Goal: Task Accomplishment & Management: Use online tool/utility

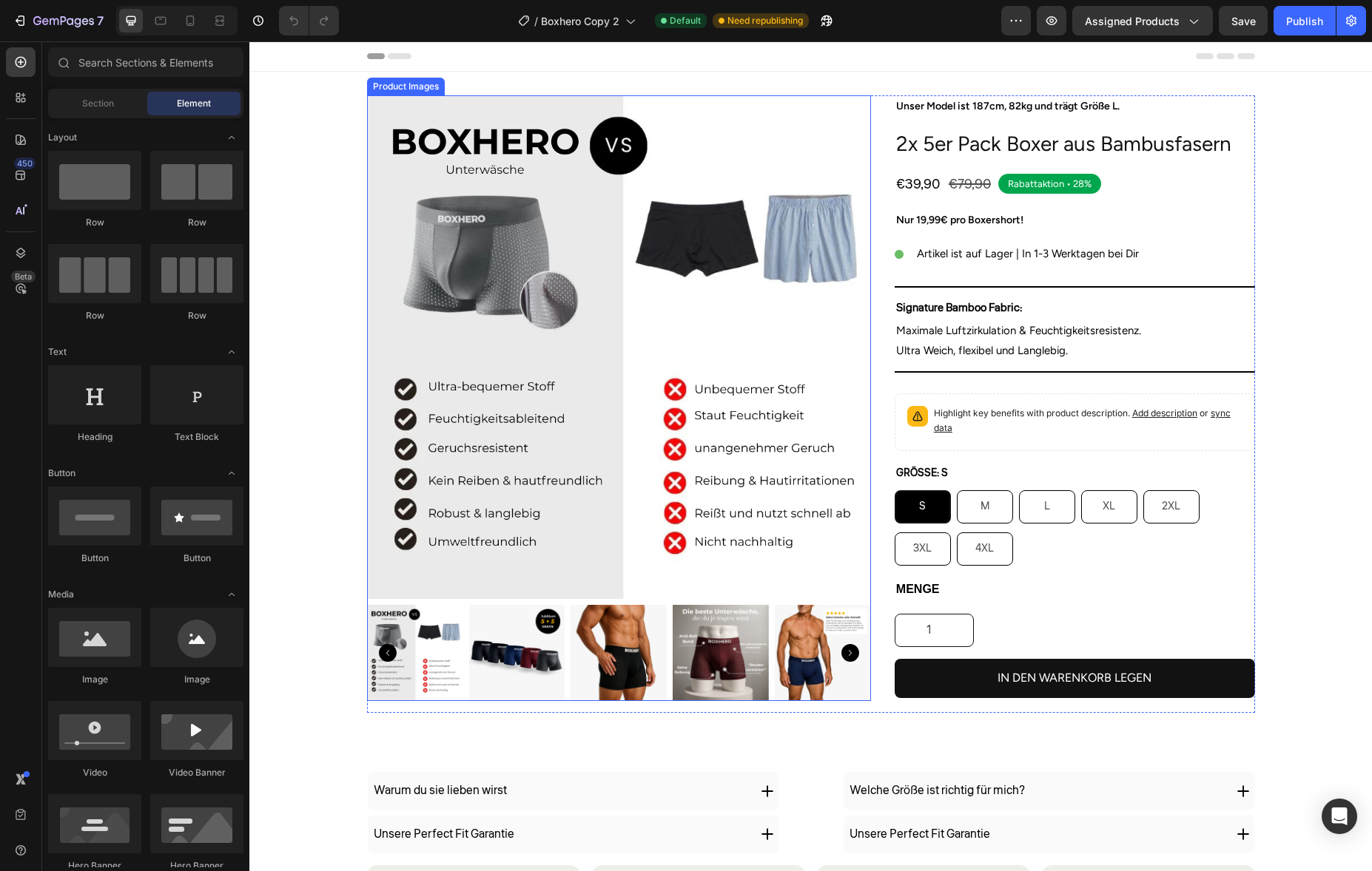
click at [576, 647] on img at bounding box center [619, 653] width 96 height 96
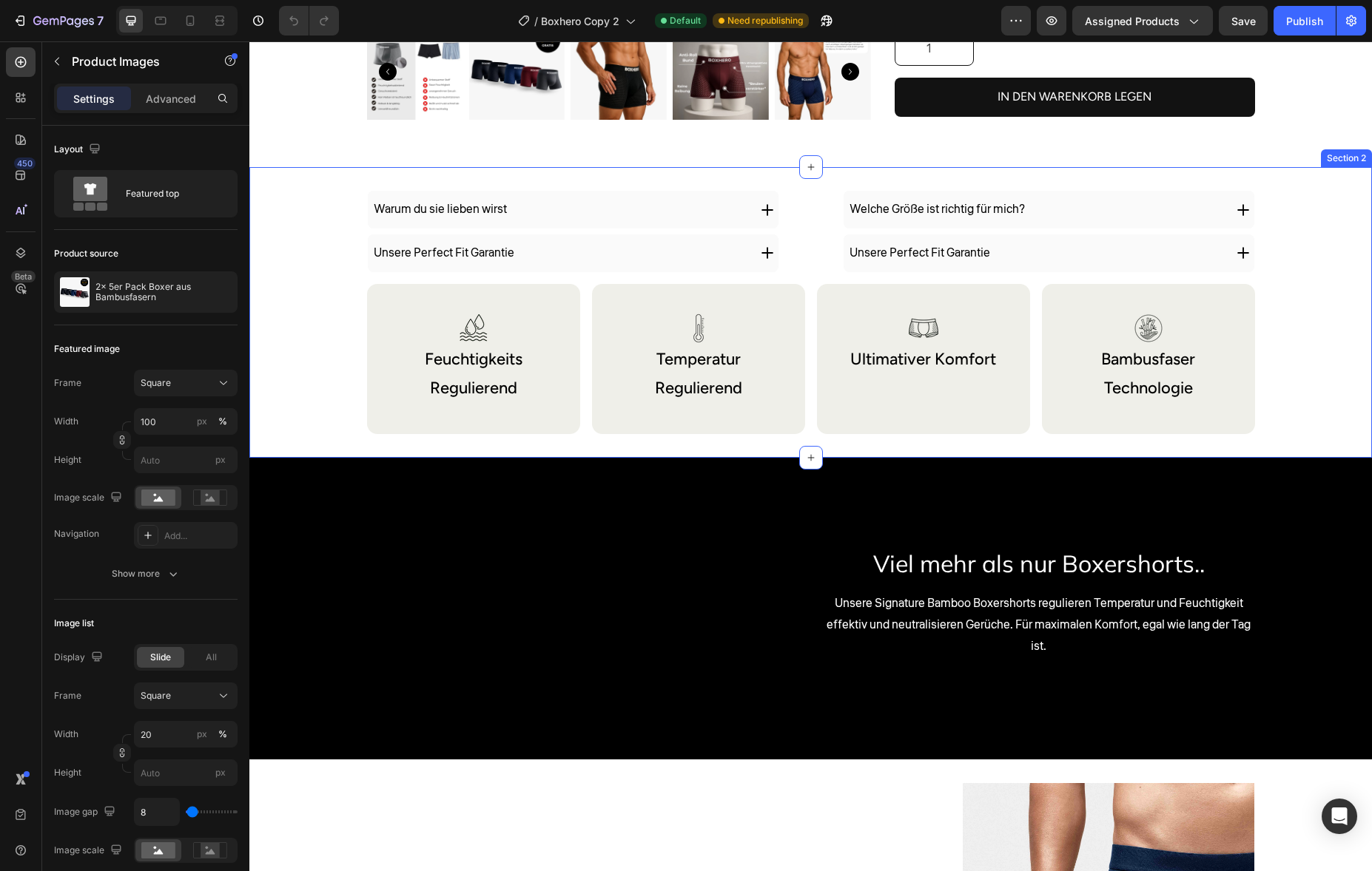
click at [464, 442] on div "Warum du sie lieben wirst Unsere Perfect Fit Garantie Accordion Welche Größe is…" at bounding box center [810, 312] width 1122 height 290
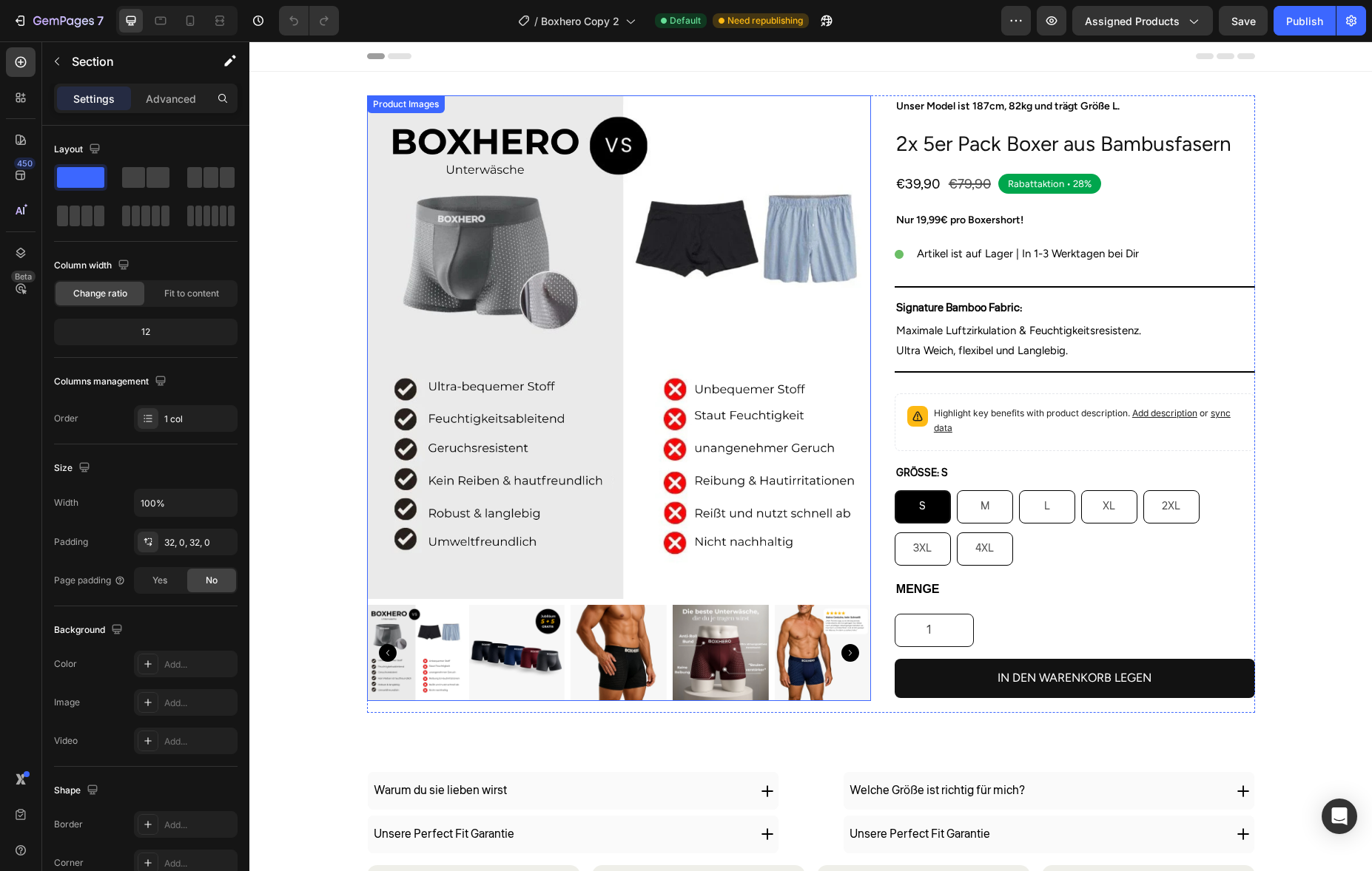
scroll to position [391, 0]
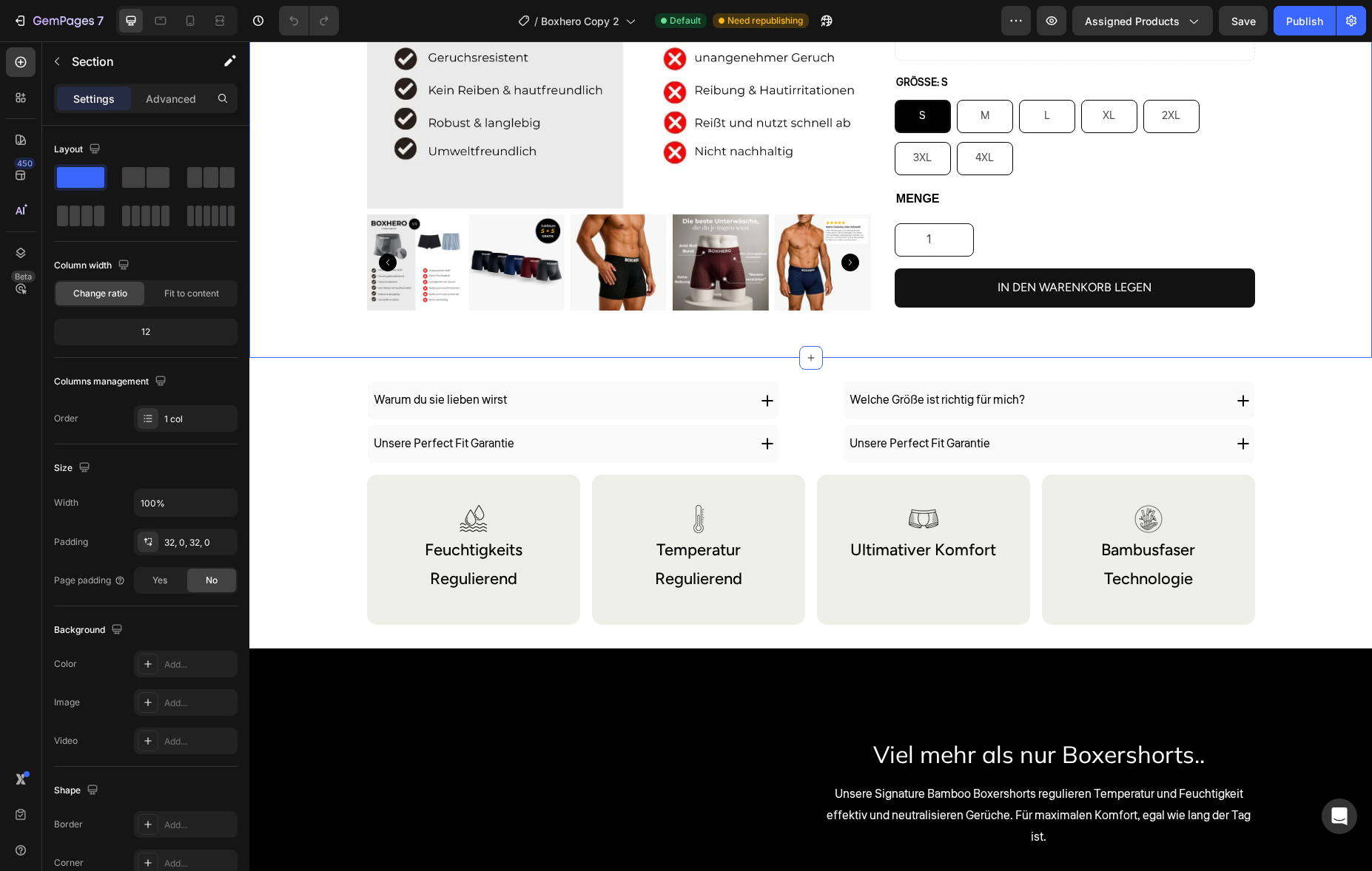
click at [964, 338] on div "Product Images Unser Model ist 187cm, 82kg und trägt Größe L. Text Block 2x 5er…" at bounding box center [810, 19] width 1122 height 677
click at [1068, 411] on div "Welche Größe ist richtig für mich?" at bounding box center [1035, 400] width 376 height 26
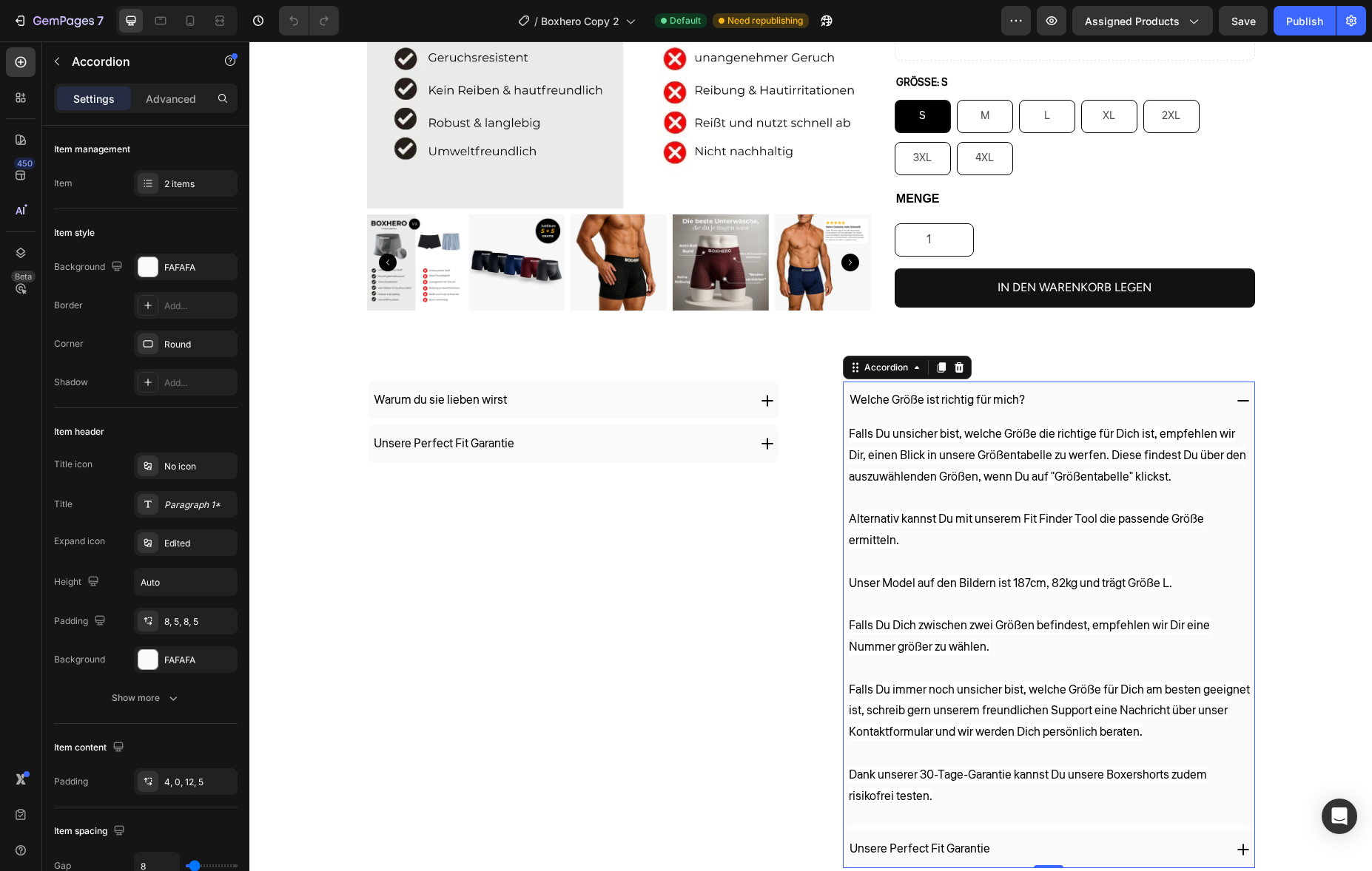
click at [1092, 409] on div "Welche Größe ist richtig für mich?" at bounding box center [1035, 400] width 376 height 26
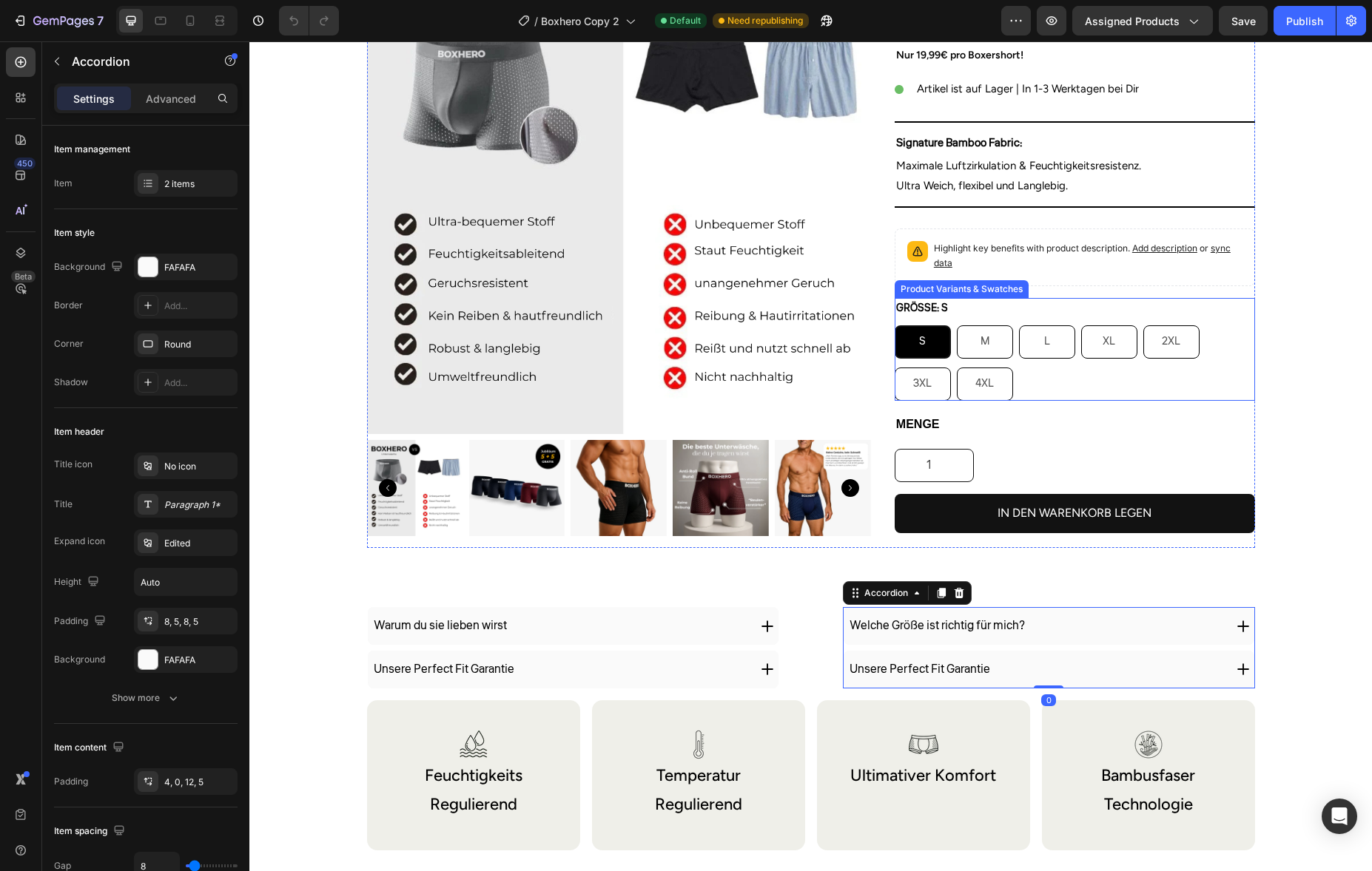
scroll to position [0, 0]
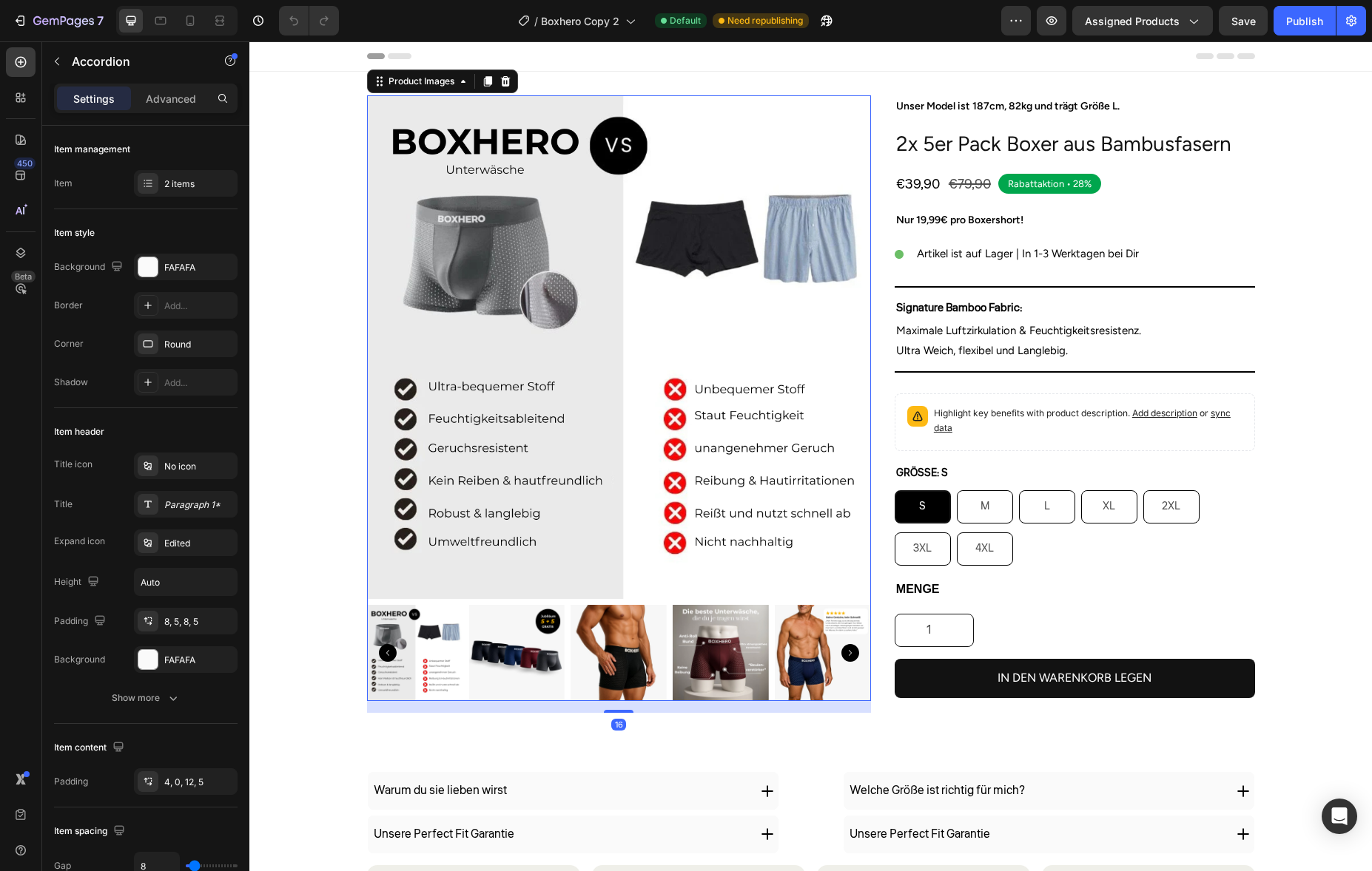
click at [462, 647] on div at bounding box center [619, 653] width 504 height 96
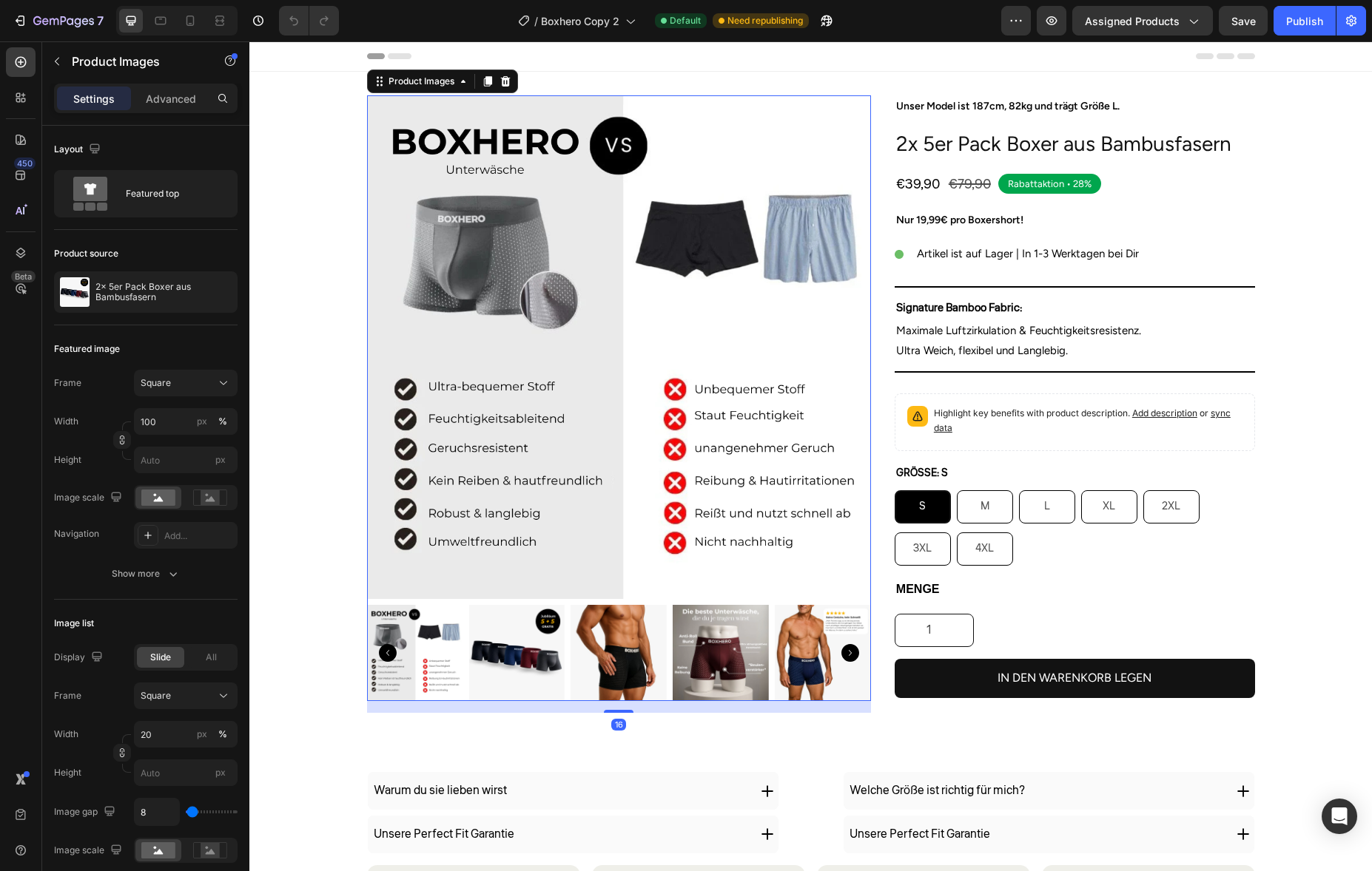
click at [453, 649] on img at bounding box center [415, 653] width 96 height 96
click at [445, 650] on div at bounding box center [415, 653] width 96 height 96
click at [453, 219] on img at bounding box center [619, 347] width 504 height 504
click at [503, 661] on img at bounding box center [517, 653] width 96 height 96
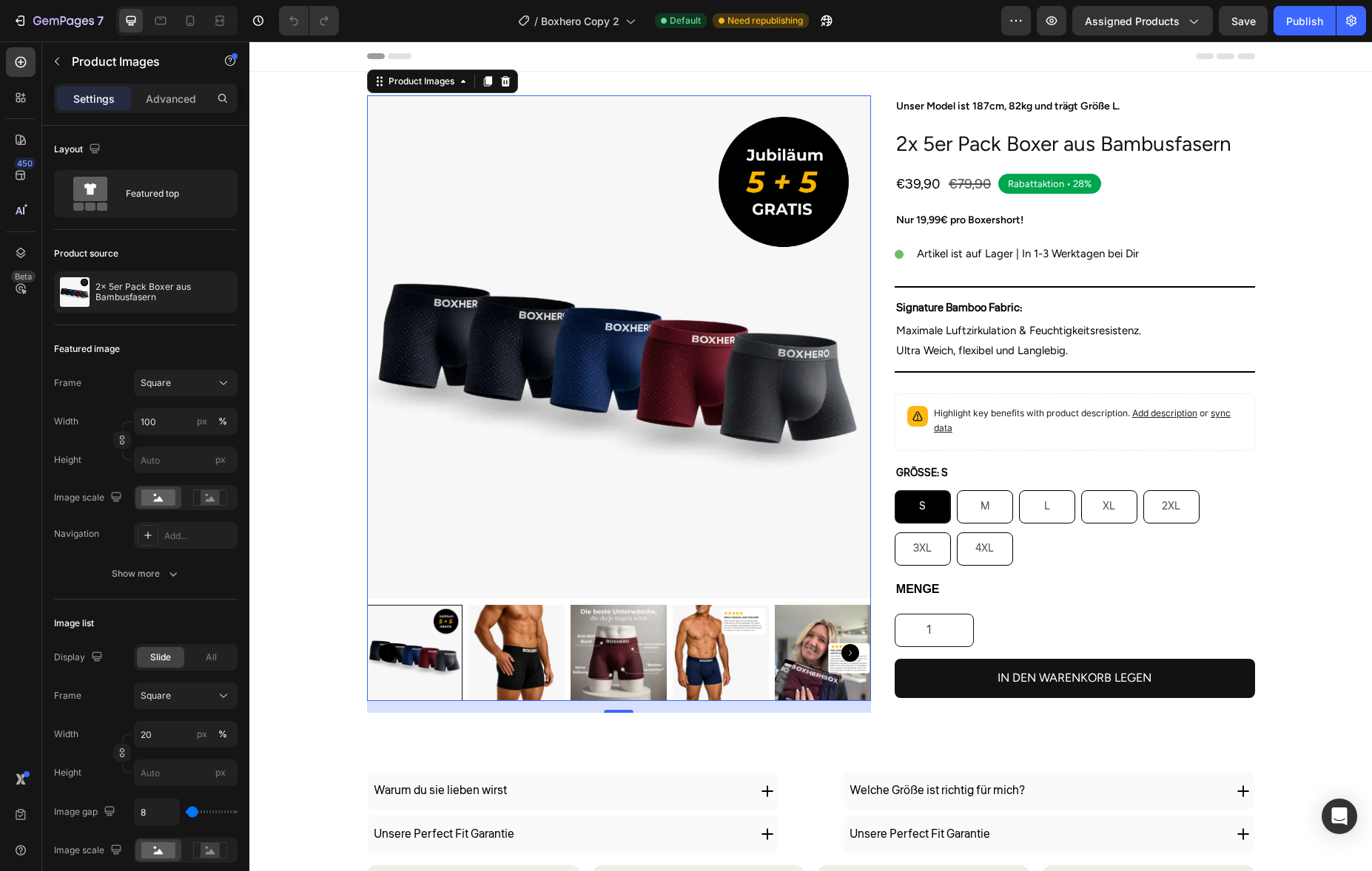
click at [550, 651] on img at bounding box center [517, 653] width 96 height 96
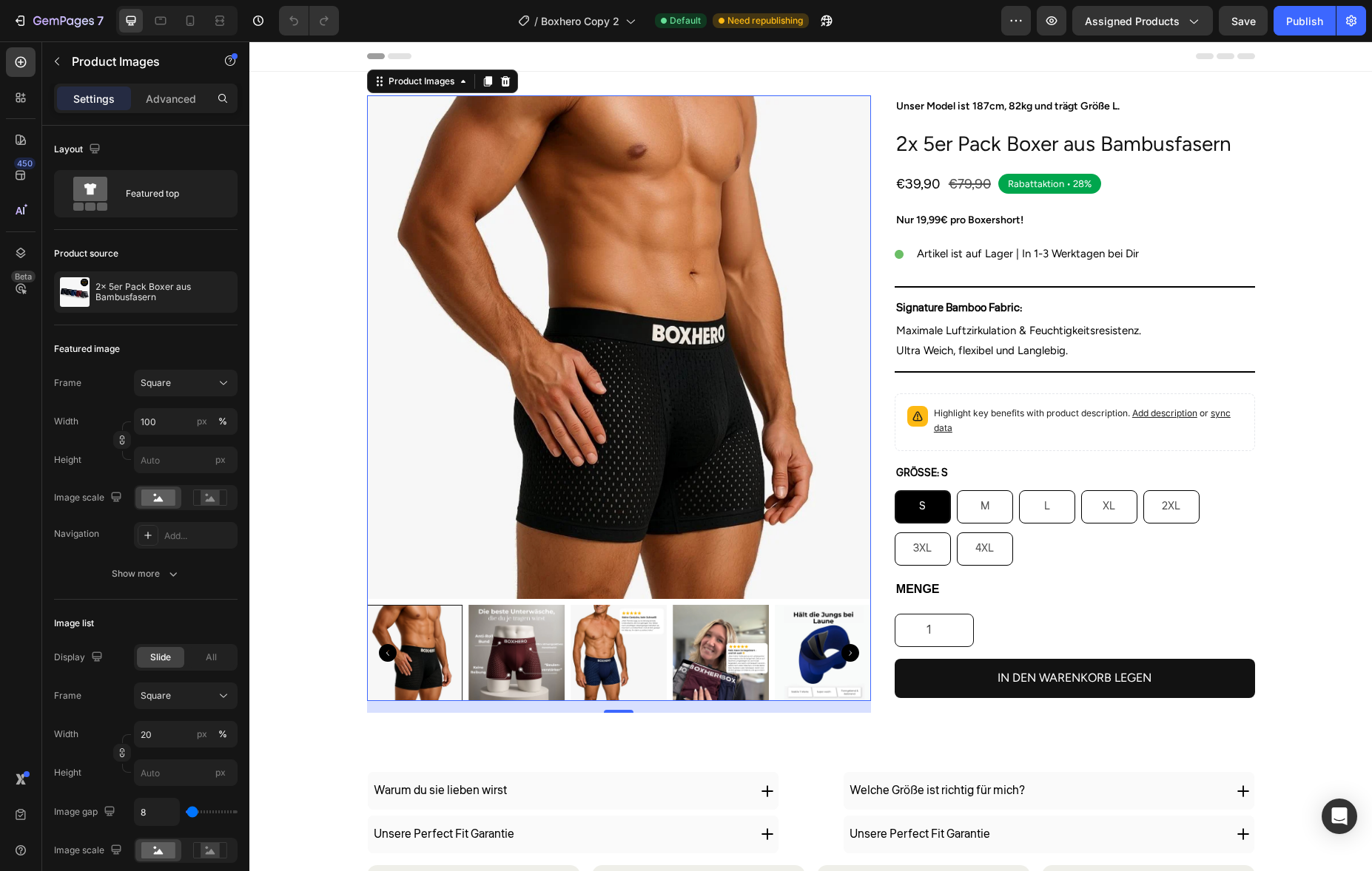
click at [606, 642] on img at bounding box center [619, 653] width 96 height 96
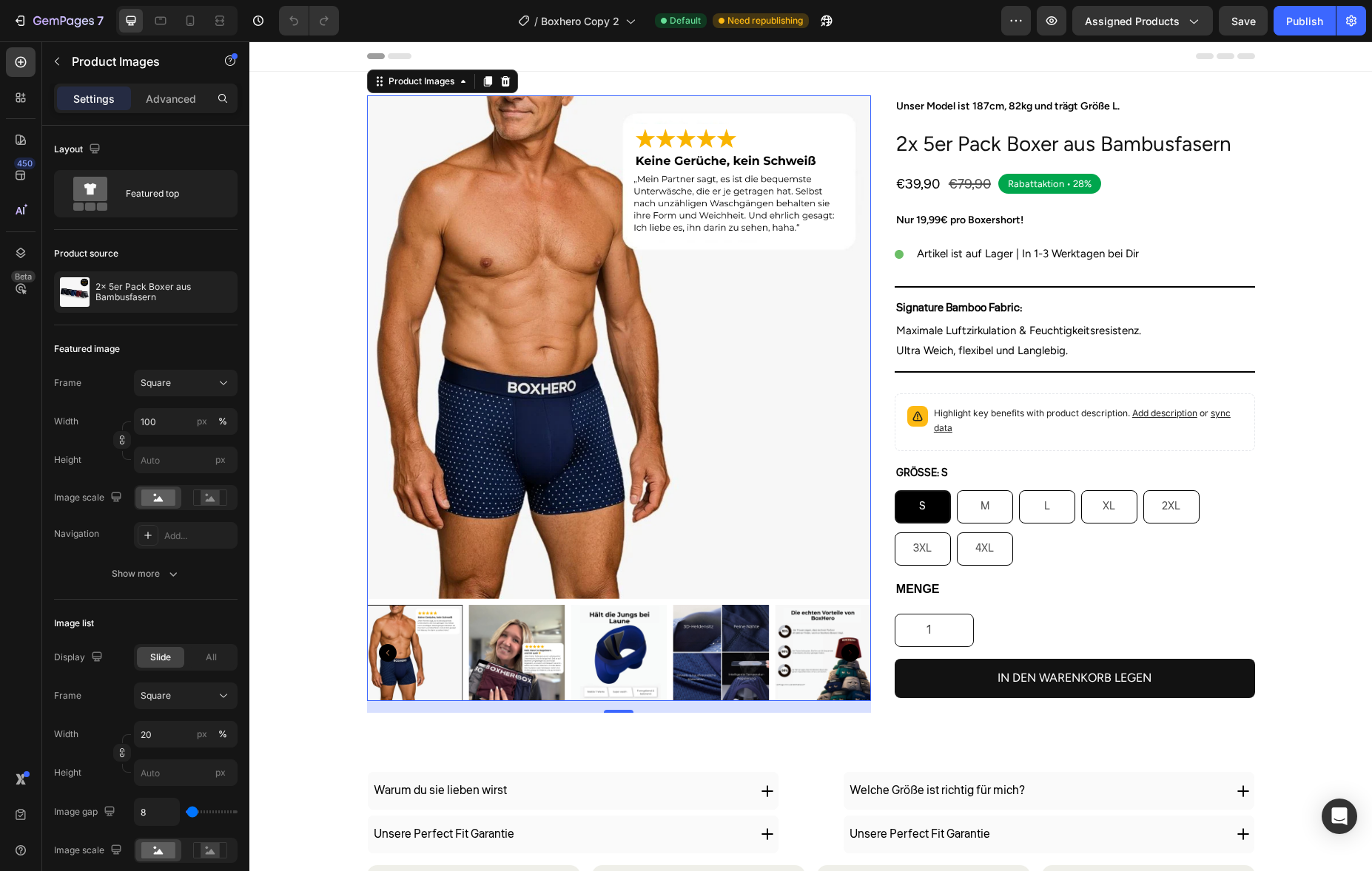
click at [749, 642] on img at bounding box center [721, 653] width 96 height 96
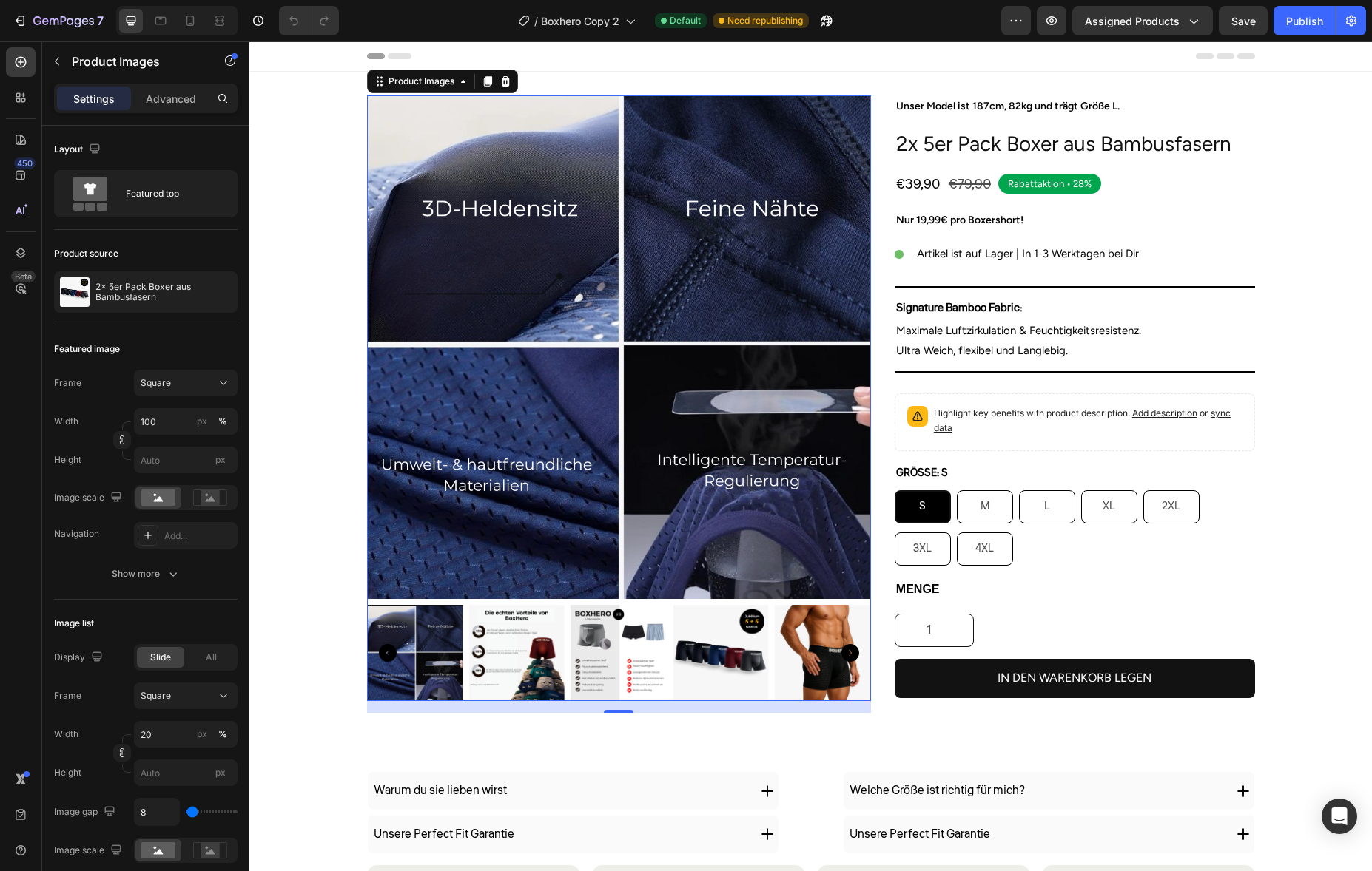
click at [672, 643] on img at bounding box center [721, 653] width 96 height 96
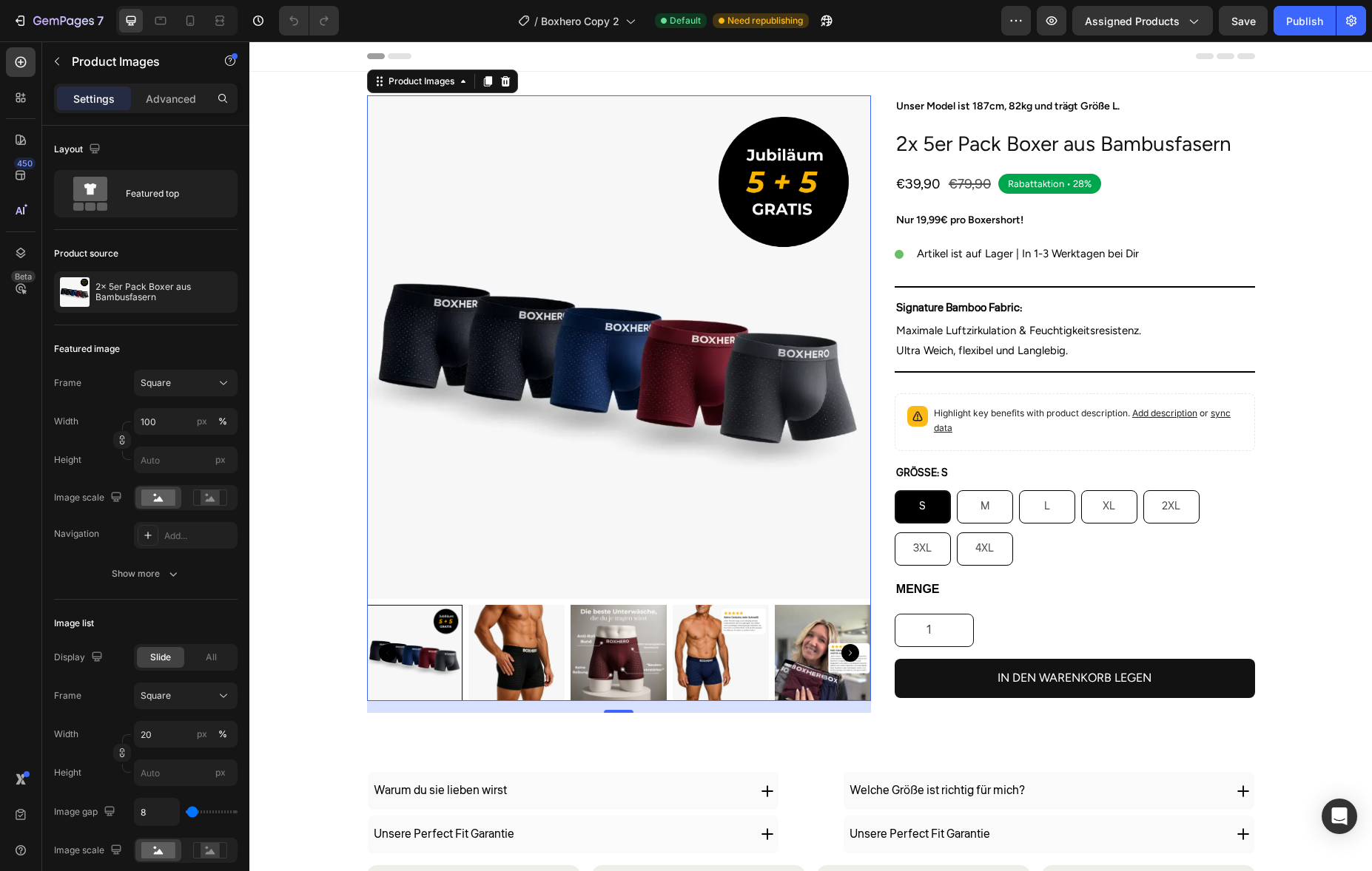
click at [763, 679] on img at bounding box center [721, 653] width 96 height 96
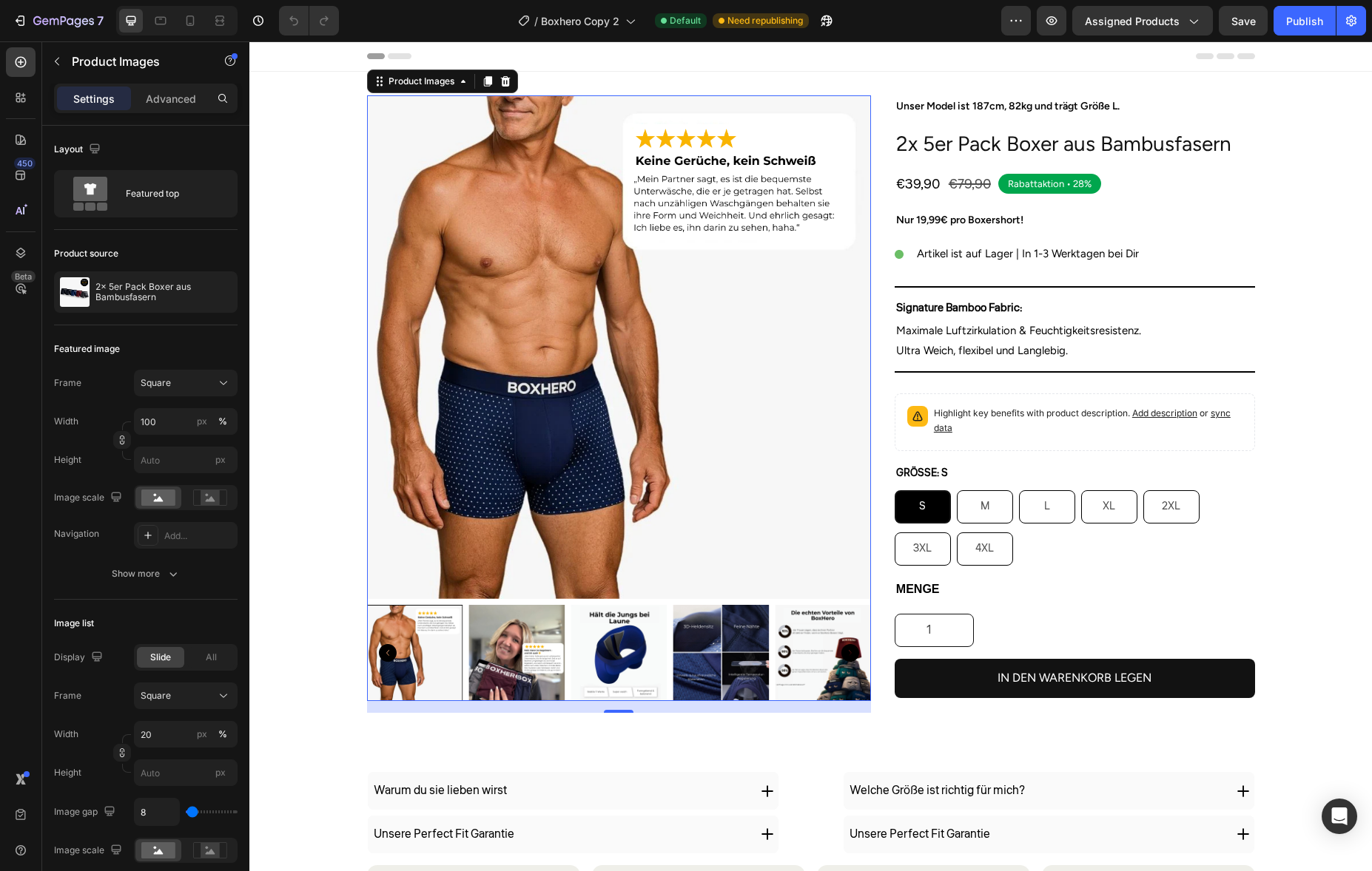
click at [763, 679] on img at bounding box center [721, 653] width 96 height 96
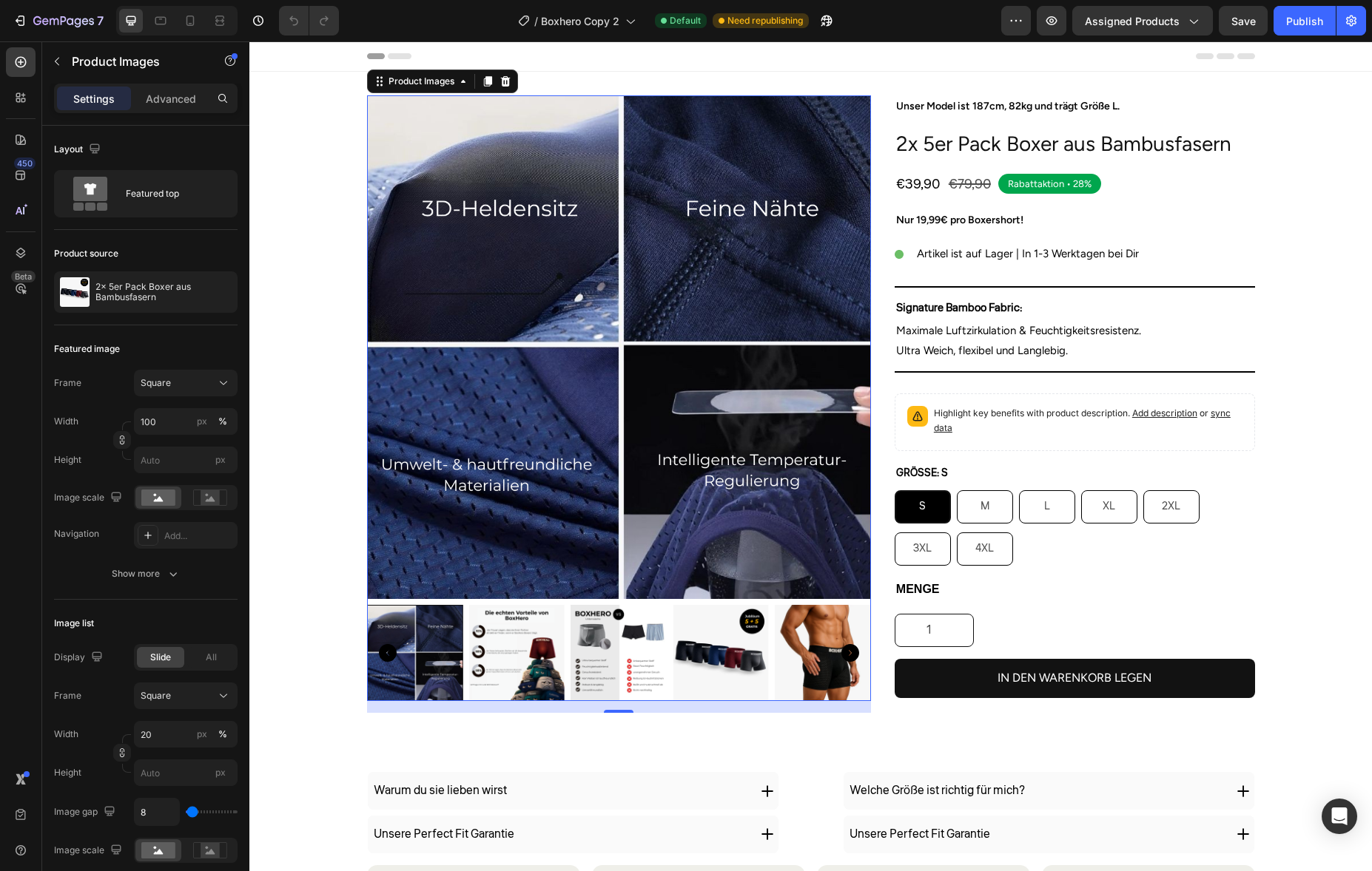
click at [763, 679] on img at bounding box center [721, 653] width 96 height 96
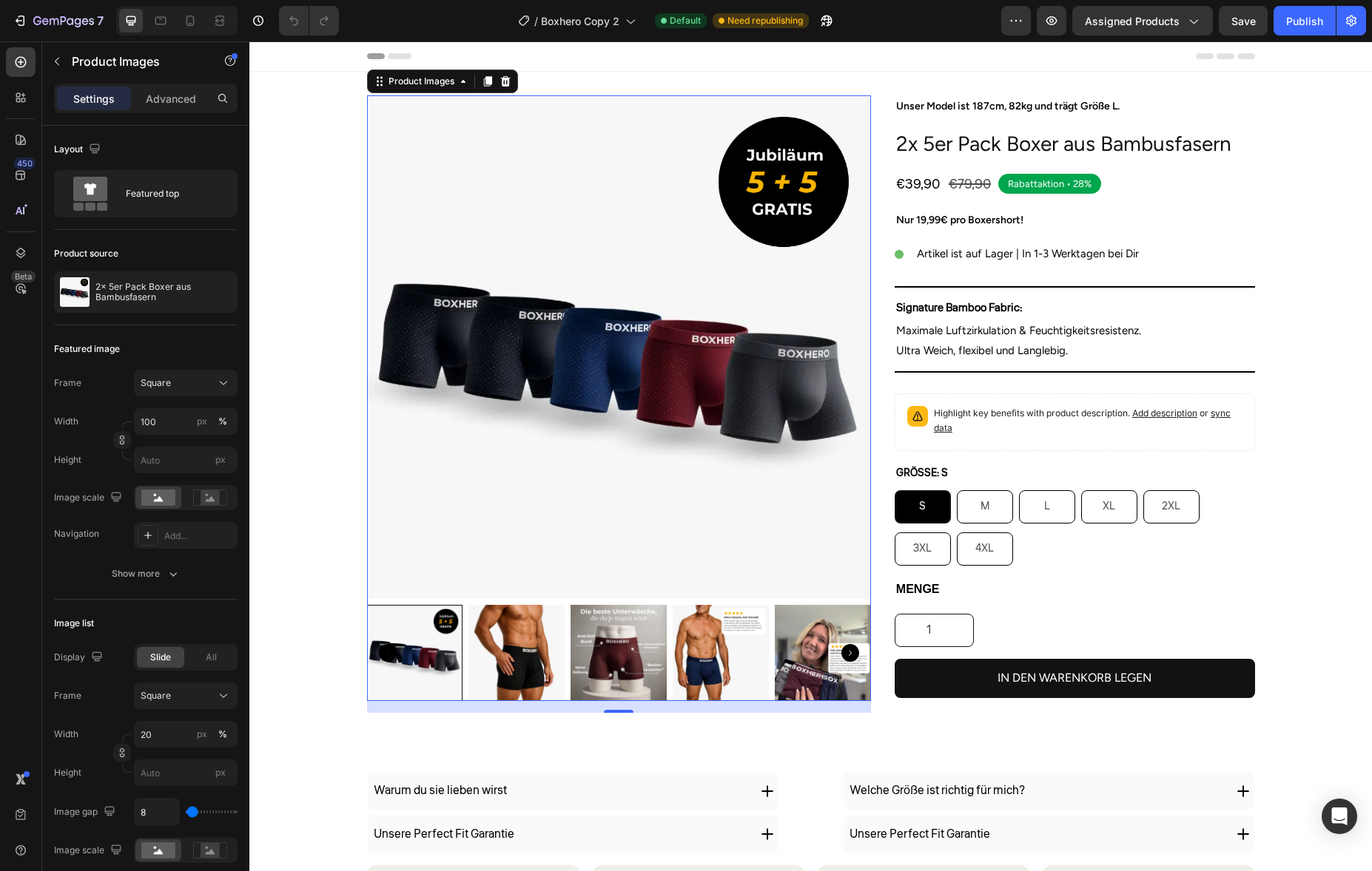
click at [761, 677] on img at bounding box center [721, 653] width 96 height 96
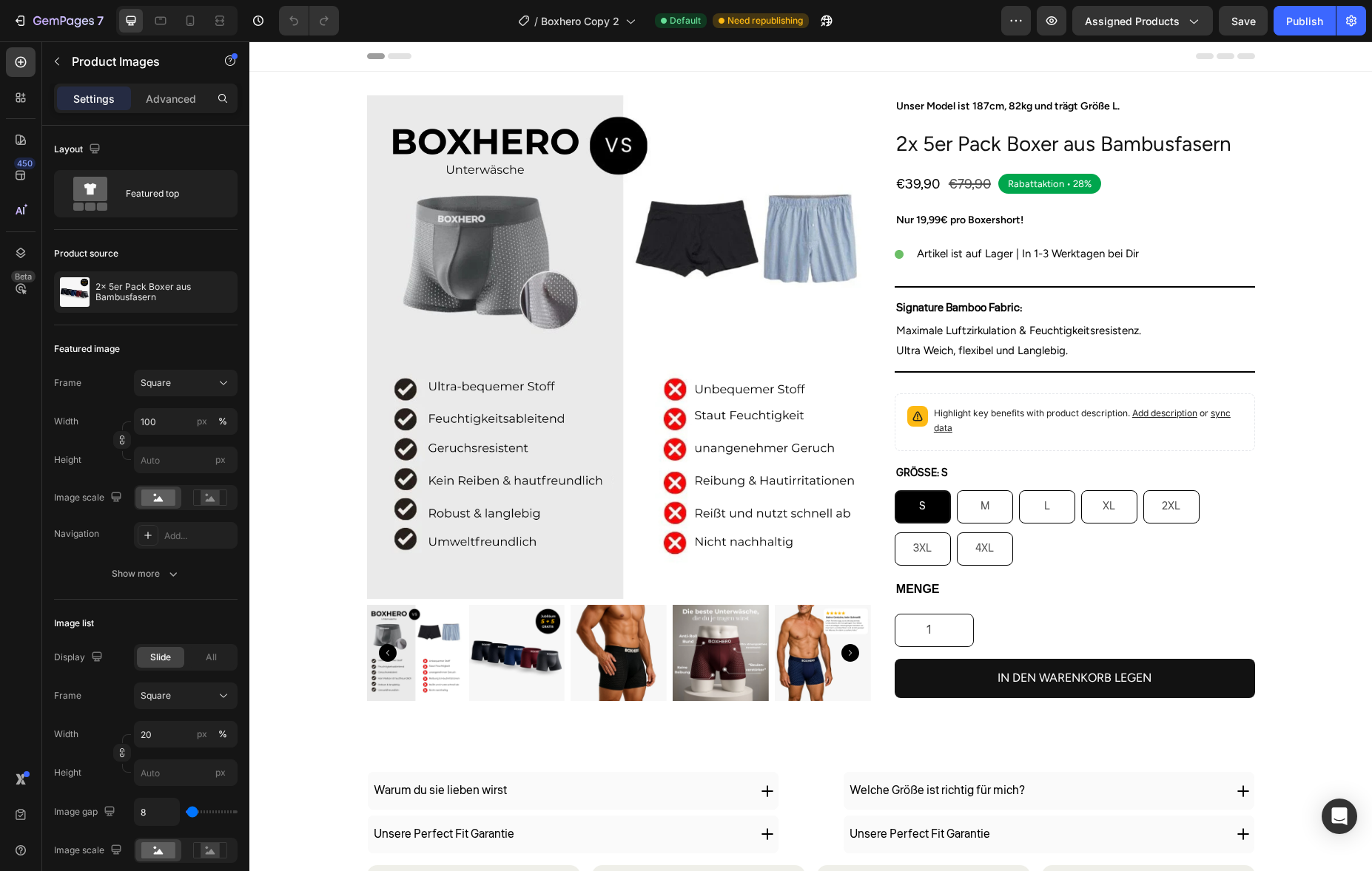
click at [796, 669] on img at bounding box center [823, 653] width 96 height 96
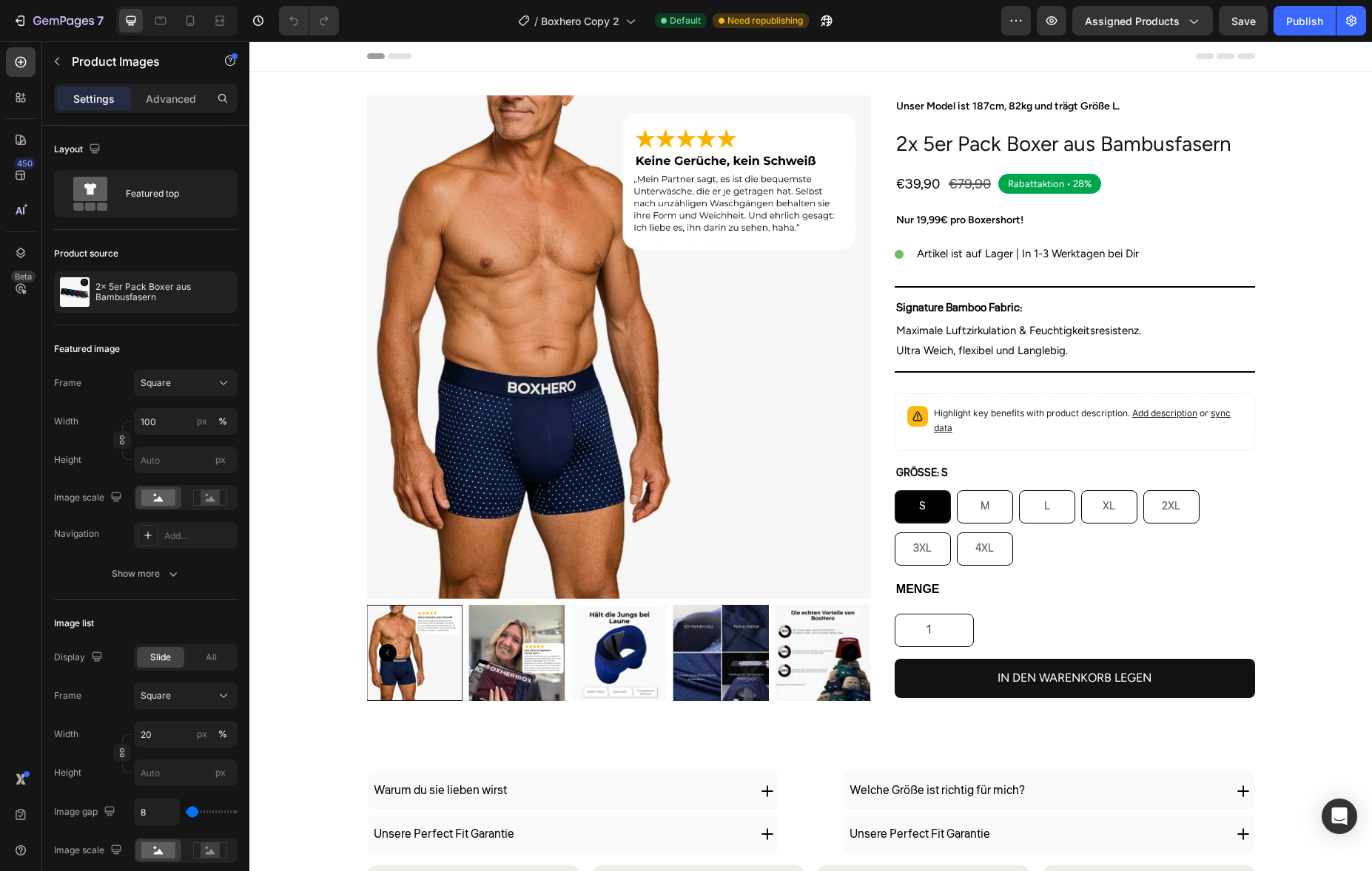
click at [796, 669] on img at bounding box center [823, 653] width 96 height 96
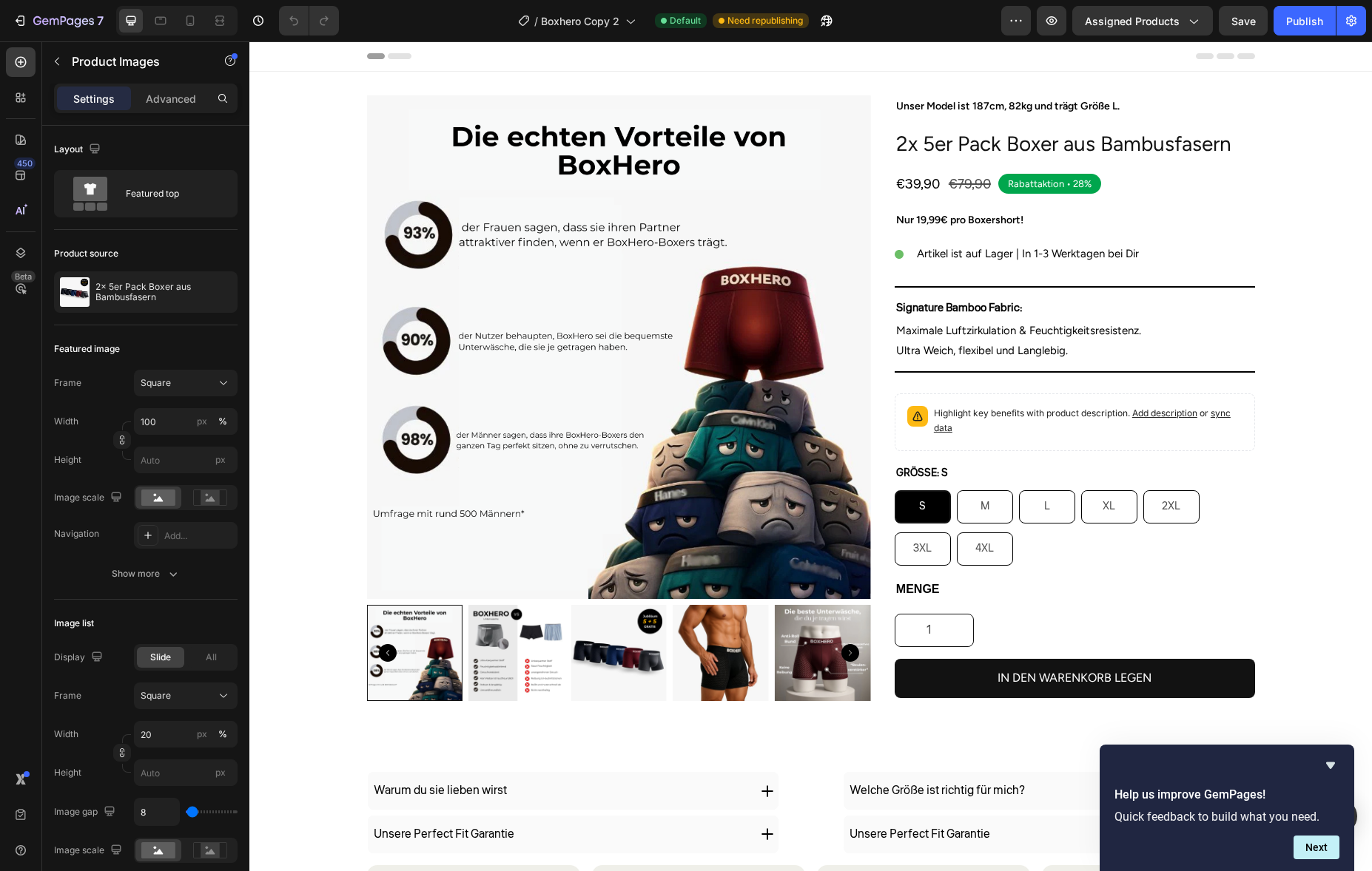
click at [428, 678] on div at bounding box center [415, 653] width 96 height 96
click at [533, 650] on img at bounding box center [517, 653] width 96 height 96
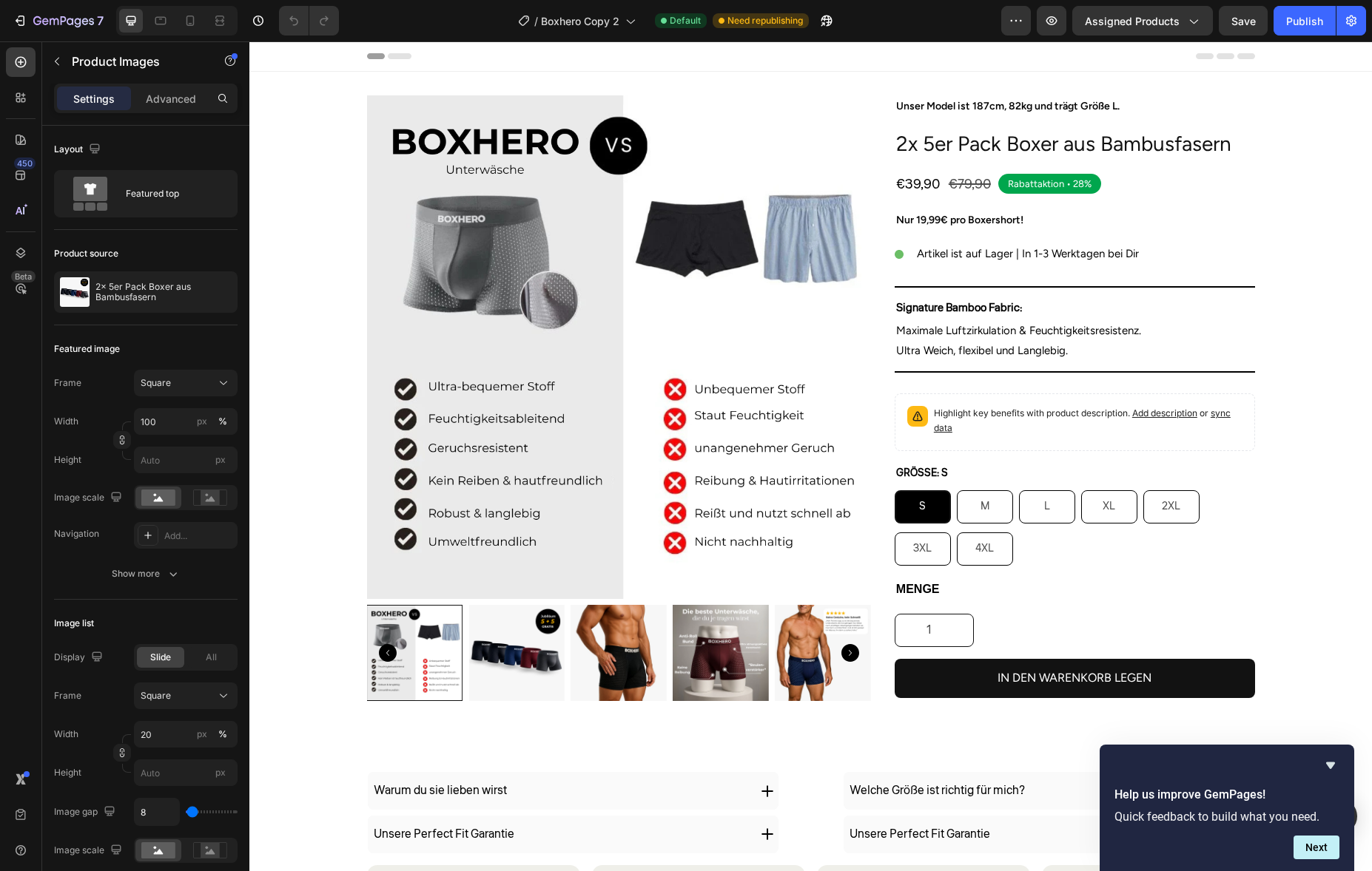
click at [721, 658] on img at bounding box center [721, 653] width 96 height 96
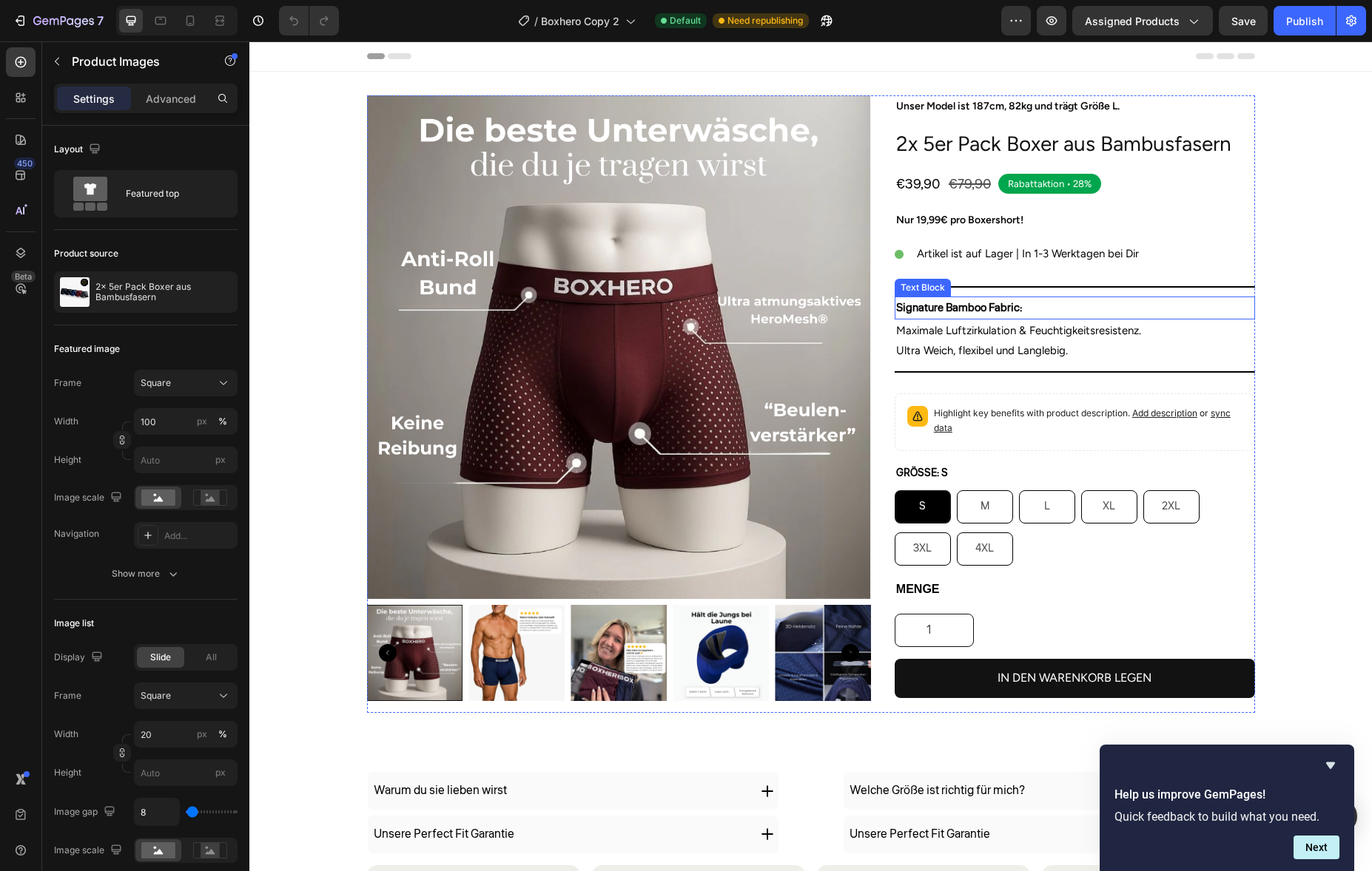
click at [1000, 305] on strong "Signature Bamboo Fabric:" at bounding box center [959, 307] width 126 height 15
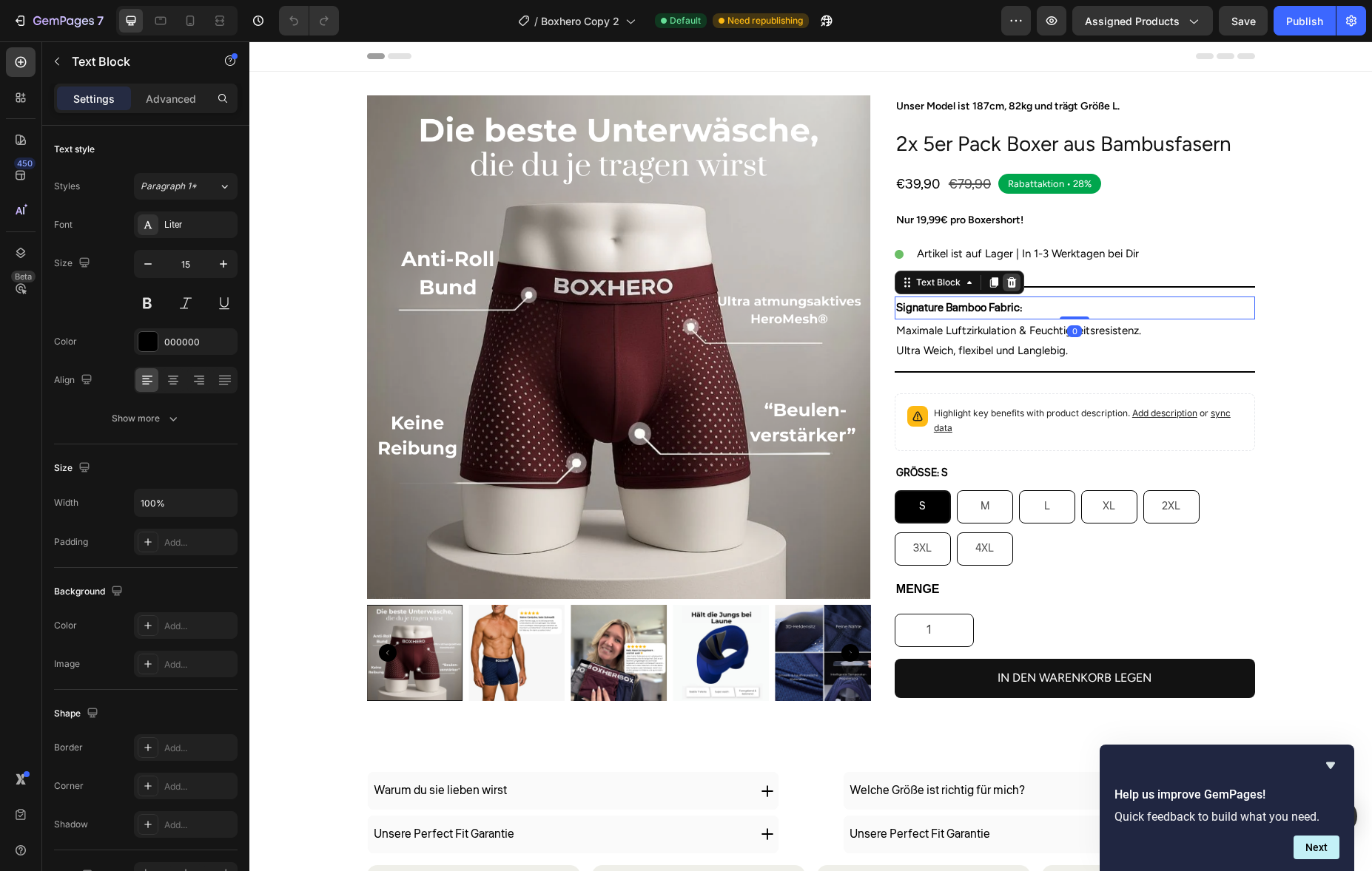
click at [1006, 285] on icon at bounding box center [1011, 282] width 10 height 10
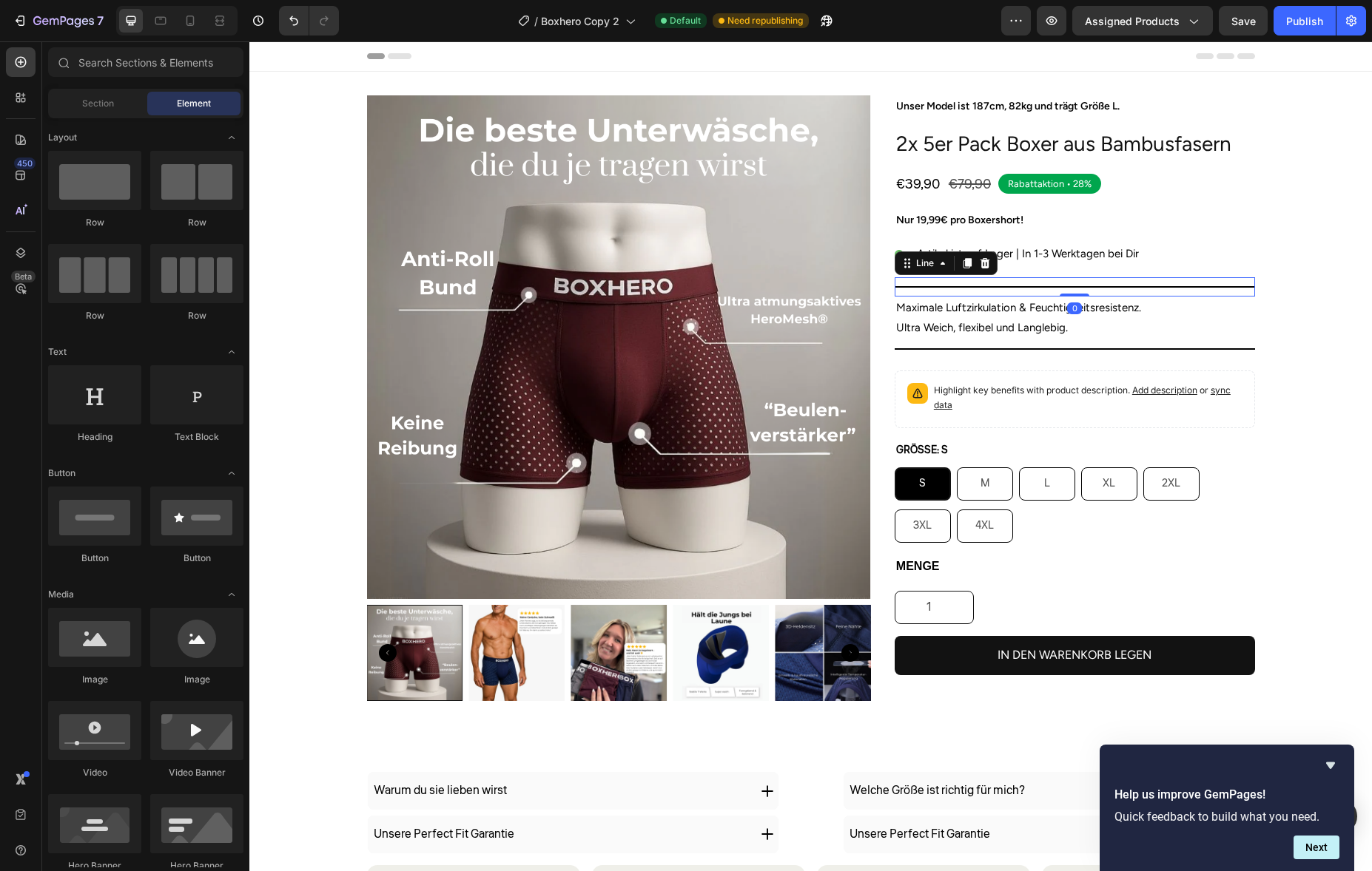
click at [1006, 294] on div "Title Line 0" at bounding box center [1074, 287] width 360 height 19
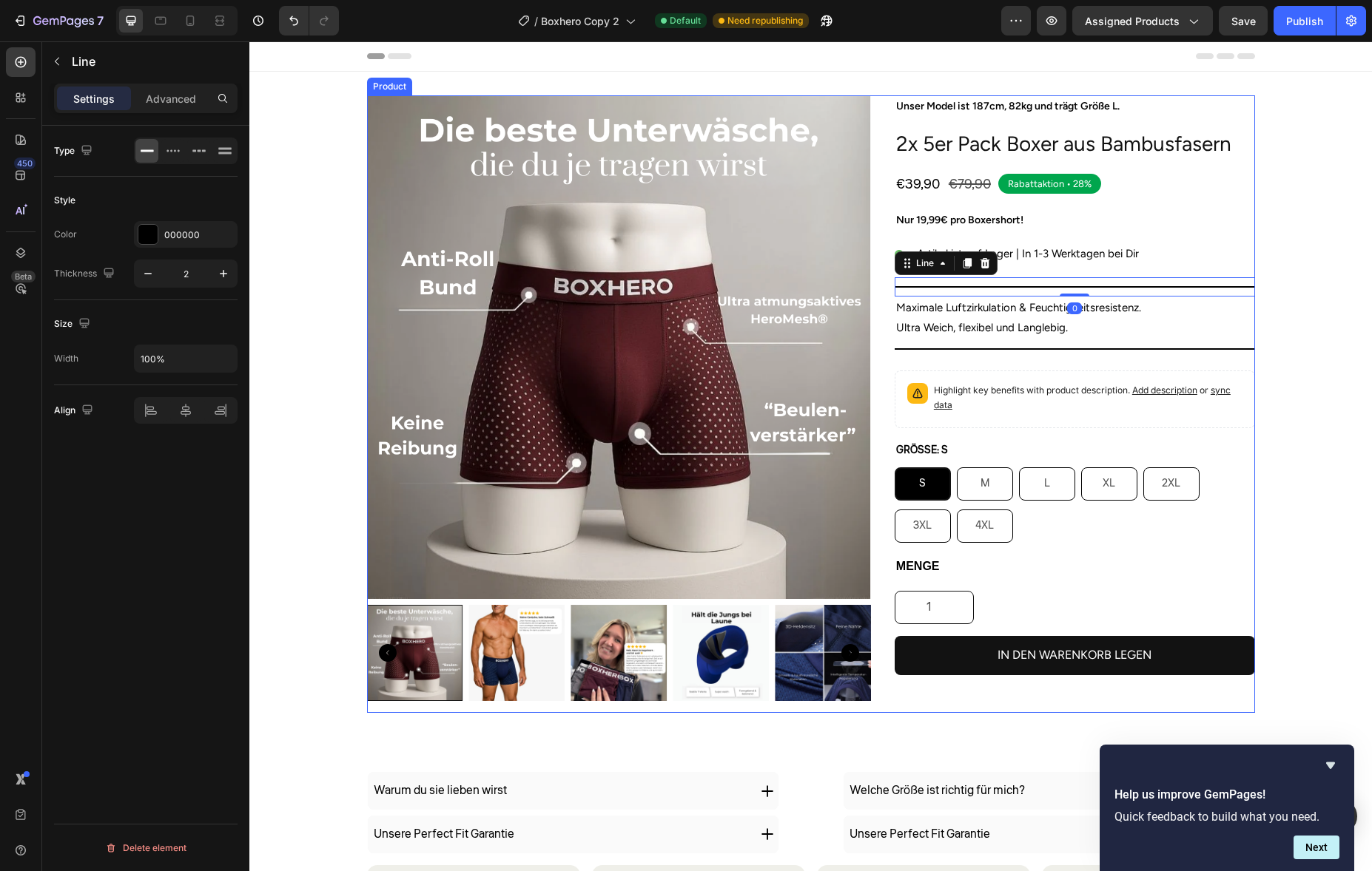
click at [985, 295] on div "Title Line 0" at bounding box center [1074, 287] width 360 height 19
click at [986, 316] on p "Maximale Luftzirkulation & Feuchtigkeitsresistenz." at bounding box center [1074, 308] width 357 height 20
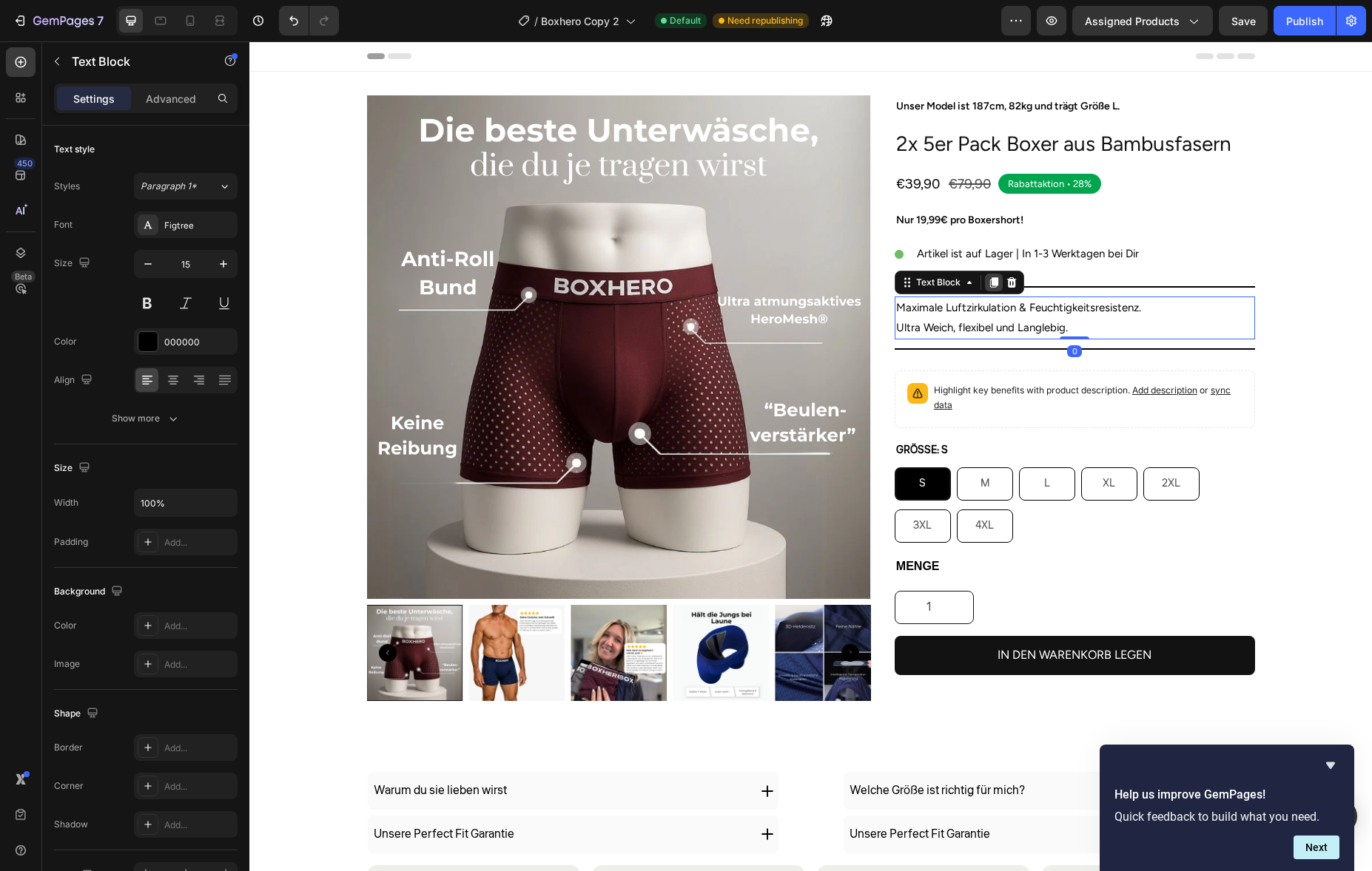
click at [995, 282] on div at bounding box center [994, 282] width 18 height 18
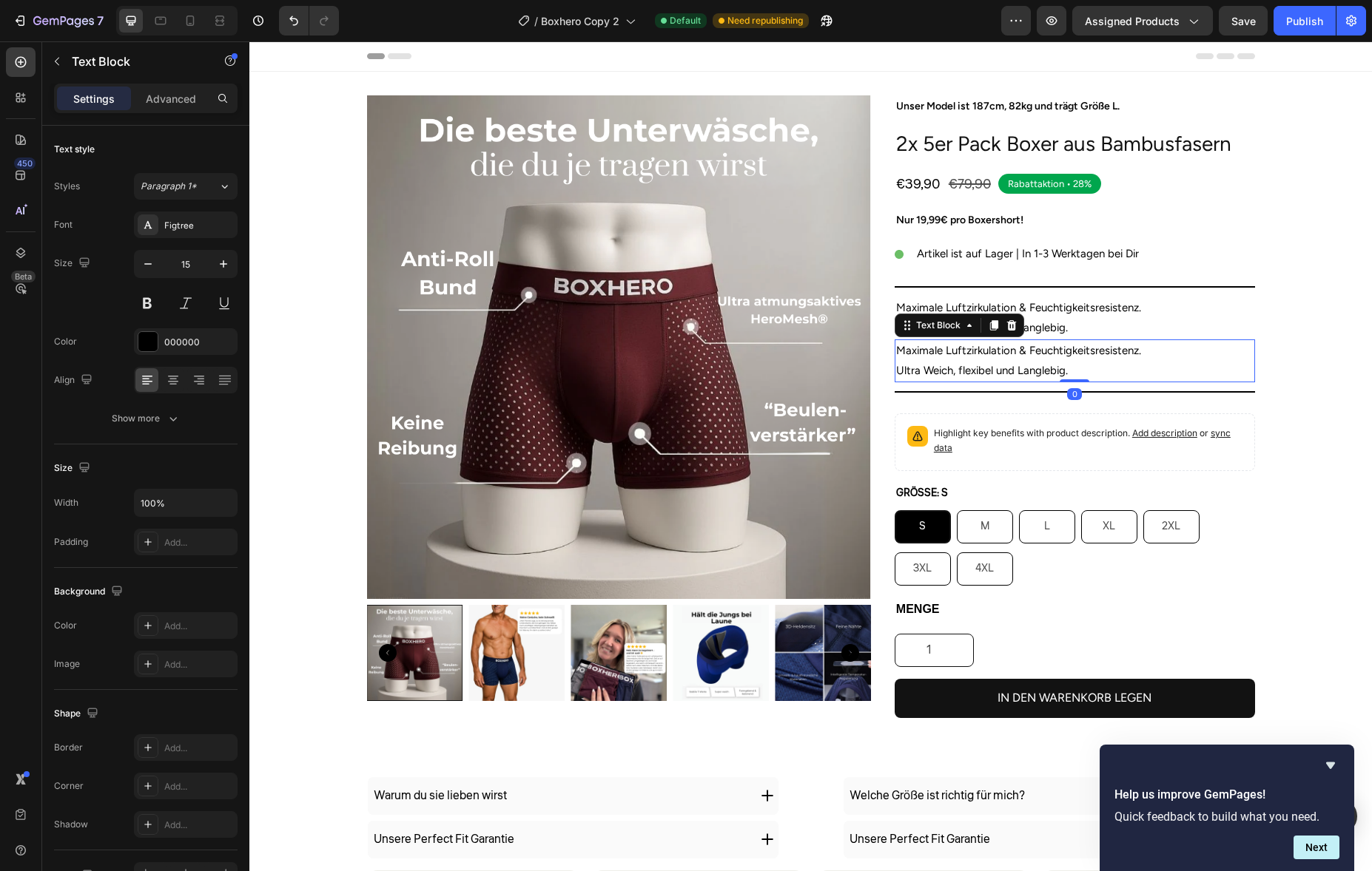
click at [1009, 336] on div "Text Block" at bounding box center [959, 326] width 129 height 24
click at [1006, 329] on icon at bounding box center [1011, 325] width 10 height 10
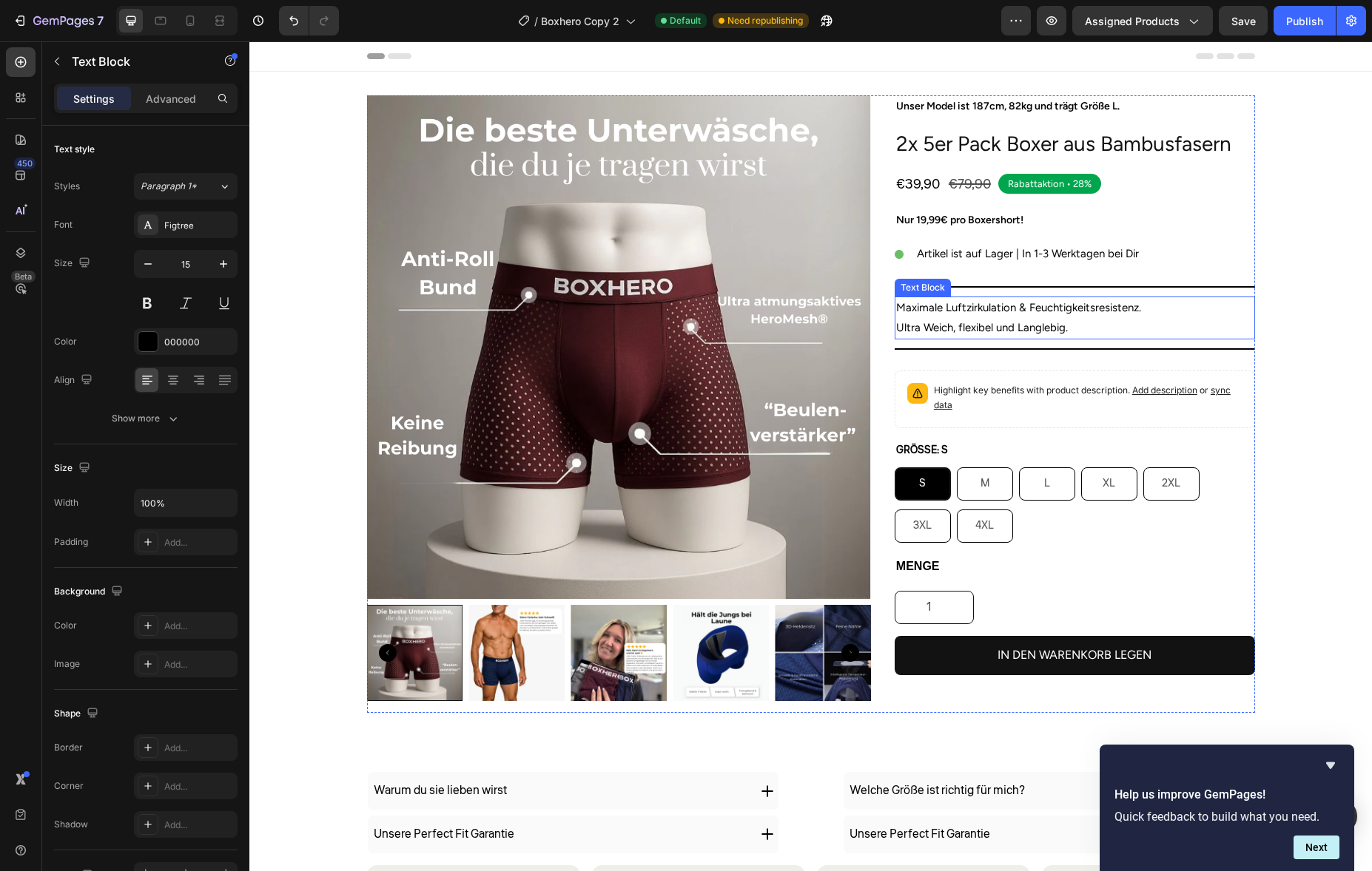
click at [1005, 326] on p "Ultra Weich, flexibel und Langlebig." at bounding box center [1074, 328] width 357 height 20
click at [1005, 285] on icon at bounding box center [1011, 282] width 12 height 12
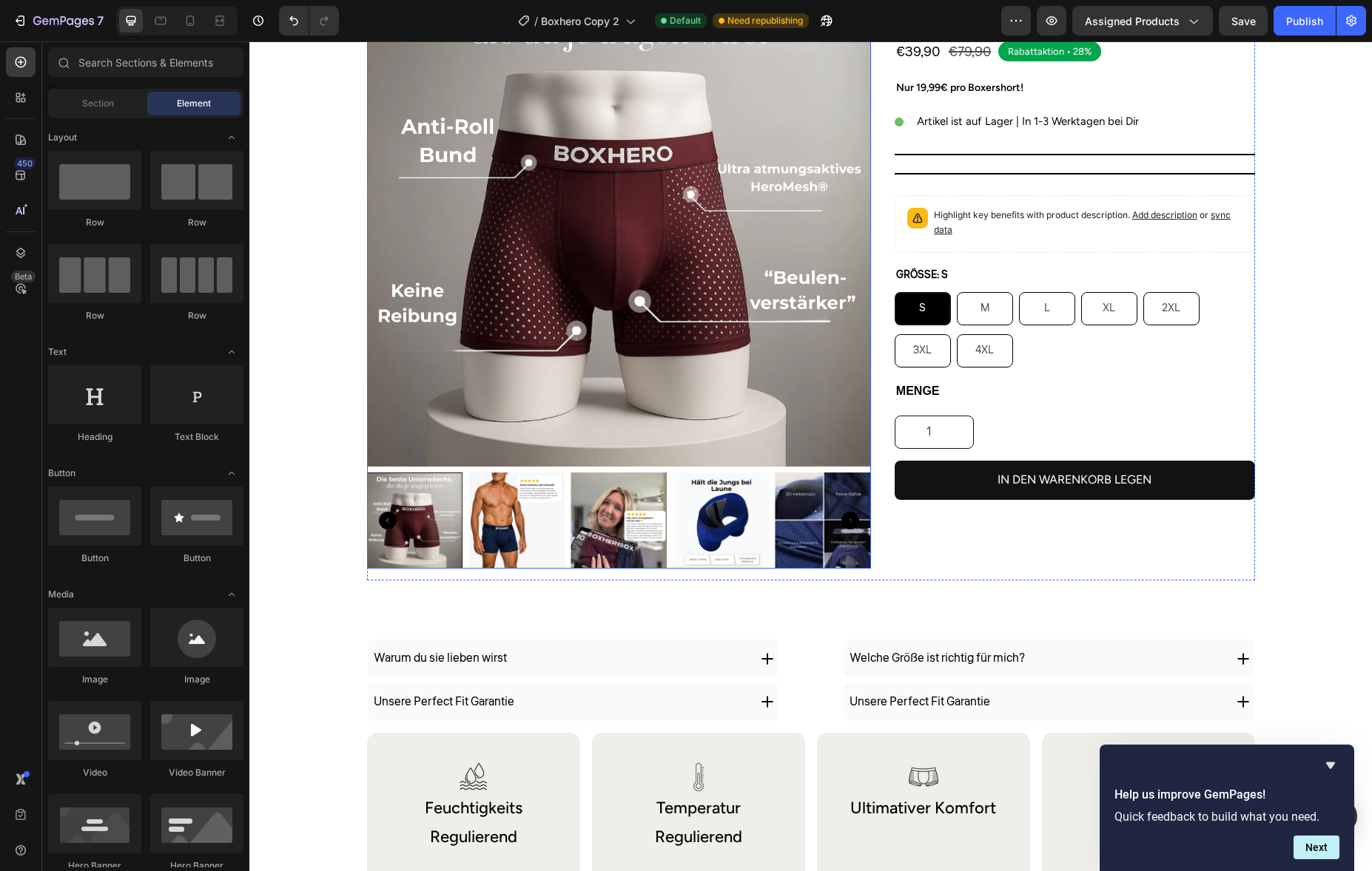
scroll to position [129, 0]
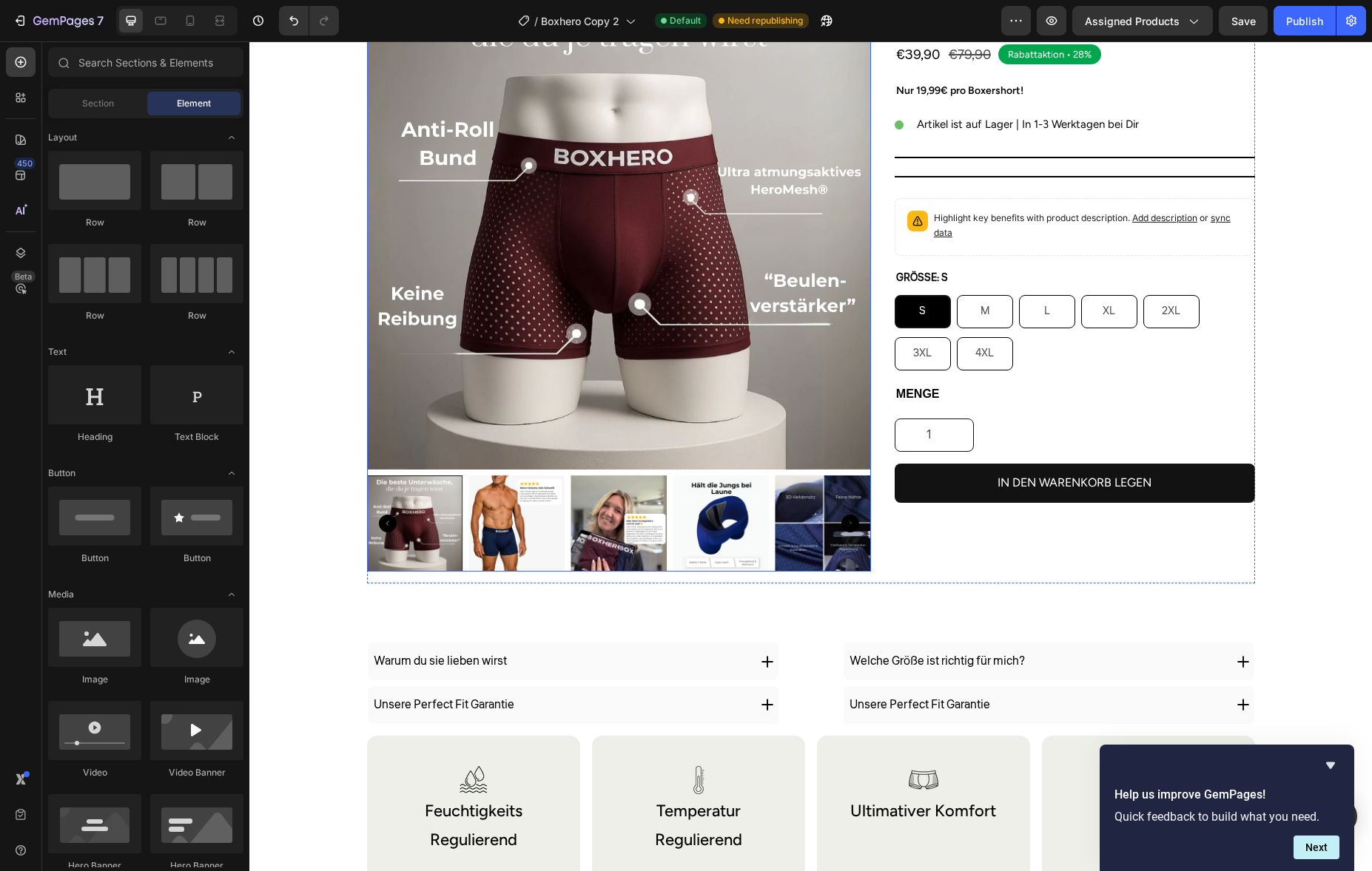
click at [402, 487] on div at bounding box center [415, 524] width 96 height 96
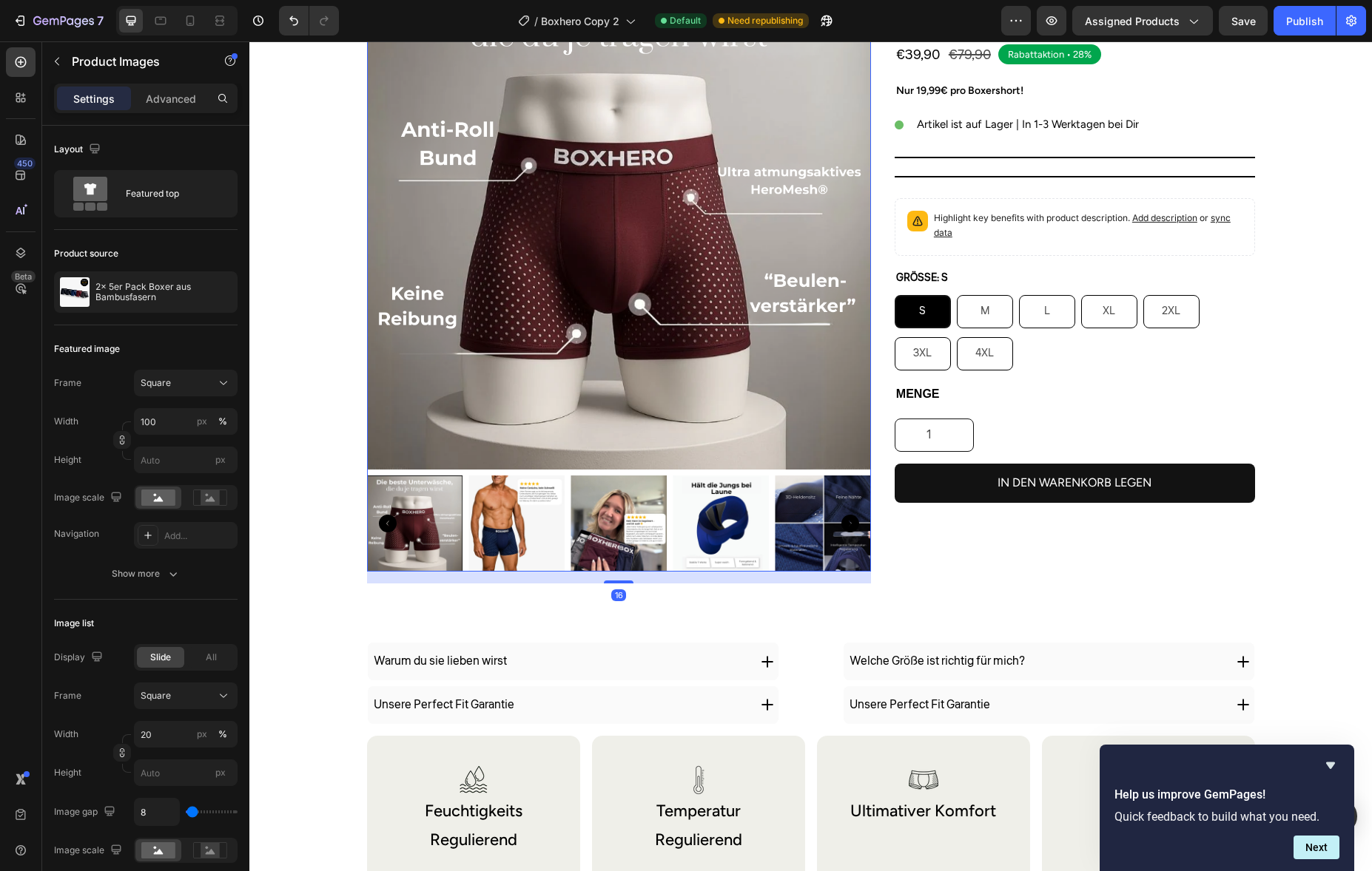
click at [405, 484] on div at bounding box center [415, 524] width 96 height 96
click at [469, 494] on img at bounding box center [517, 524] width 96 height 96
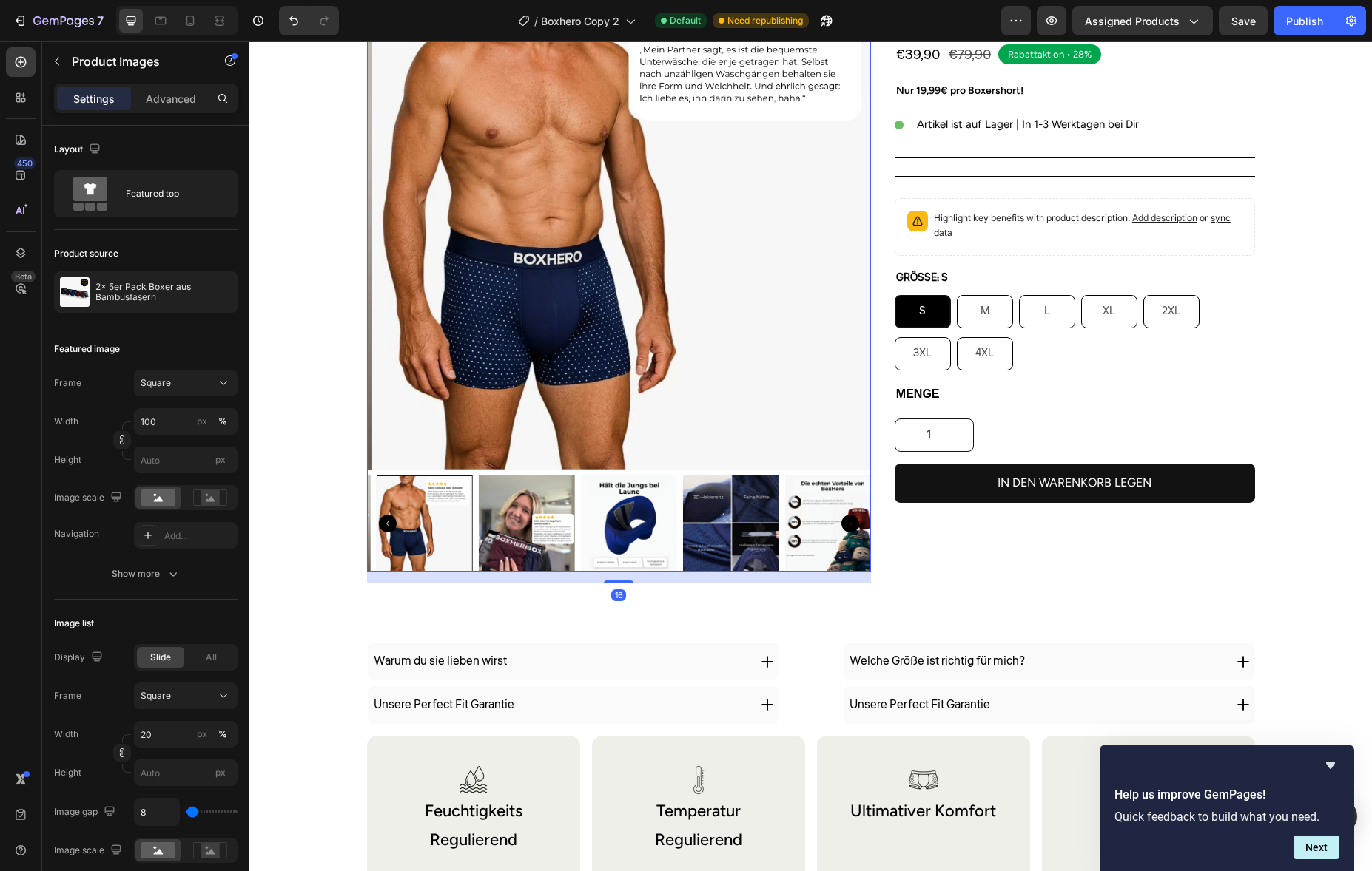
click at [501, 508] on img at bounding box center [527, 524] width 96 height 96
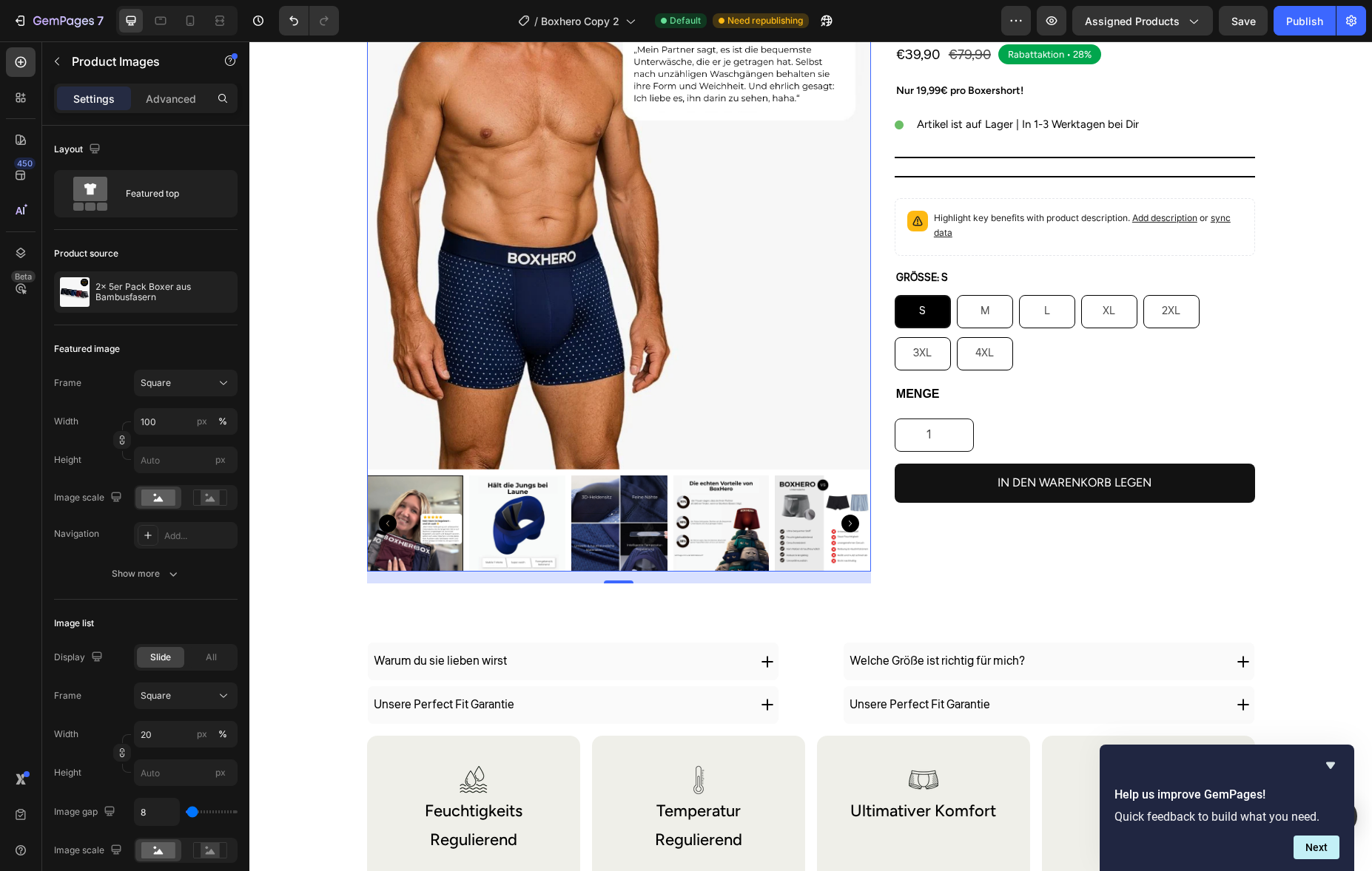
click at [506, 509] on img at bounding box center [518, 524] width 96 height 96
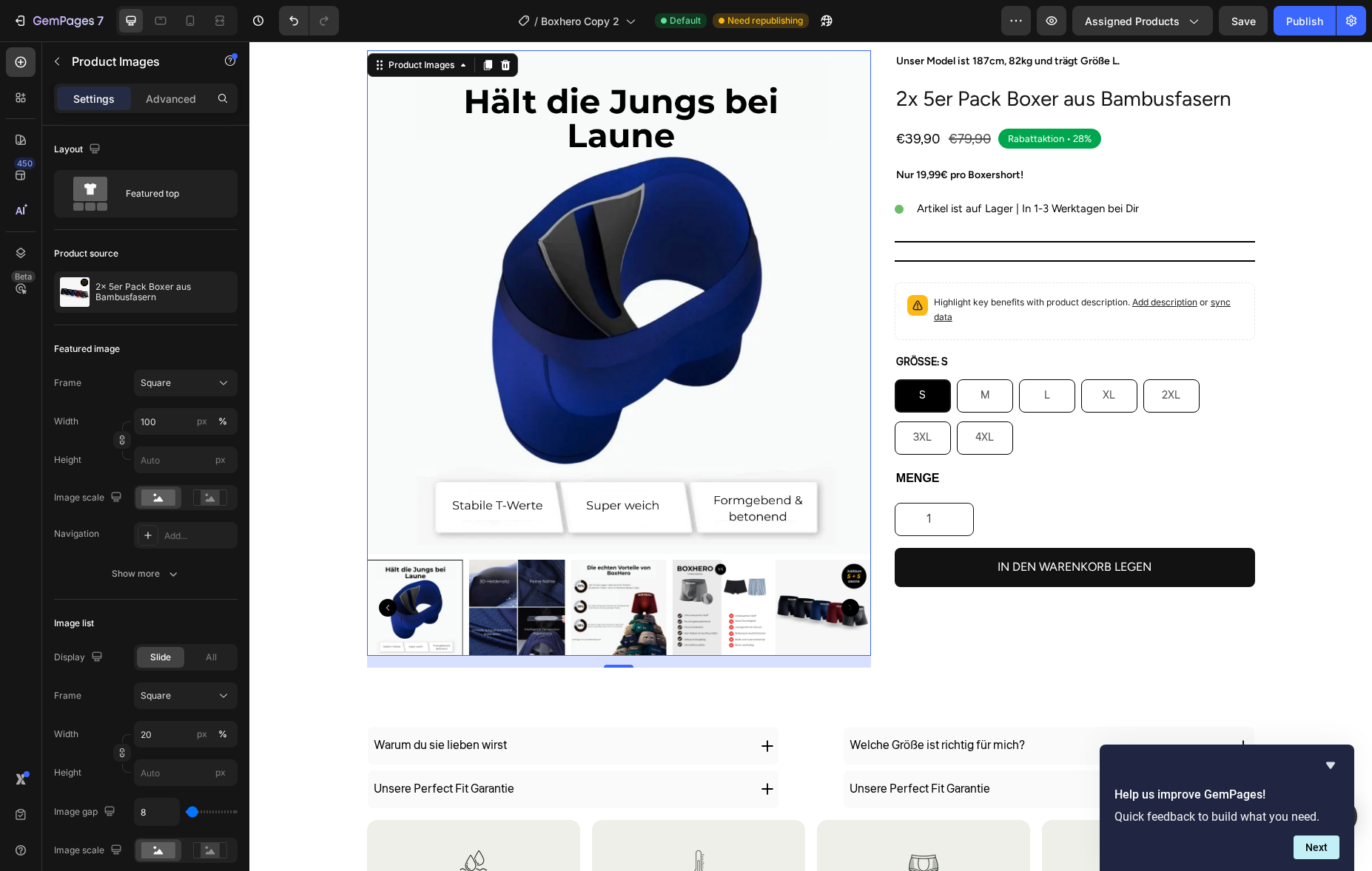
scroll to position [523, 0]
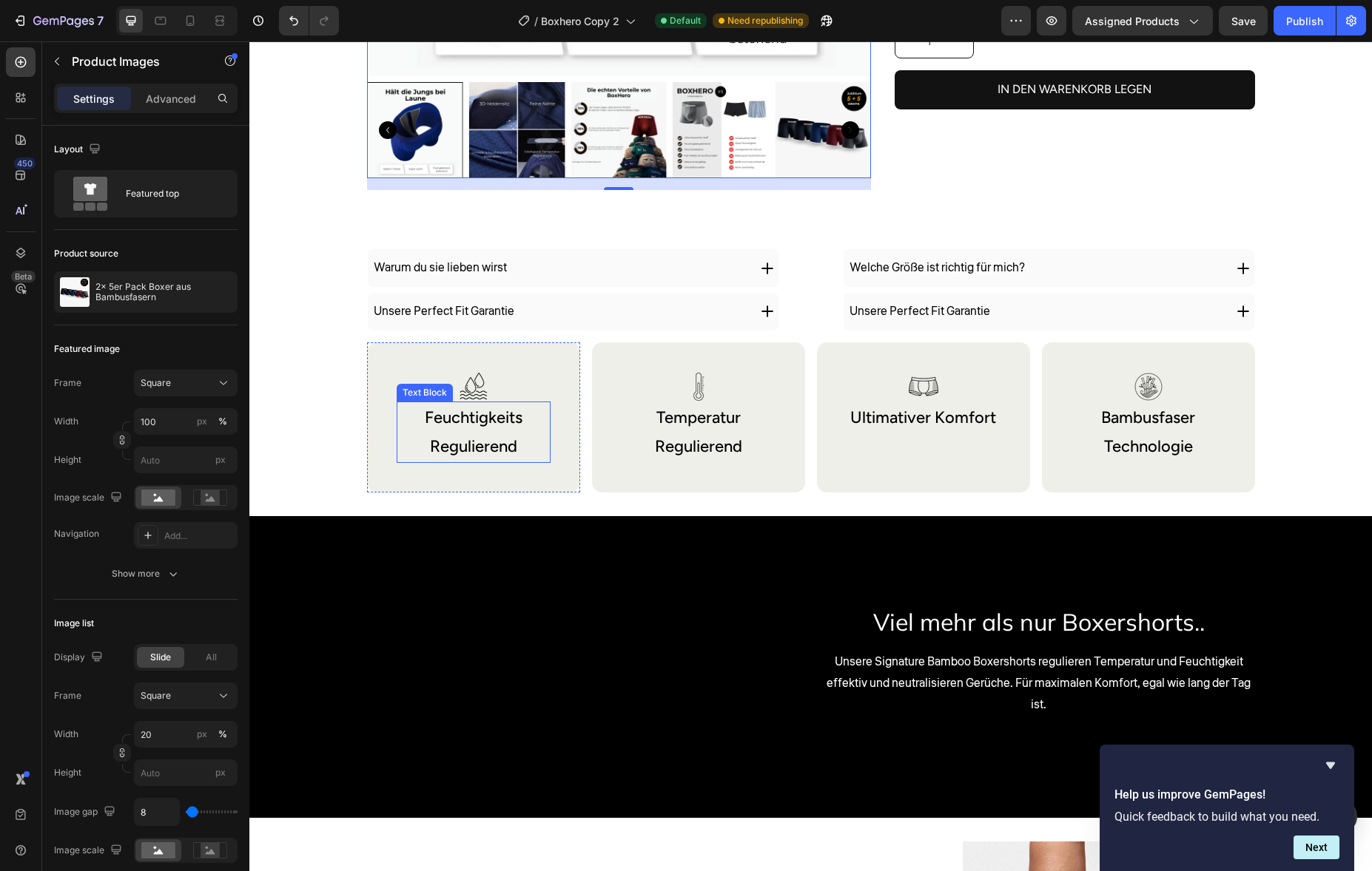
click at [539, 433] on p "Regulierend" at bounding box center [473, 447] width 151 height 30
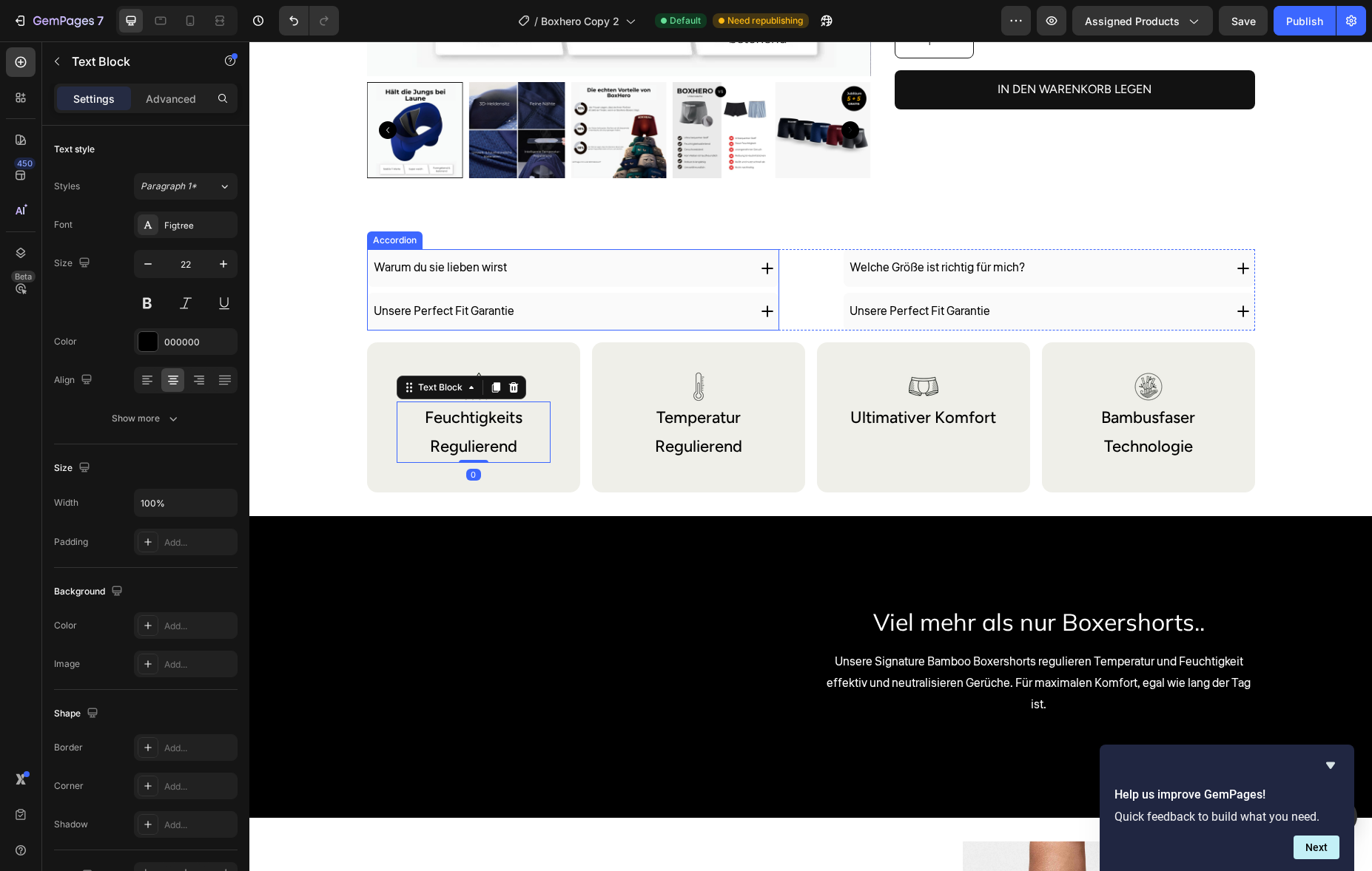
click at [585, 253] on div "Warum du sie lieben wirst" at bounding box center [573, 268] width 411 height 38
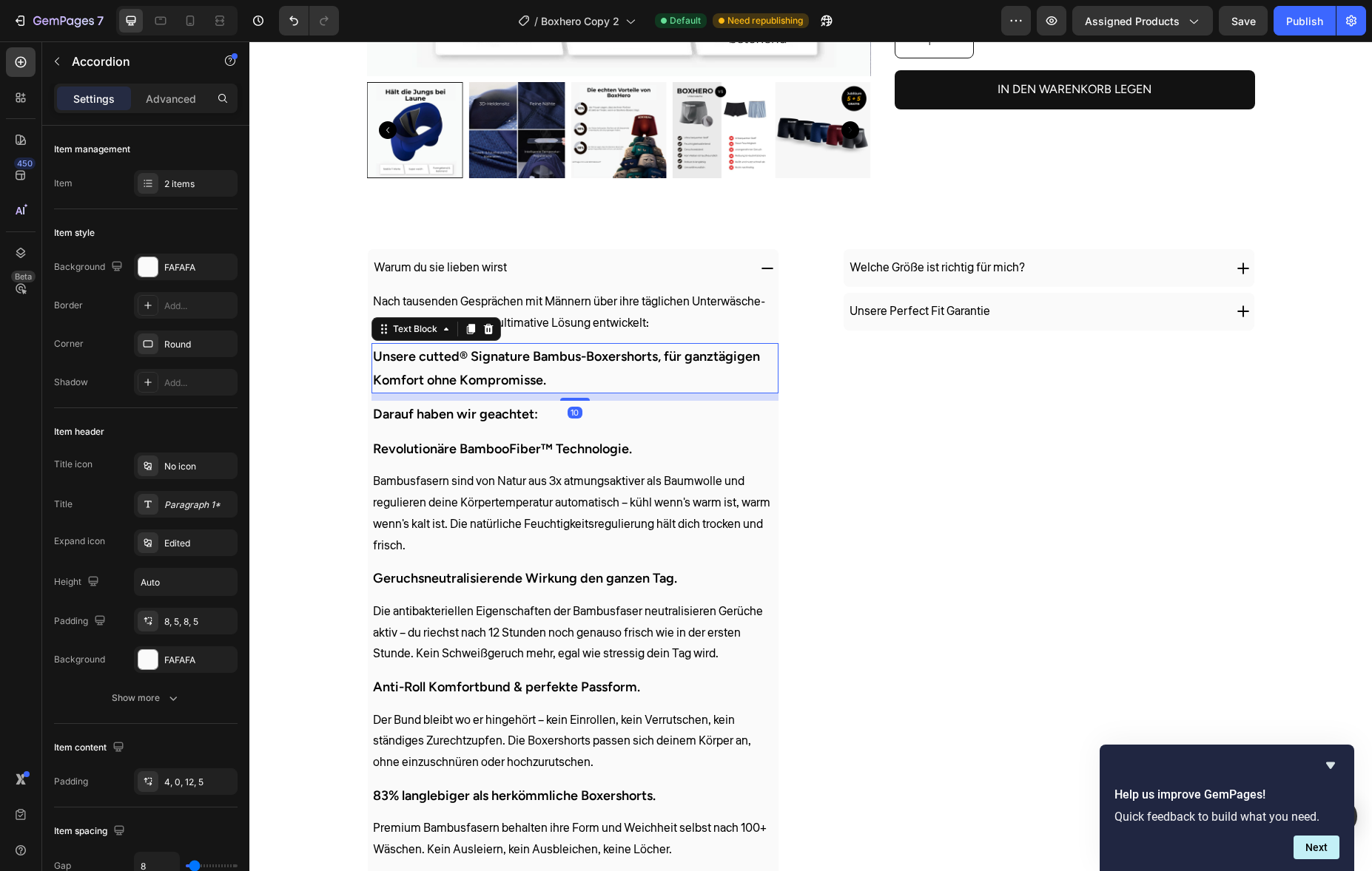
click at [558, 363] on strong "Unsere cutted® Signature Bambus-Boxershorts, für ganztägigen Komfort ohne Kompr…" at bounding box center [566, 368] width 387 height 40
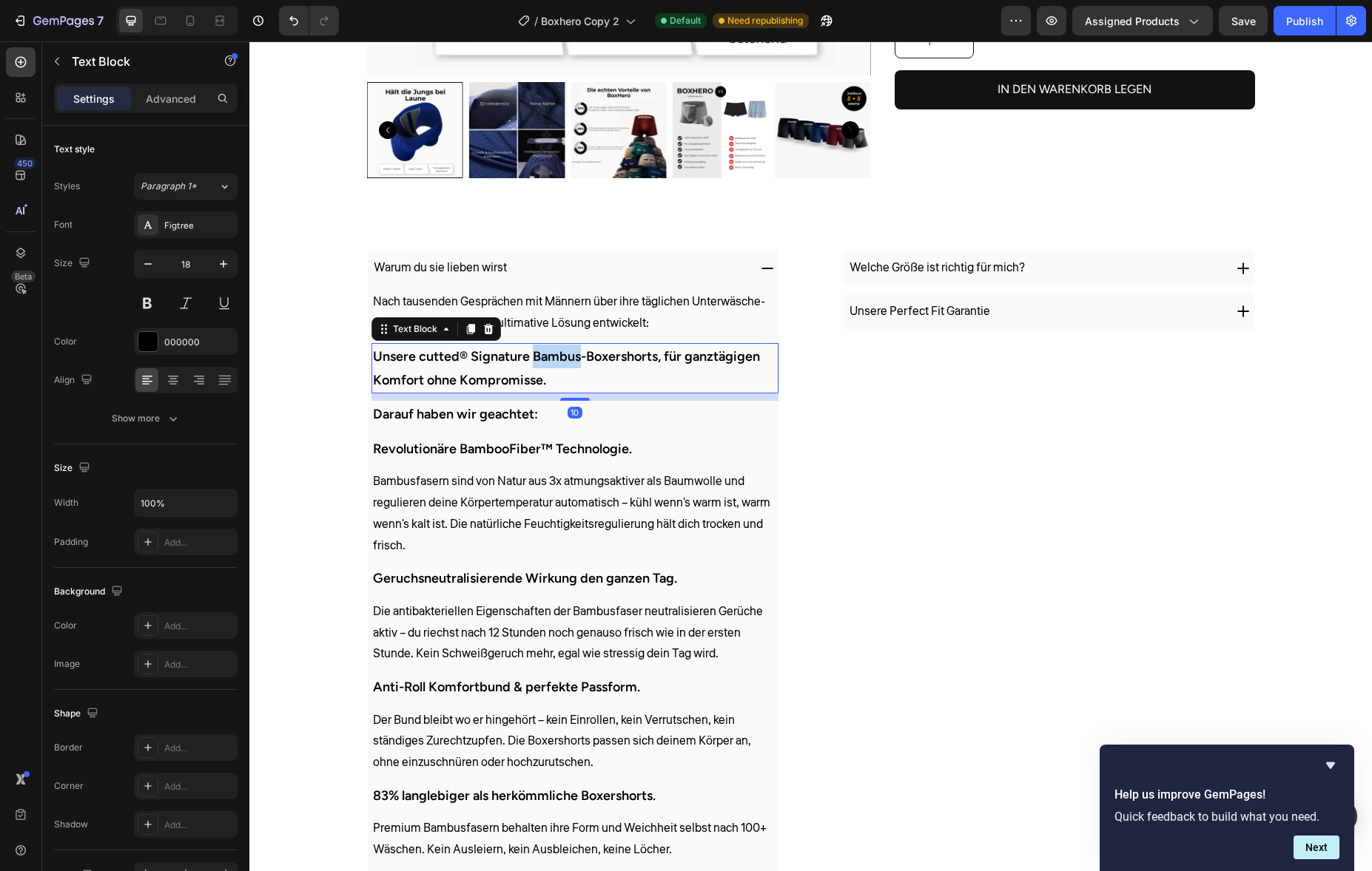
click at [558, 363] on strong "Unsere cutted® Signature Bambus-Boxershorts, für ganztägigen Komfort ohne Kompr…" at bounding box center [566, 368] width 387 height 40
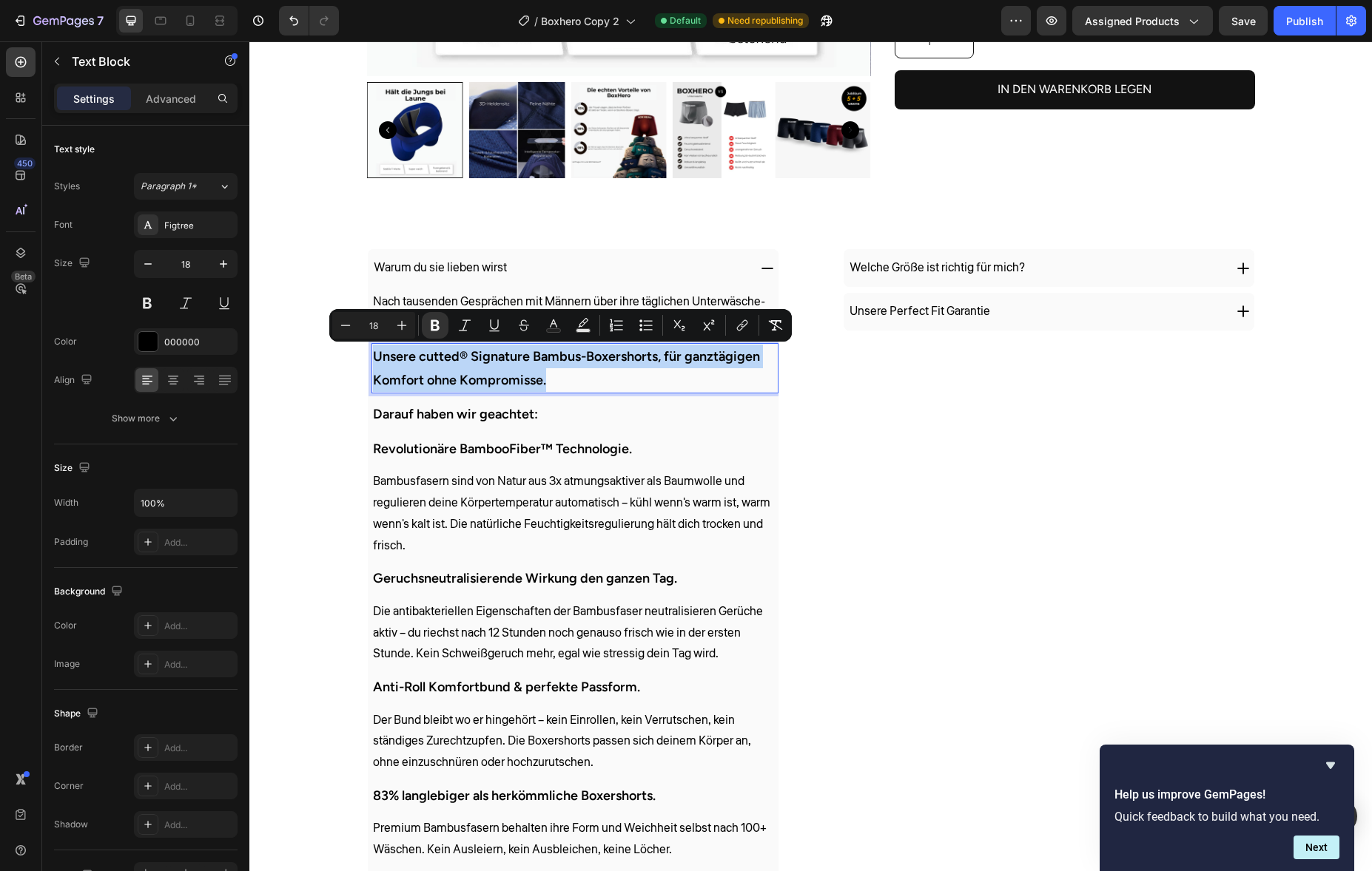
click at [422, 360] on strong "Unsere cutted® Signature Bambus-Boxershorts, für ganztägigen Komfort ohne Kompr…" at bounding box center [566, 368] width 387 height 40
click at [423, 360] on strong "Unsere cutted® Signature Bambus-Boxershorts, für ganztägigen Komfort ohne Kompr…" at bounding box center [566, 368] width 387 height 40
click at [424, 359] on strong "Unsere cutted® Signature Bambus-Boxershorts, für ganztägigen Komfort ohne Kompr…" at bounding box center [566, 368] width 387 height 40
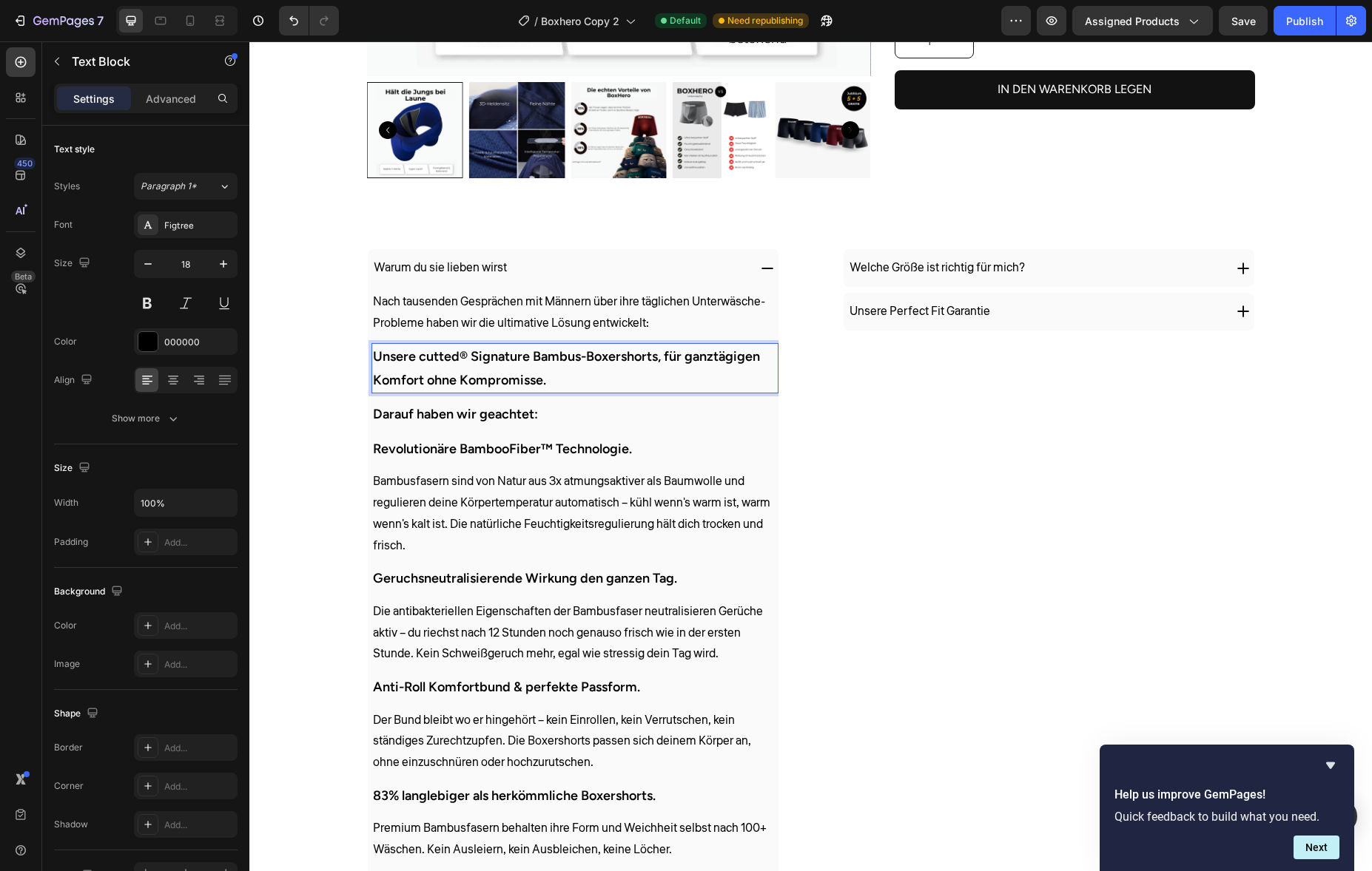
click at [428, 359] on strong "Unsere cutted® Signature Bambus-Boxershorts, für ganztägigen Komfort ohne Kompr…" at bounding box center [566, 368] width 387 height 40
click at [429, 359] on strong "Unsere cutted® Signature Bambus-Boxershorts, für ganztägigen Komfort ohne Kompr…" at bounding box center [566, 368] width 387 height 40
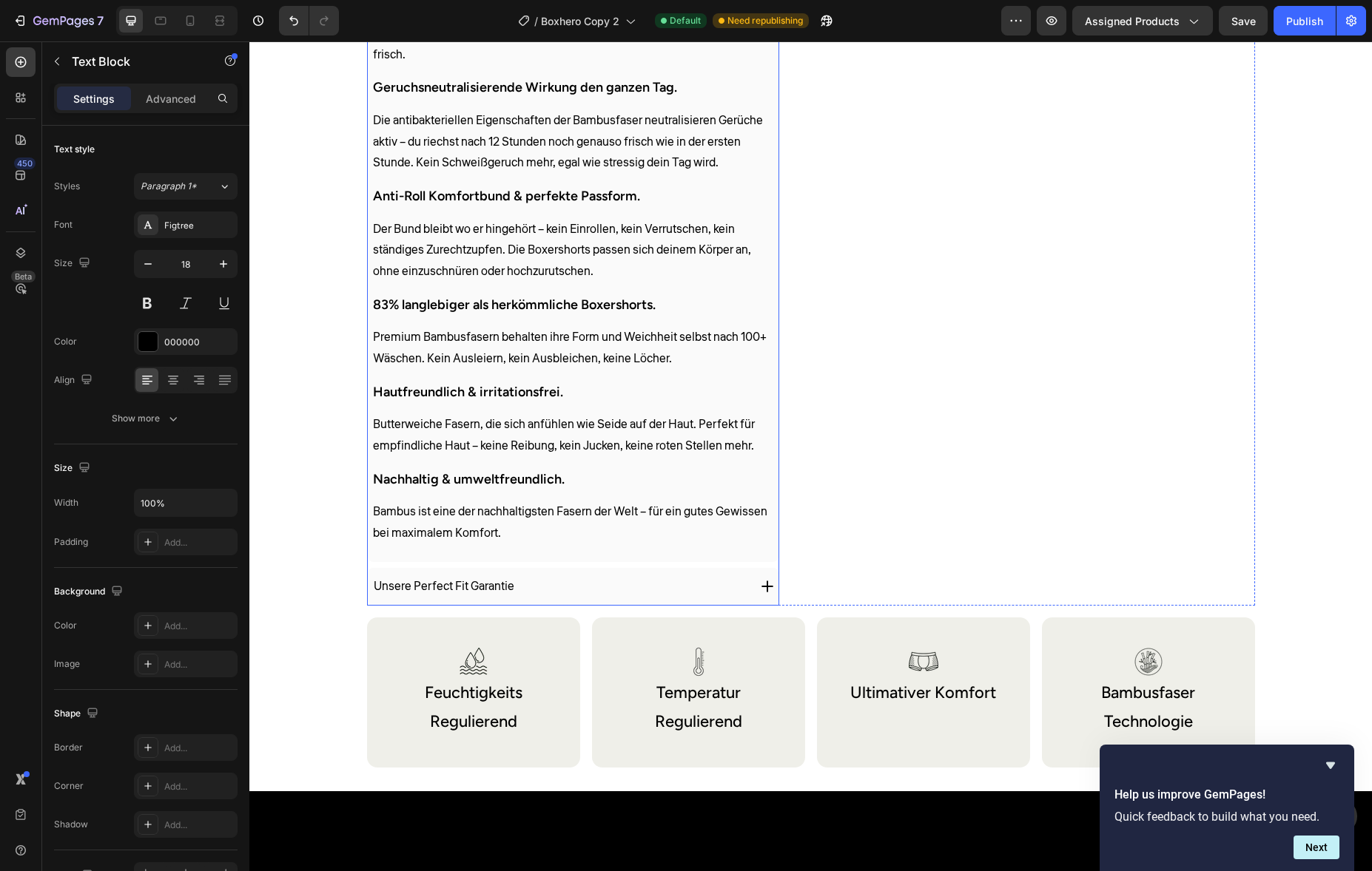
scroll to position [719, 0]
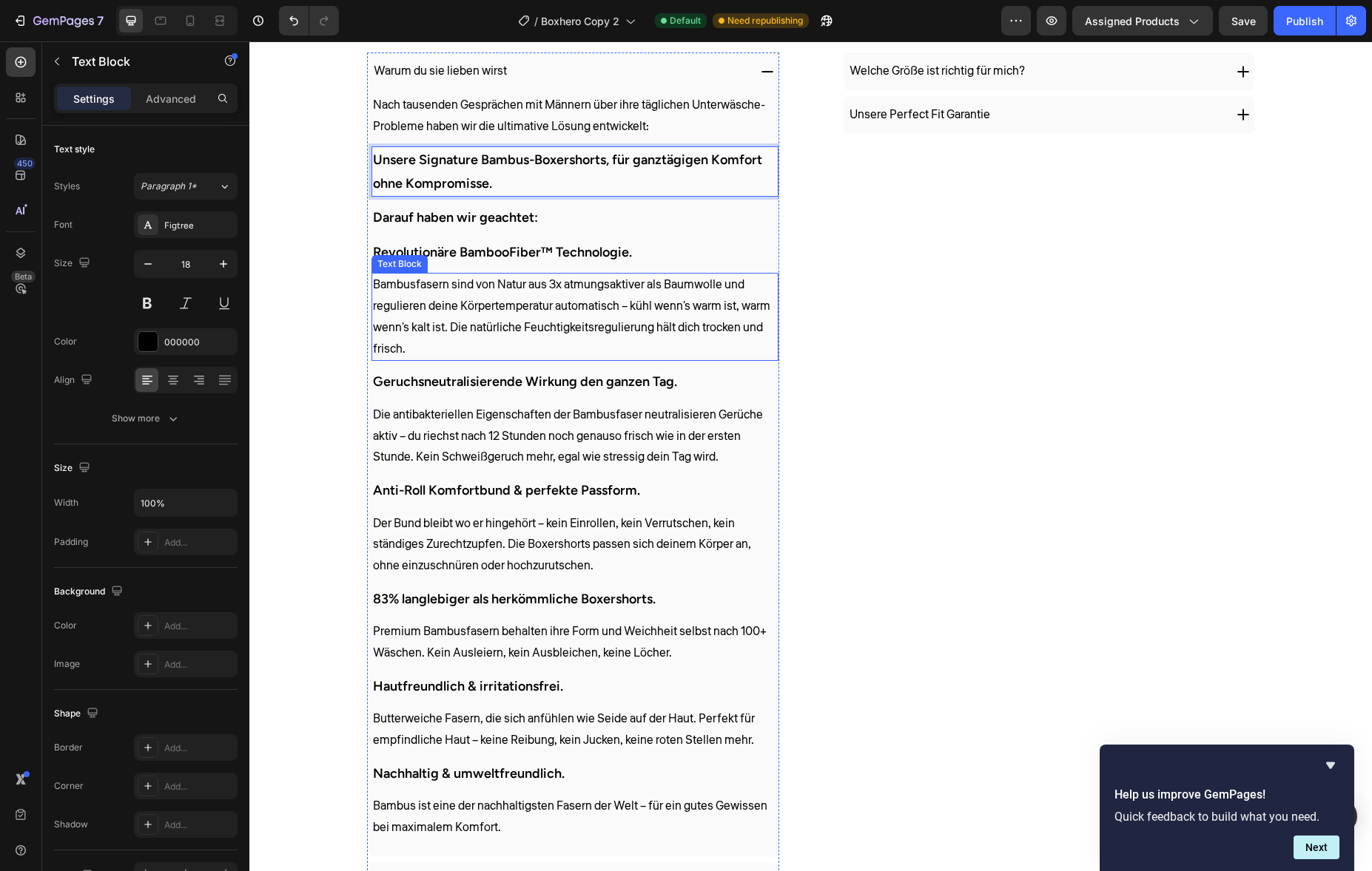
click at [499, 330] on p "Bambusfasern sind von Natur aus 3x atmungsaktiver als Baumwolle und regulieren …" at bounding box center [575, 317] width 404 height 85
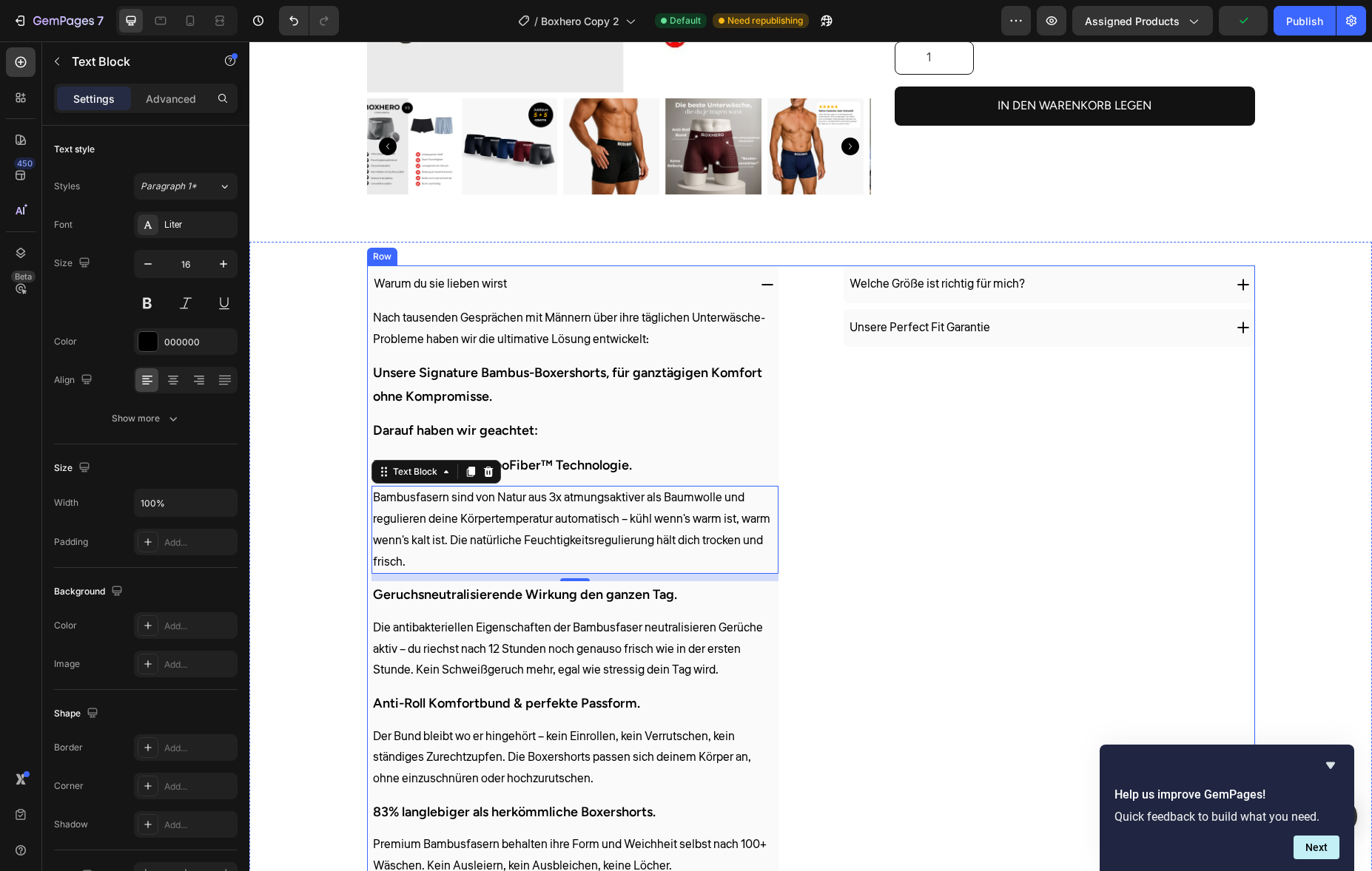
scroll to position [1107, 0]
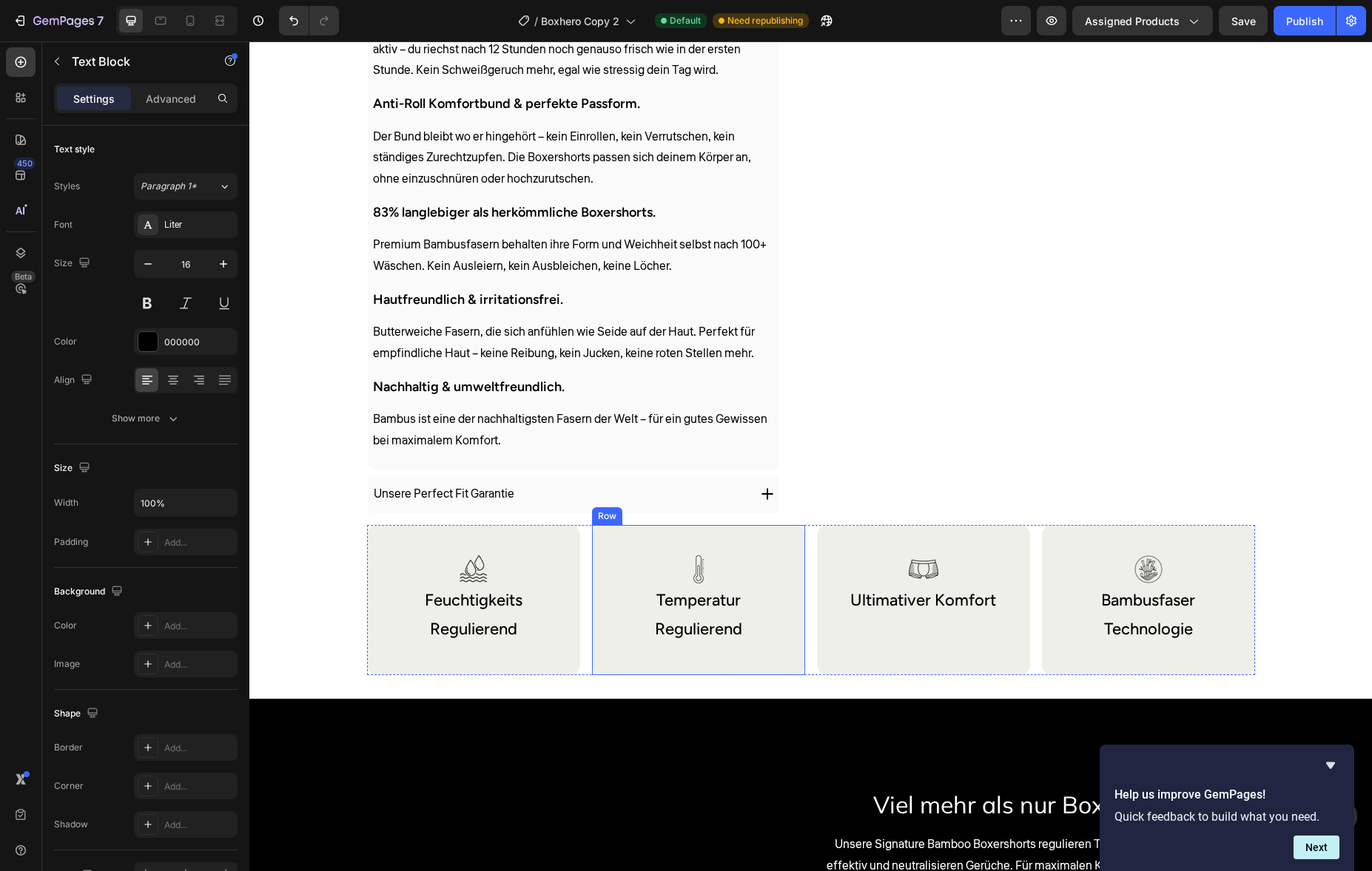
click at [595, 463] on div "Nach tausenden Gesprächen mit Männern über ihre täglichen Unterwäsche-Probleme …" at bounding box center [573, 87] width 411 height 767
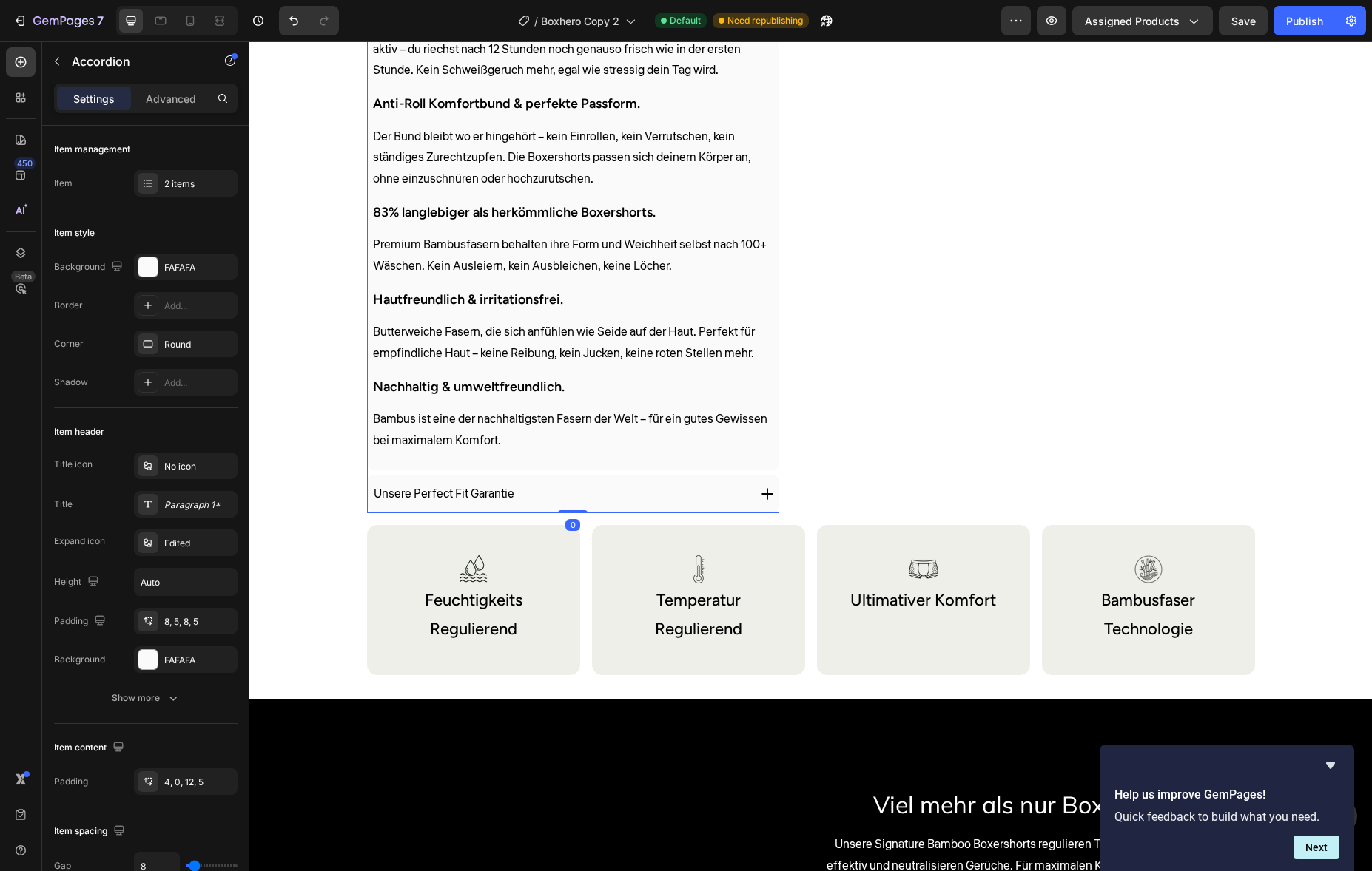
click at [564, 488] on div "Unsere Perfect Fit Garantie" at bounding box center [559, 494] width 376 height 26
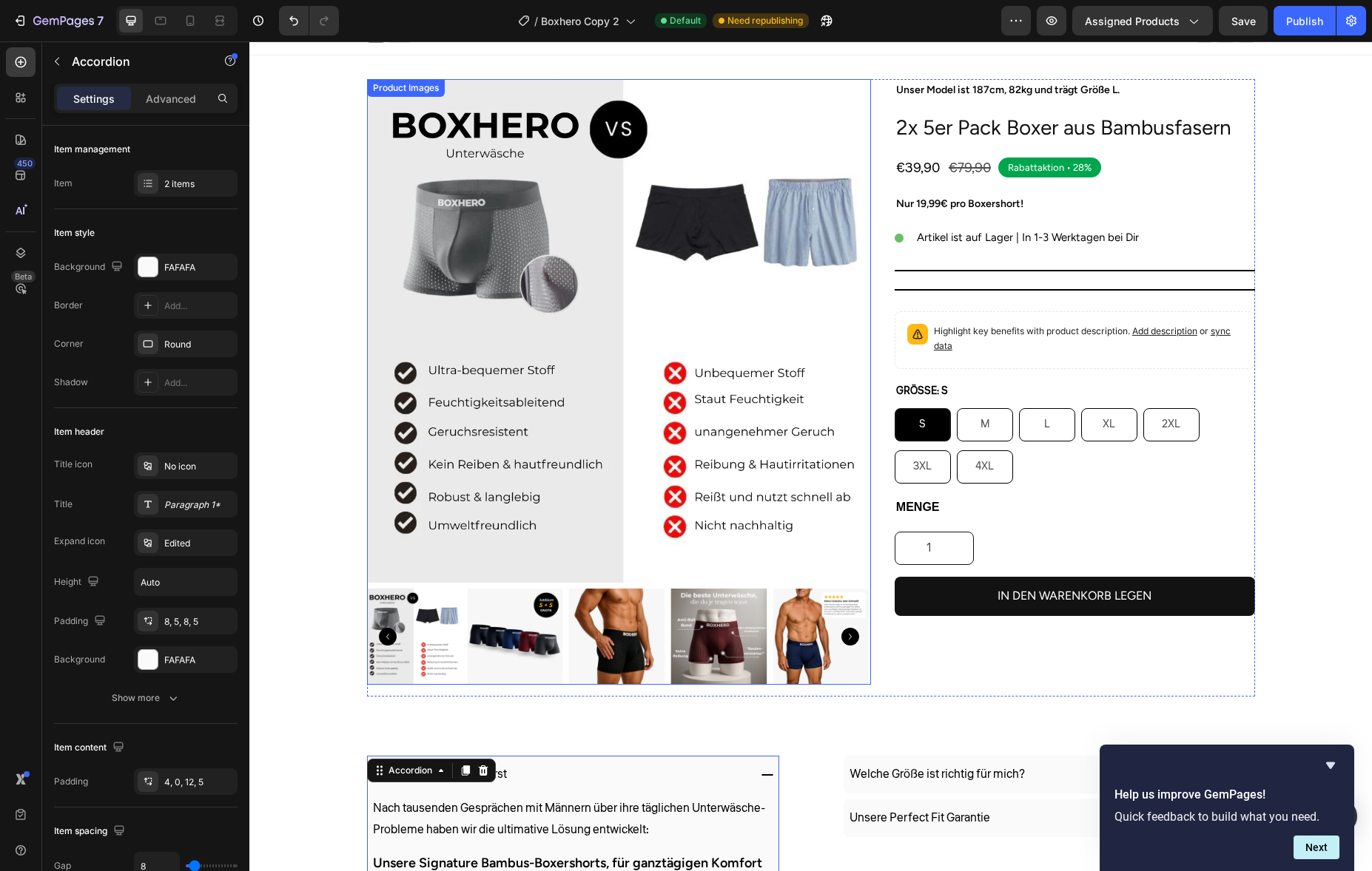
scroll to position [0, 0]
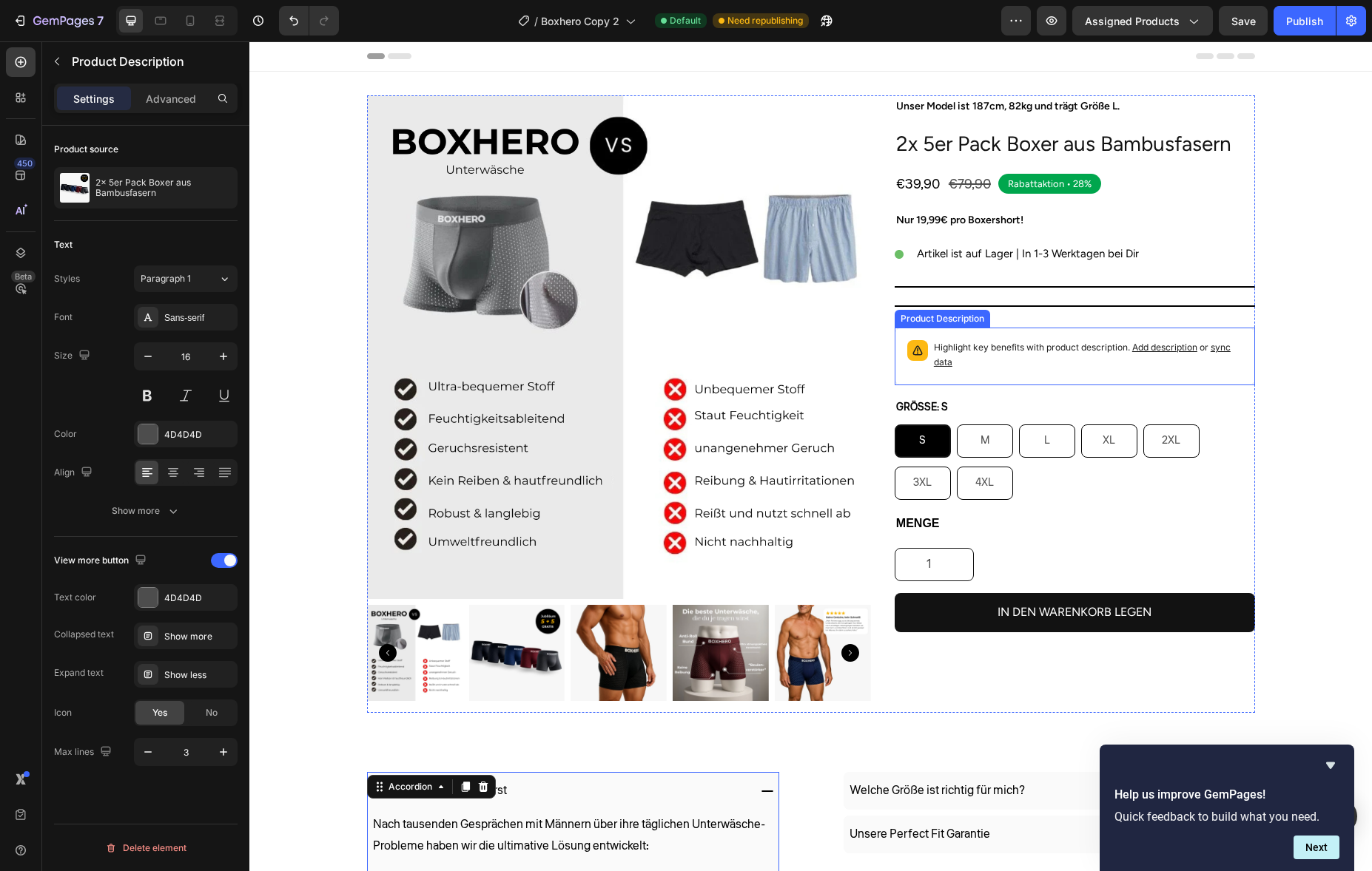
click at [1005, 371] on div "Highlight key benefits with product description. Add description or sync data" at bounding box center [1088, 356] width 309 height 33
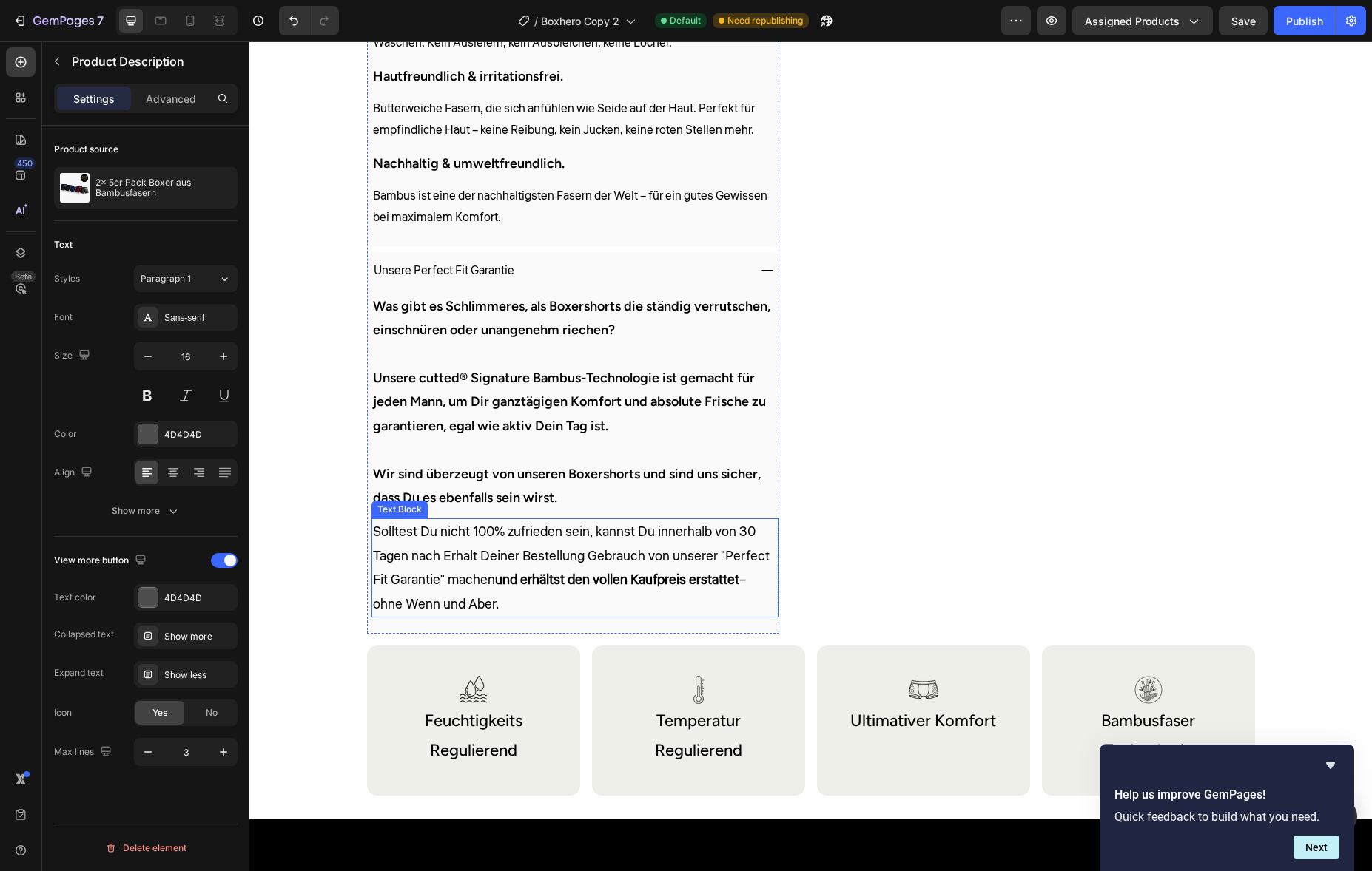
scroll to position [1329, 0]
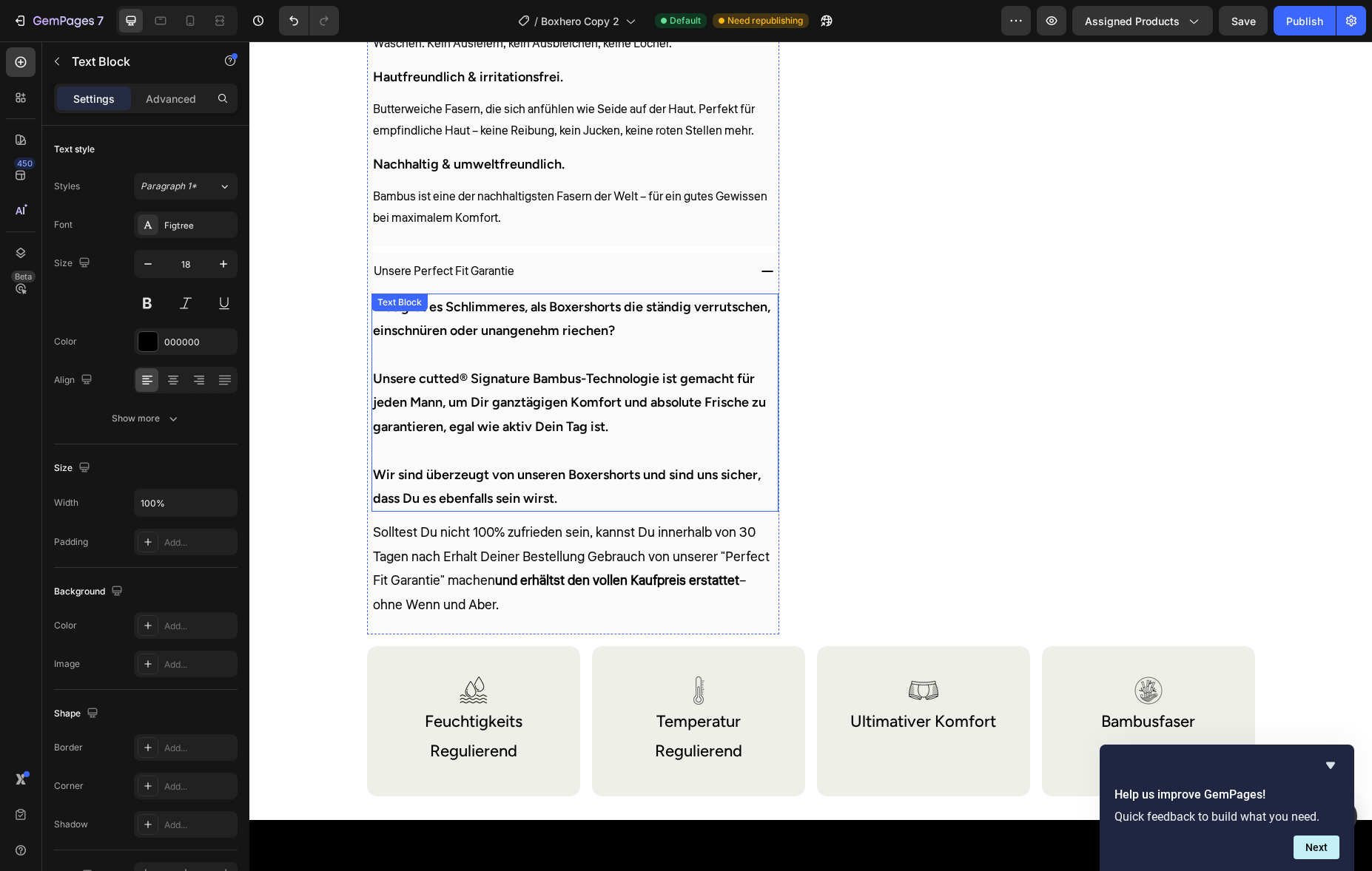
click at [432, 378] on strong "Unsere cutted® Signature Bambus-Technologie ist gemacht für jeden Mann, um Dir …" at bounding box center [570, 403] width 393 height 64
click at [566, 278] on div "Unsere Perfect Fit Garantie" at bounding box center [559, 272] width 376 height 26
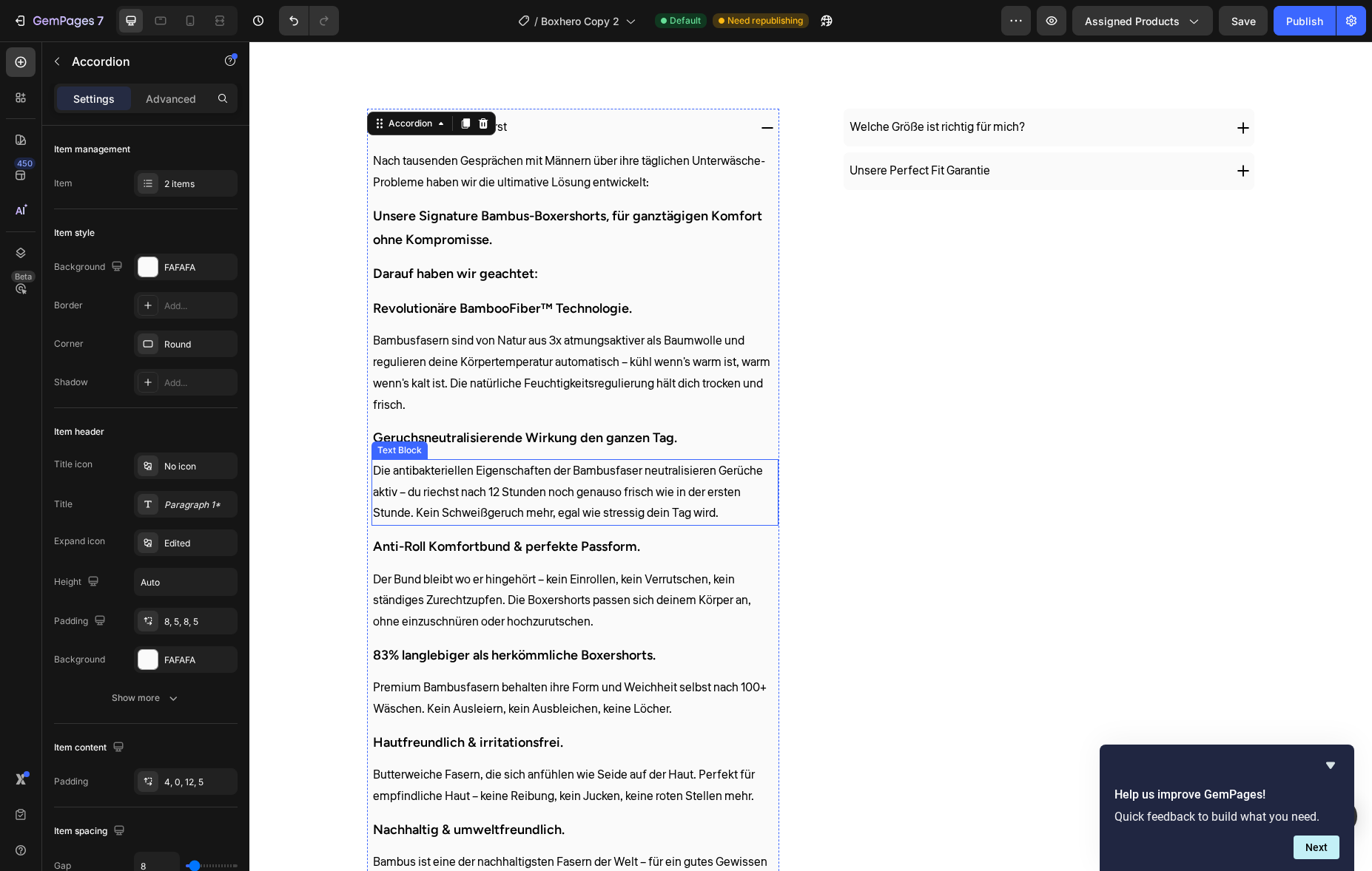
scroll to position [470, 0]
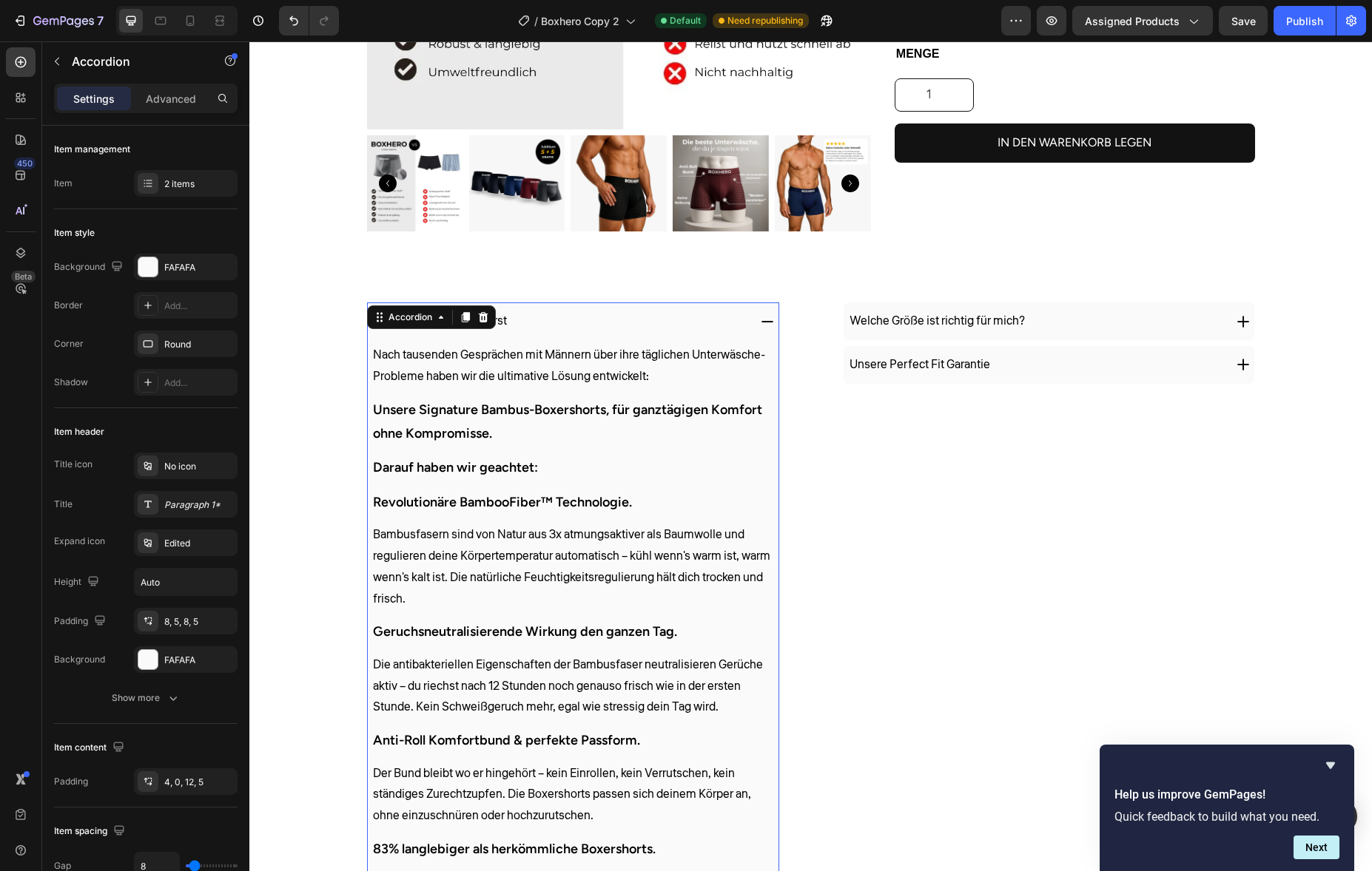
click at [639, 338] on div "Warum du sie lieben wirst" at bounding box center [573, 321] width 411 height 38
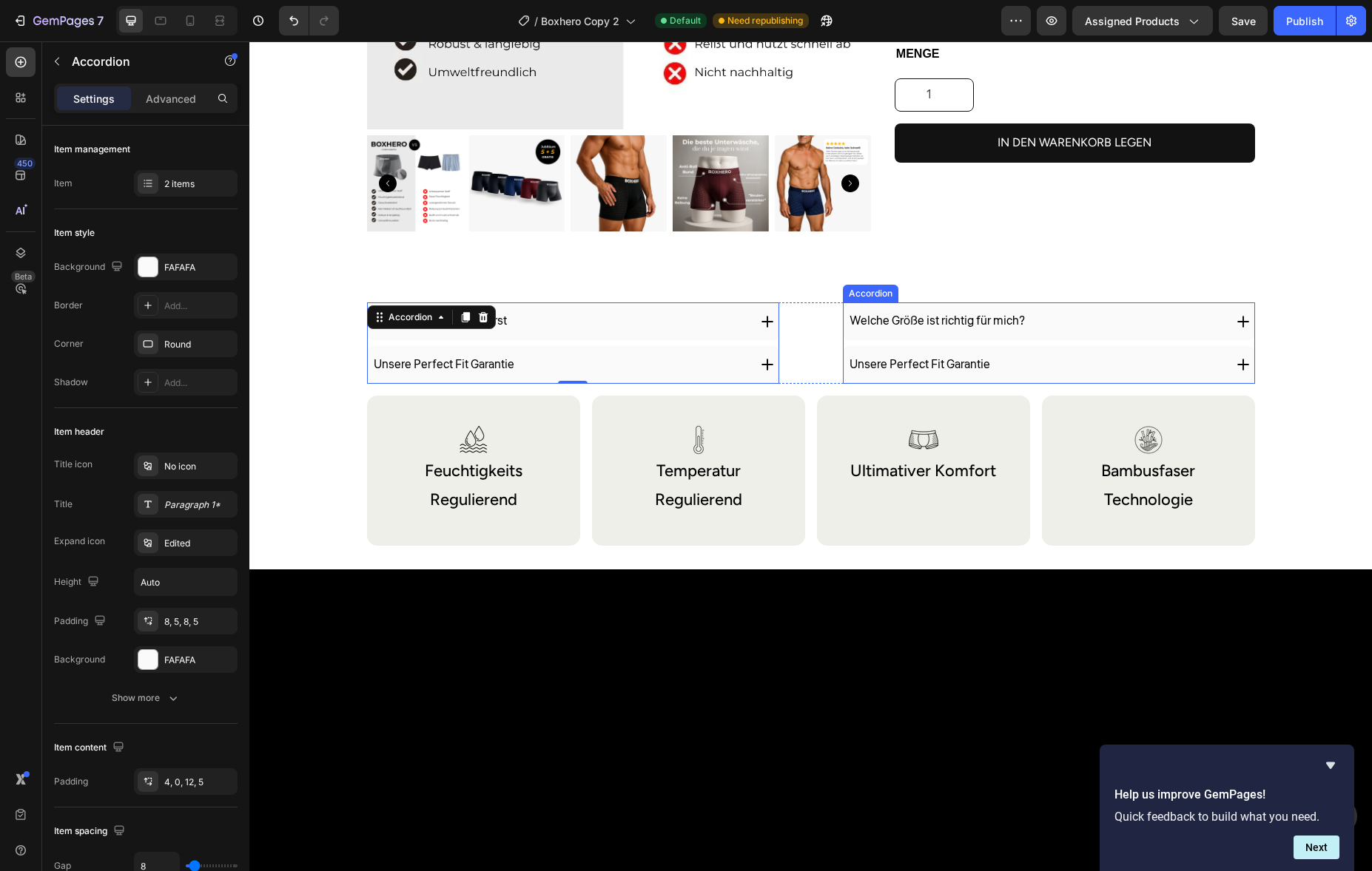
click at [1118, 310] on div "Welche Größe ist richtig für mich?" at bounding box center [1035, 322] width 376 height 26
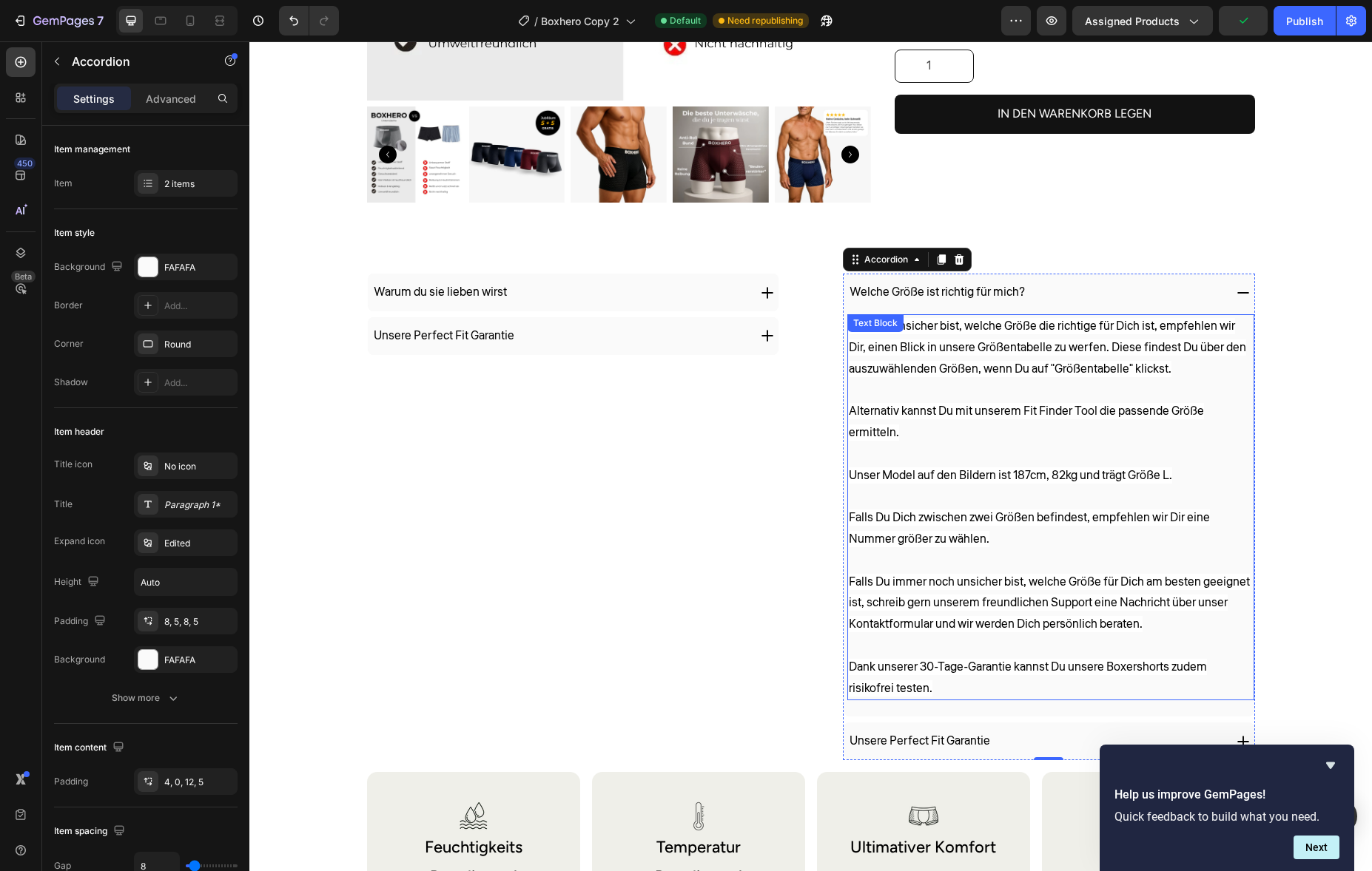
scroll to position [500, 0]
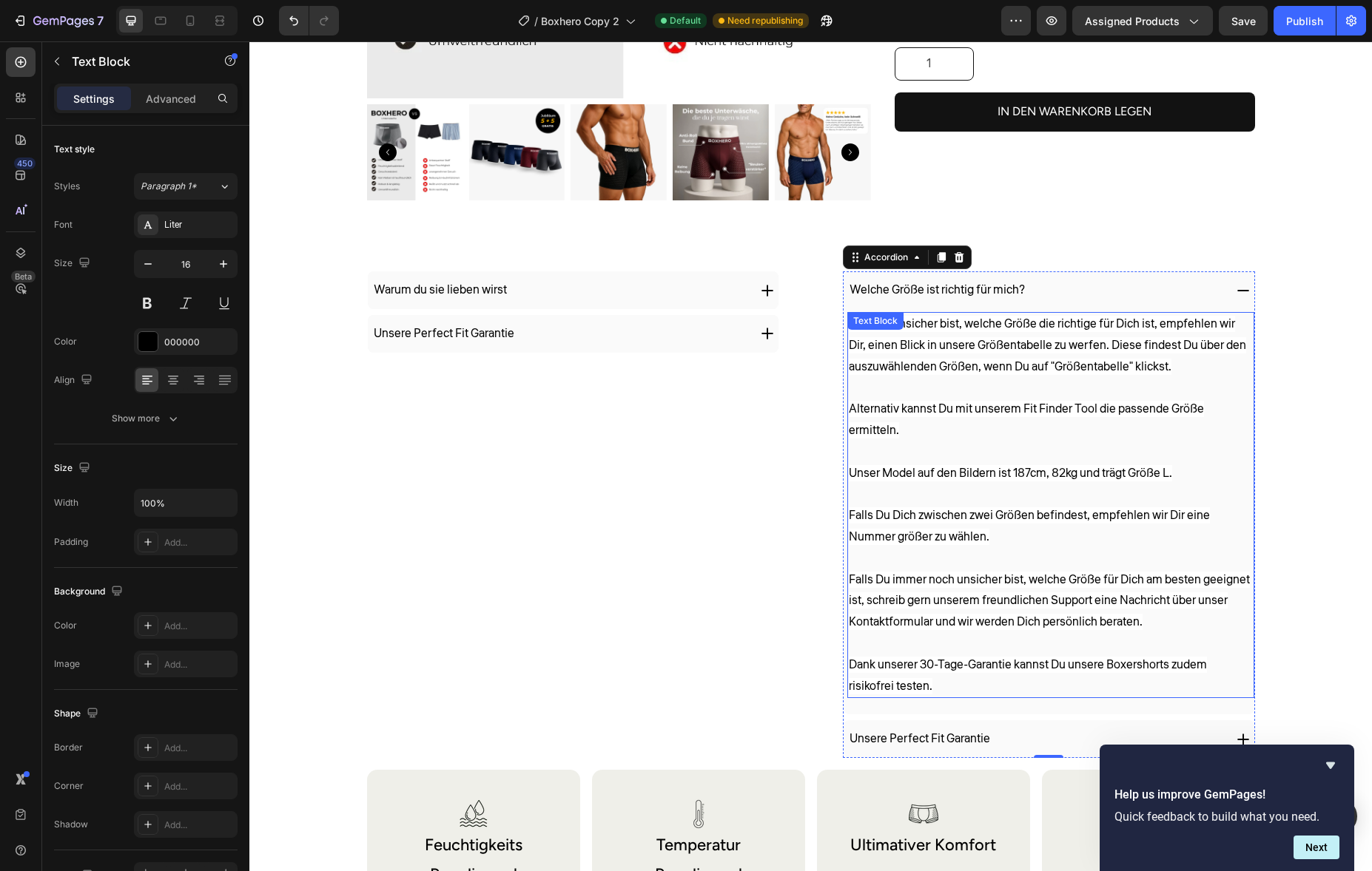
click at [875, 419] on p "Falls Du unsicher bist, welche Größe die richtige für Dich ist, empfehlen wir D…" at bounding box center [1051, 505] width 404 height 383
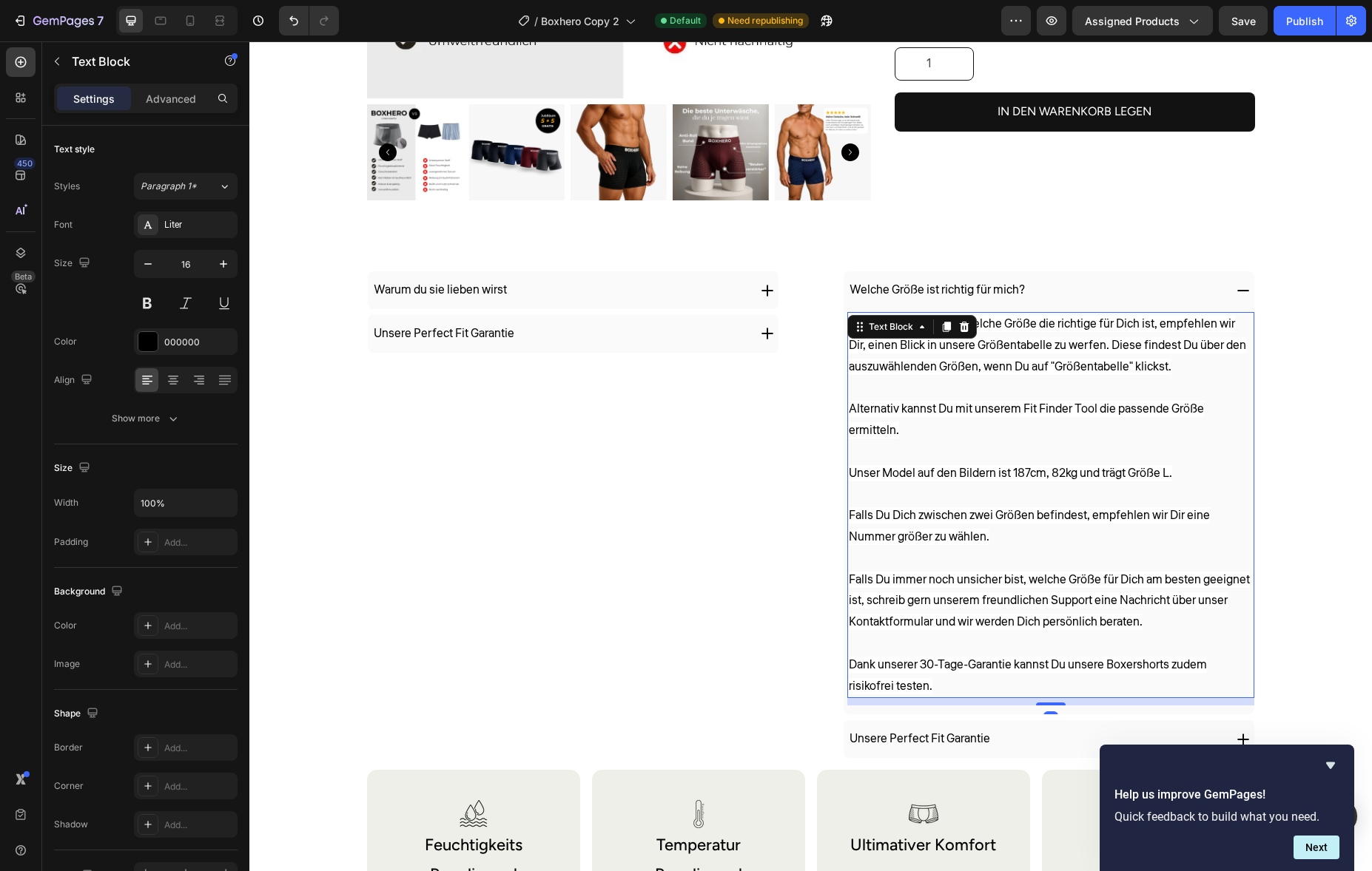
click at [875, 419] on p "Falls Du unsicher bist, welche Größe die richtige für Dich ist, empfehlen wir D…" at bounding box center [1051, 505] width 404 height 383
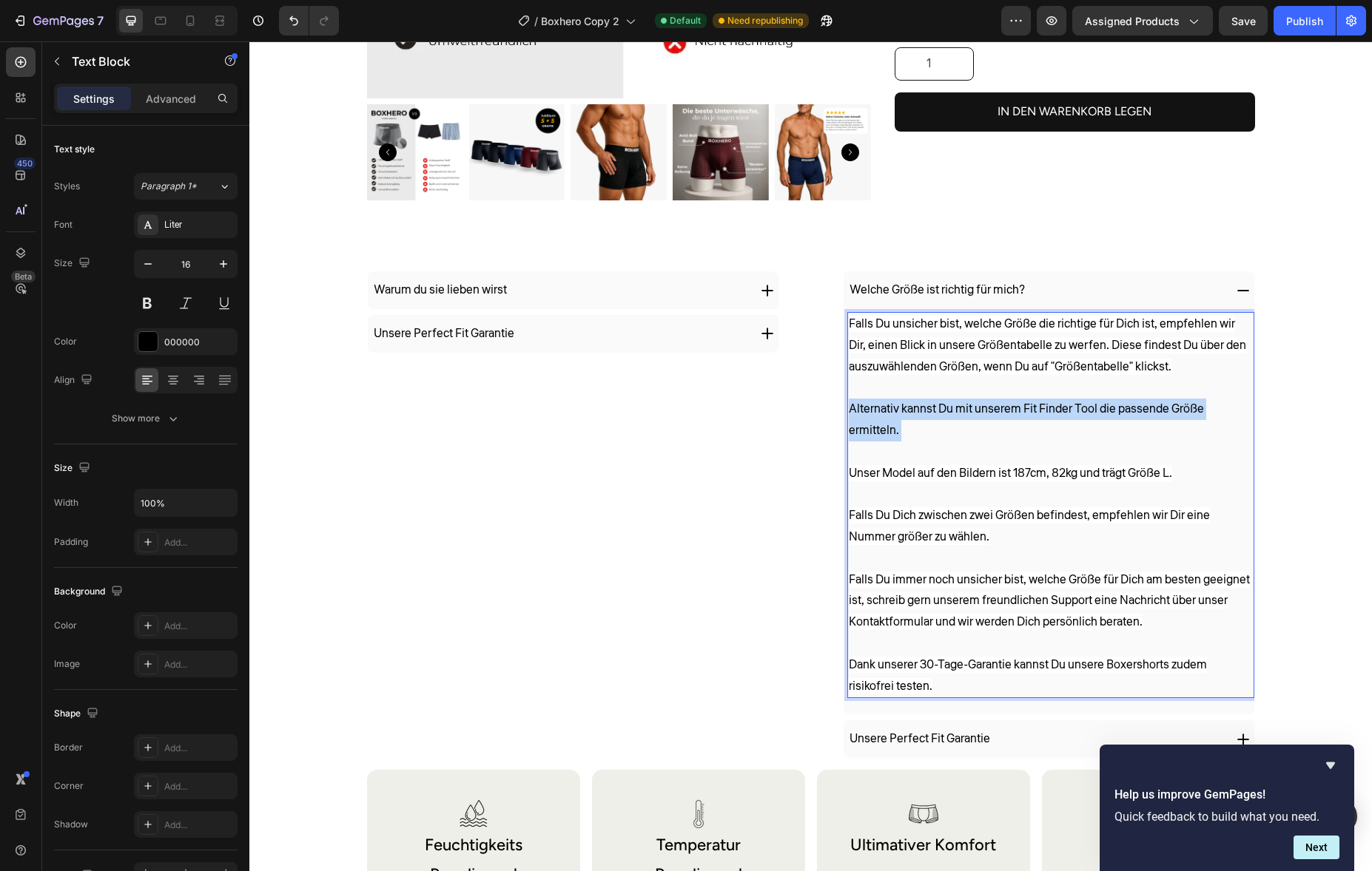
click at [874, 423] on p "Falls Du unsicher bist, welche Größe die richtige für Dich ist, empfehlen wir D…" at bounding box center [1051, 505] width 404 height 383
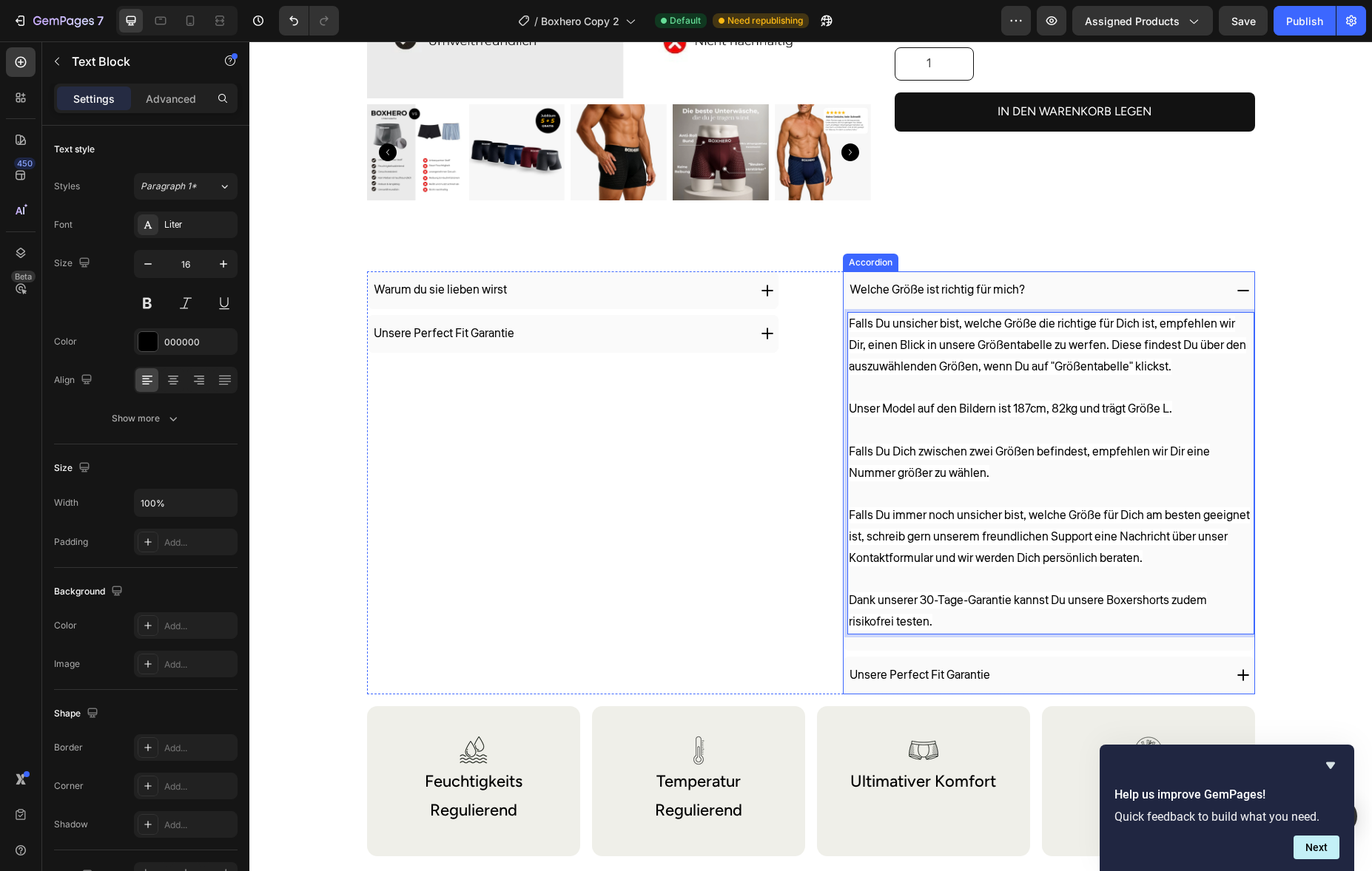
click at [1008, 670] on div "Unsere Perfect Fit Garantie" at bounding box center [1035, 675] width 376 height 26
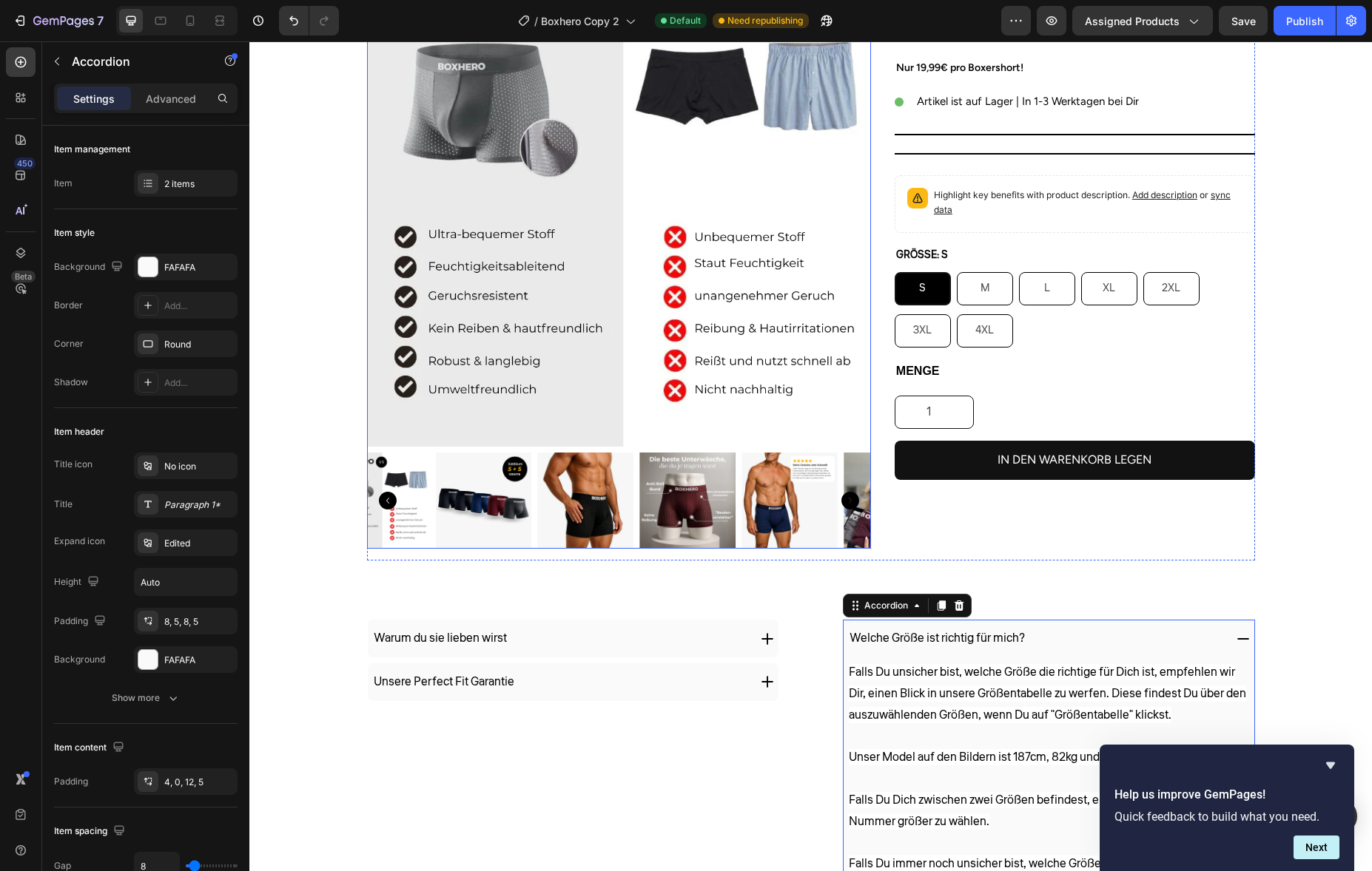
scroll to position [15, 0]
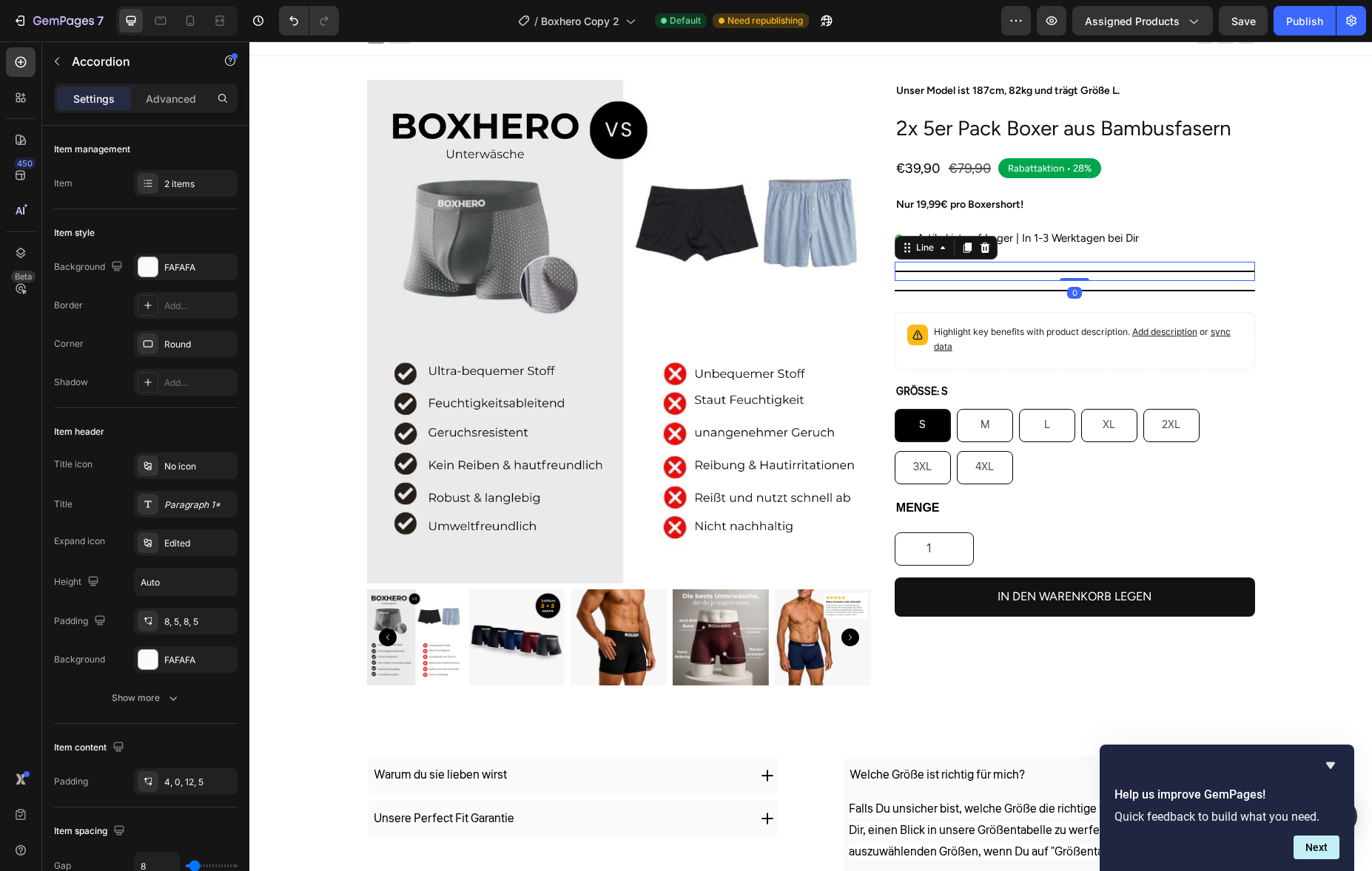
click at [1064, 272] on div at bounding box center [1074, 272] width 360 height 2
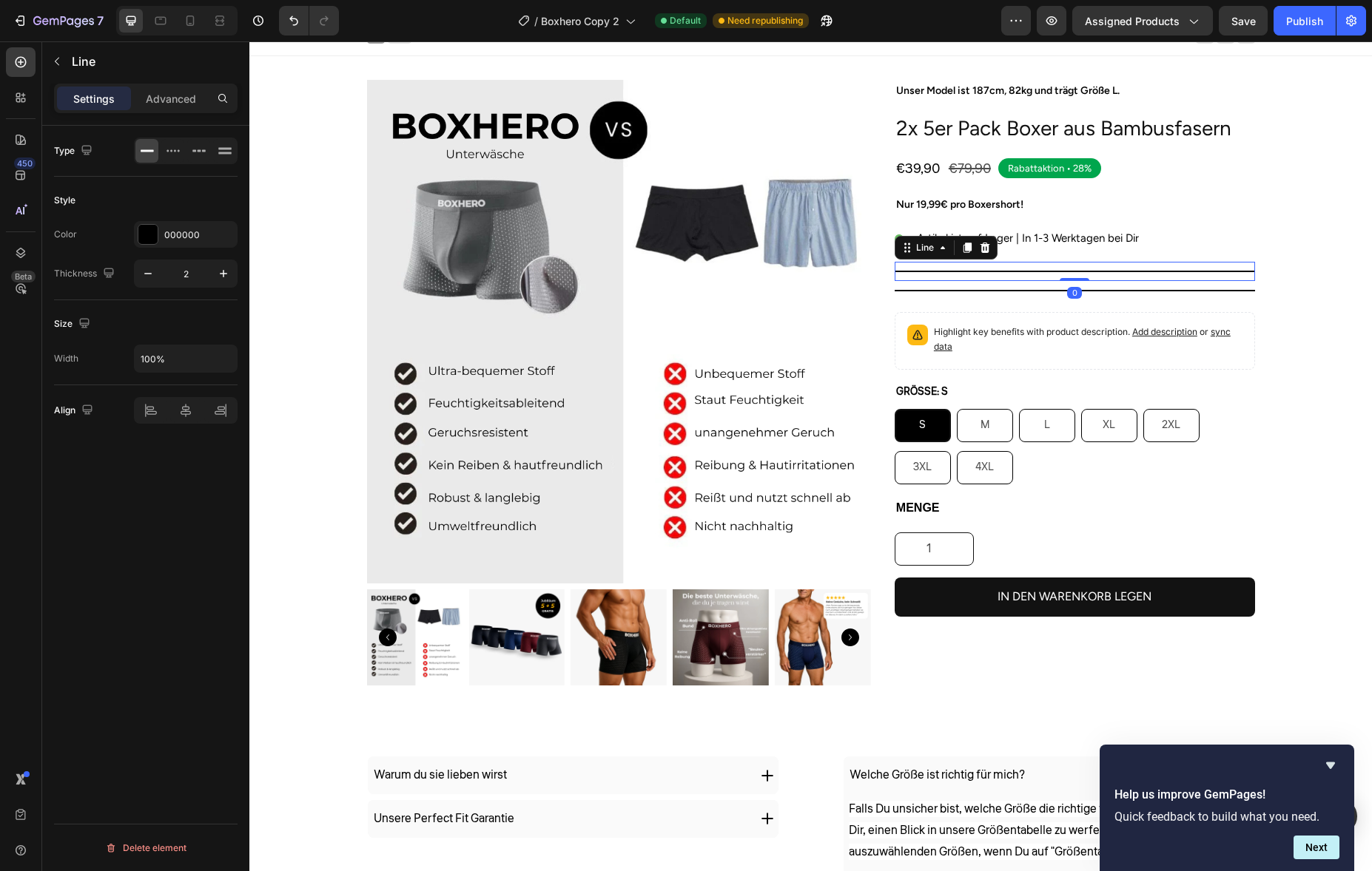
click at [976, 257] on div "Line" at bounding box center [946, 248] width 103 height 24
click at [979, 253] on icon at bounding box center [984, 248] width 12 height 12
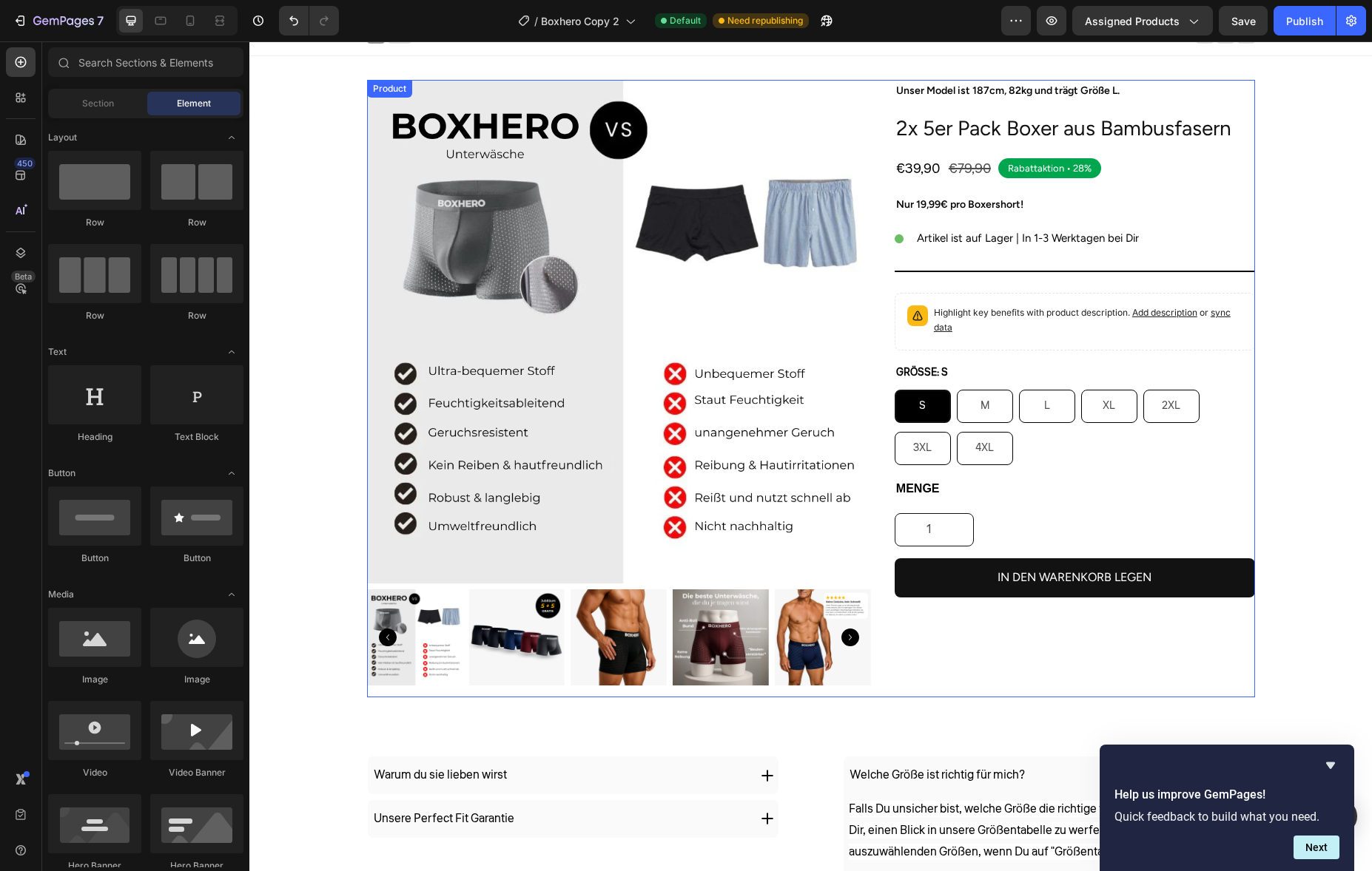
click at [976, 261] on div "Title Line" at bounding box center [1074, 271] width 360 height 19
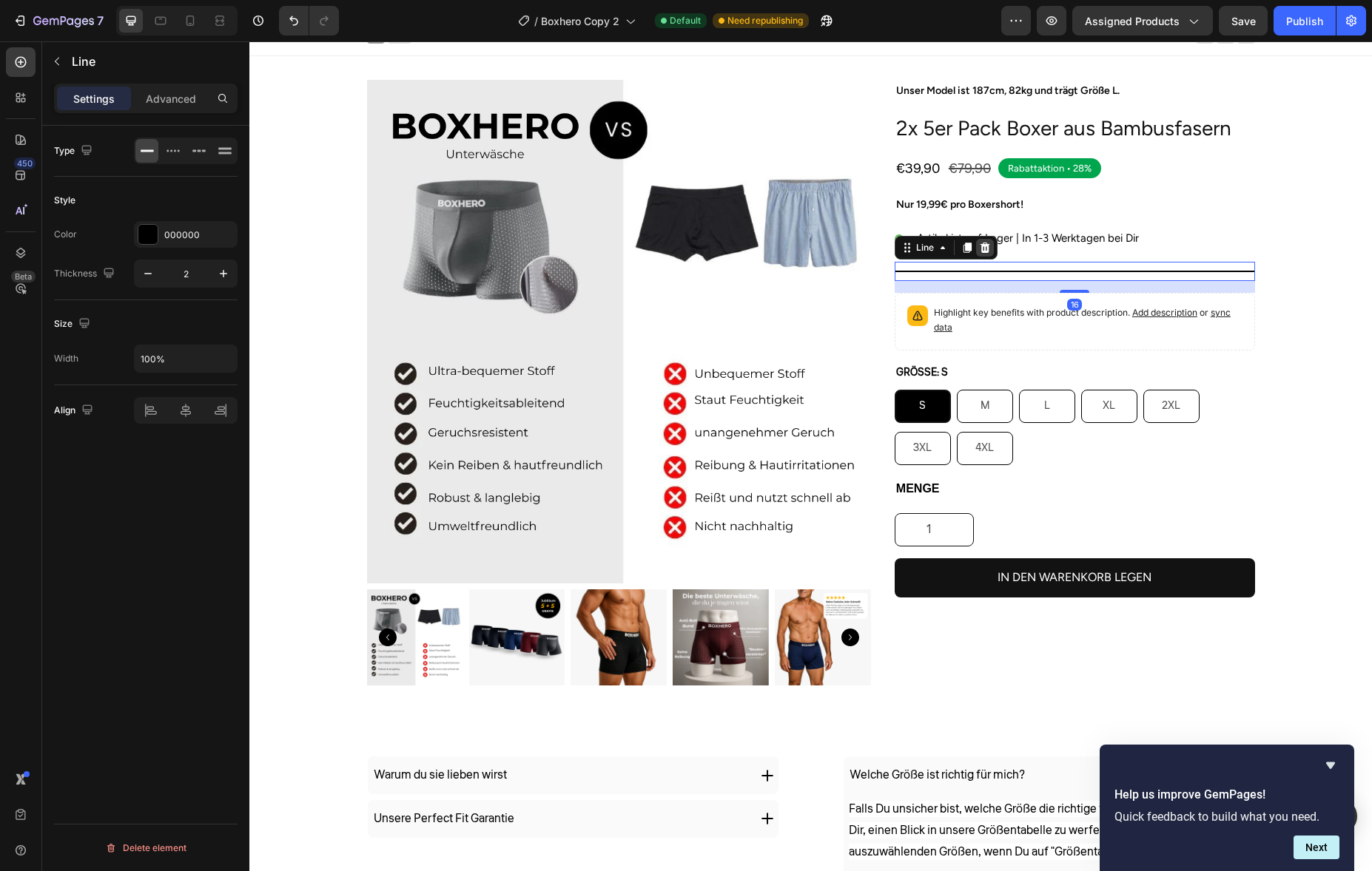
click at [980, 250] on icon at bounding box center [984, 248] width 10 height 10
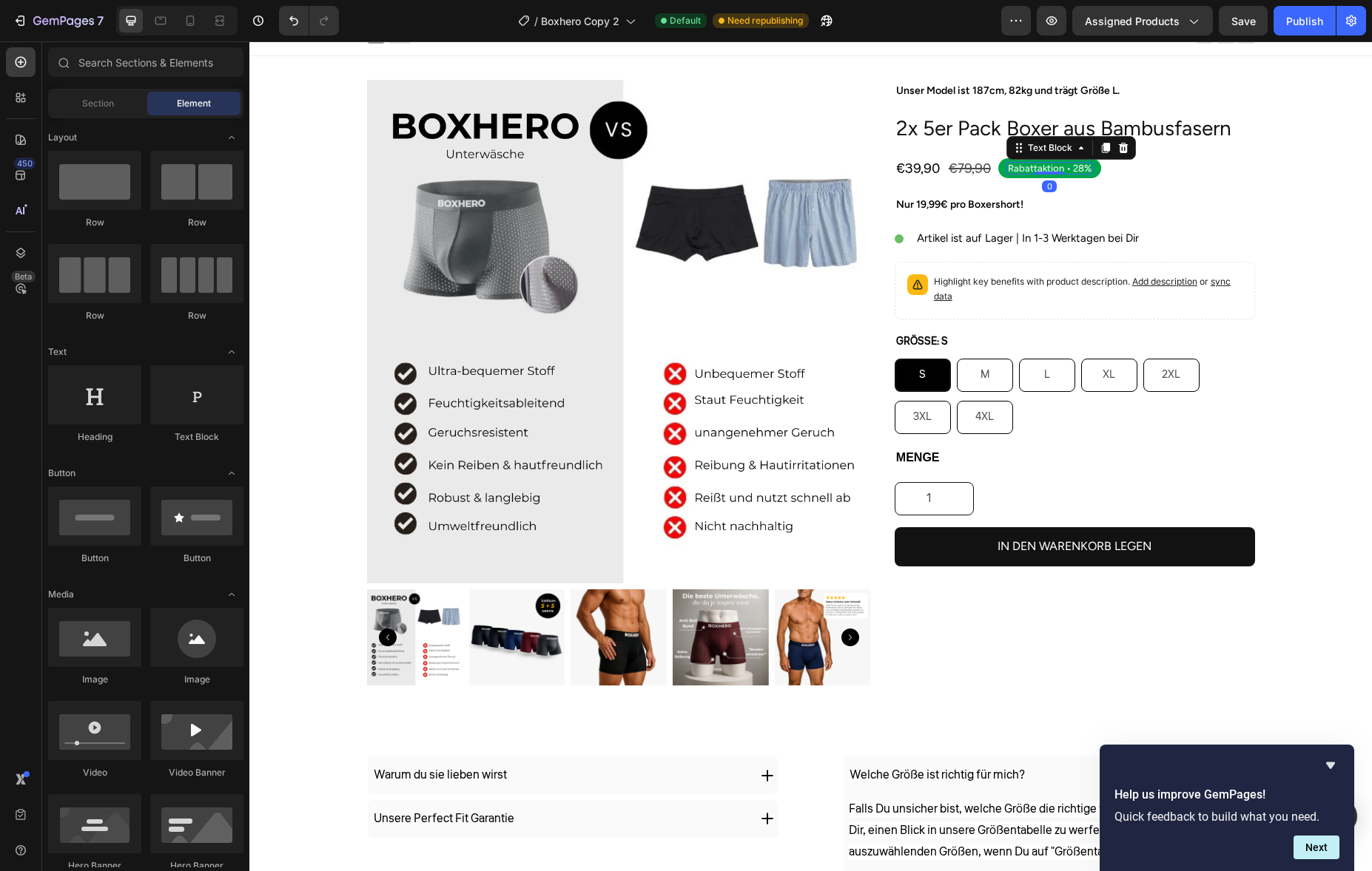
click at [1026, 174] on div "Rabattaktion • 28%" at bounding box center [1049, 168] width 87 height 13
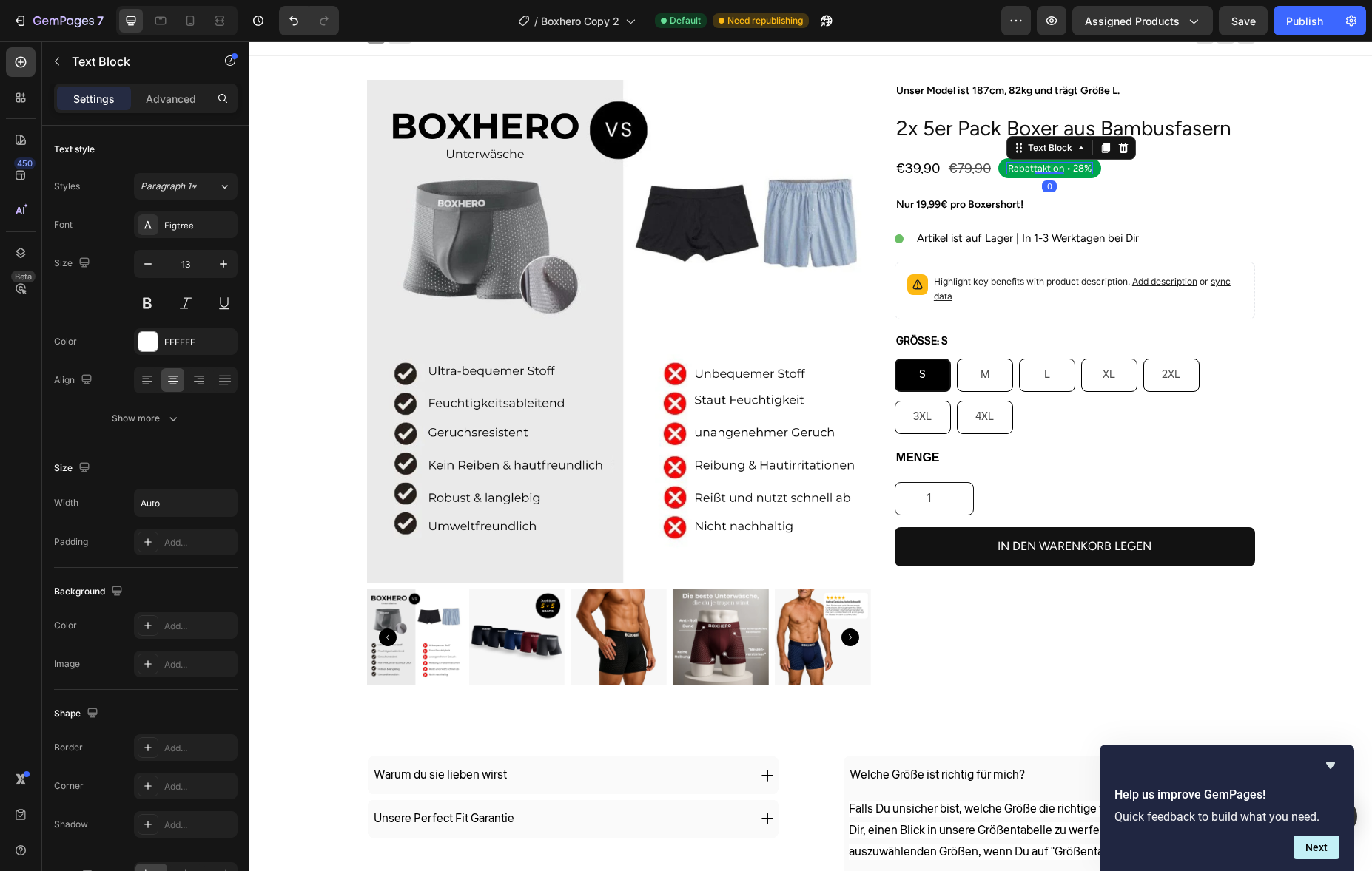
click at [1026, 174] on div "Rabattaktion • 28%" at bounding box center [1049, 168] width 87 height 13
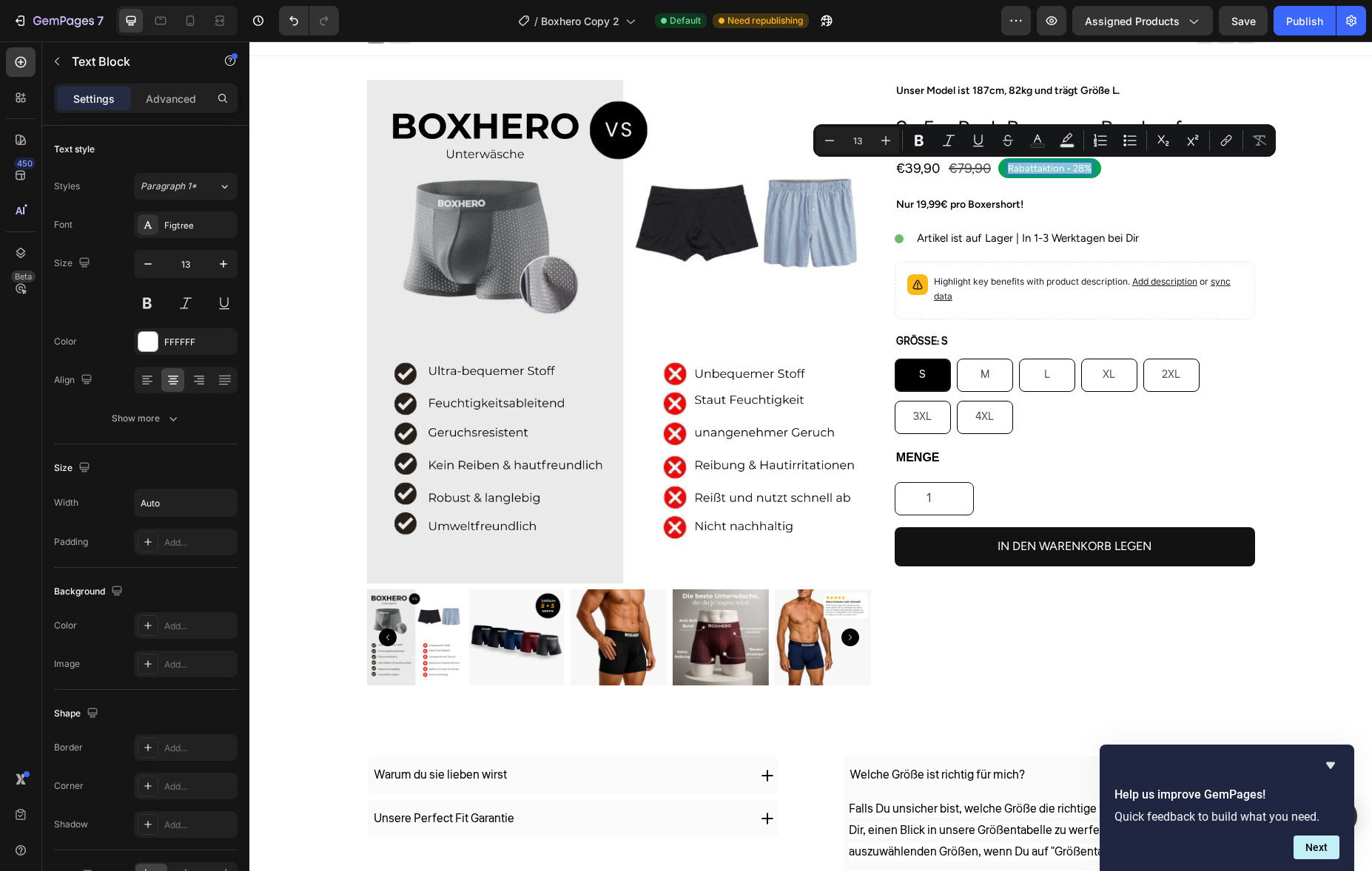
click at [1030, 170] on p "Rabattaktion • 28%" at bounding box center [1049, 168] width 83 height 10
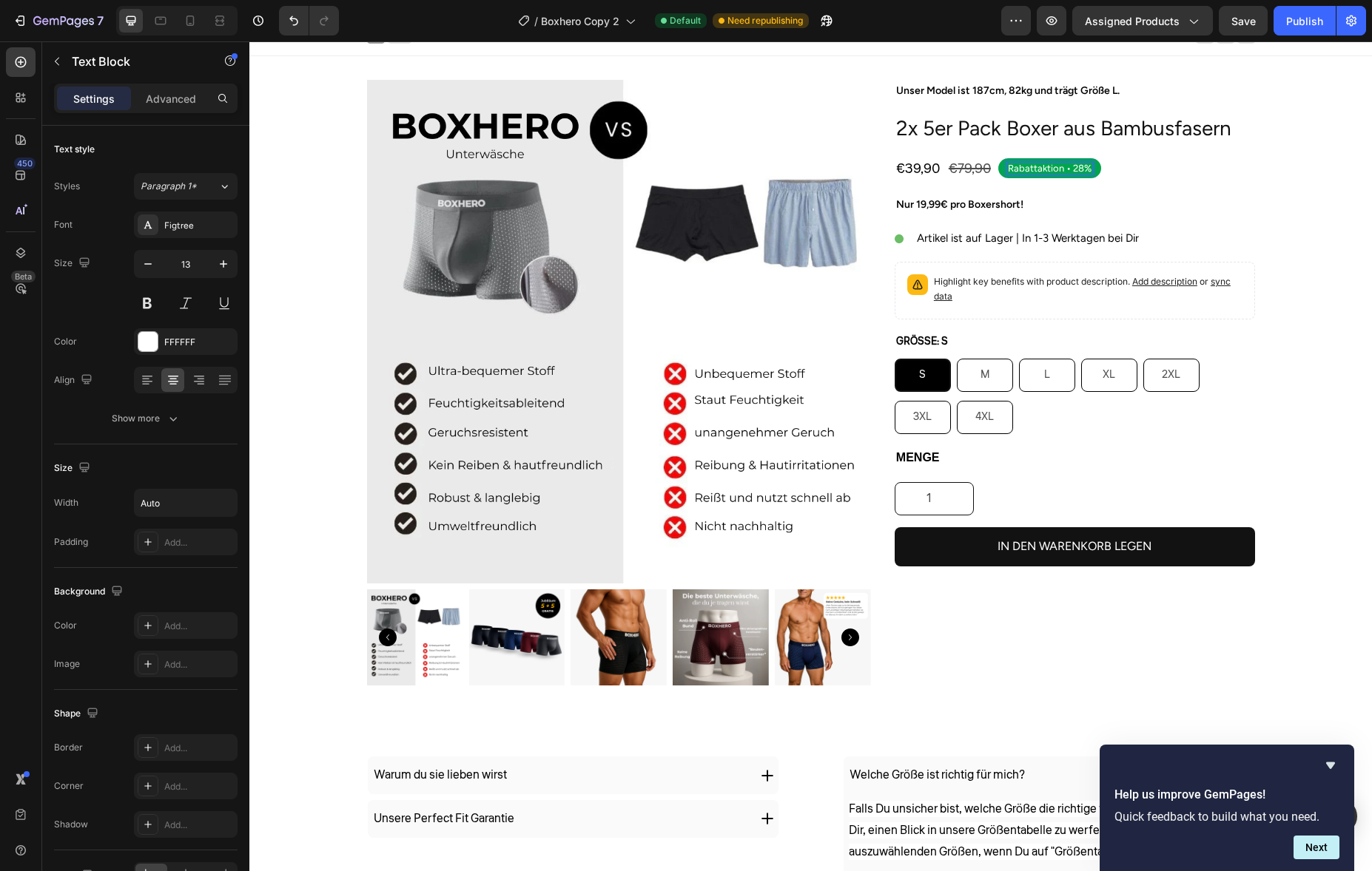
click at [1077, 167] on p "Rabattaktion • 28%" at bounding box center [1049, 168] width 83 height 10
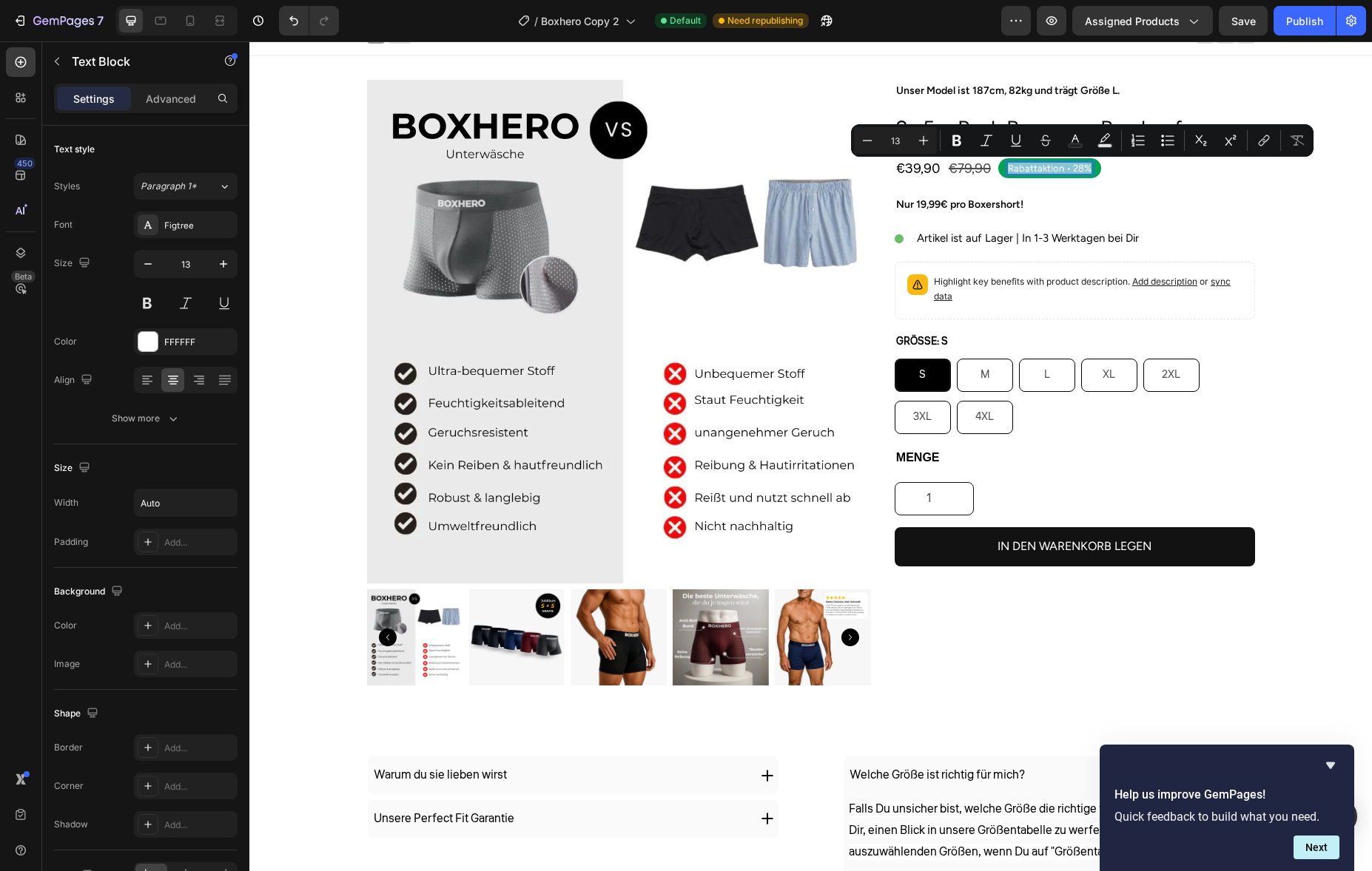
click at [1077, 167] on p "Rabattaktion • 28%" at bounding box center [1049, 168] width 83 height 10
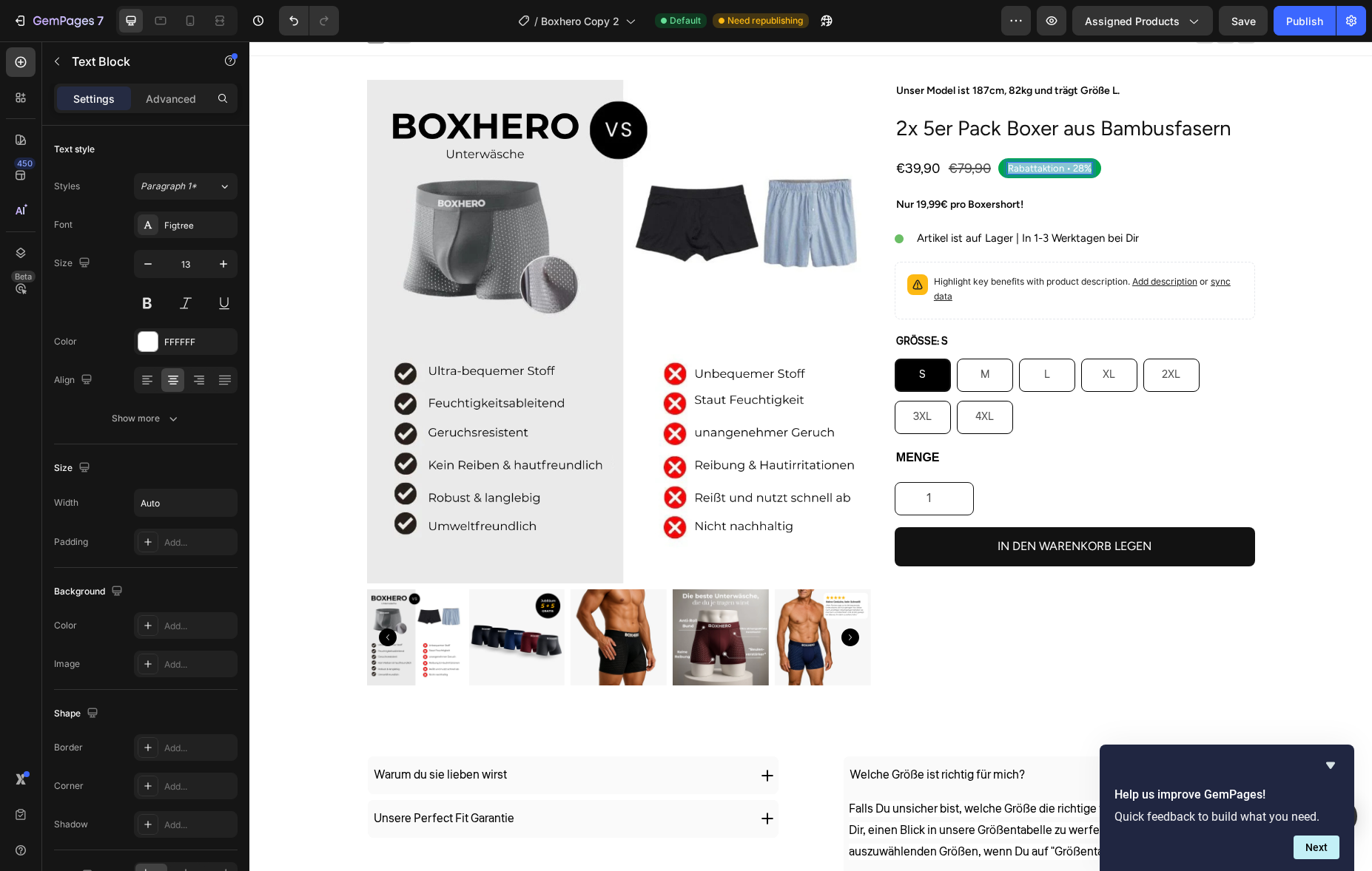
click at [1077, 167] on p "Rabattaktion • 28%" at bounding box center [1049, 168] width 83 height 10
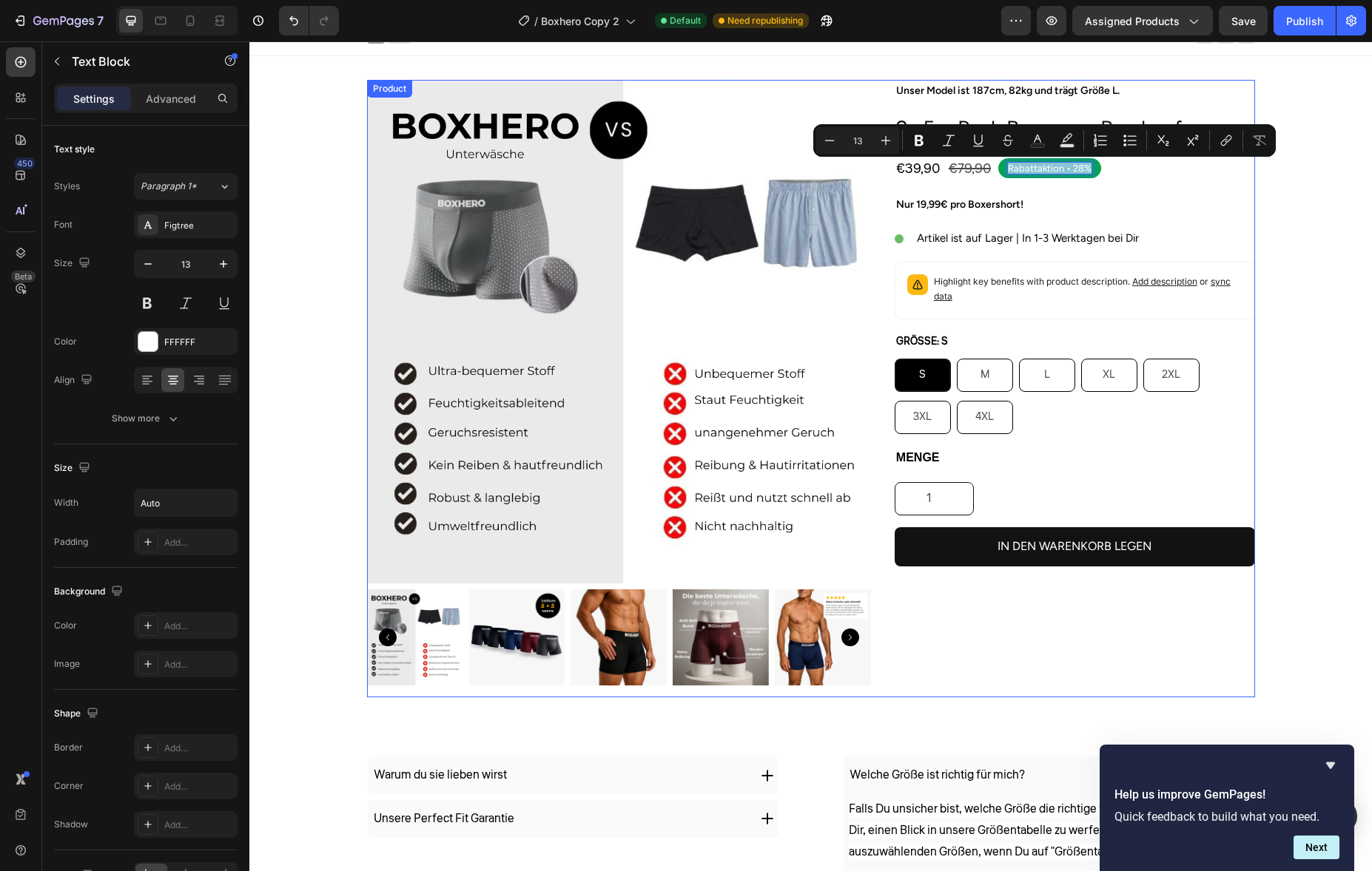
click at [1119, 183] on div "Unser Model ist 187cm, 82kg und trägt Größe L. Text Block 2x 5er Pack Boxer aus…" at bounding box center [1074, 389] width 360 height 618
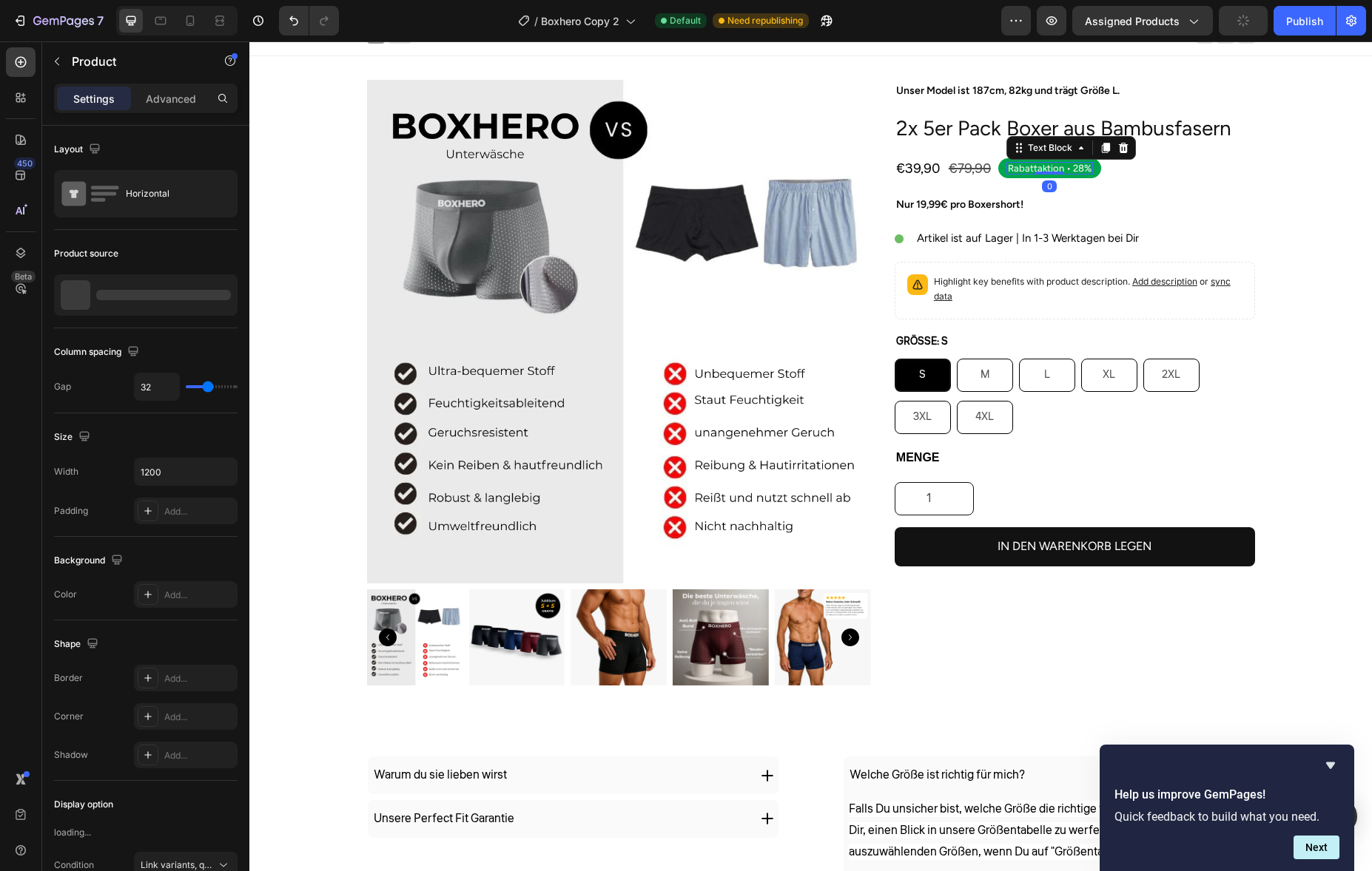
click at [1086, 172] on div "Rabattaktion • 28%" at bounding box center [1049, 168] width 87 height 13
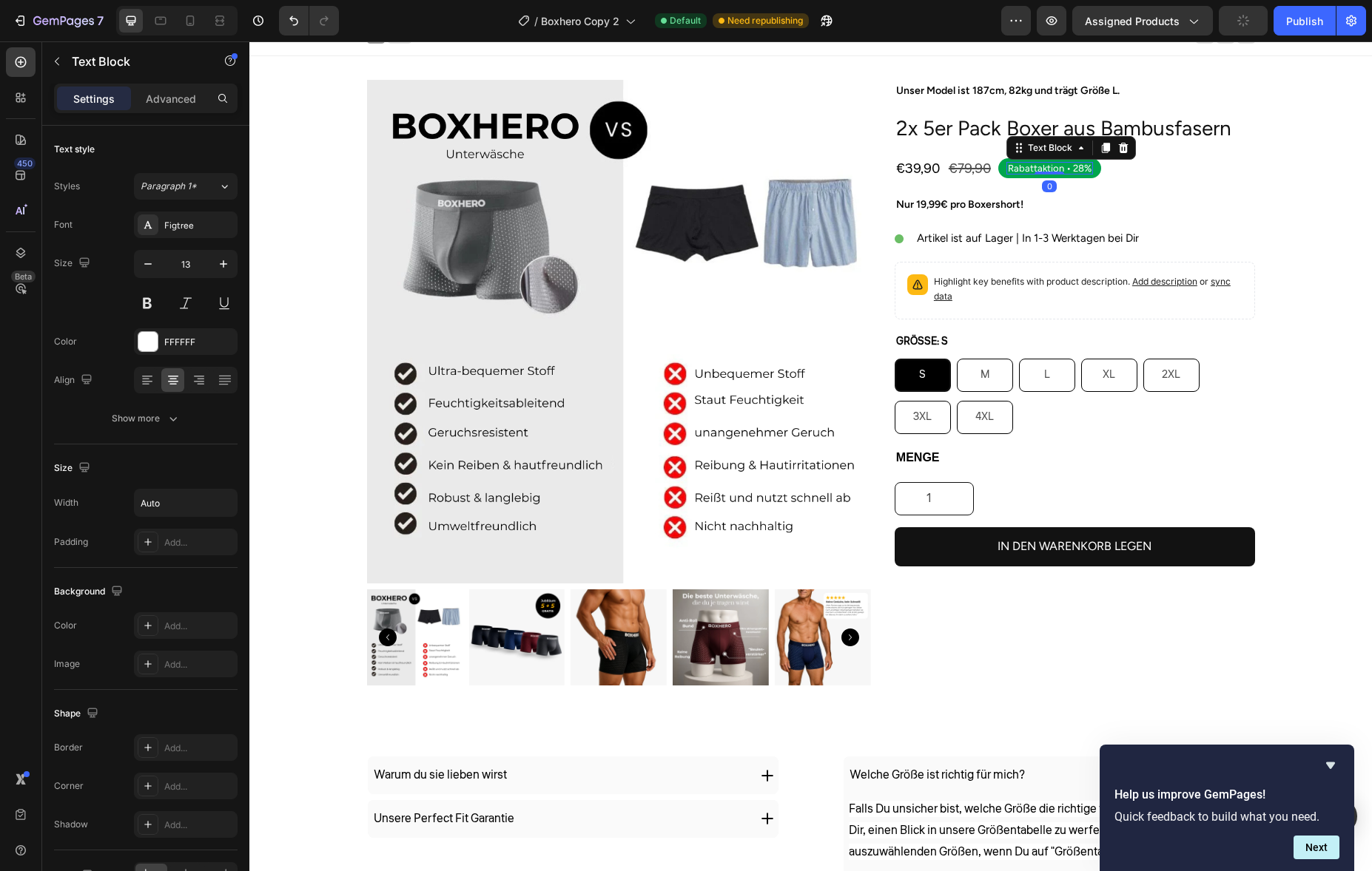
click at [1089, 168] on div "Rabattaktion • 28% Text Block 0 Row" at bounding box center [1049, 168] width 103 height 20
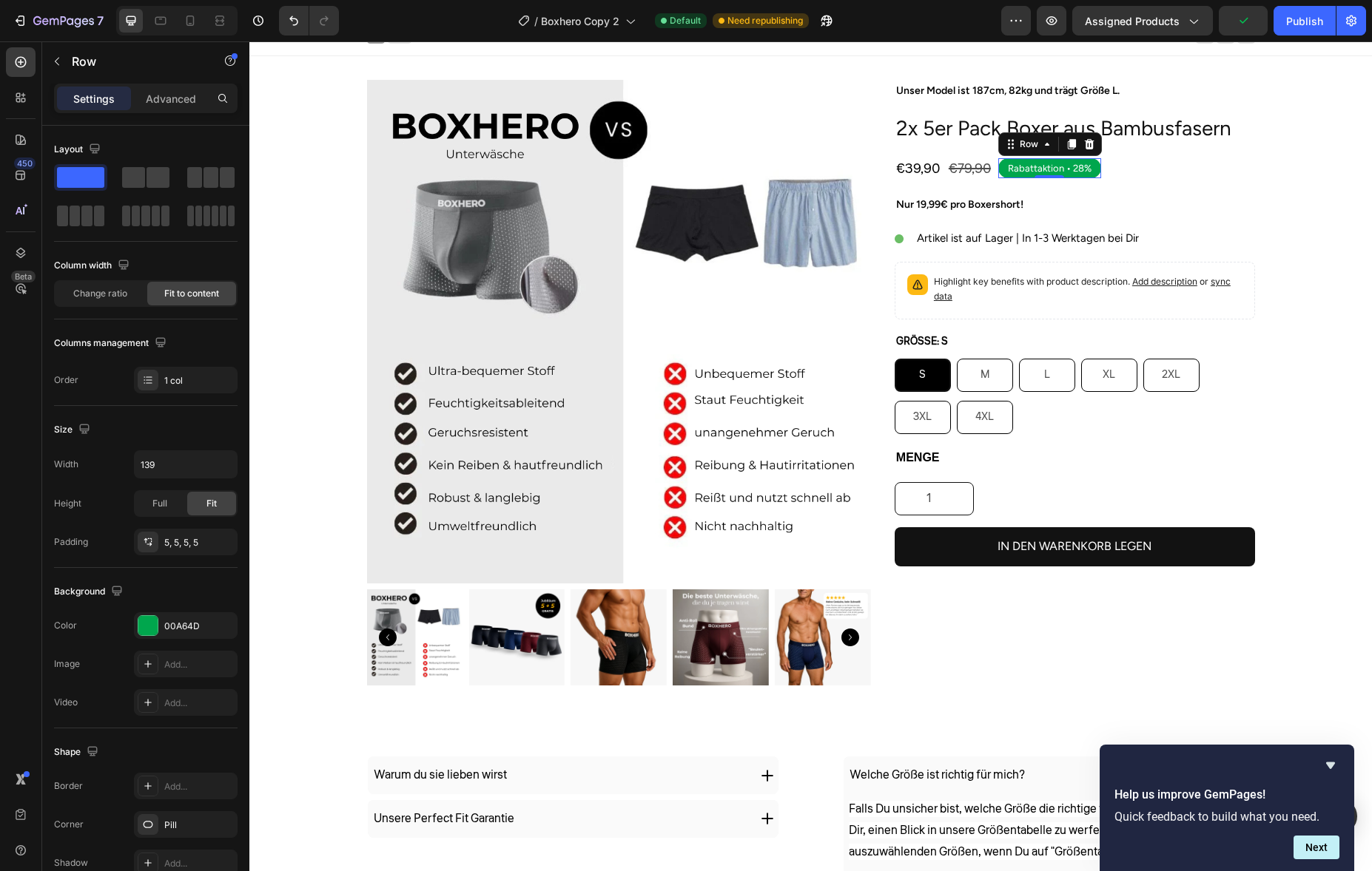
click at [1090, 169] on div "Rabattaktion • 28% Text Block Row 0" at bounding box center [1049, 168] width 103 height 20
click at [1084, 151] on div at bounding box center [1090, 144] width 18 height 18
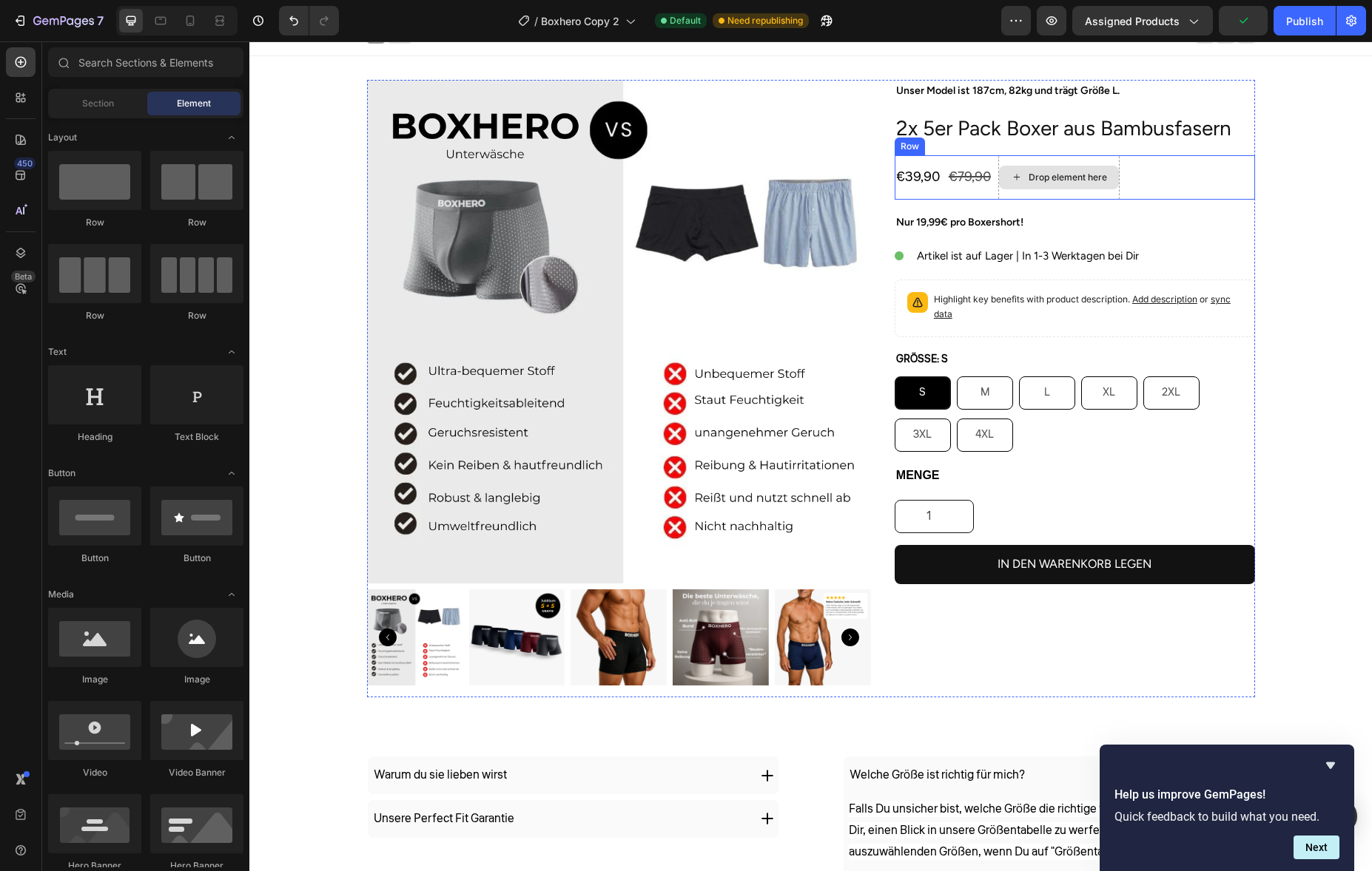
click at [1049, 159] on div "Drop element here" at bounding box center [1058, 177] width 121 height 44
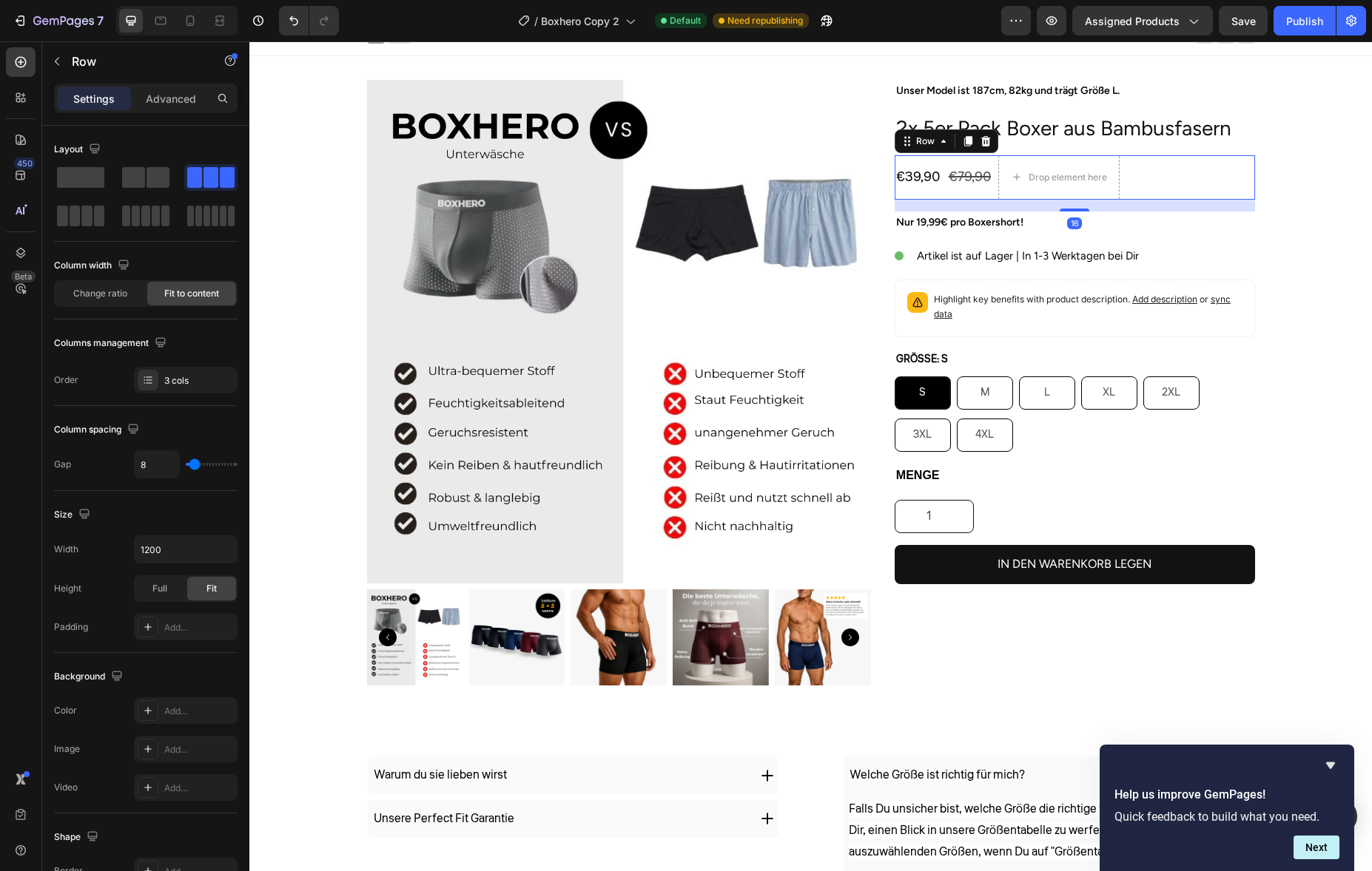
click at [989, 164] on div "€39,90 Product Price Product Price €79,90 Product Price Product Price Drop elem…" at bounding box center [1074, 177] width 360 height 44
click at [980, 149] on div at bounding box center [985, 141] width 18 height 18
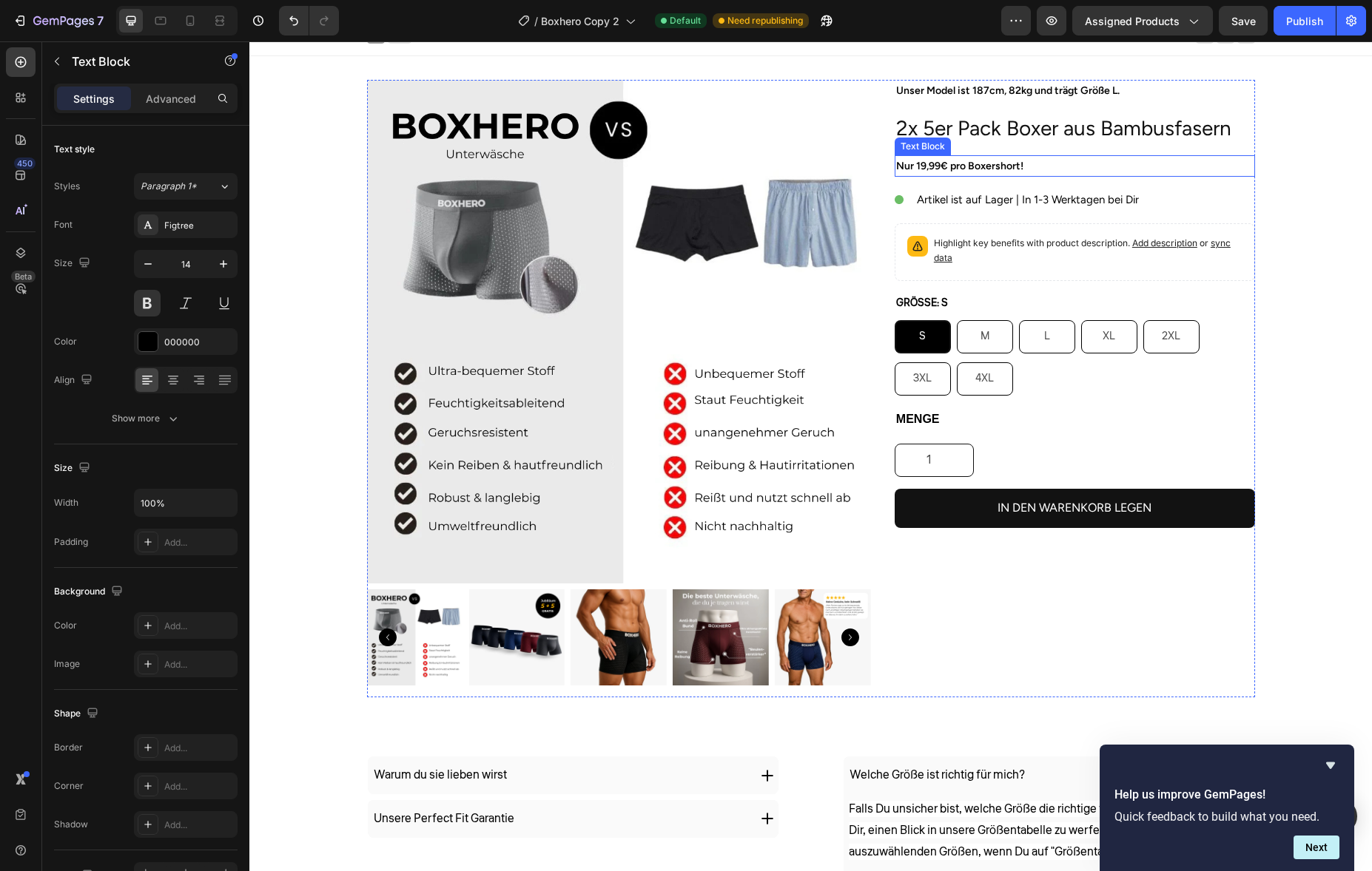
click at [974, 161] on p "Nur 19,99€ pro Boxershort!" at bounding box center [1074, 166] width 357 height 18
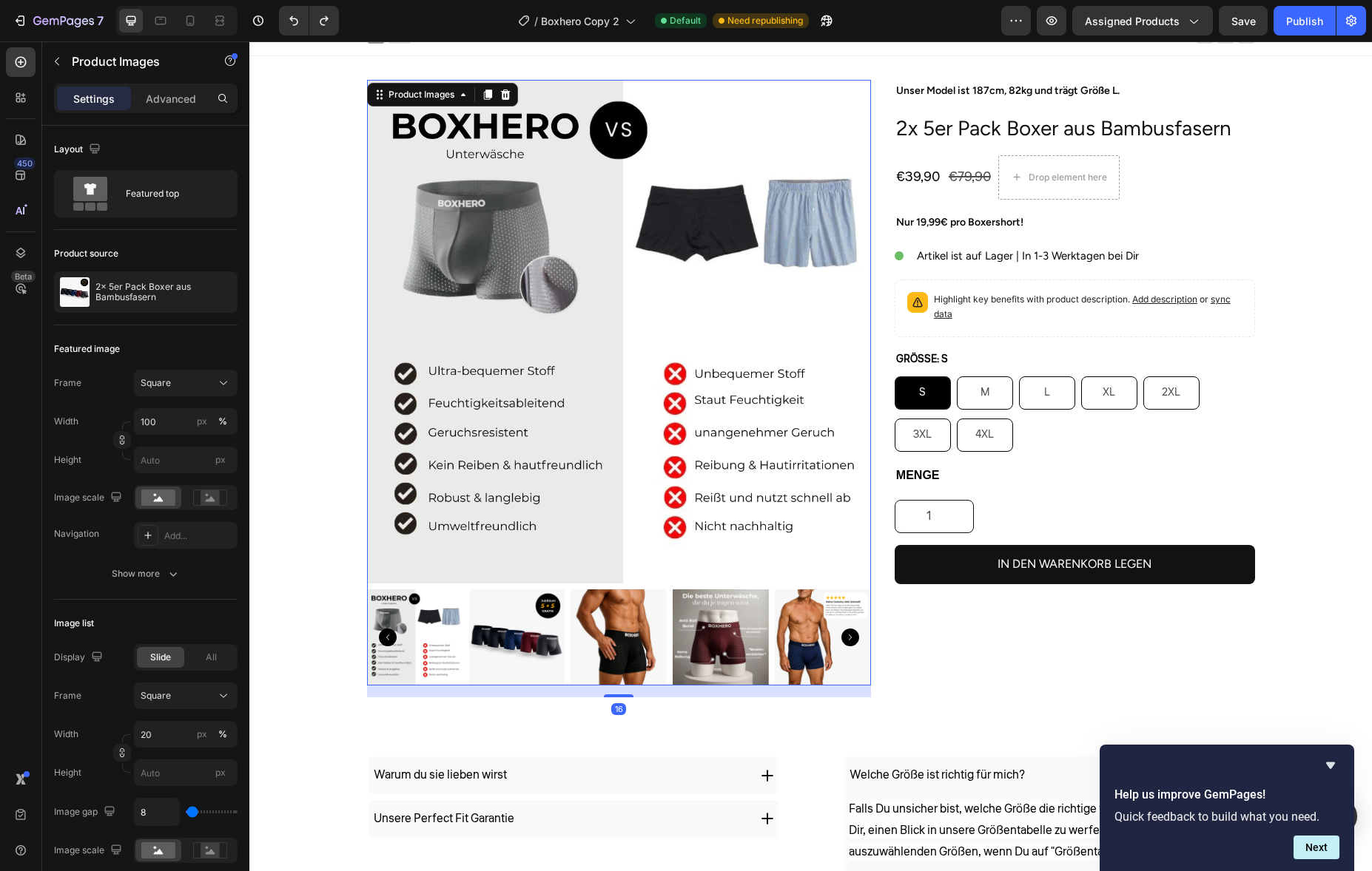
click at [523, 621] on img at bounding box center [517, 638] width 96 height 96
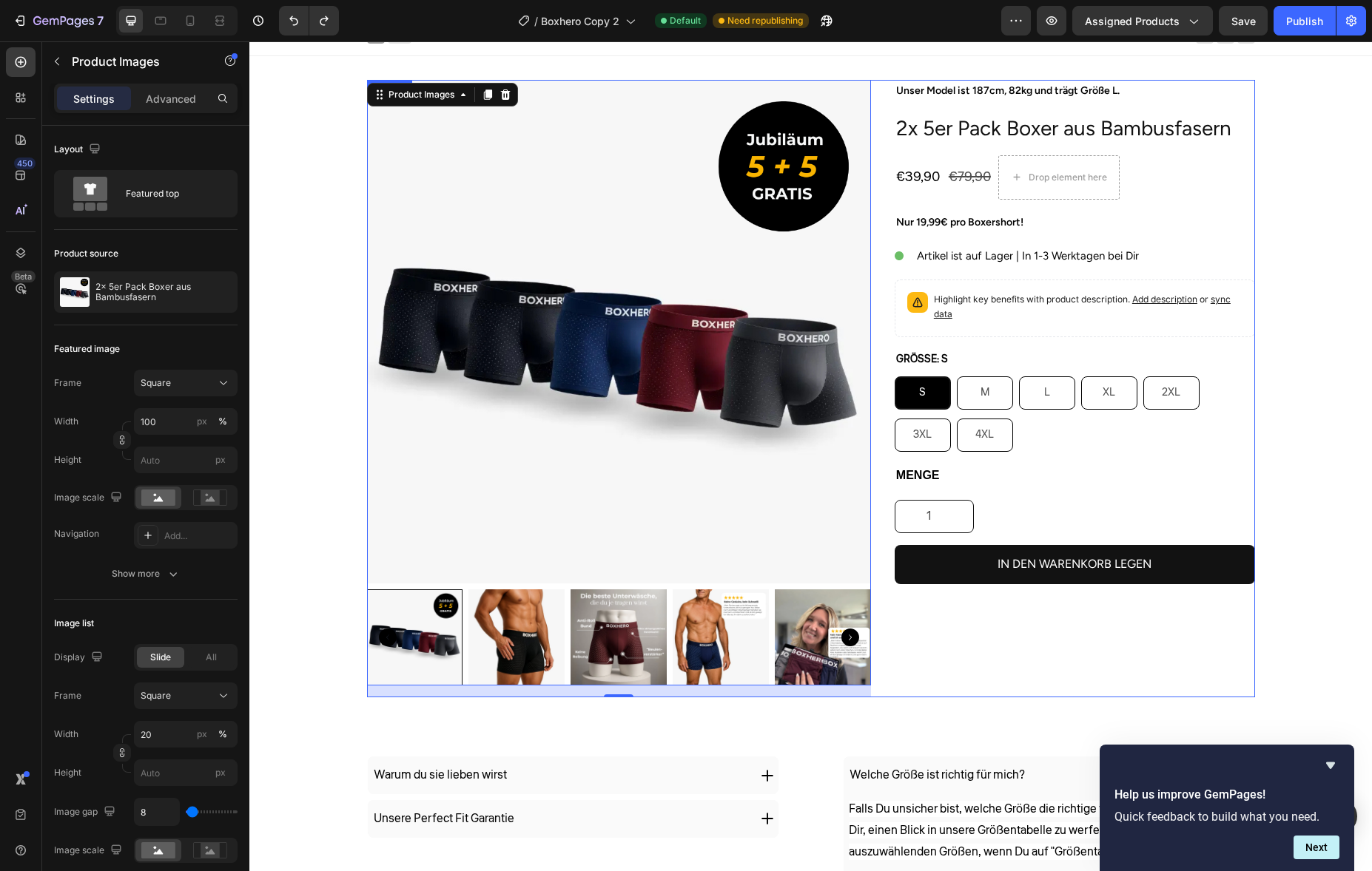
click at [1023, 152] on div "Unser Model ist 187cm, 82kg und trägt Größe L. Text Block 2x 5er Pack Boxer aus…" at bounding box center [1074, 389] width 360 height 618
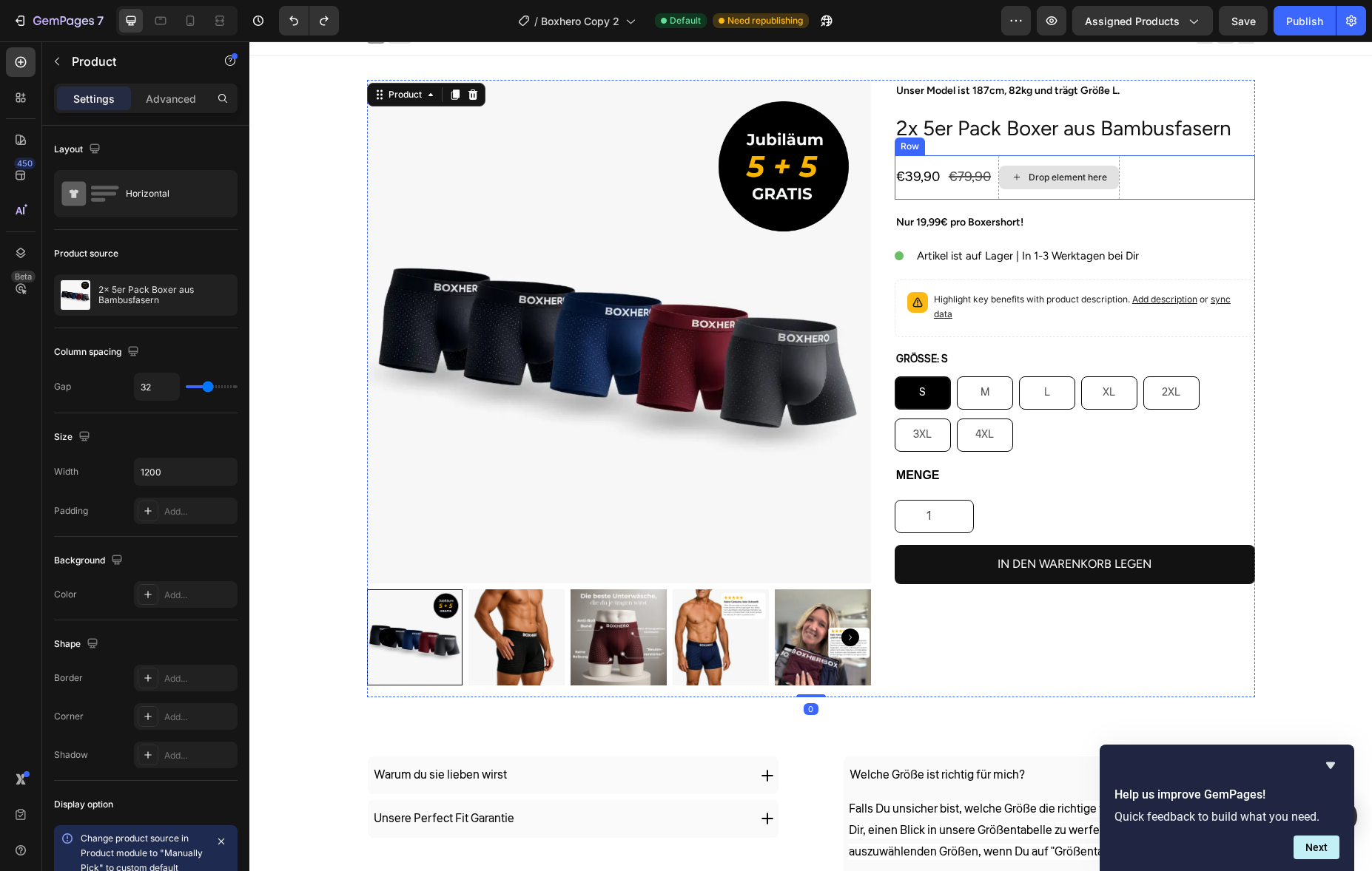
click at [1024, 166] on div "Drop element here" at bounding box center [1058, 178] width 120 height 24
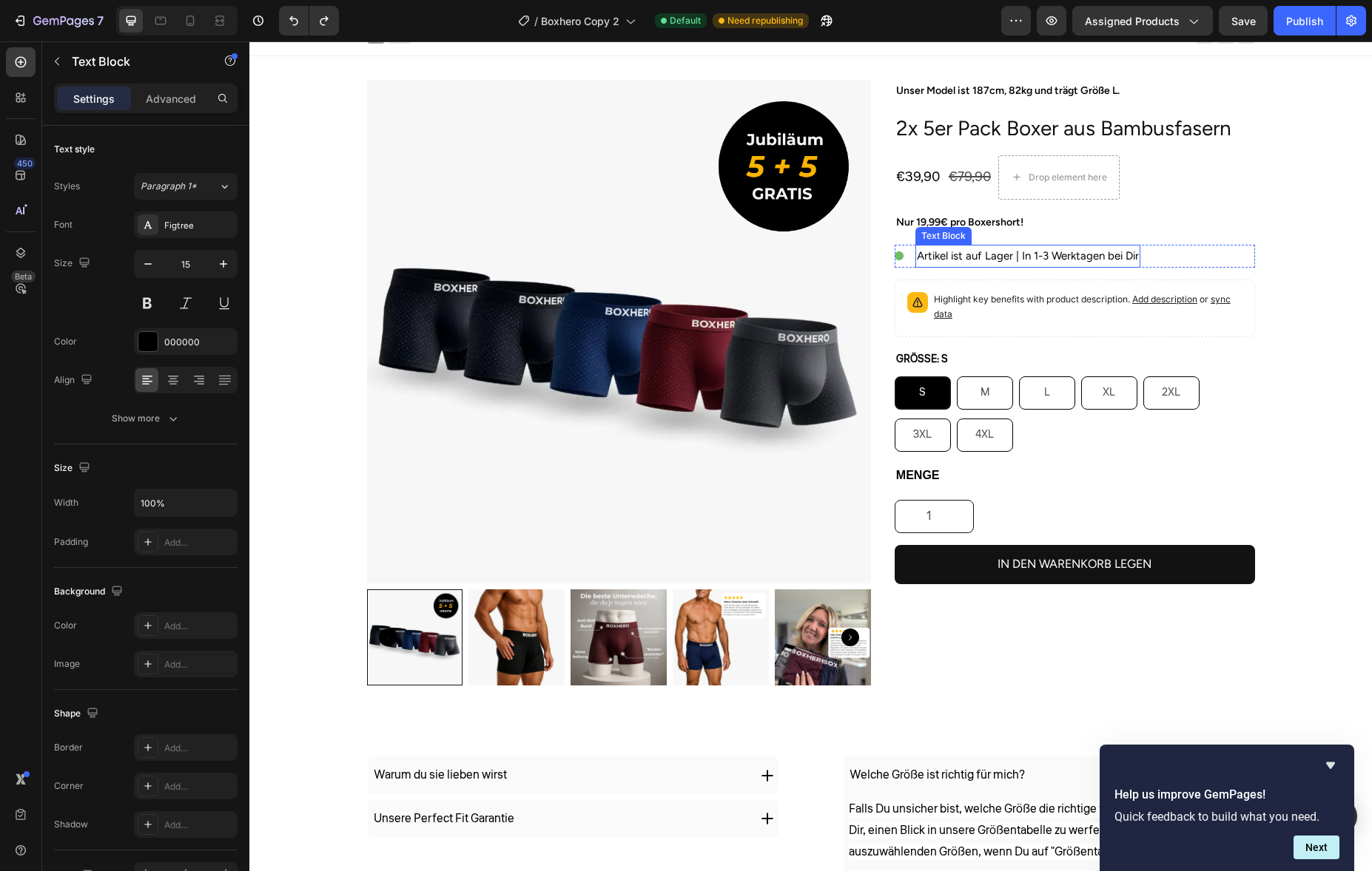
click at [964, 259] on p "Artikel ist auf Lager | In 1-3 Werktagen bei Dir" at bounding box center [1028, 256] width 222 height 20
click at [959, 293] on p "Highlight key benefits with product description. Add description or sync data" at bounding box center [1088, 306] width 309 height 30
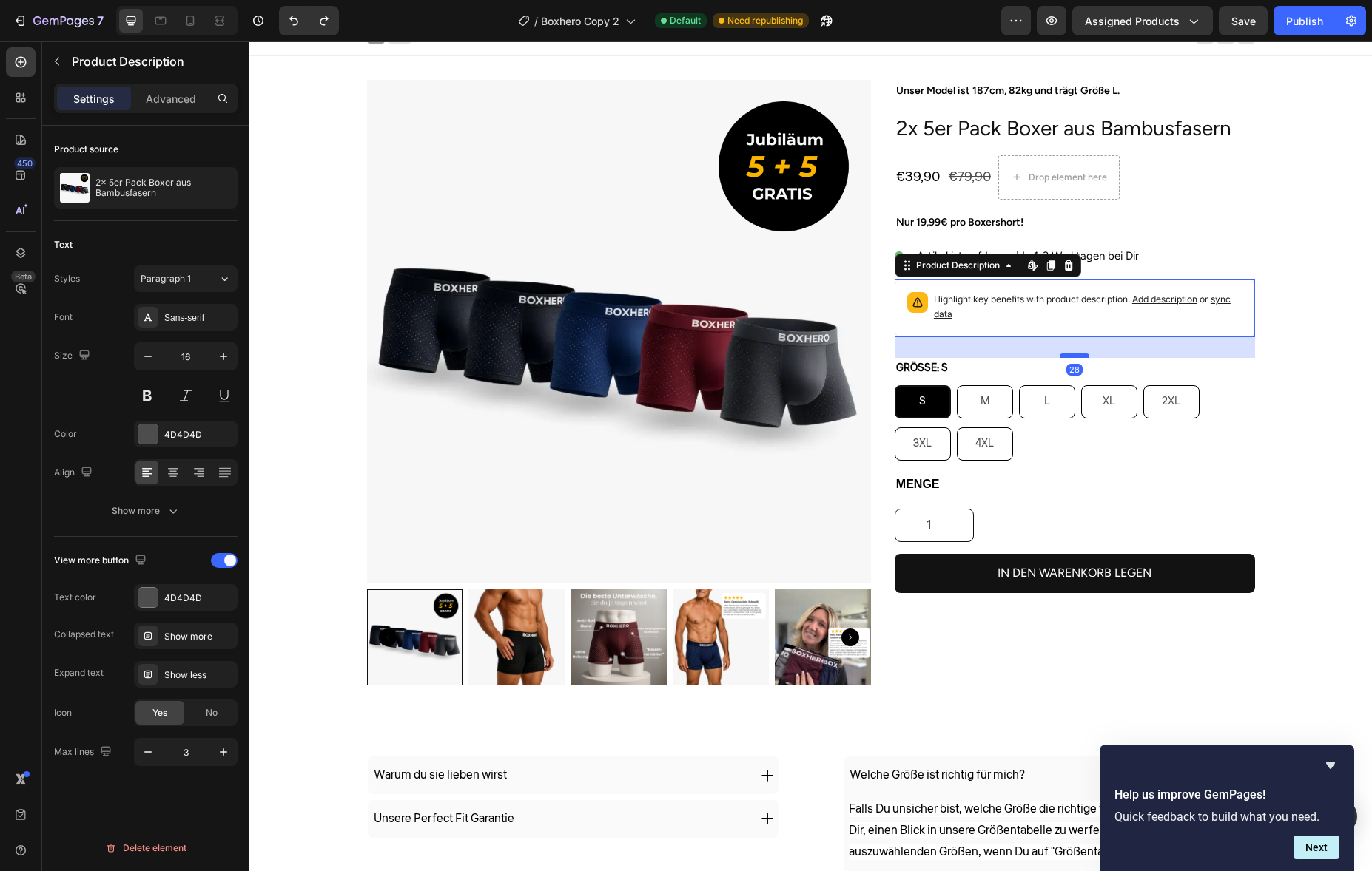
drag, startPoint x: 1068, startPoint y: 348, endPoint x: 1067, endPoint y: 357, distance: 9.1
click at [1067, 357] on div at bounding box center [1074, 356] width 30 height 5
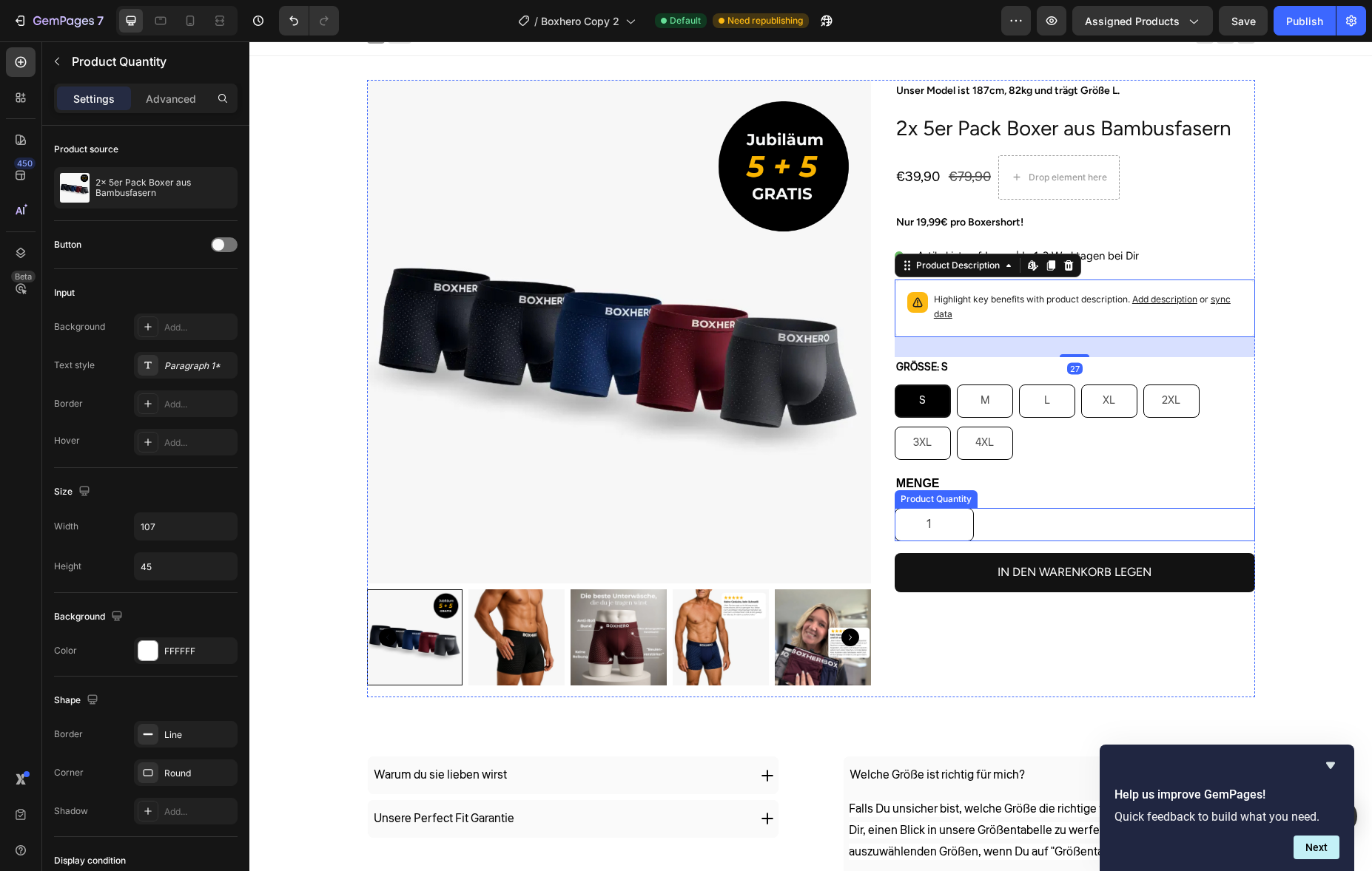
click at [926, 523] on input "1" at bounding box center [934, 525] width 78 height 32
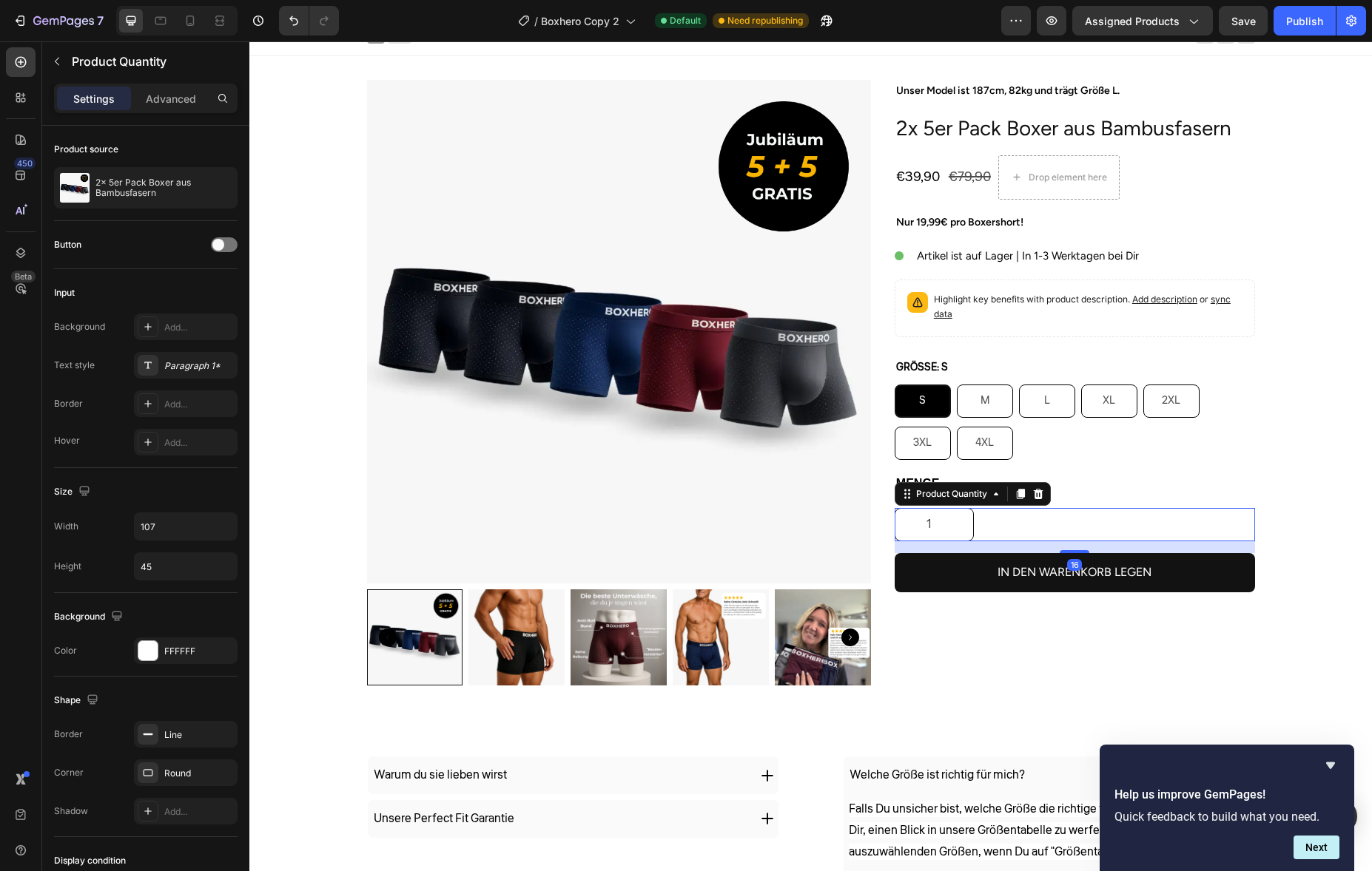
click at [1037, 495] on icon at bounding box center [1038, 494] width 10 height 10
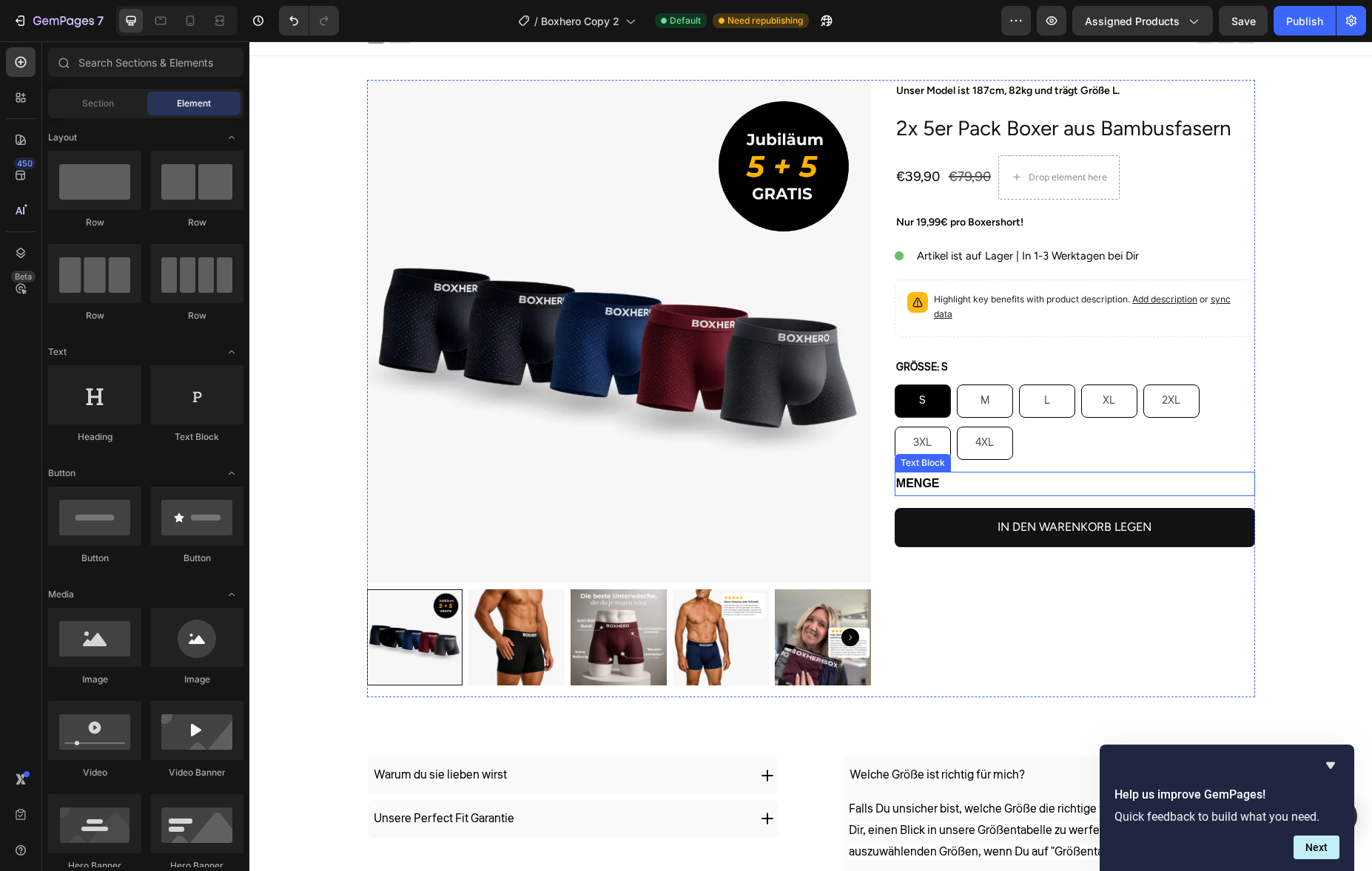
click at [1037, 490] on p "MENGE" at bounding box center [1074, 484] width 357 height 22
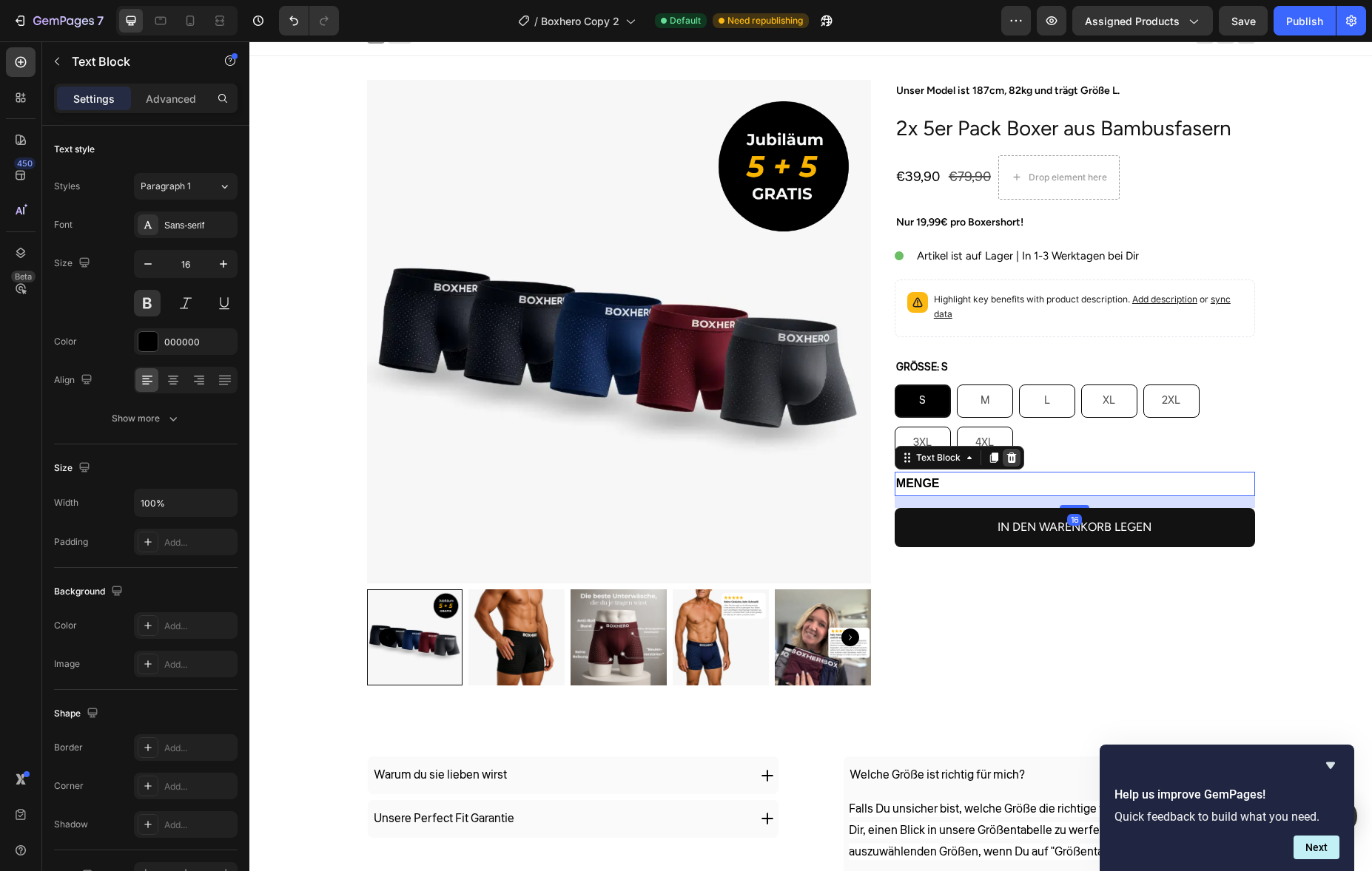
click at [1006, 454] on icon at bounding box center [1011, 457] width 10 height 10
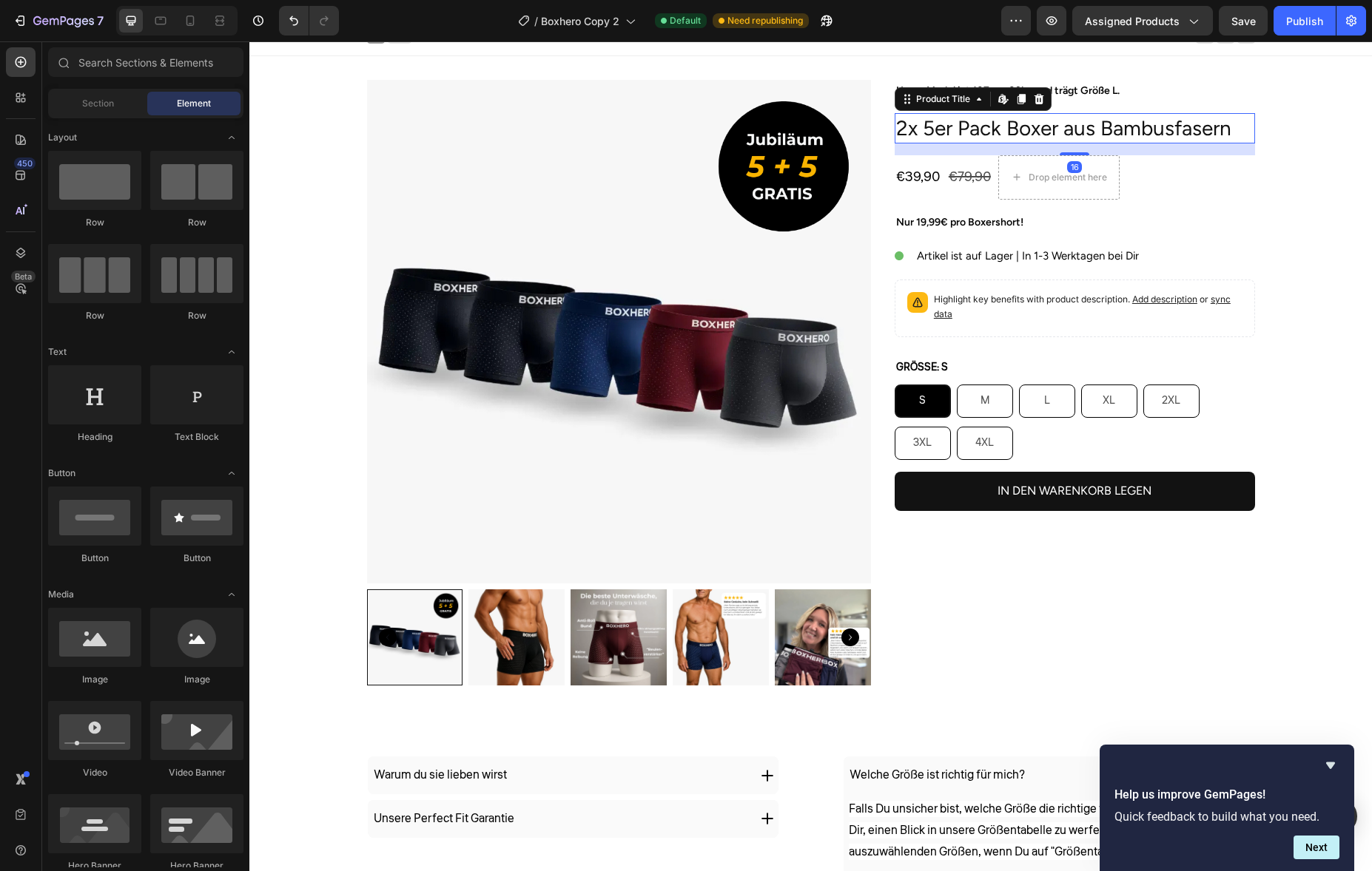
click at [993, 137] on h2 "2x 5er Pack Boxer aus Bambusfasern" at bounding box center [1074, 128] width 360 height 30
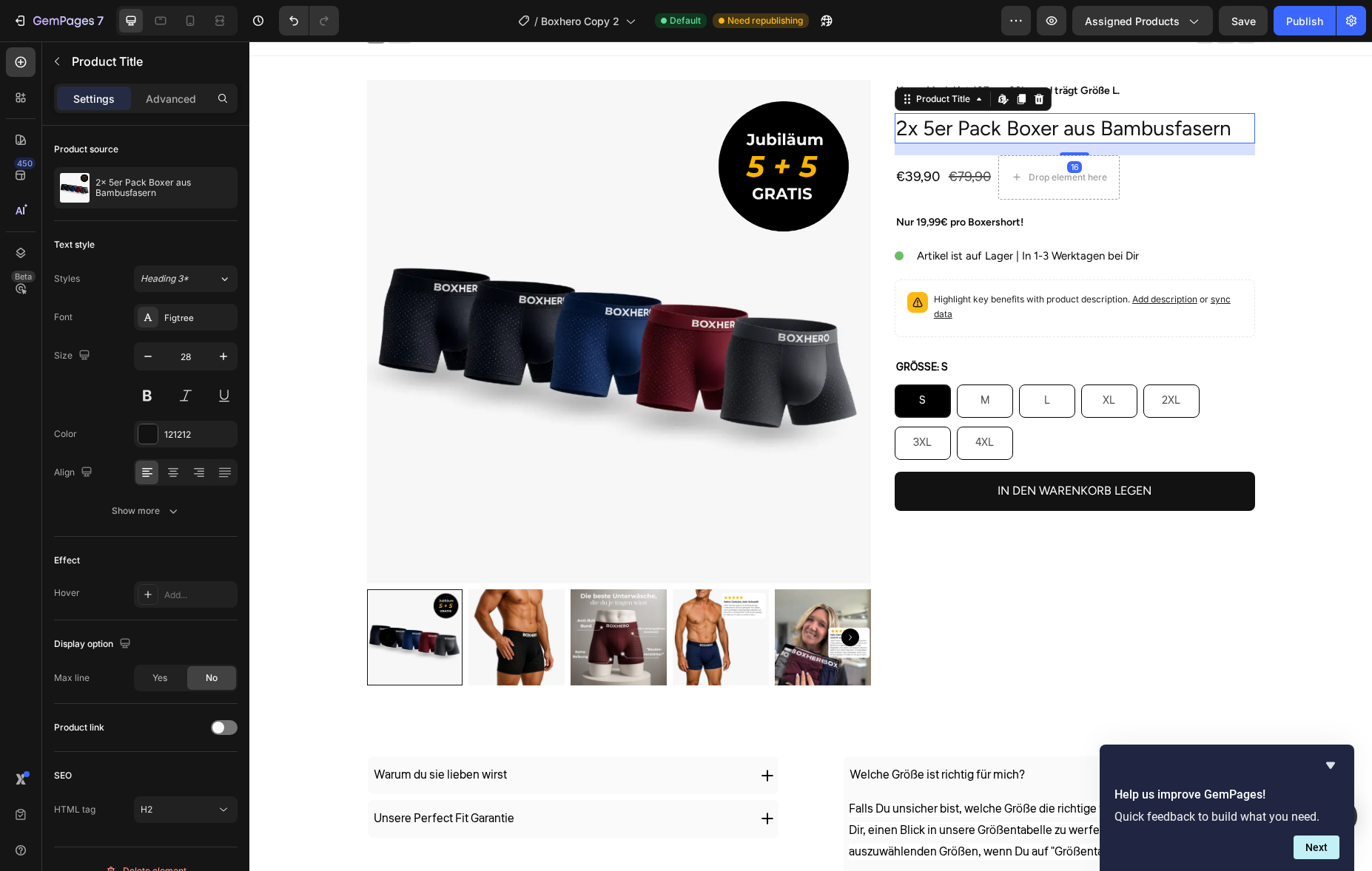
click at [993, 137] on h2 "2x 5er Pack Boxer aus Bambusfasern" at bounding box center [1074, 128] width 360 height 30
click at [967, 129] on h2 "2x 5er Pack Boxer aus Bambusfasern" at bounding box center [1074, 128] width 360 height 30
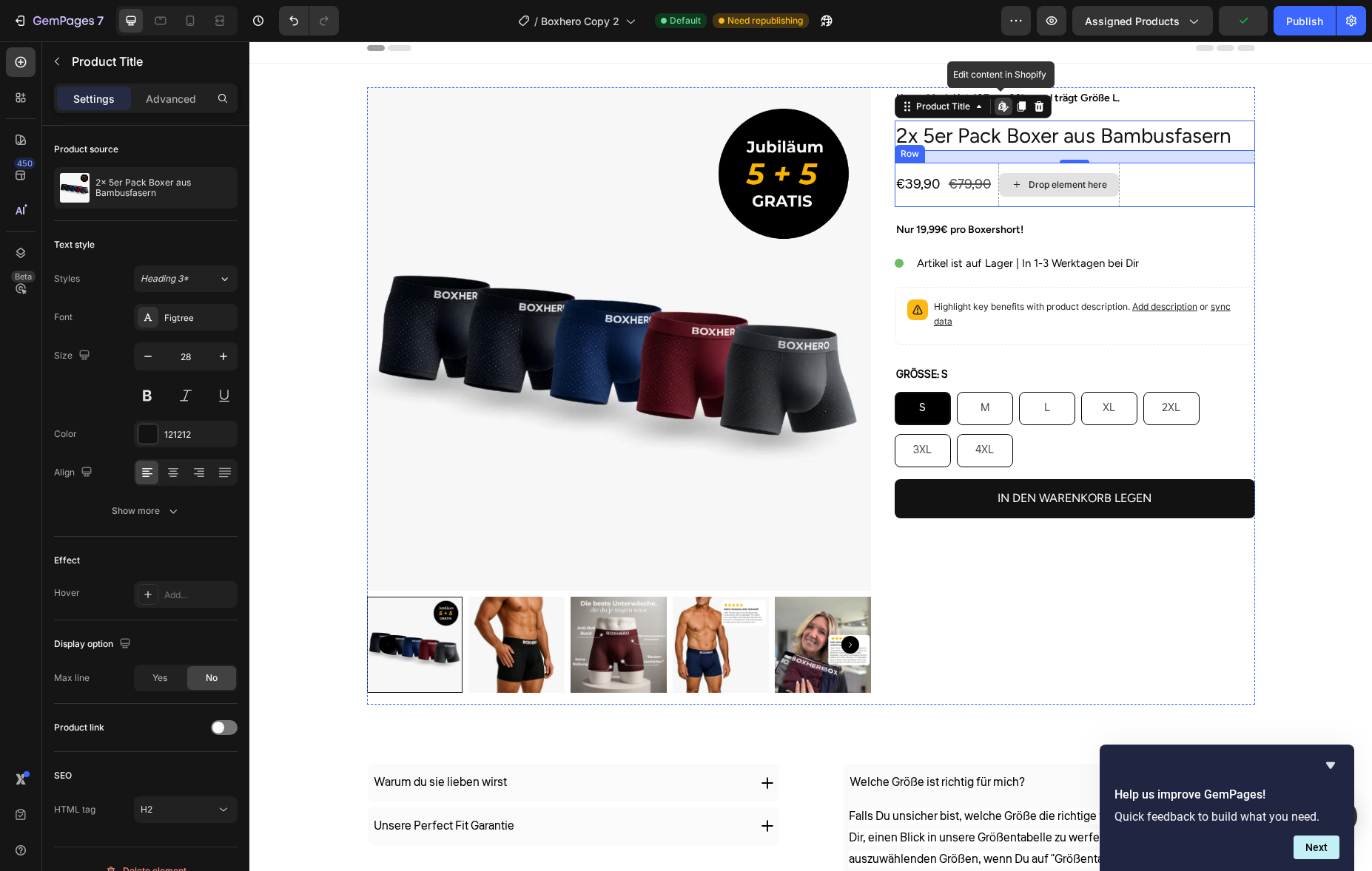
scroll to position [0, 0]
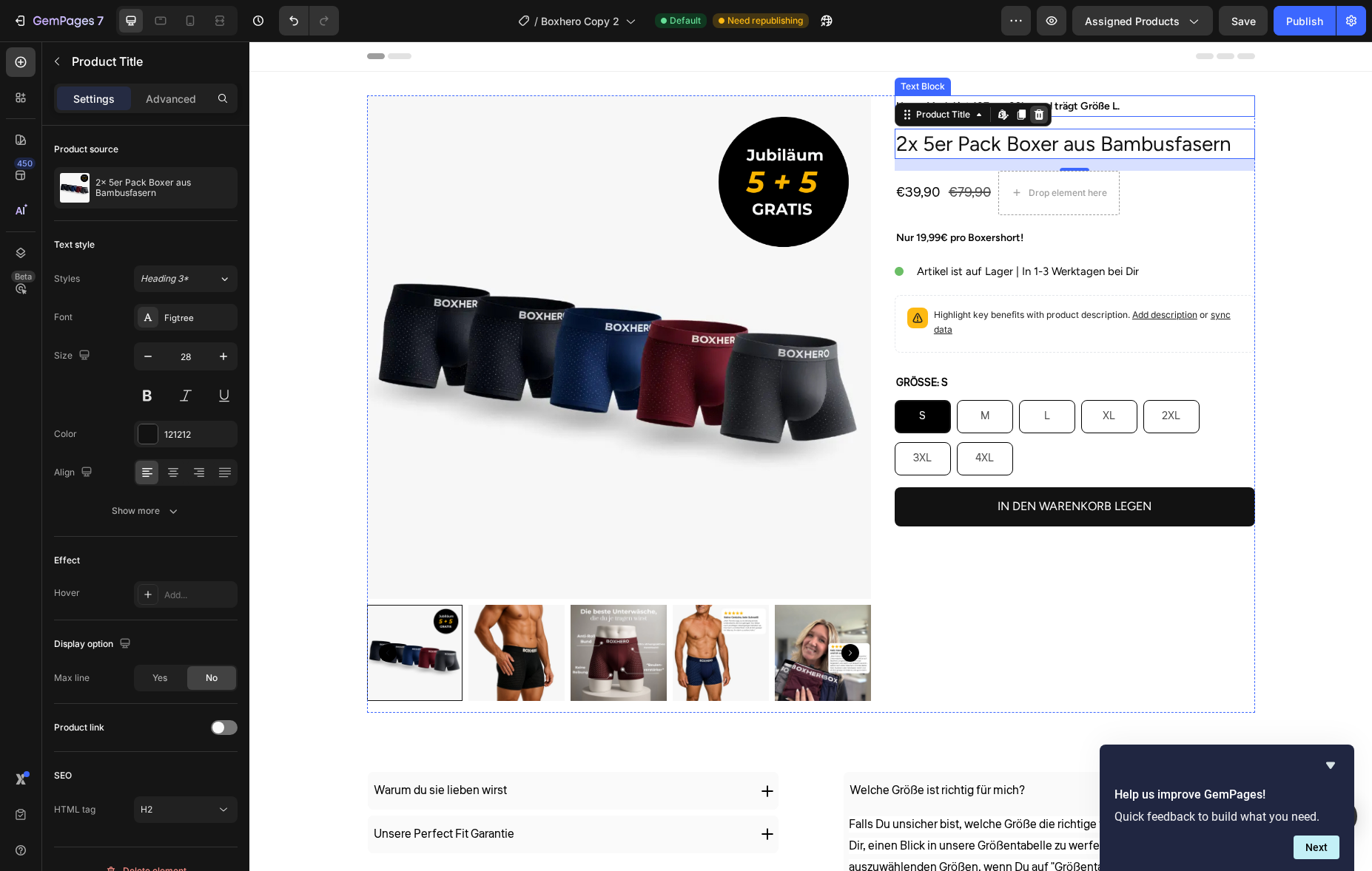
click at [1033, 111] on icon at bounding box center [1038, 115] width 10 height 10
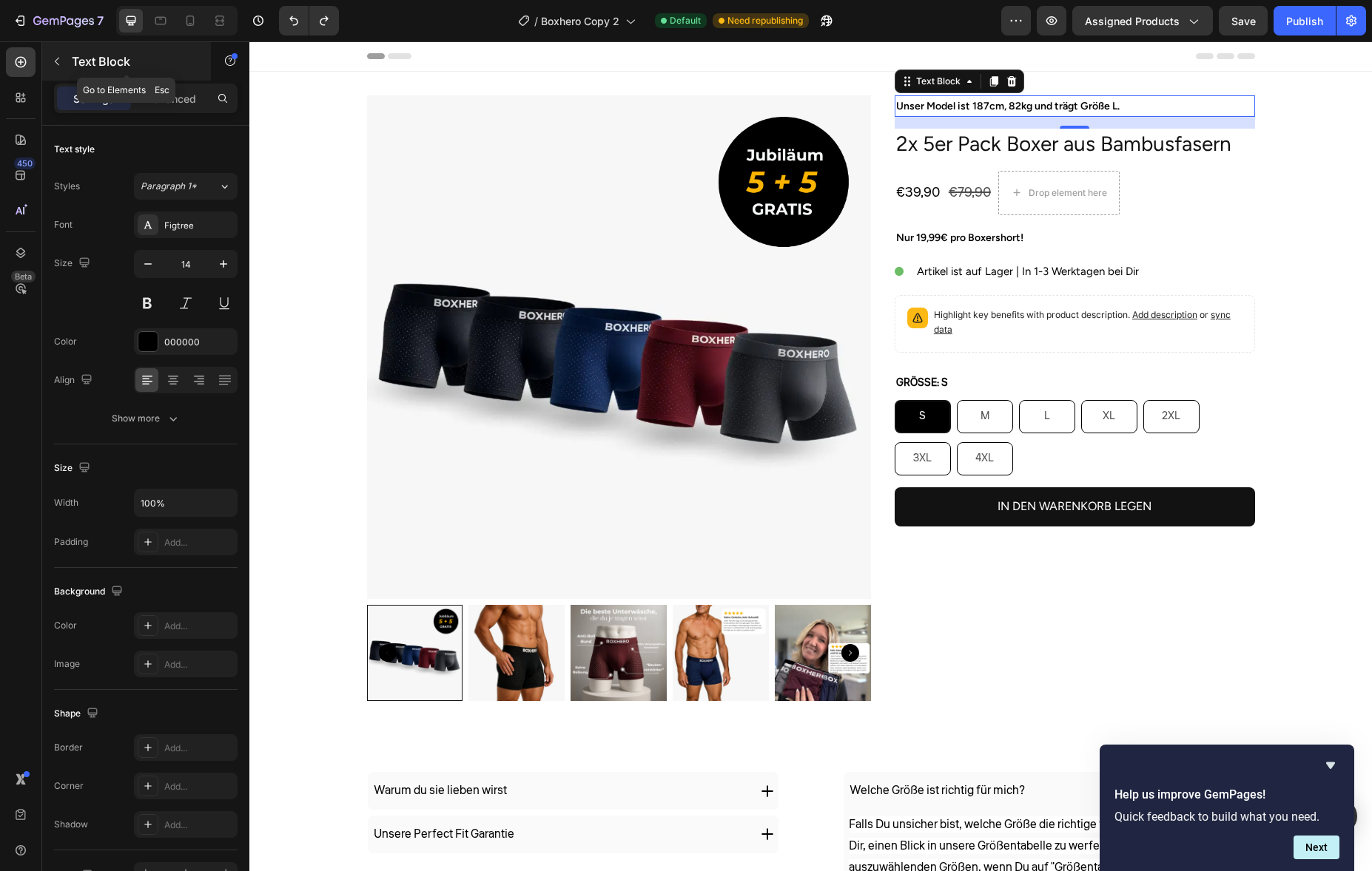
click at [59, 47] on div "Text Block" at bounding box center [127, 62] width 168 height 38
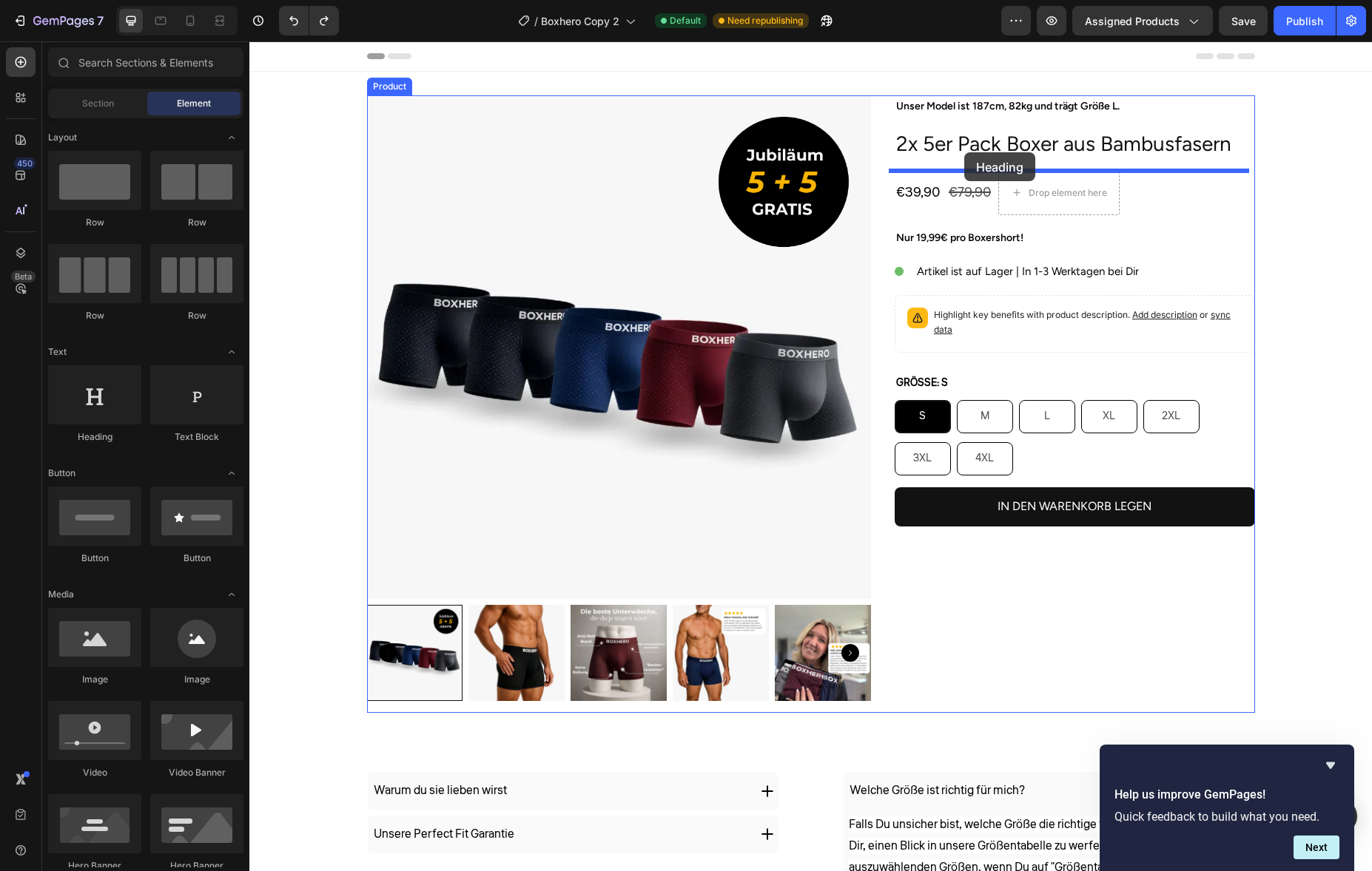
drag, startPoint x: 384, startPoint y: 441, endPoint x: 964, endPoint y: 152, distance: 648.0
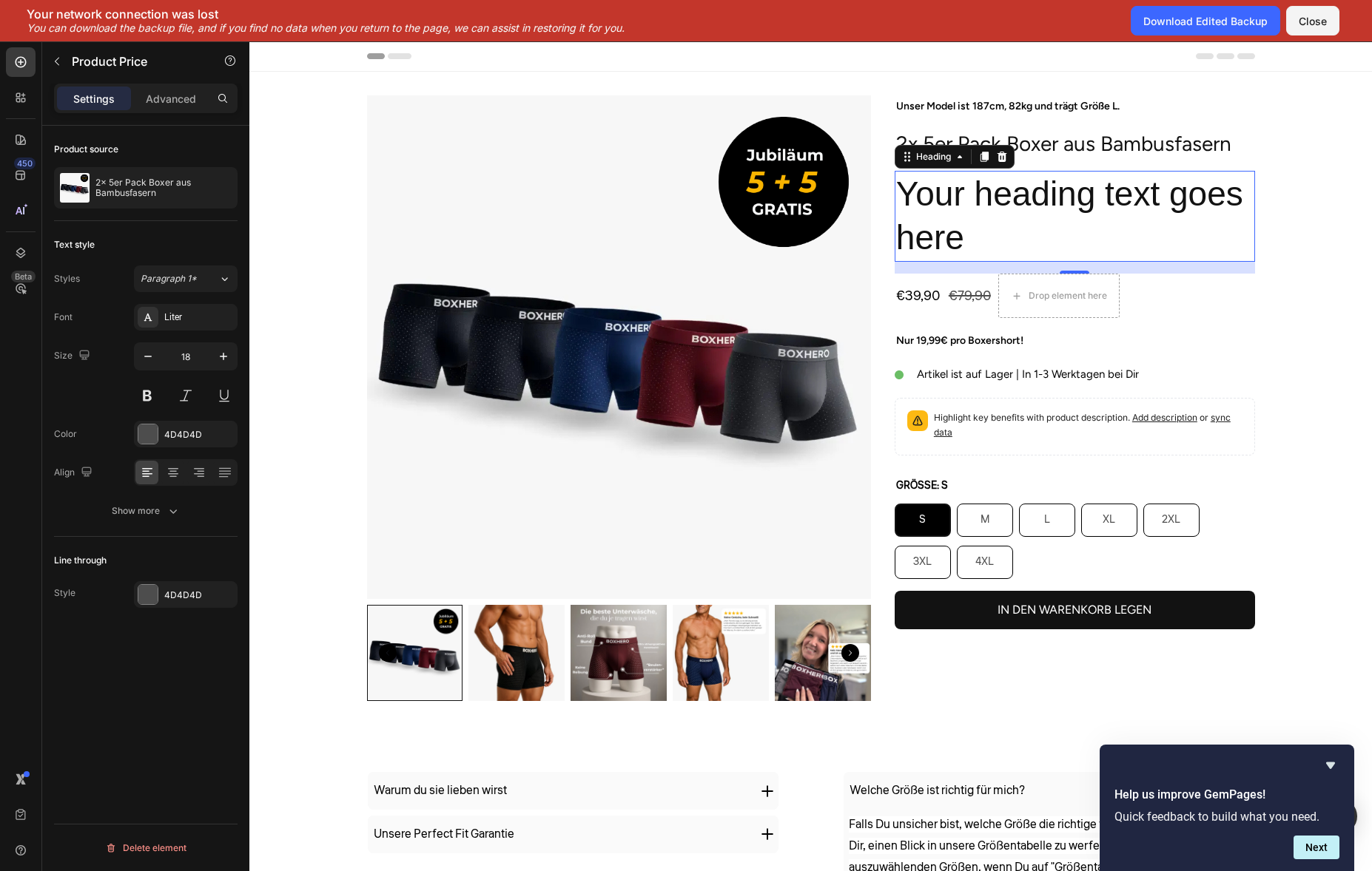
click at [964, 286] on div "€79,90" at bounding box center [970, 295] width 45 height 26
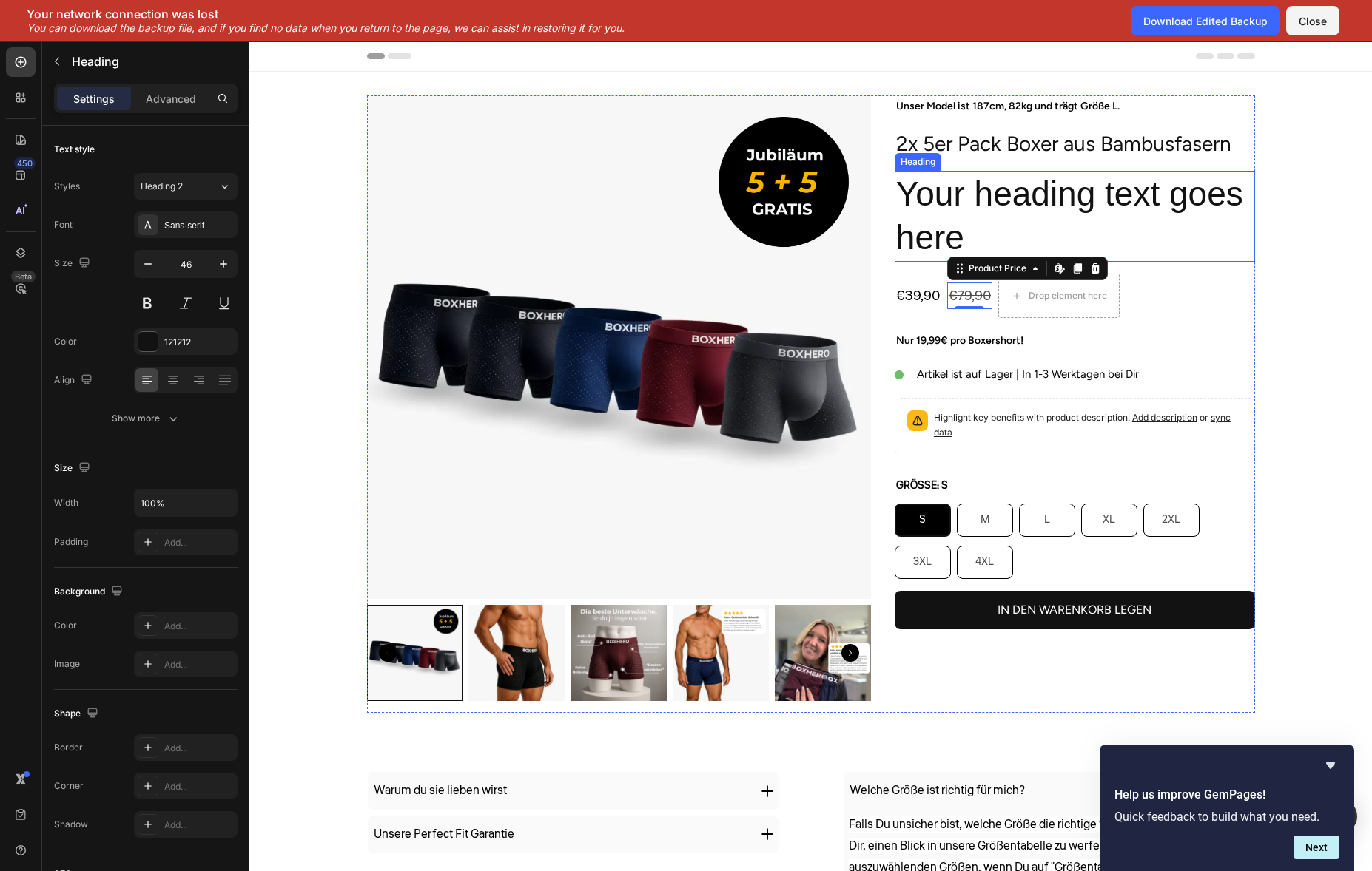
click at [1016, 191] on h2 "Your heading text goes here" at bounding box center [1074, 217] width 360 height 91
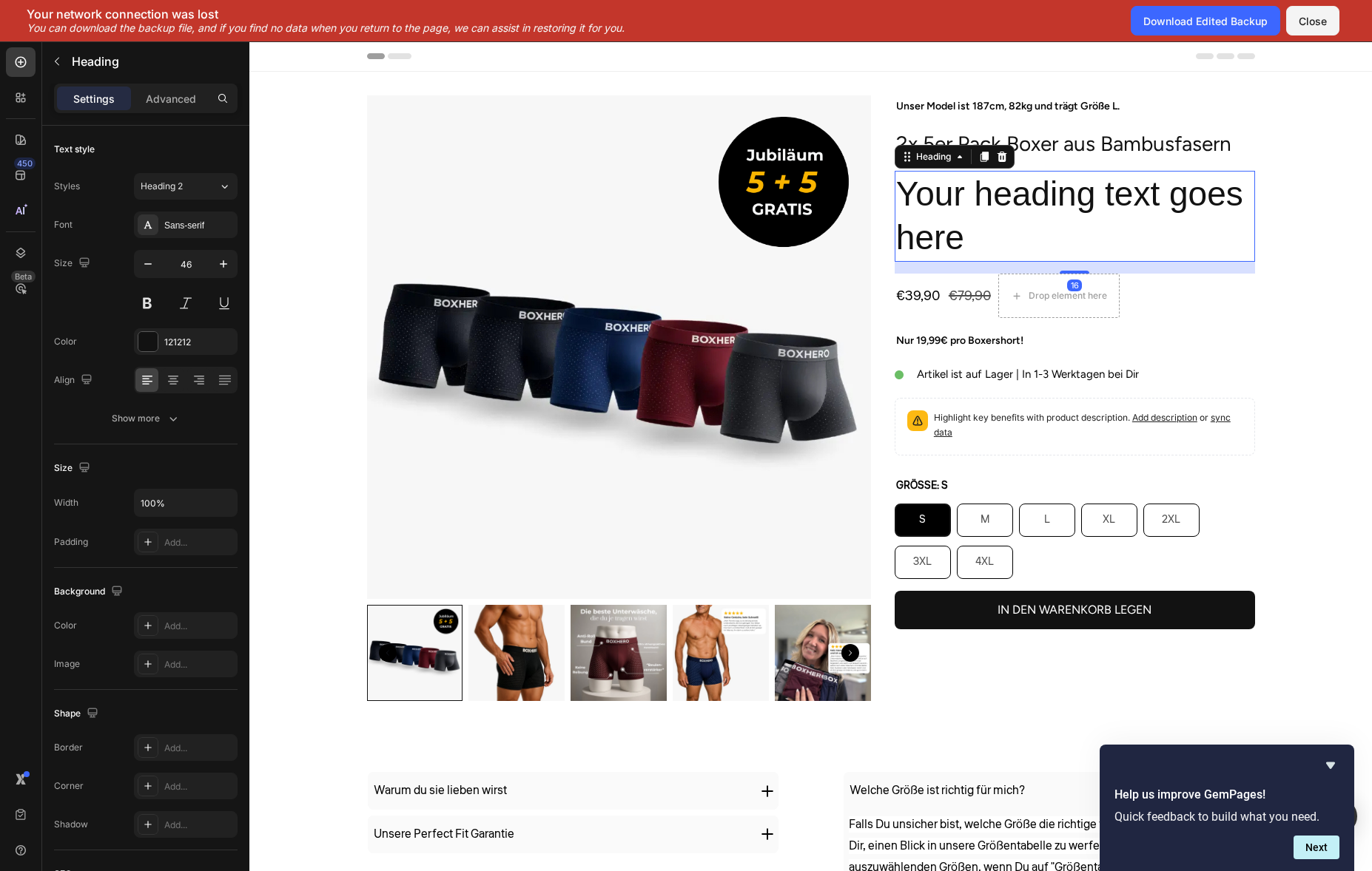
click at [1016, 191] on h2 "Your heading text goes here" at bounding box center [1074, 217] width 360 height 91
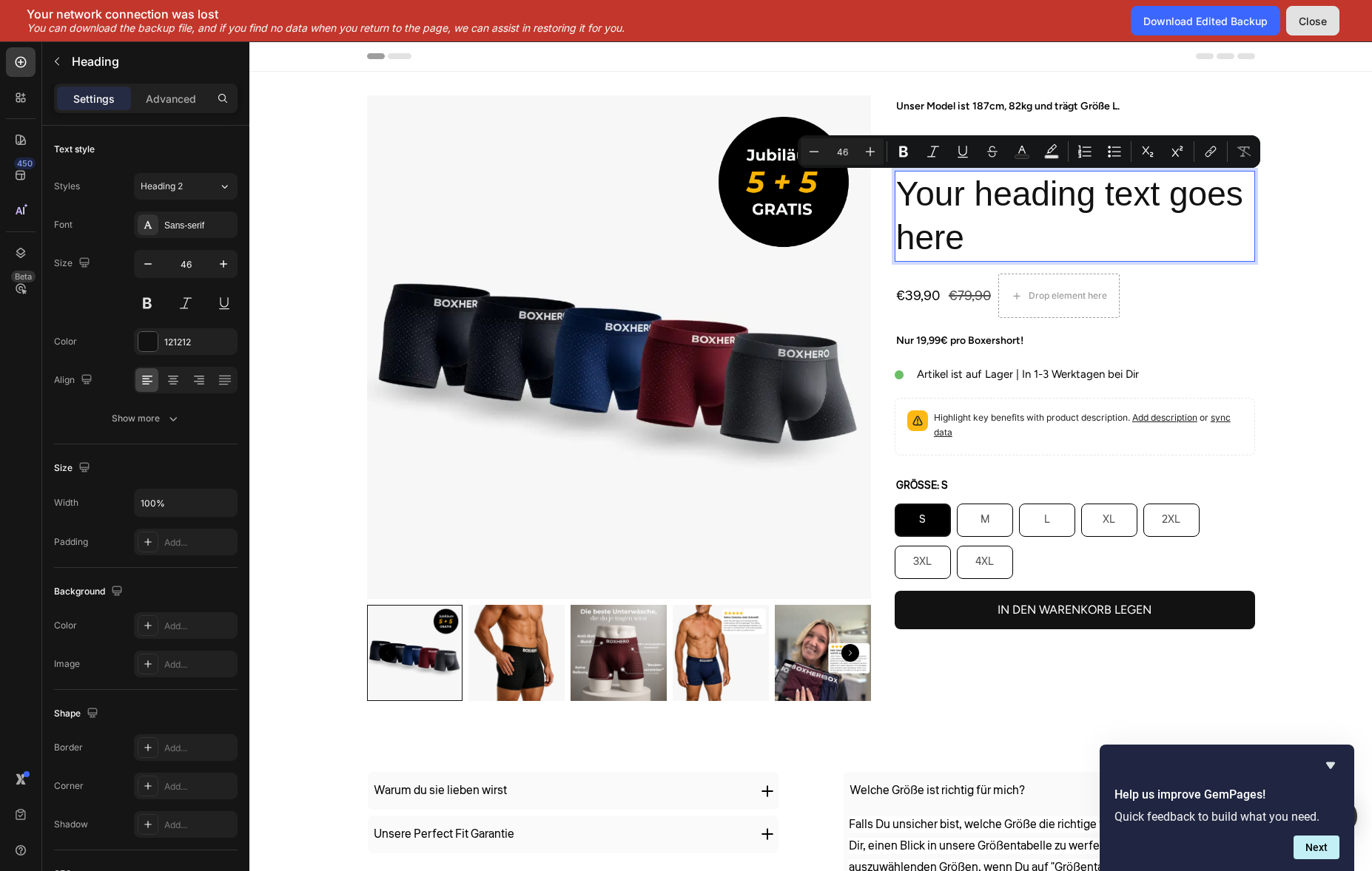
click at [1333, 12] on button "Close" at bounding box center [1313, 20] width 53 height 30
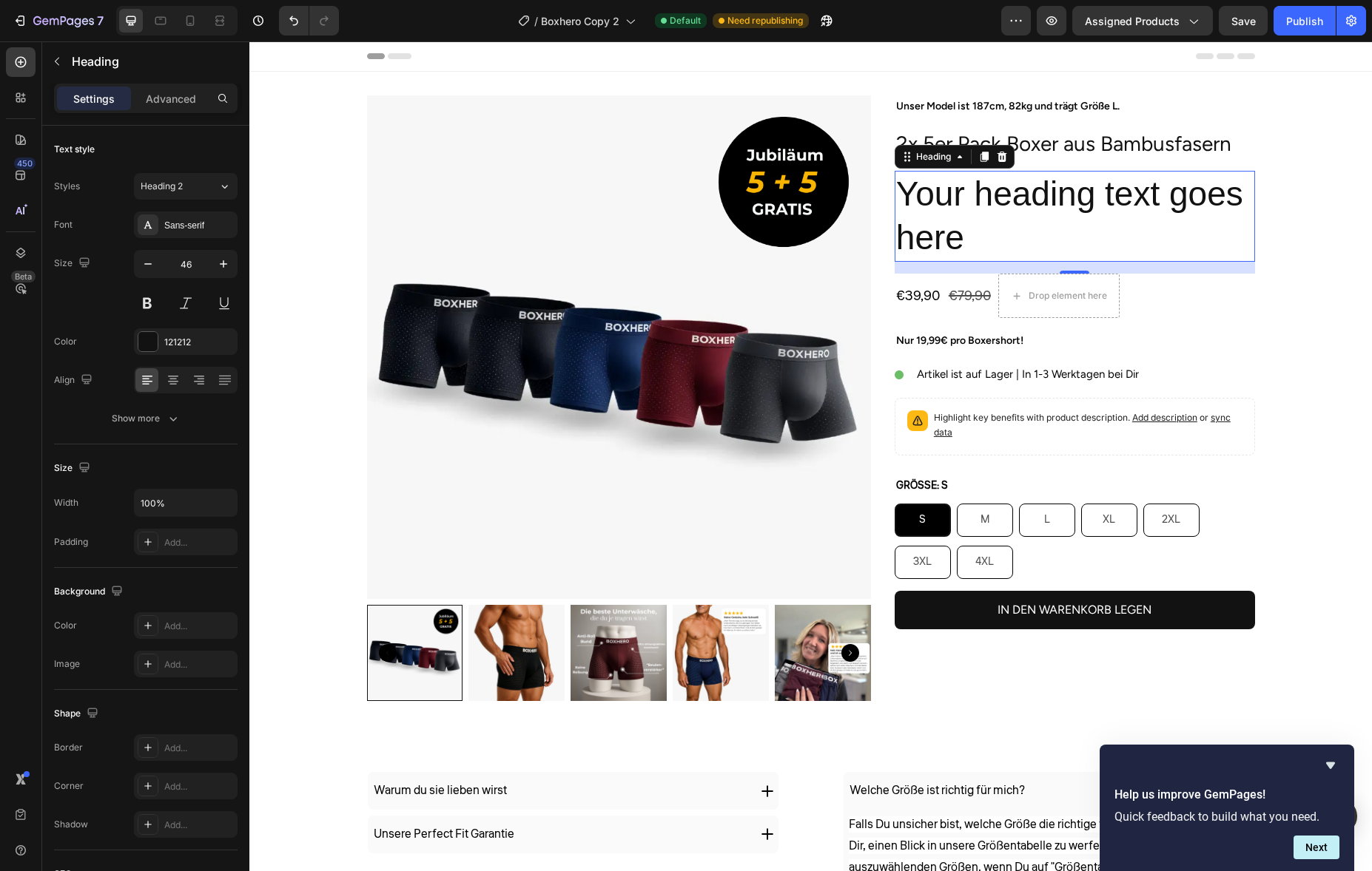
click at [1002, 241] on p "Your heading text goes here" at bounding box center [1074, 217] width 357 height 89
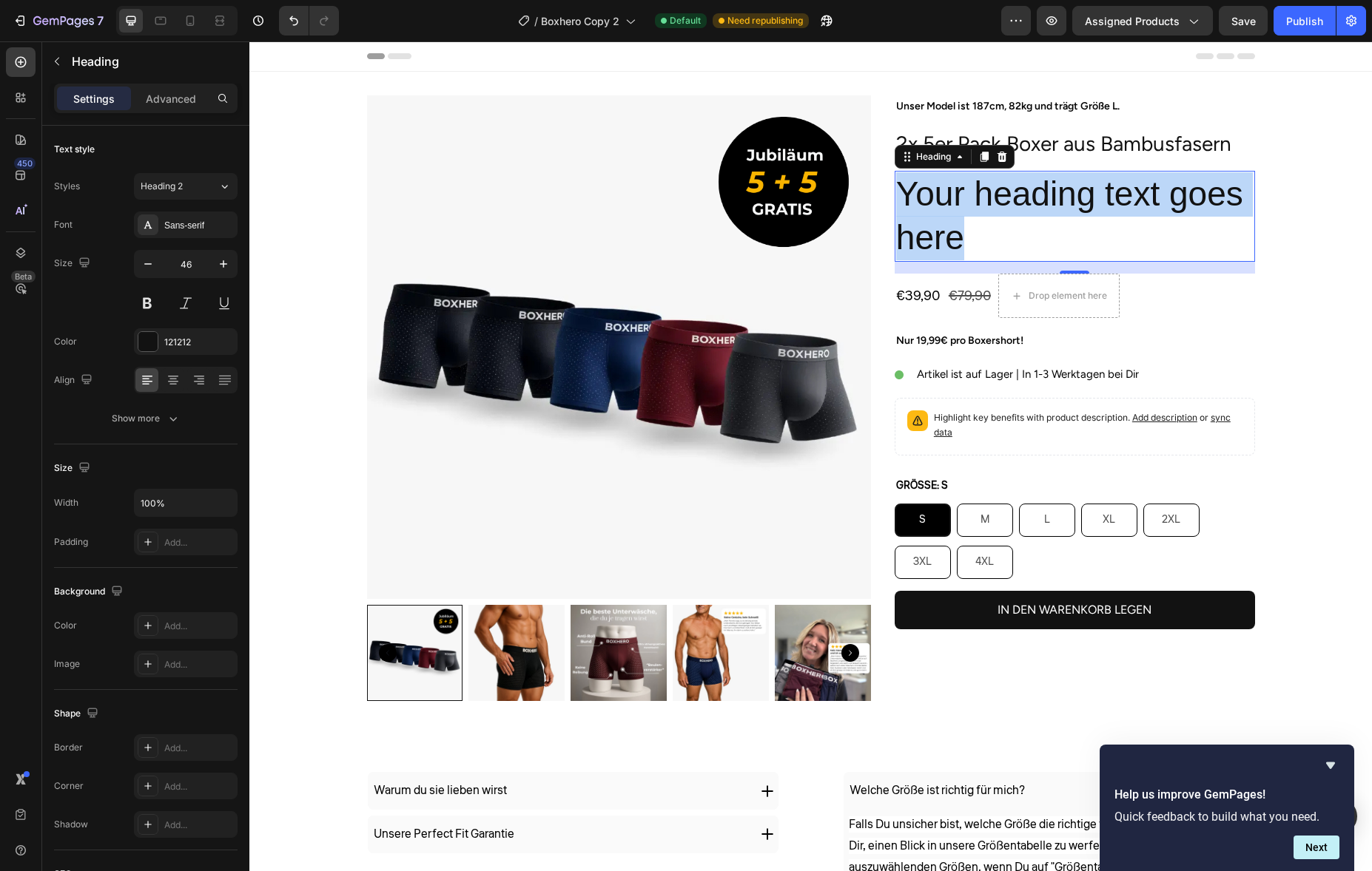
click at [1002, 240] on p "Your heading text goes here" at bounding box center [1074, 217] width 357 height 89
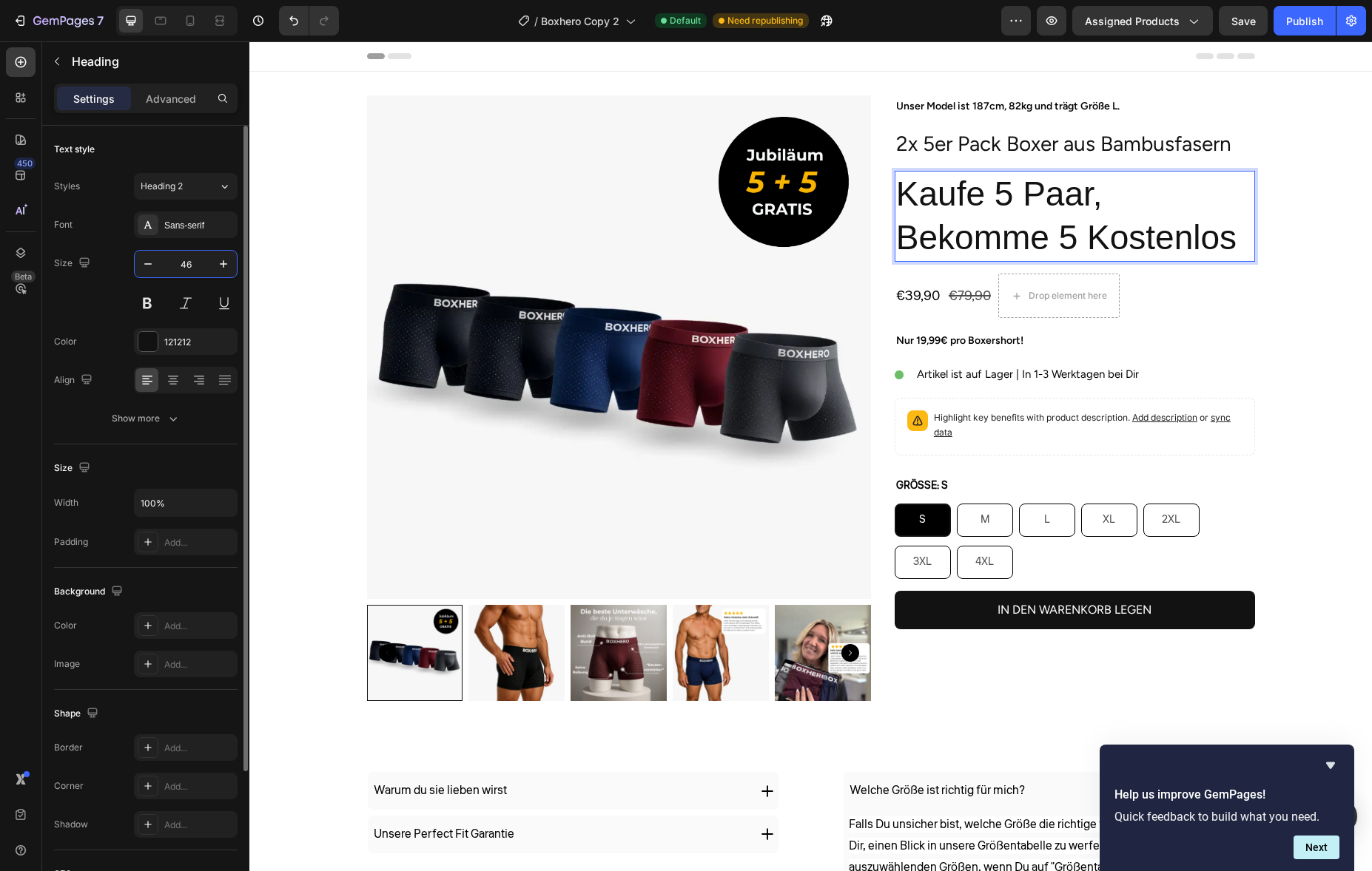
click at [171, 267] on input "46" at bounding box center [185, 264] width 49 height 26
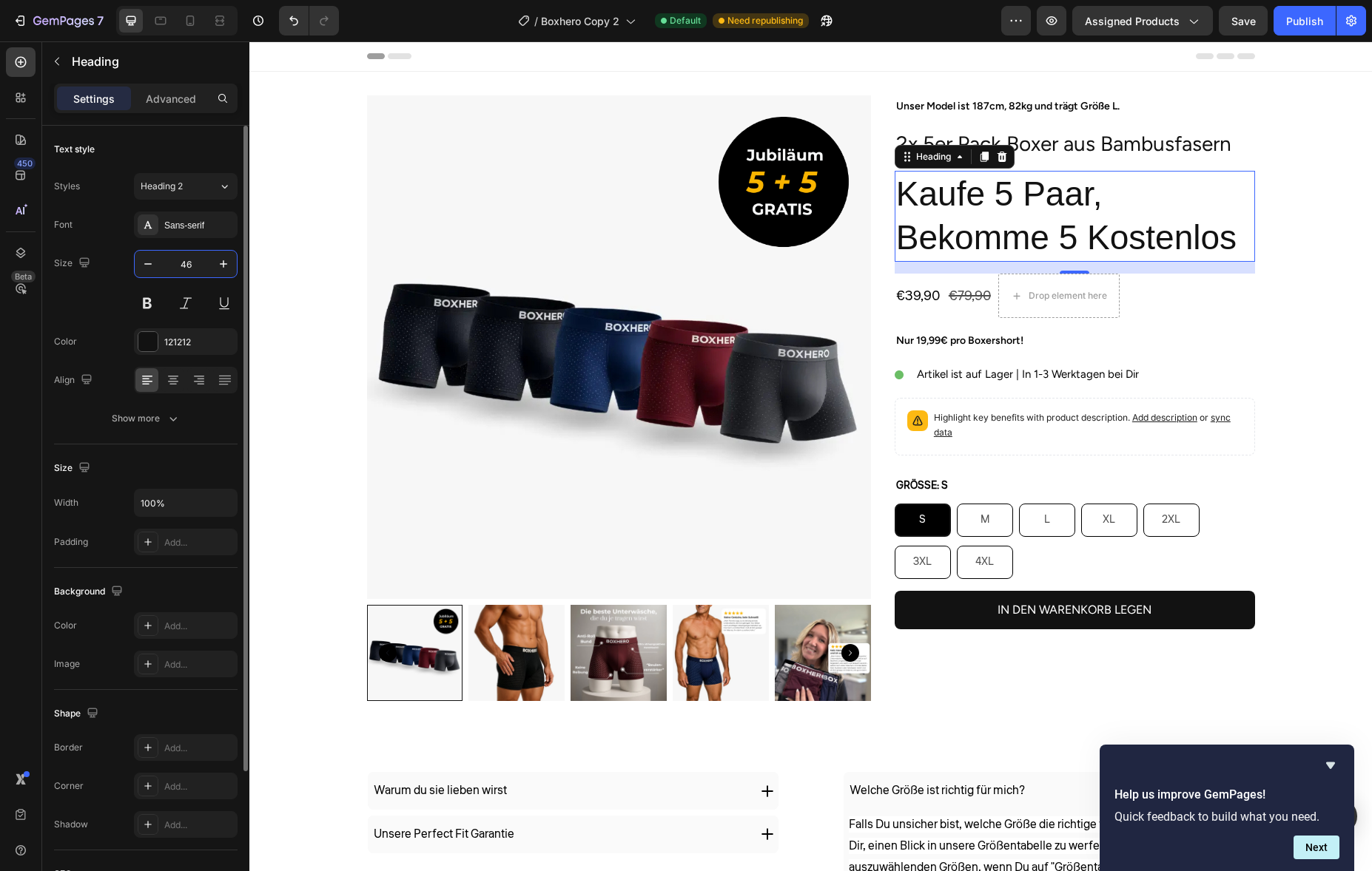
click at [171, 267] on input "46" at bounding box center [185, 264] width 49 height 26
click at [156, 260] on button "button" at bounding box center [148, 264] width 26 height 26
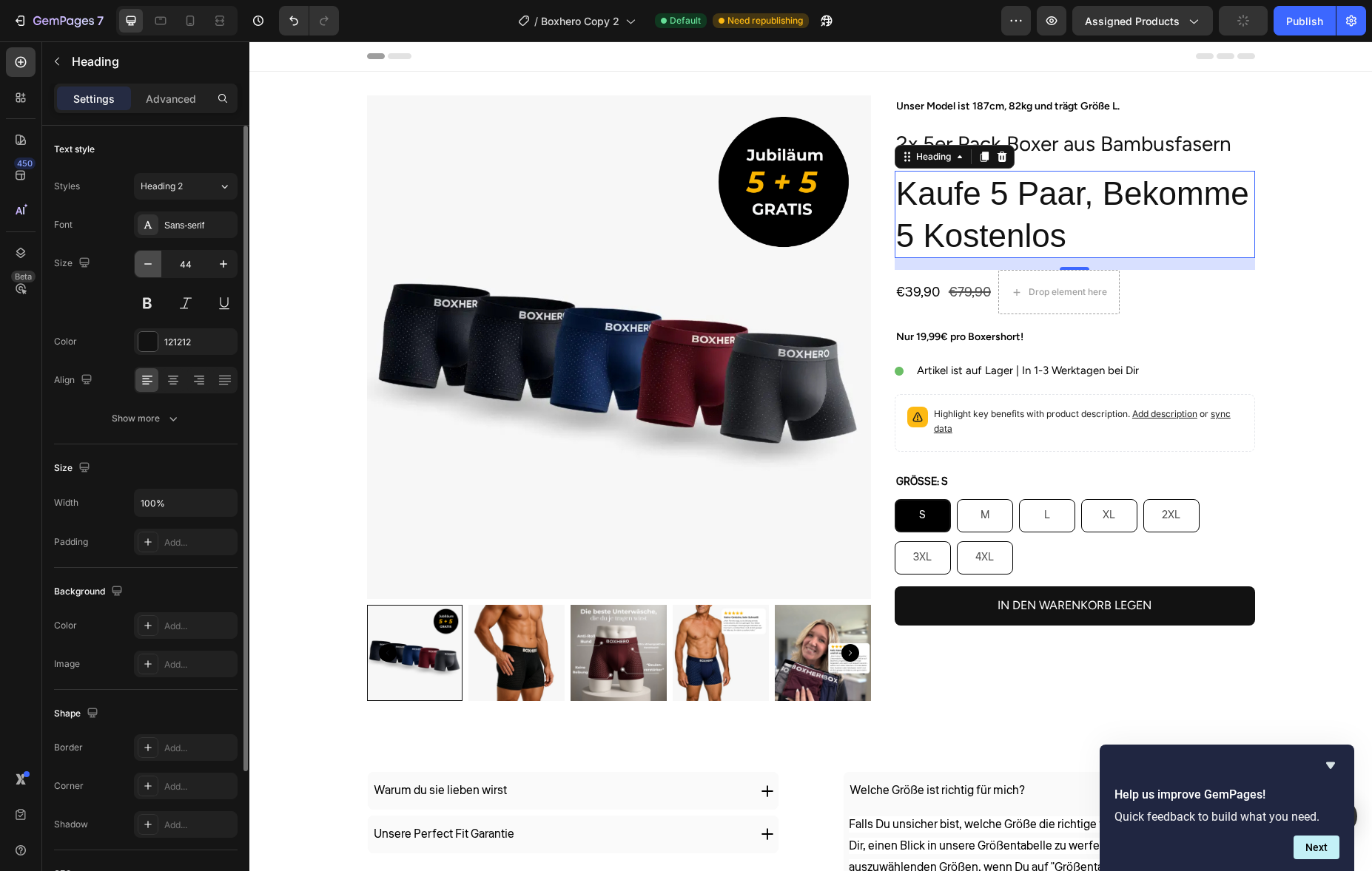
click at [156, 260] on button "button" at bounding box center [148, 264] width 26 height 26
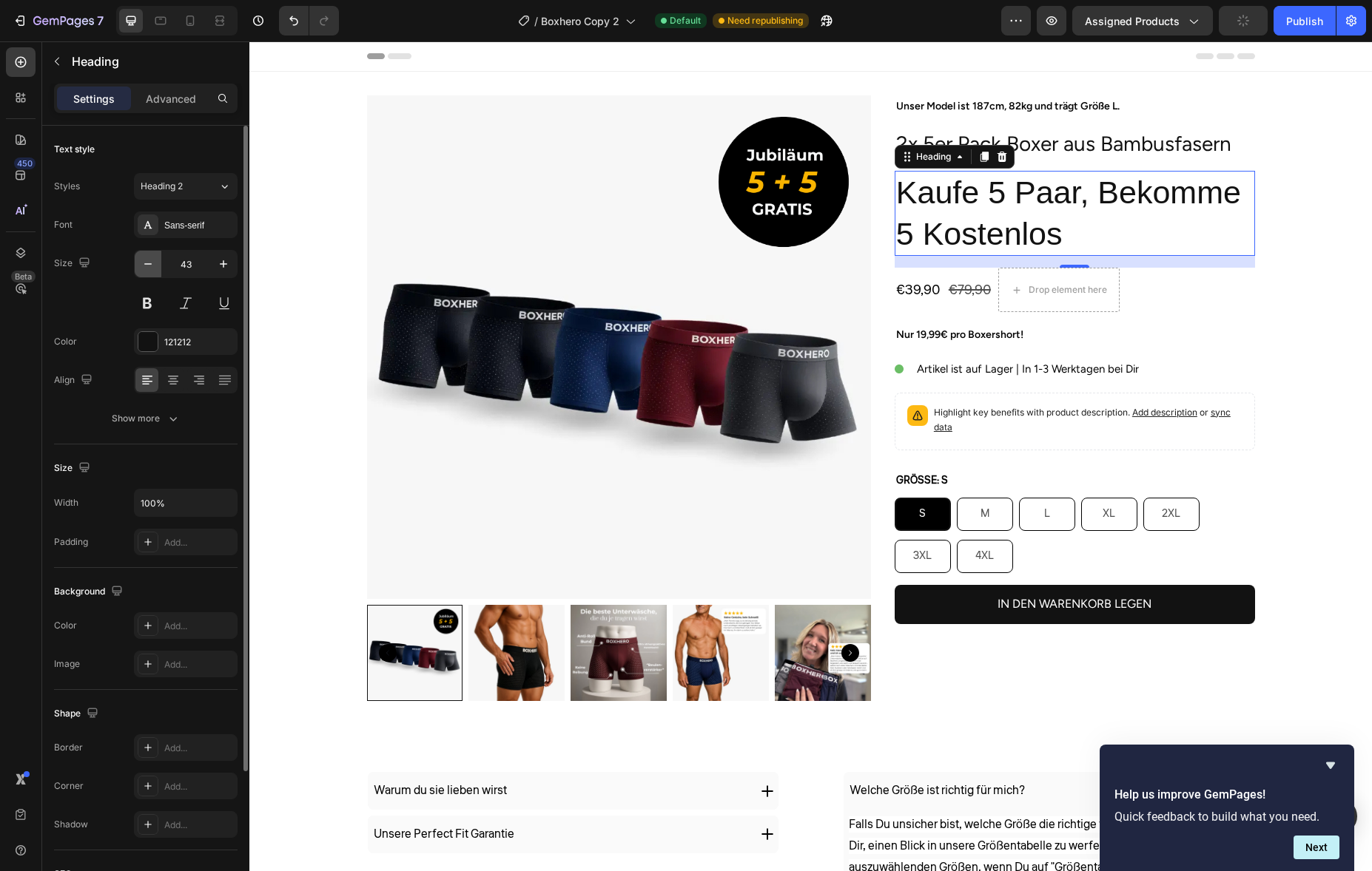
click at [156, 260] on button "button" at bounding box center [148, 264] width 26 height 26
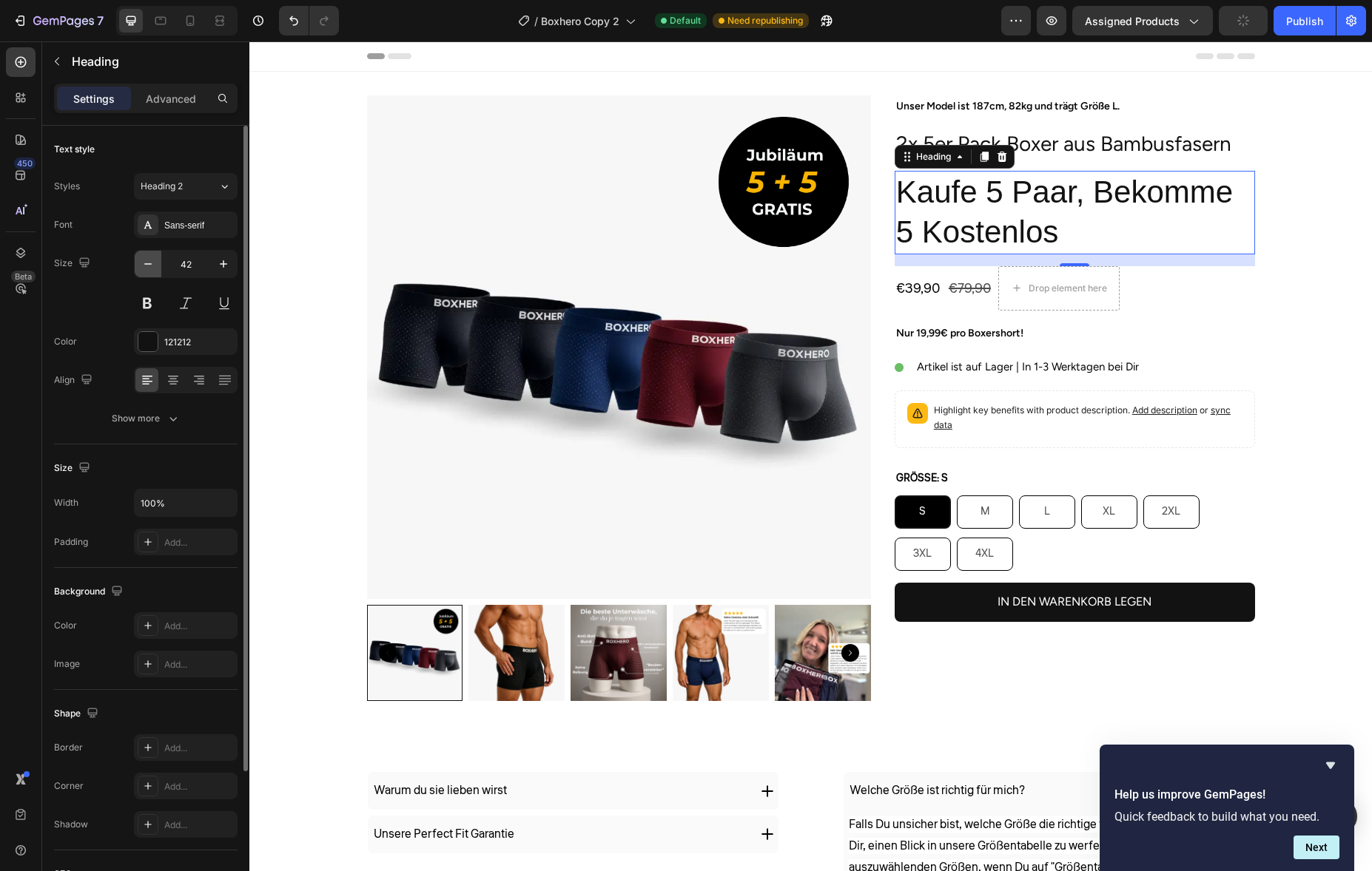
click at [156, 260] on button "button" at bounding box center [148, 264] width 26 height 26
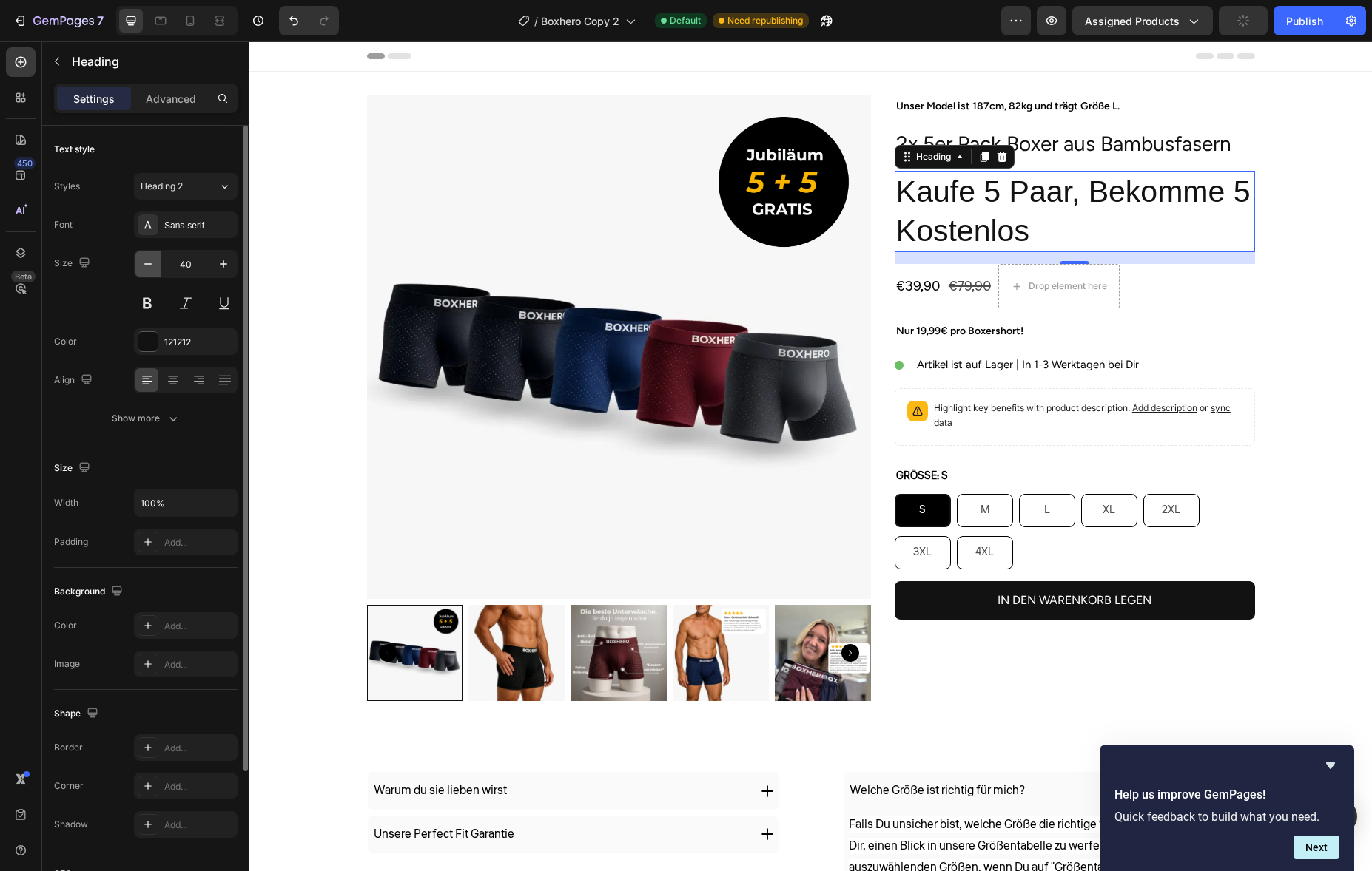
click at [156, 260] on button "button" at bounding box center [148, 264] width 26 height 26
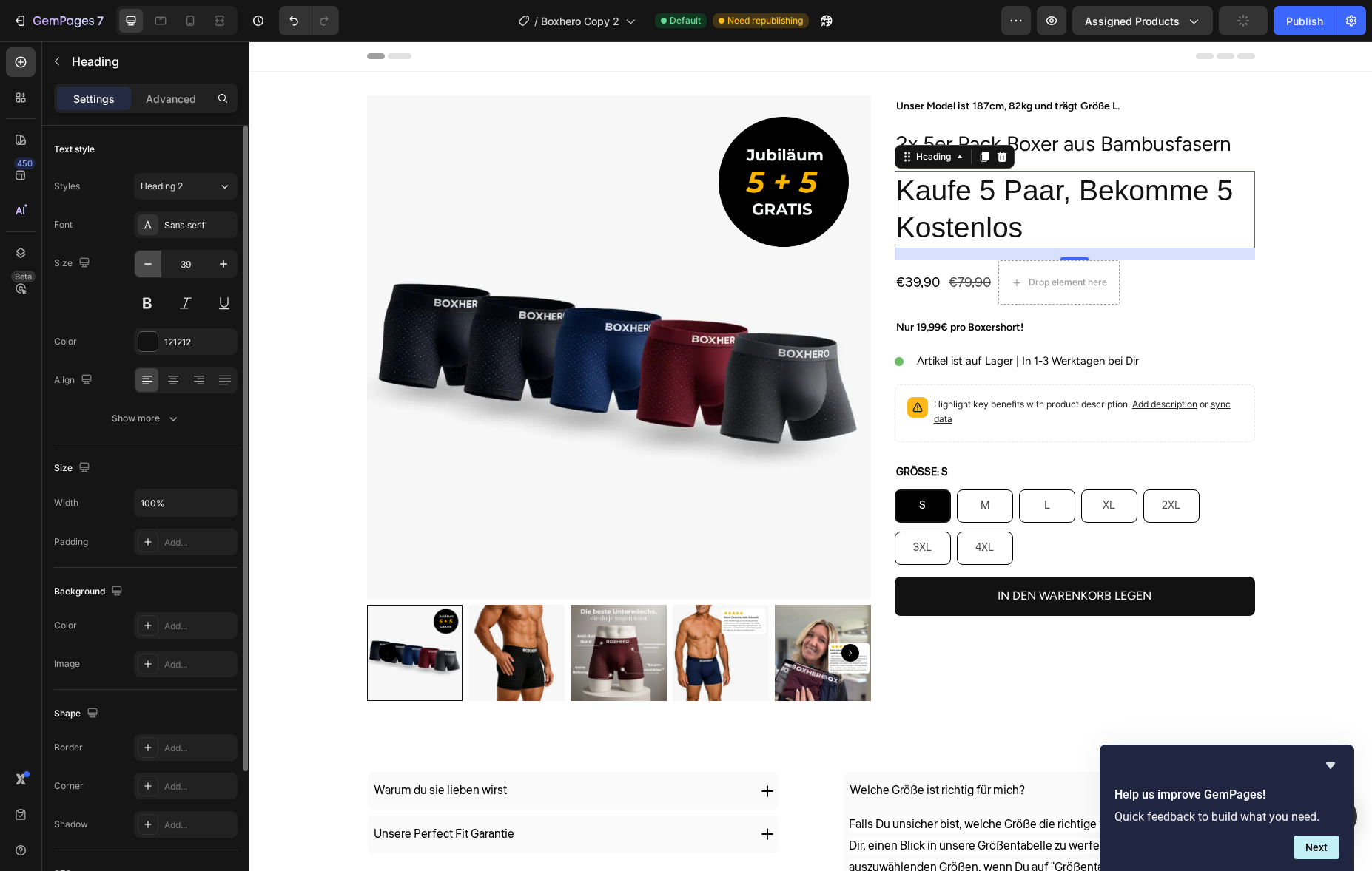
click at [156, 260] on button "button" at bounding box center [148, 264] width 26 height 26
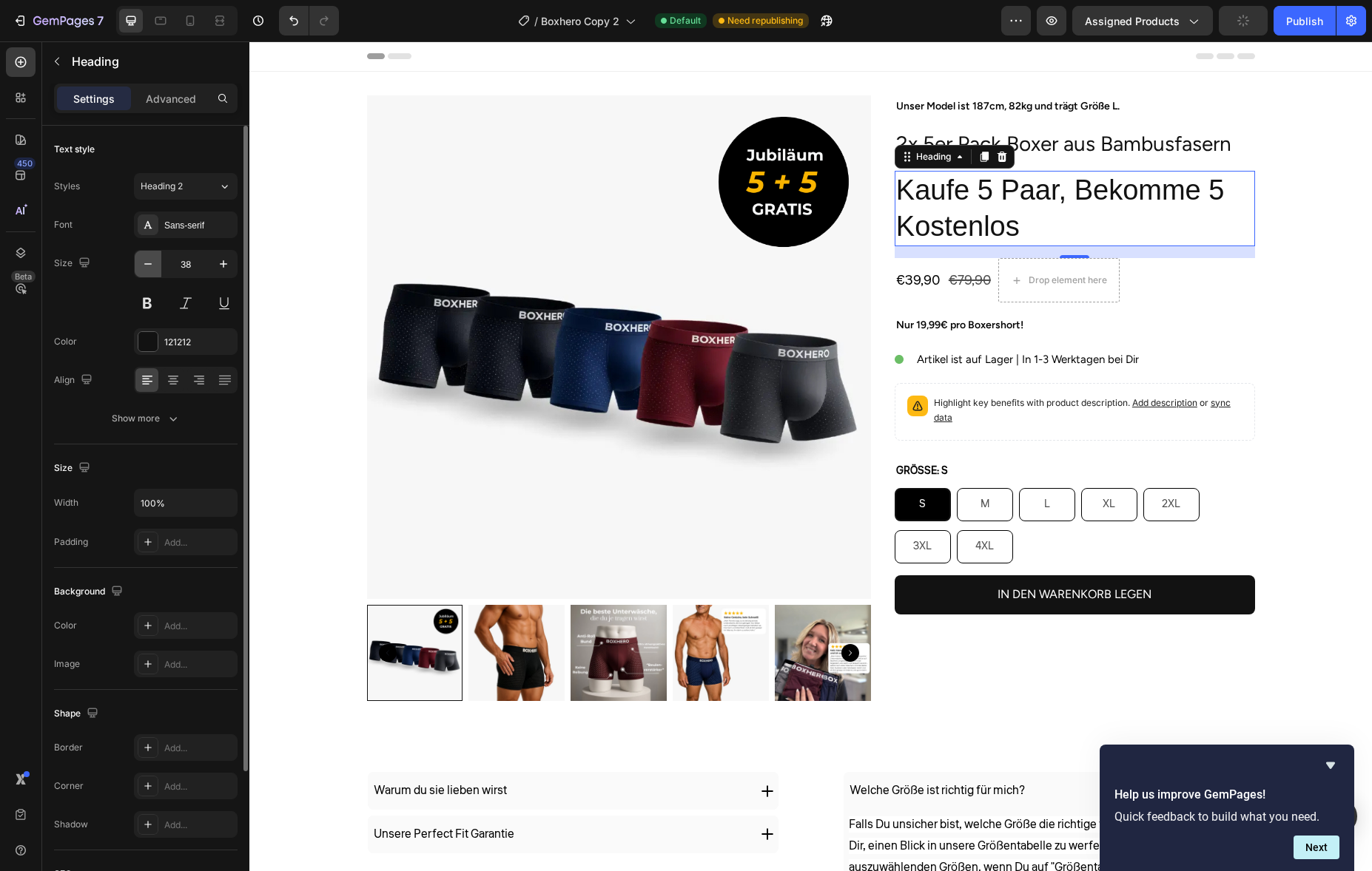
click at [156, 260] on button "button" at bounding box center [148, 264] width 26 height 26
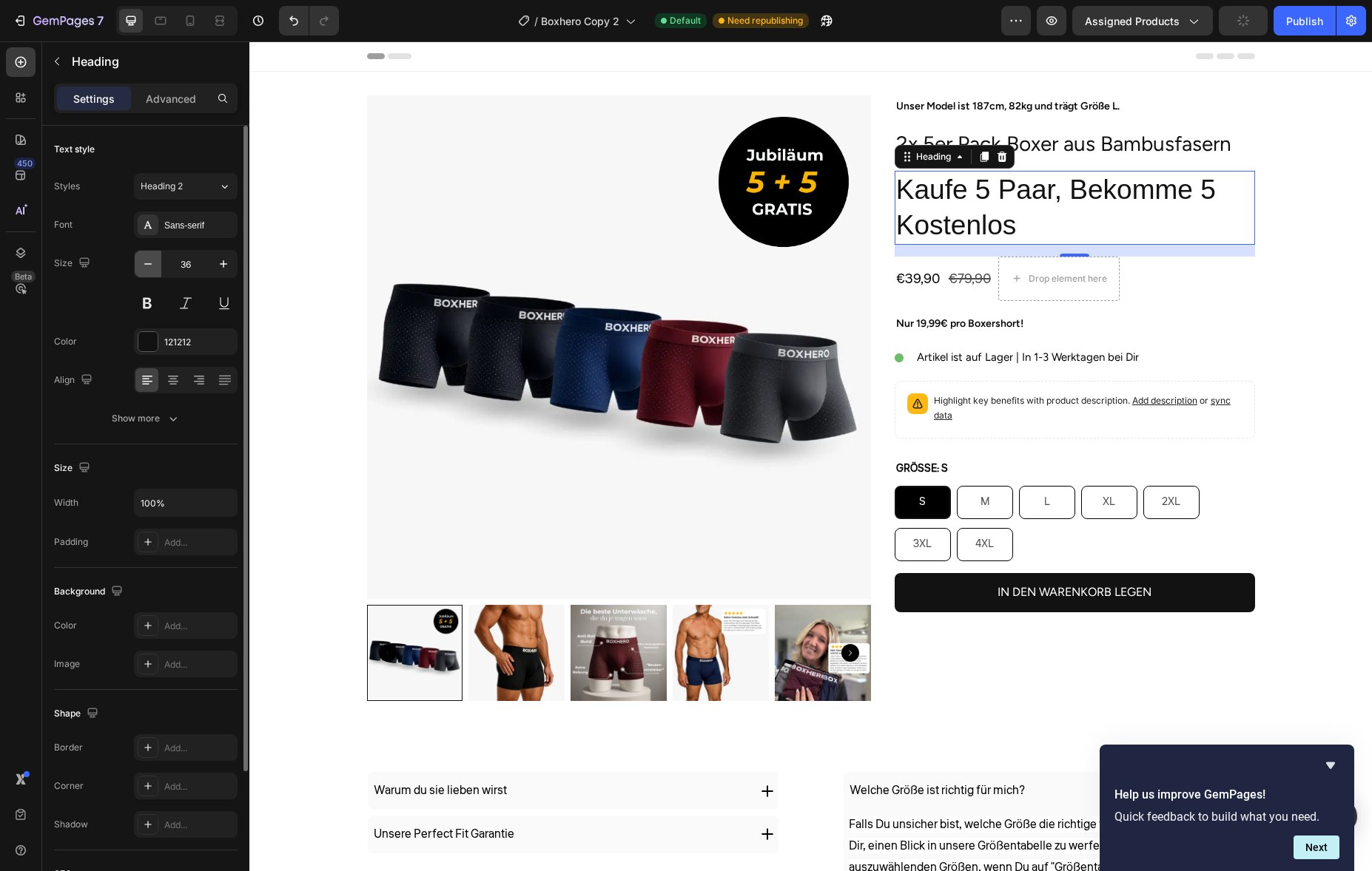
click at [156, 260] on button "button" at bounding box center [148, 264] width 26 height 26
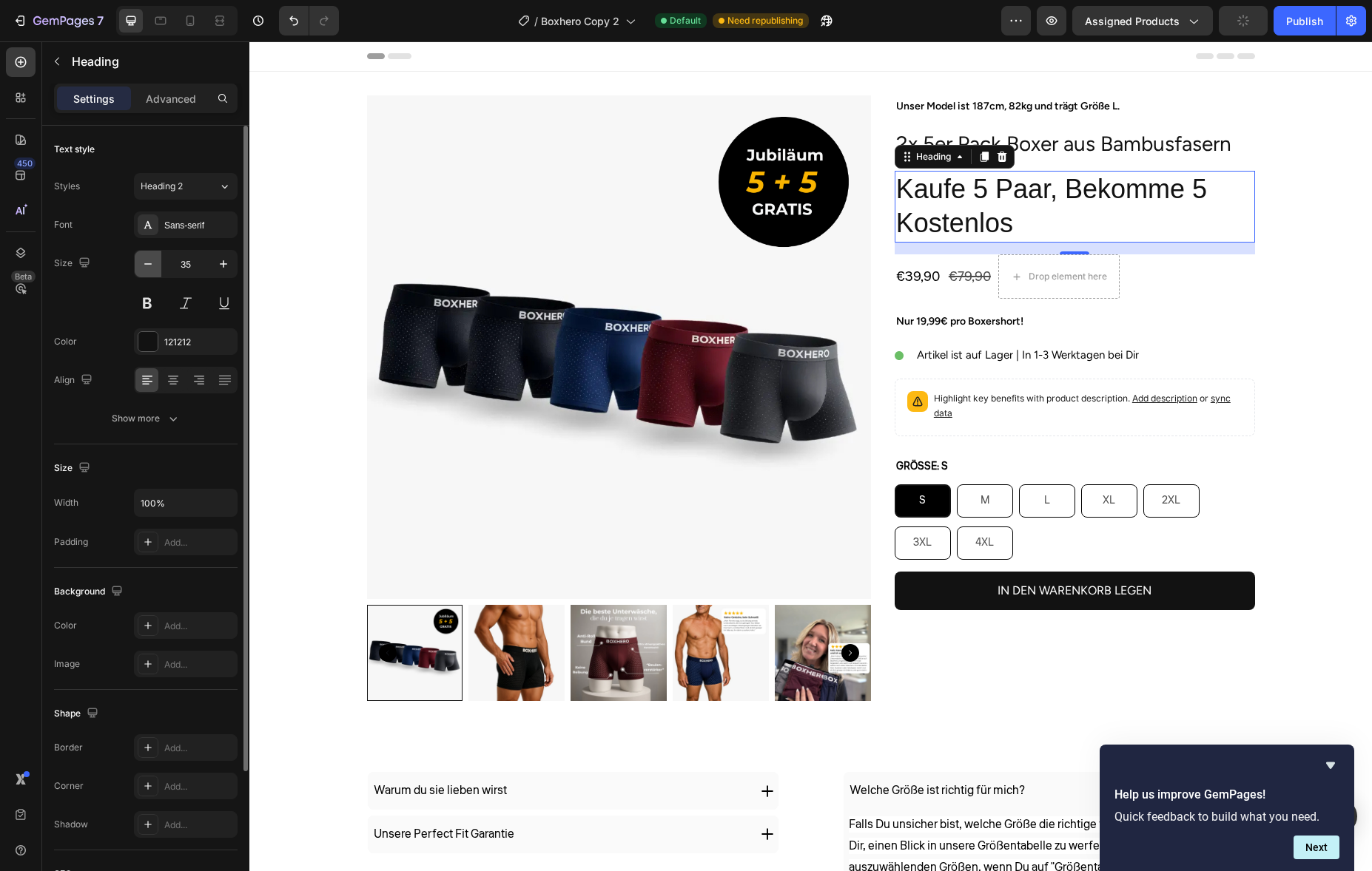
click at [156, 260] on button "button" at bounding box center [148, 264] width 26 height 26
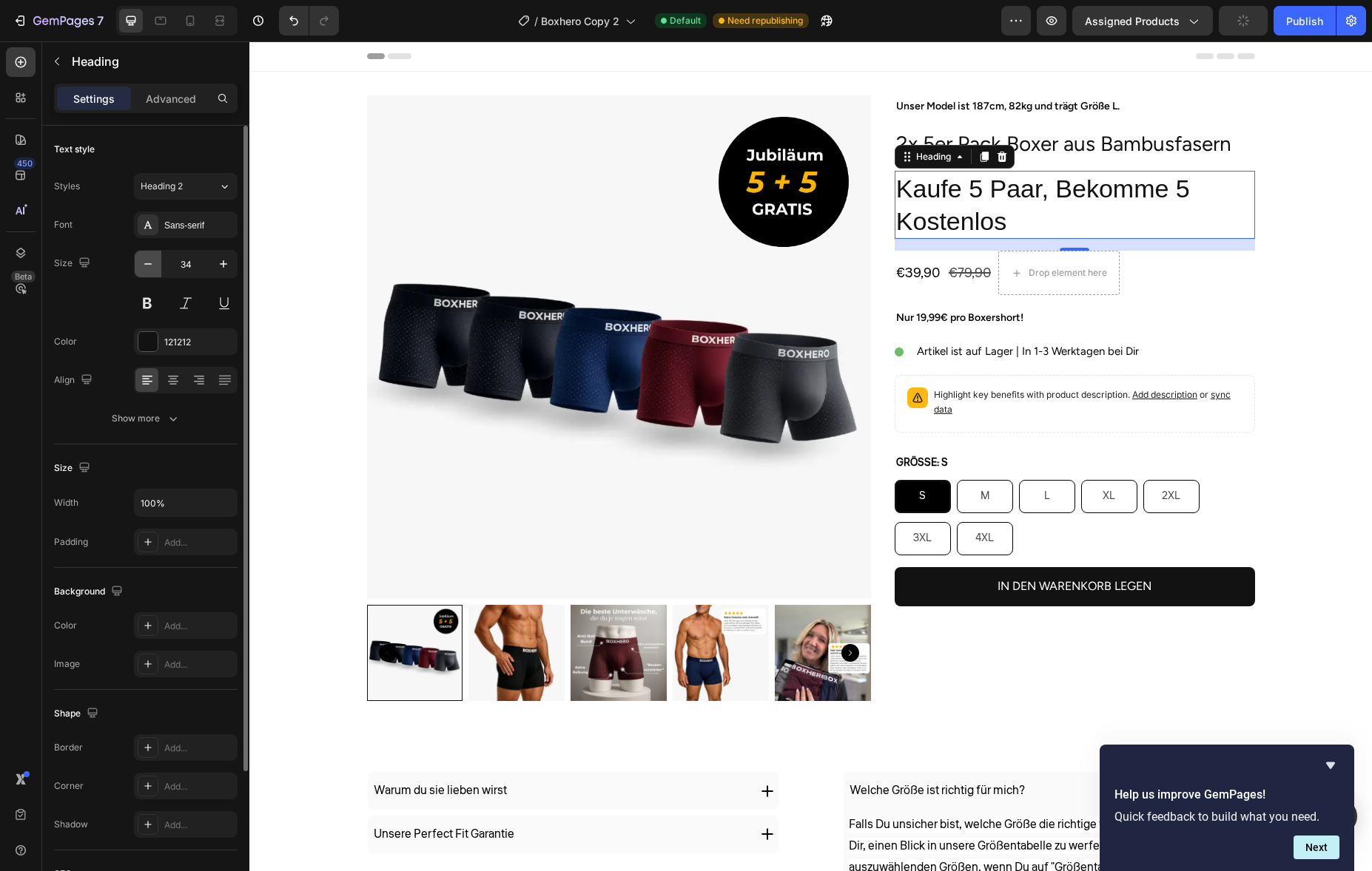
click at [156, 260] on button "button" at bounding box center [148, 264] width 26 height 26
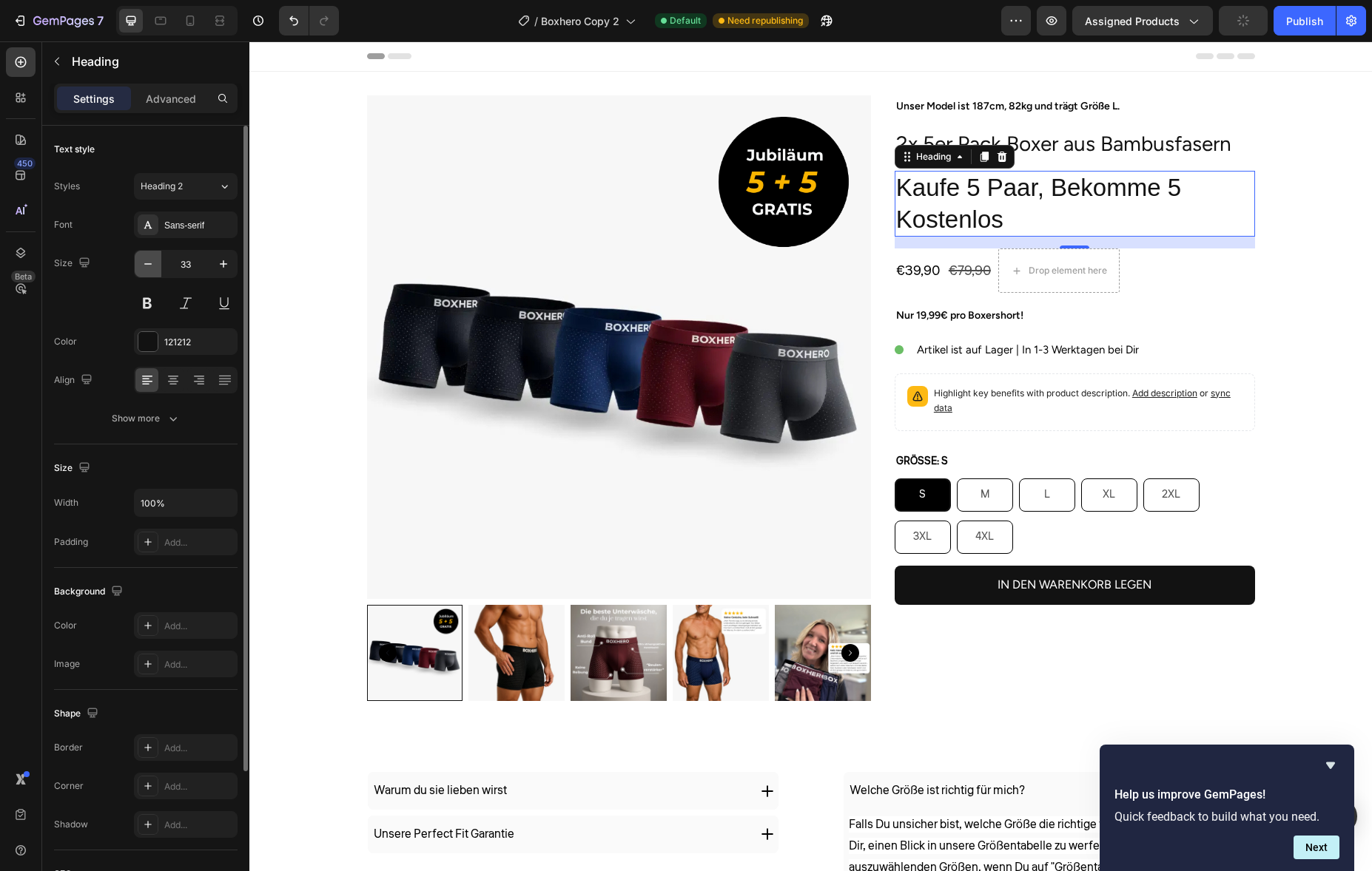
click at [156, 260] on button "button" at bounding box center [148, 264] width 26 height 26
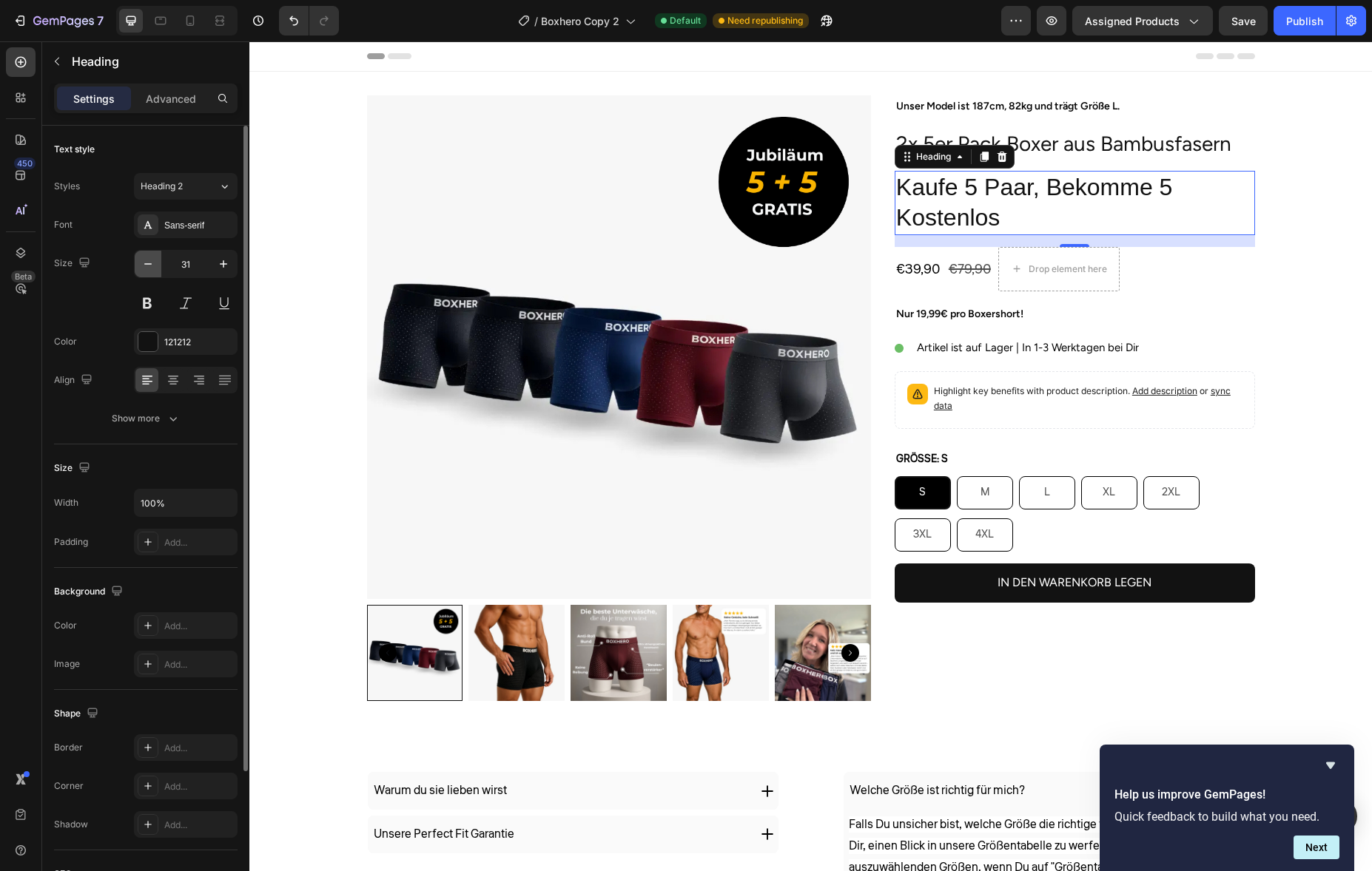
click at [156, 260] on button "button" at bounding box center [148, 264] width 26 height 26
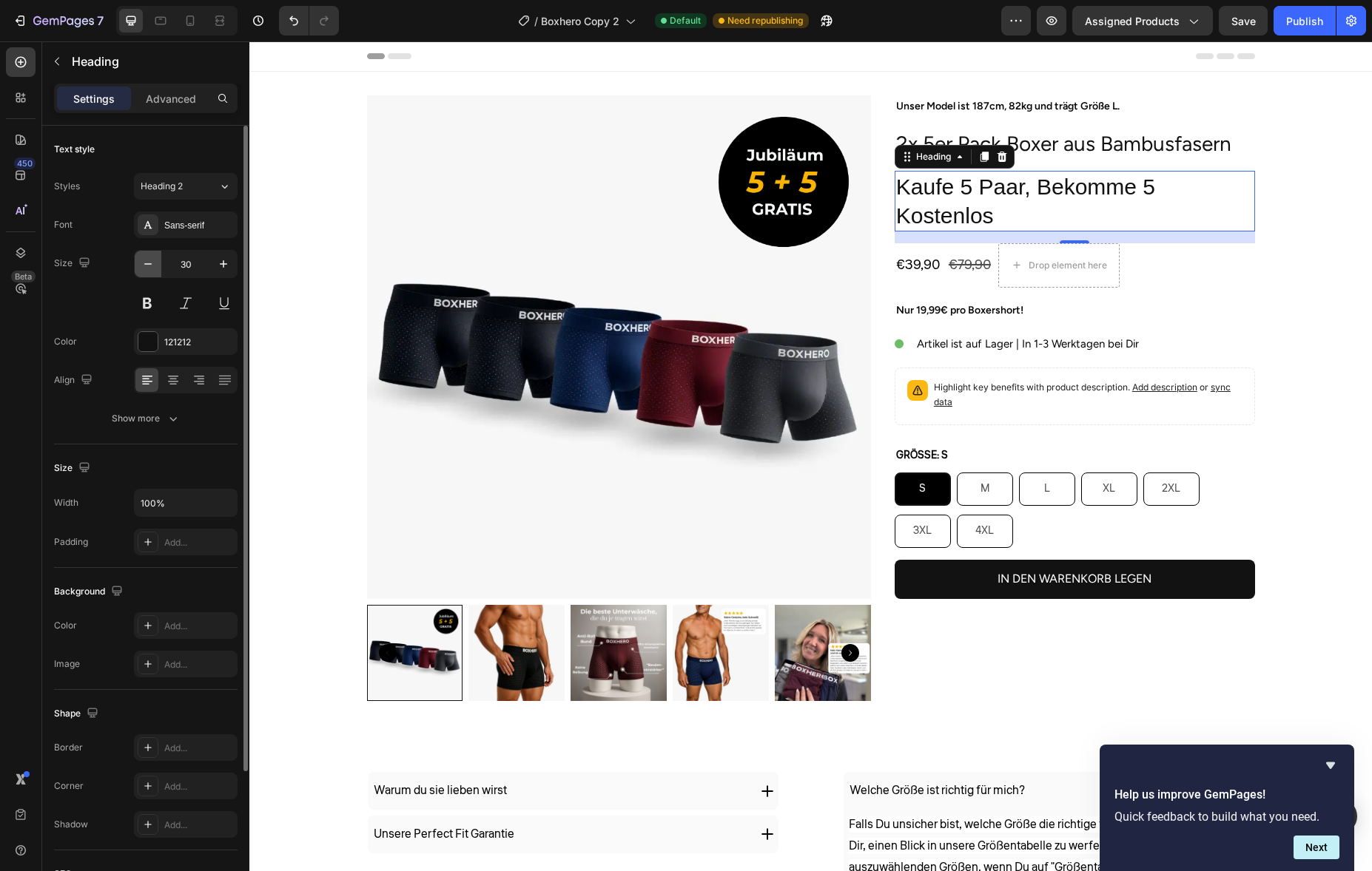
click at [156, 260] on button "button" at bounding box center [148, 264] width 26 height 26
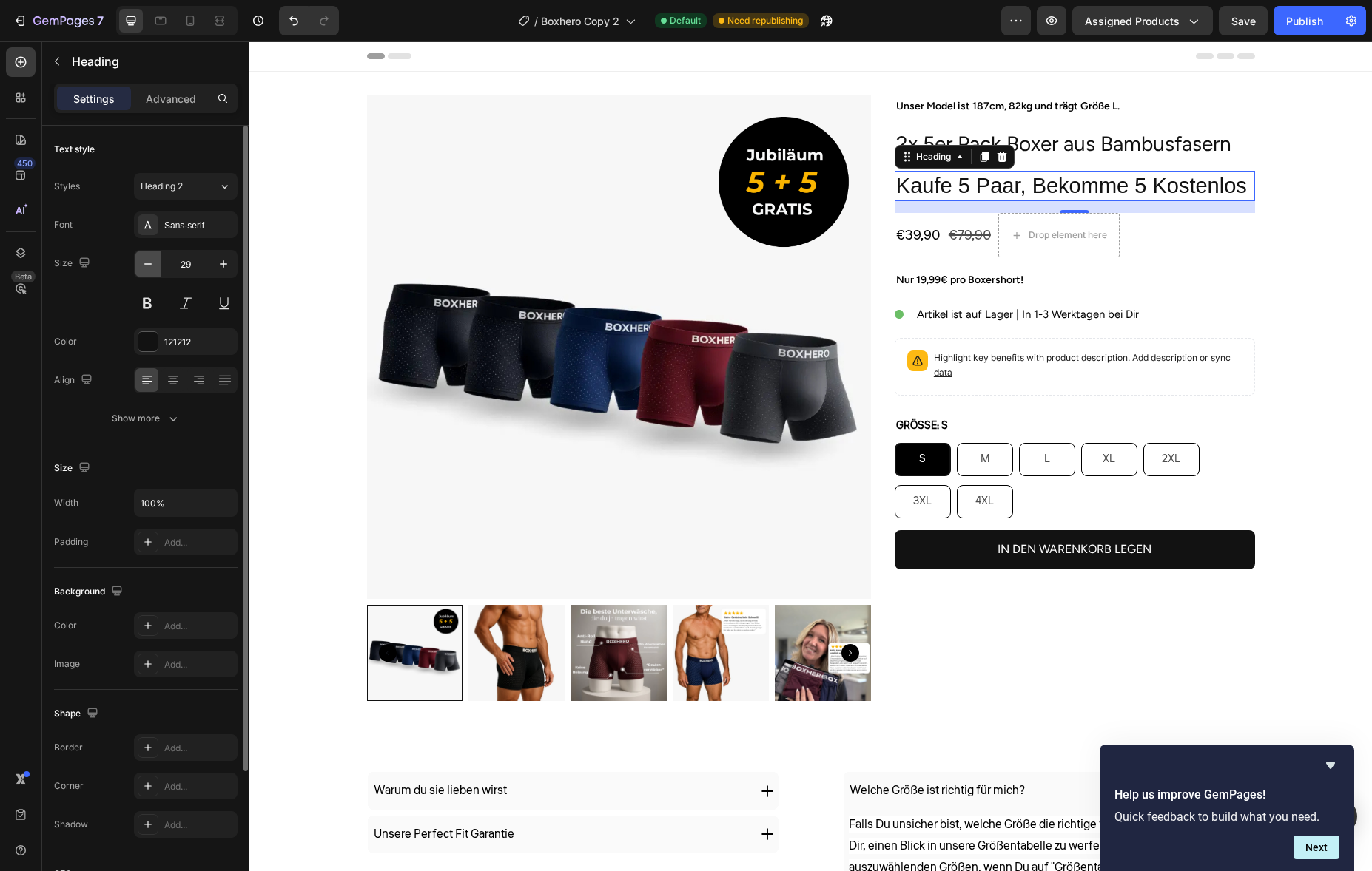
type input "28"
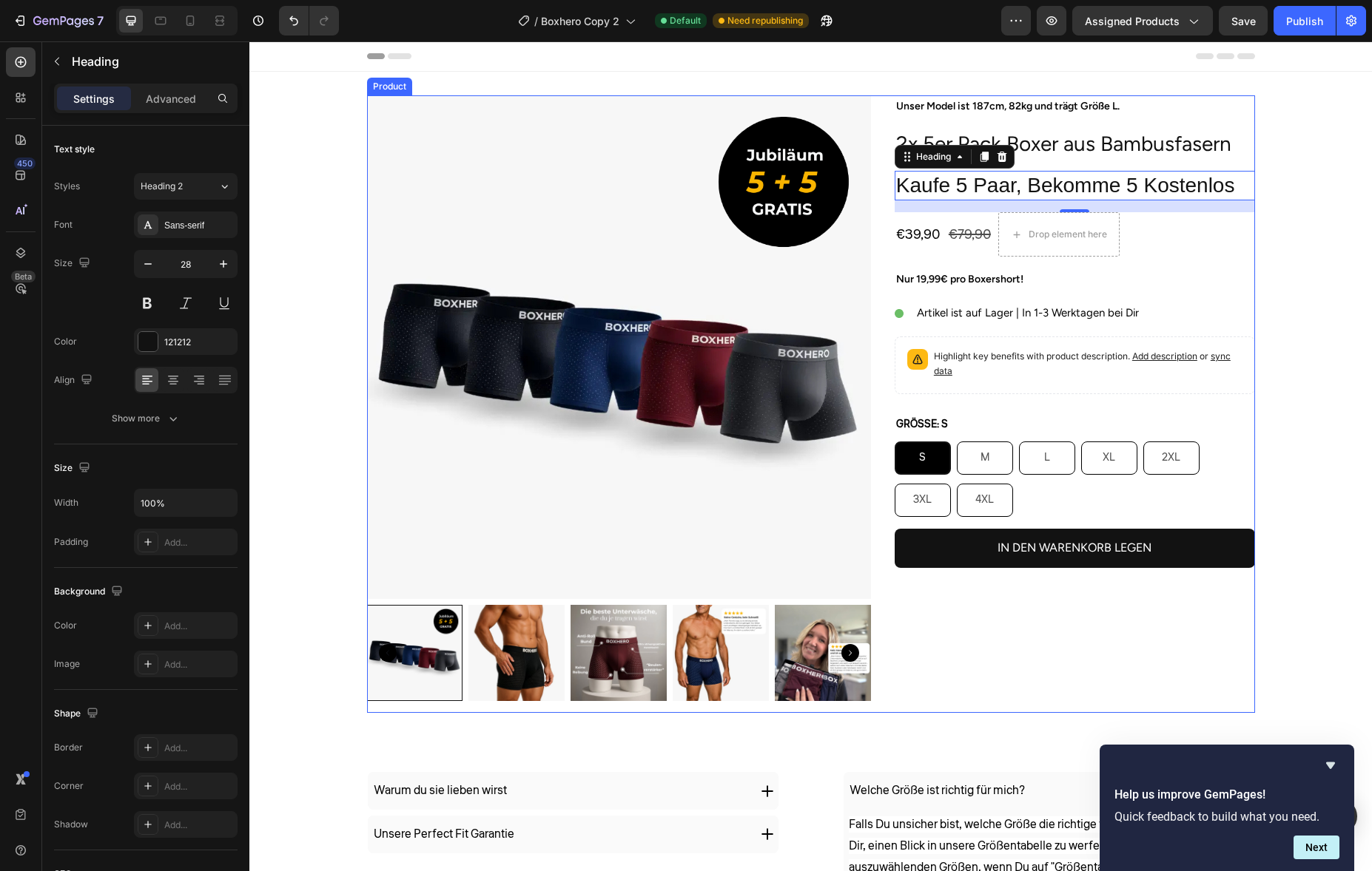
click at [1100, 152] on h2 "2x 5er Pack Boxer aus Bambusfasern" at bounding box center [1074, 143] width 360 height 30
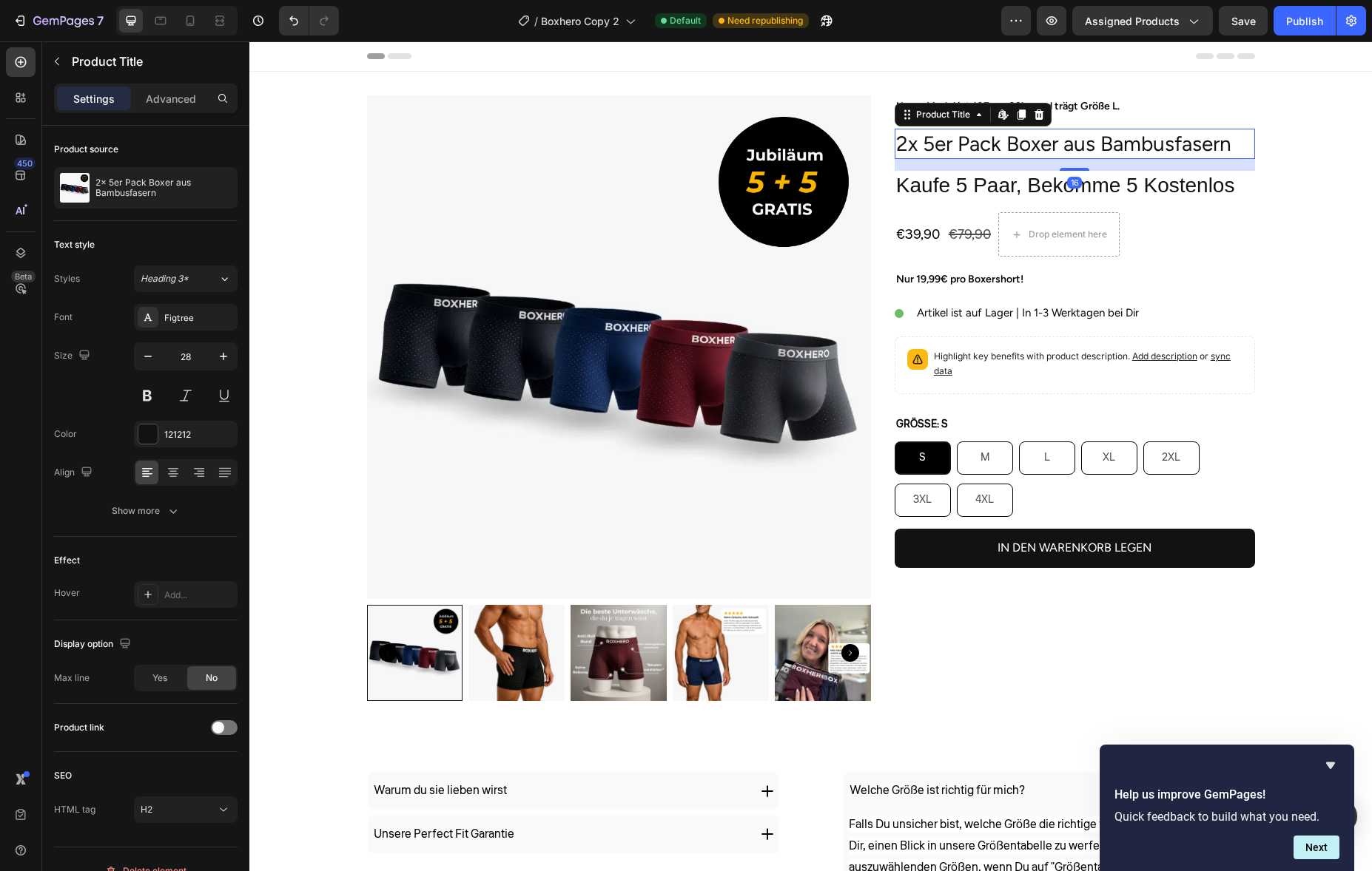
click at [1100, 152] on h2 "2x 5er Pack Boxer aus Bambusfasern" at bounding box center [1074, 143] width 360 height 30
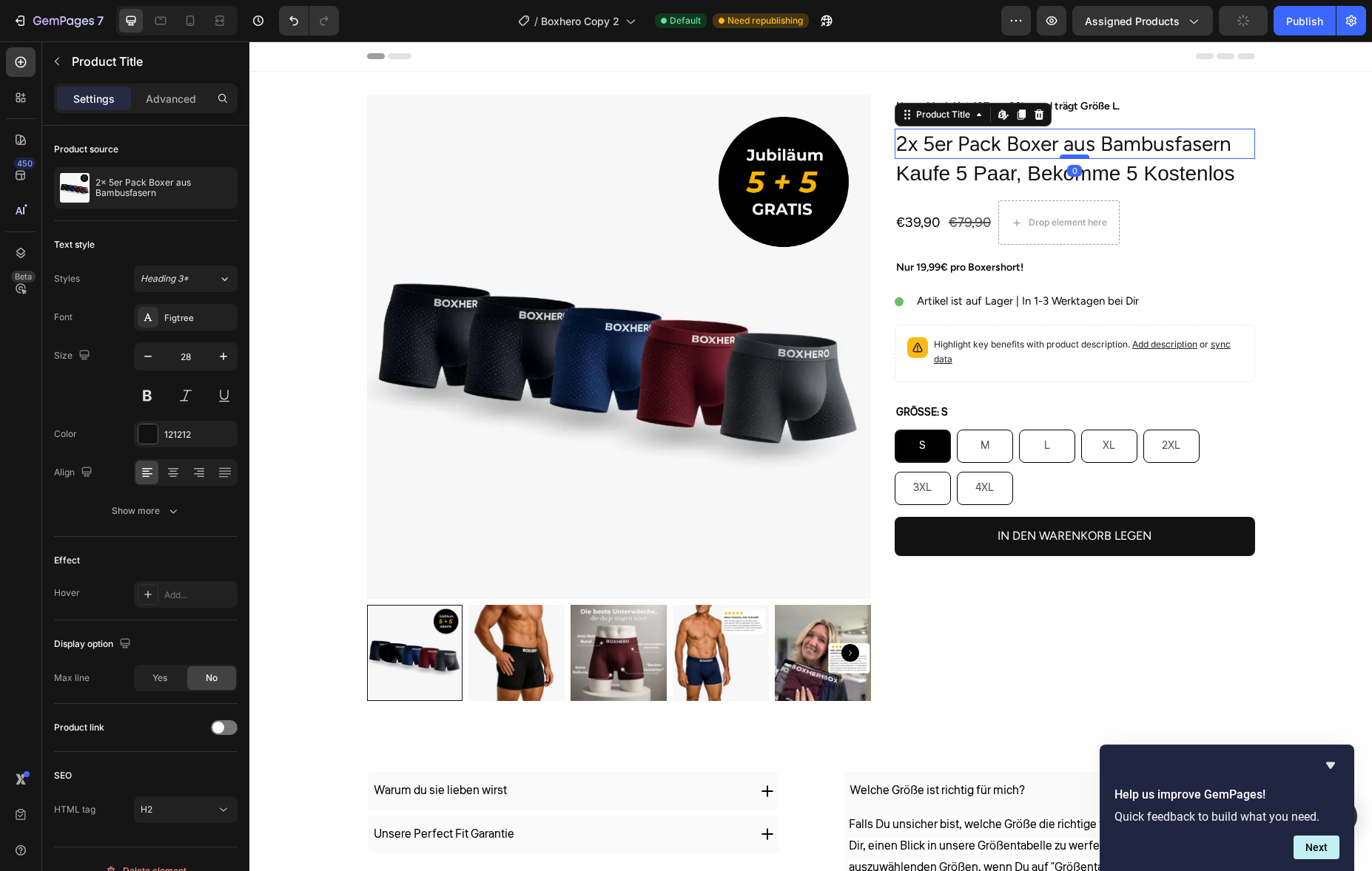
drag, startPoint x: 1071, startPoint y: 168, endPoint x: 1071, endPoint y: 157, distance: 11.0
click at [1071, 157] on div at bounding box center [1074, 157] width 30 height 5
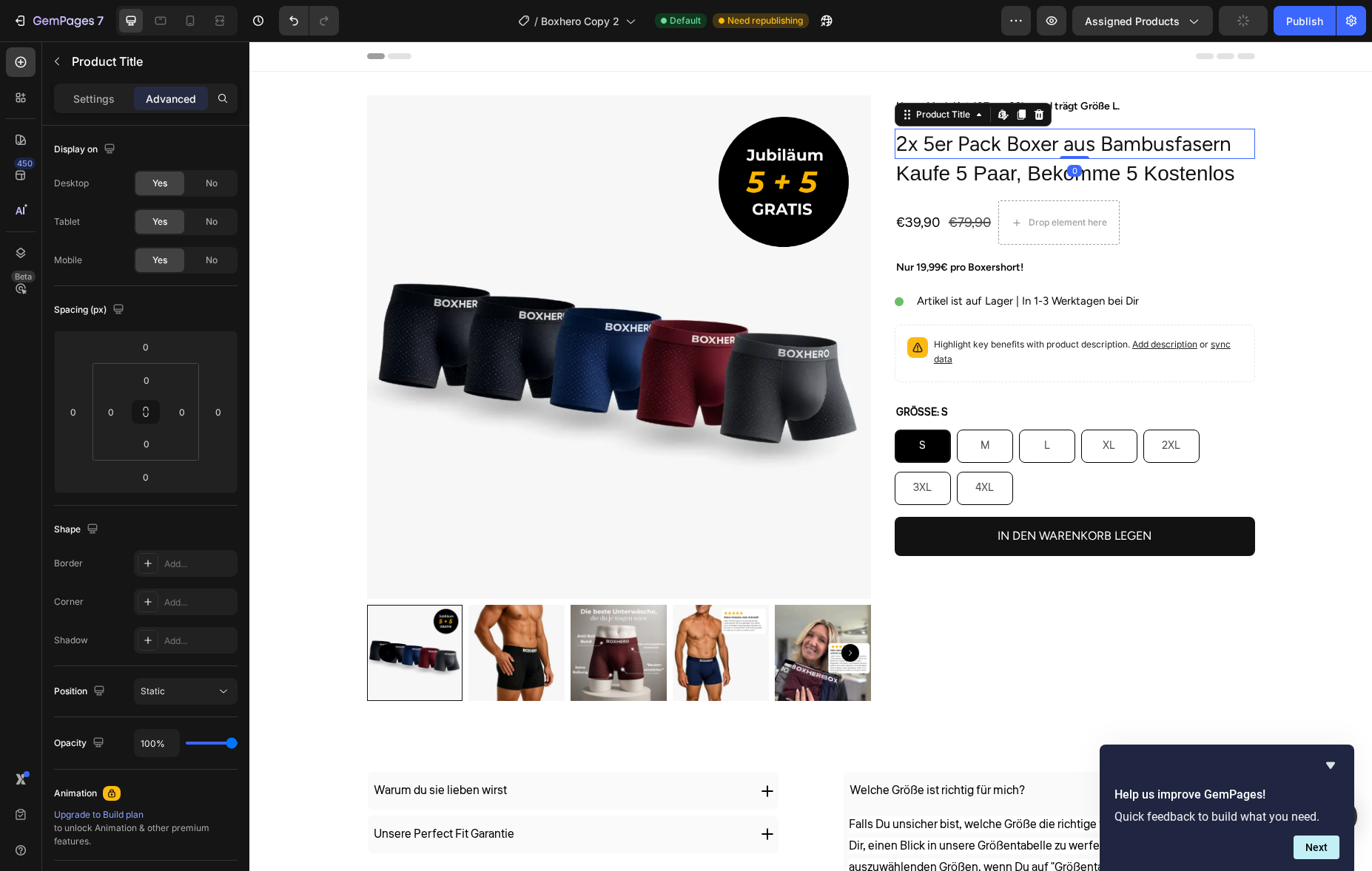
click at [1075, 167] on div "0" at bounding box center [1074, 171] width 14 height 12
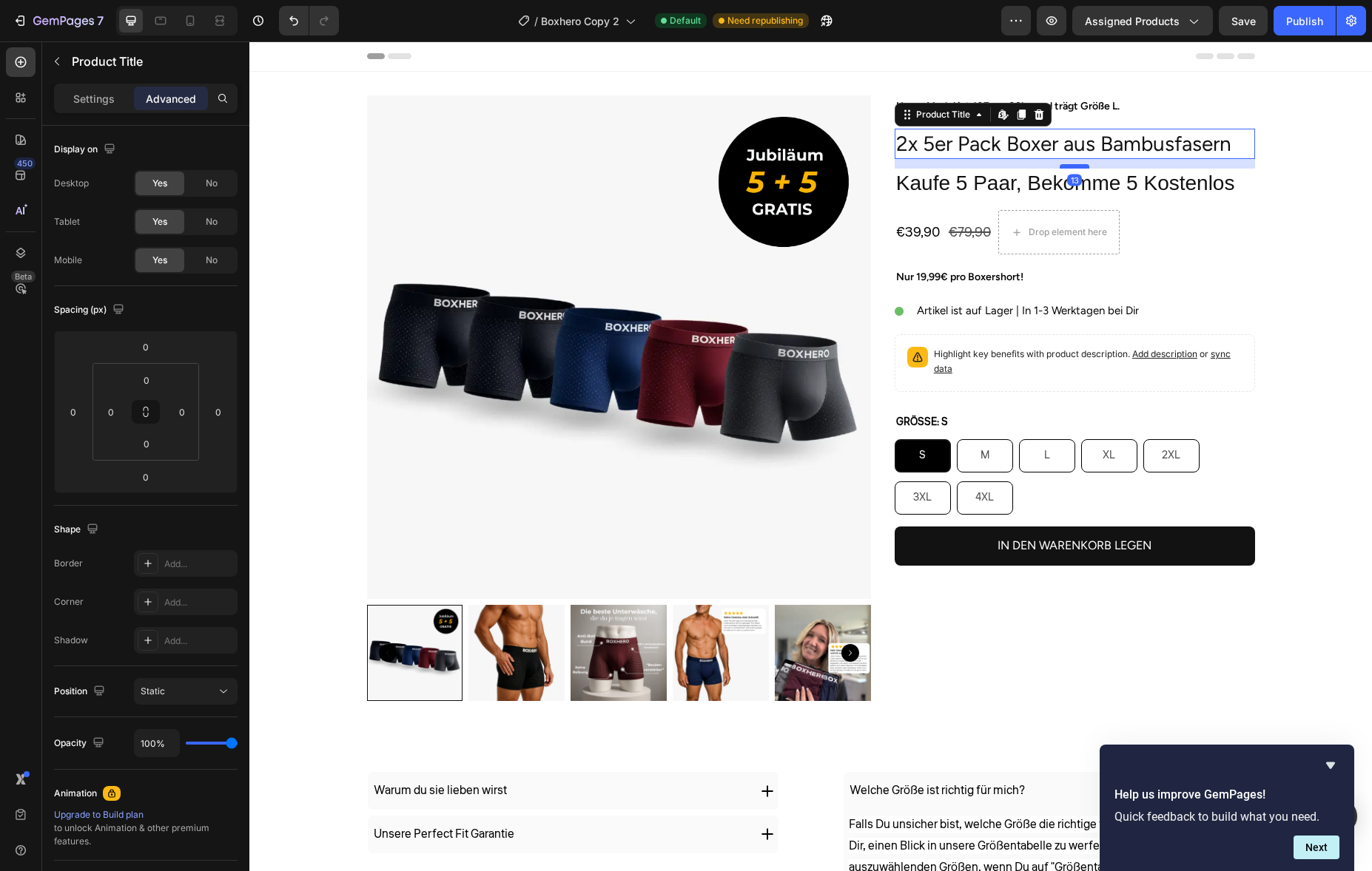
drag, startPoint x: 1073, startPoint y: 156, endPoint x: 1071, endPoint y: 165, distance: 9.2
click at [1071, 165] on div at bounding box center [1074, 167] width 30 height 5
type input "13"
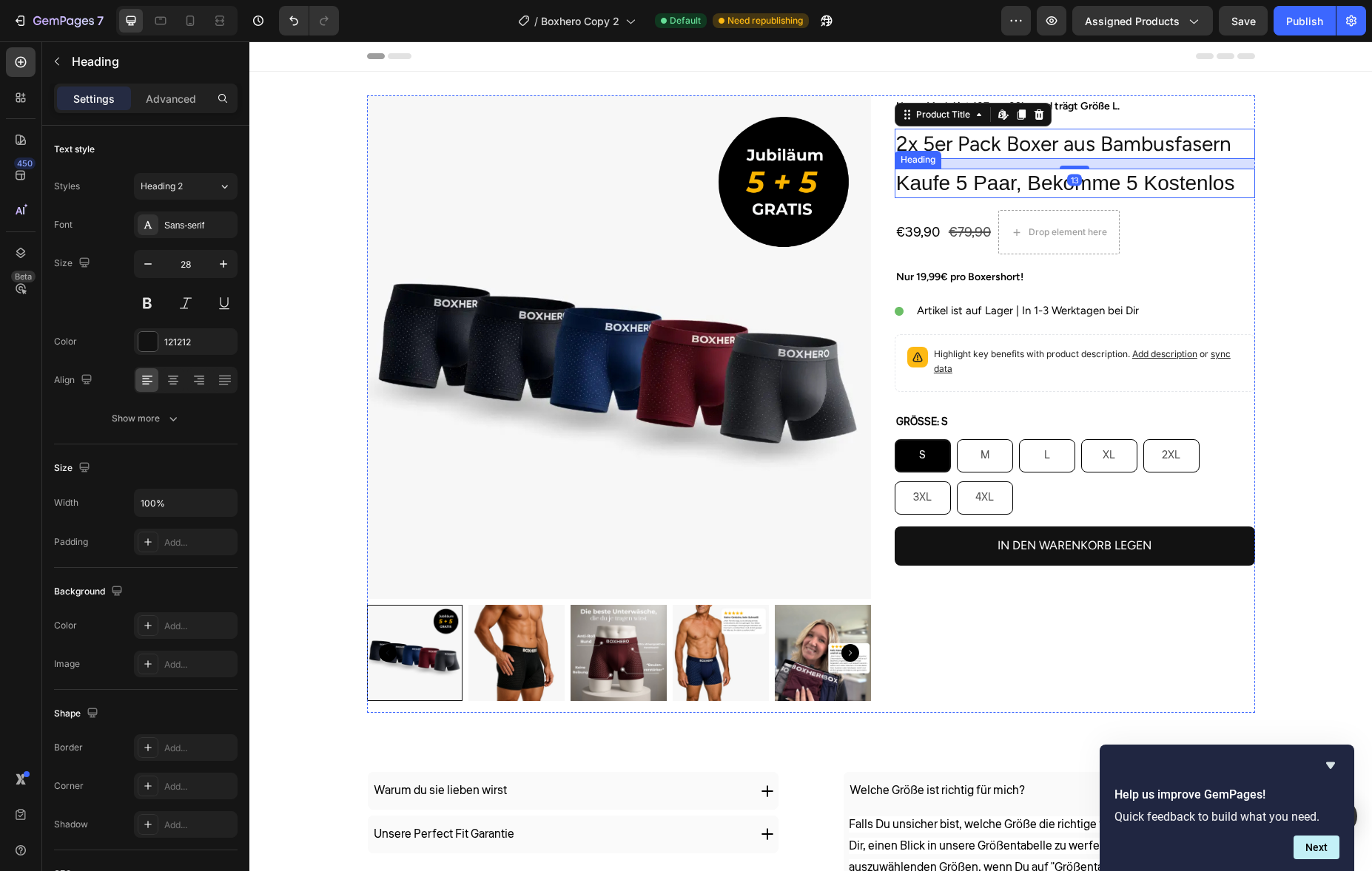
click at [1057, 182] on p "Kaufe 5 Paar, Bekomme 5 Kostenlos" at bounding box center [1074, 183] width 357 height 26
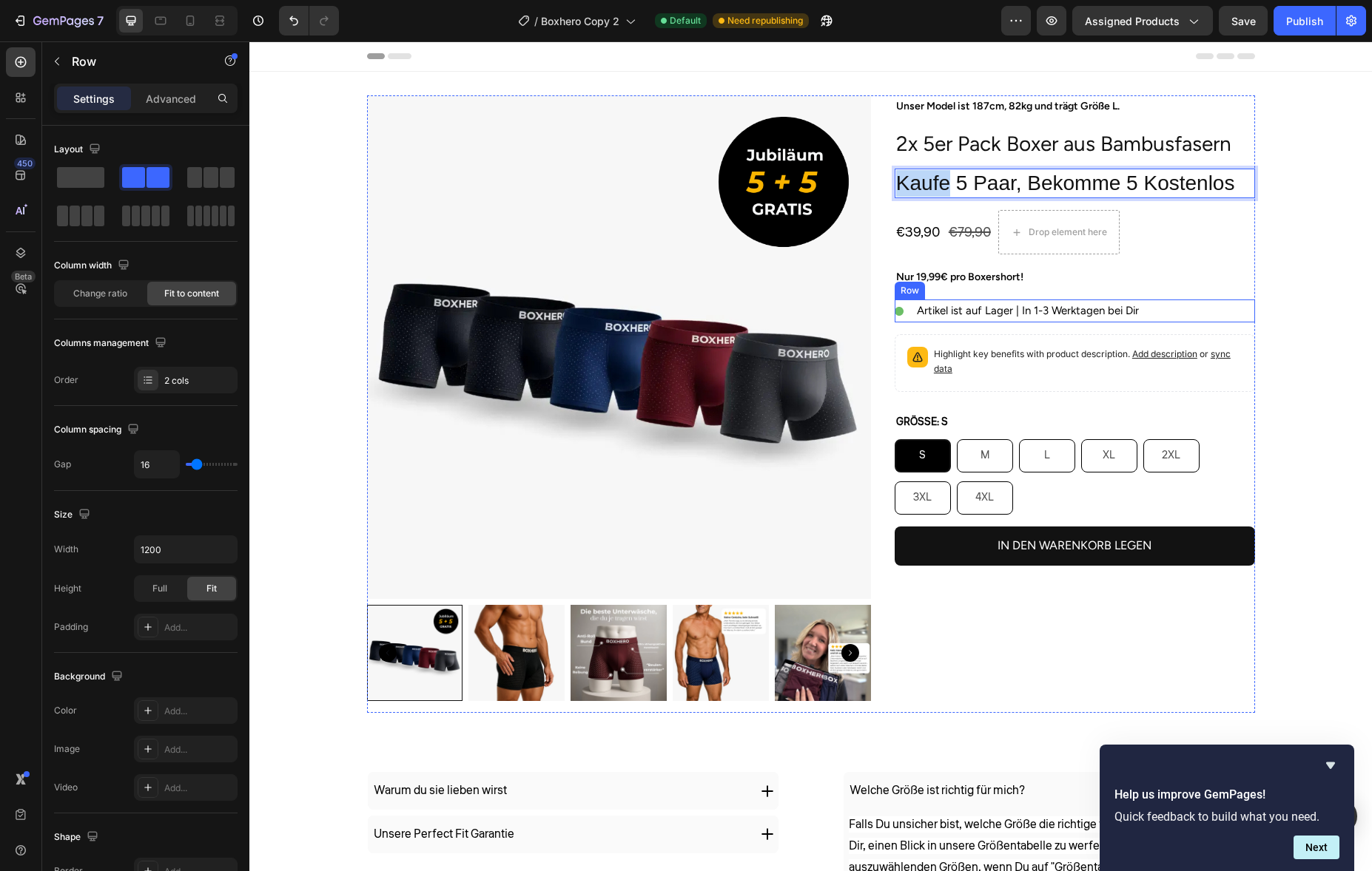
click at [907, 300] on div "Image Artikel ist auf Lager | In 1-3 Werktagen bei Dir Text Block Row" at bounding box center [1074, 311] width 360 height 23
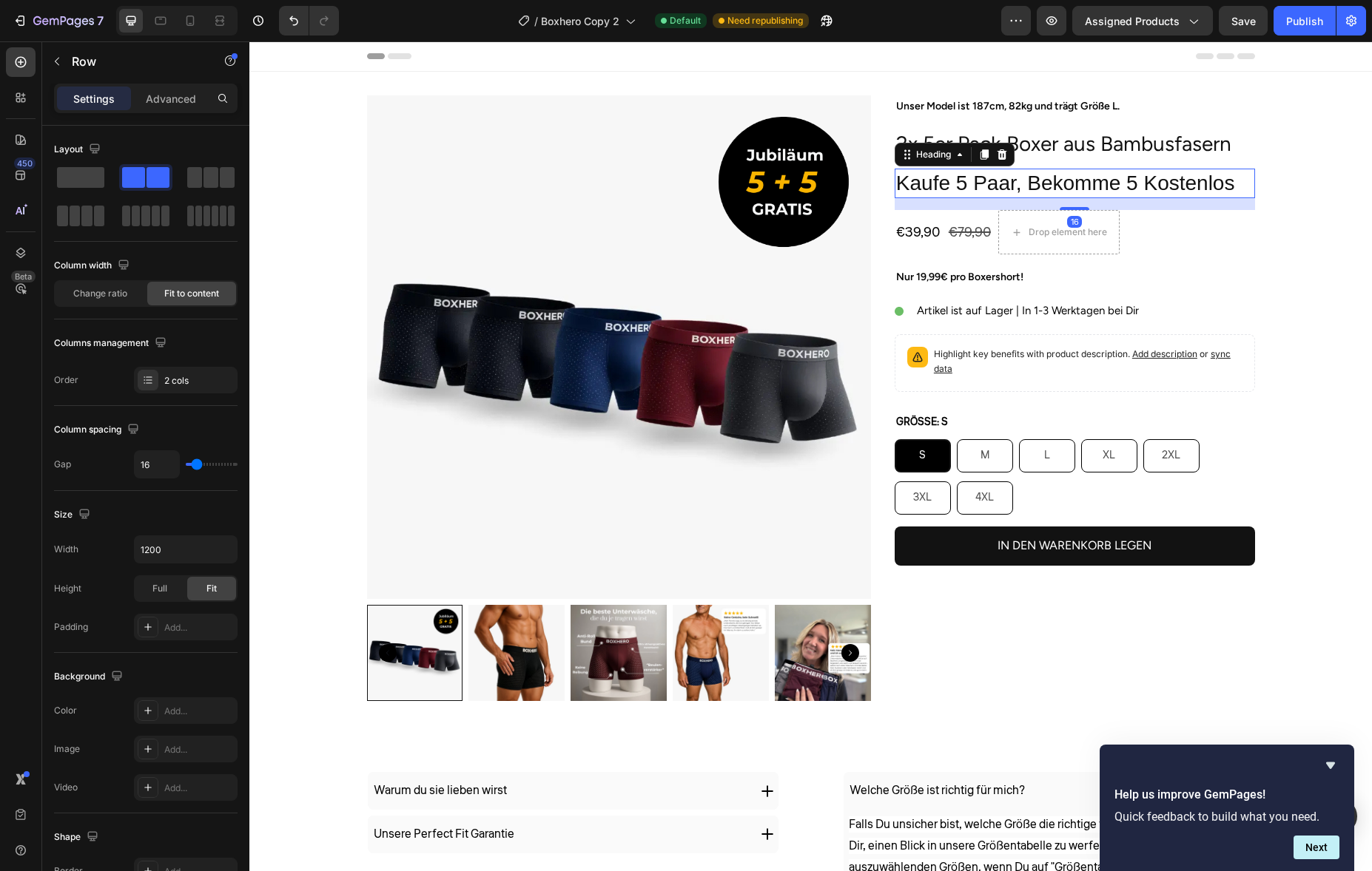
click at [942, 189] on p "Kaufe 5 Paar, Bekomme 5 Kostenlos" at bounding box center [1074, 183] width 357 height 26
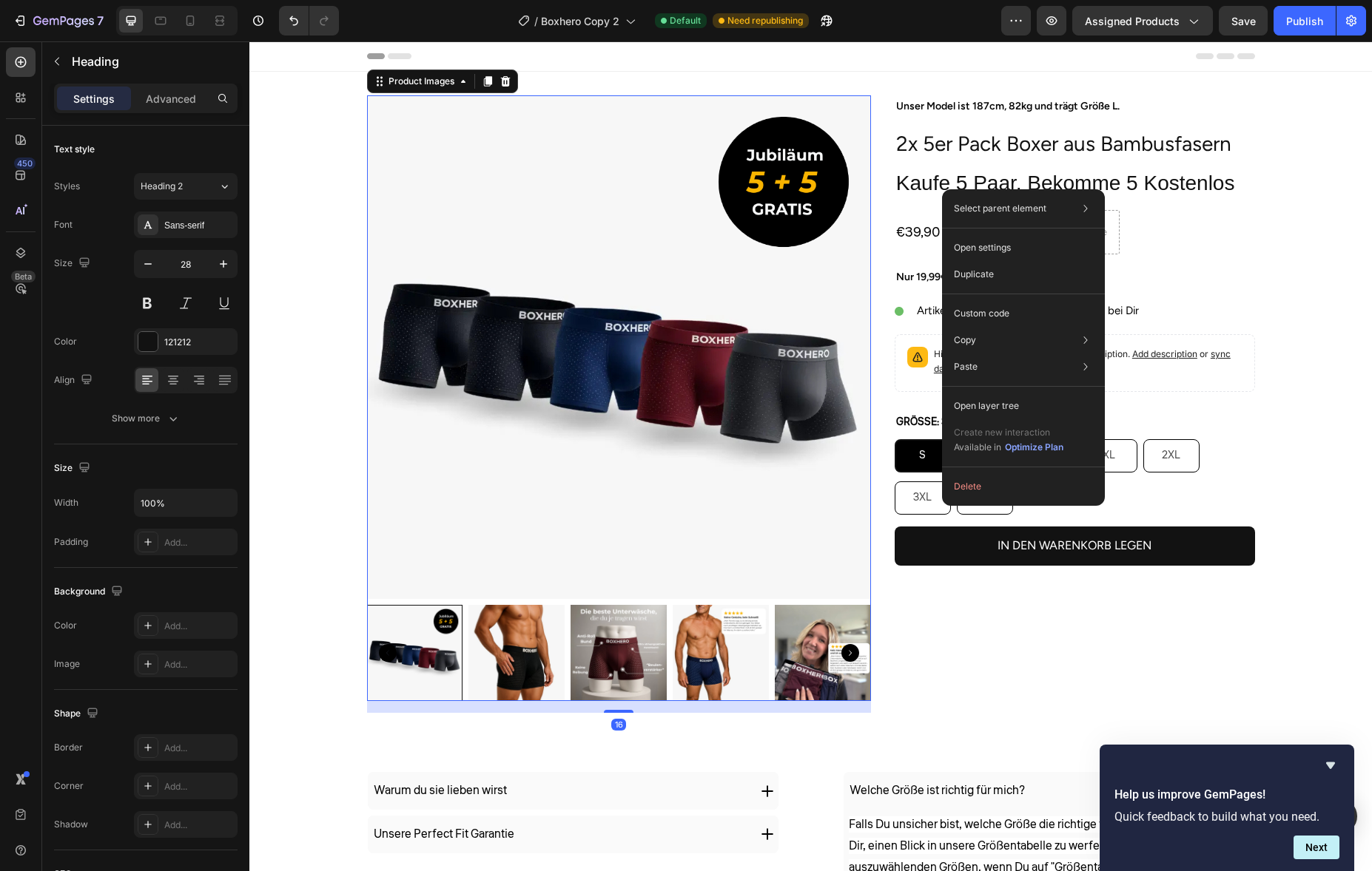
click at [834, 188] on img at bounding box center [619, 347] width 504 height 504
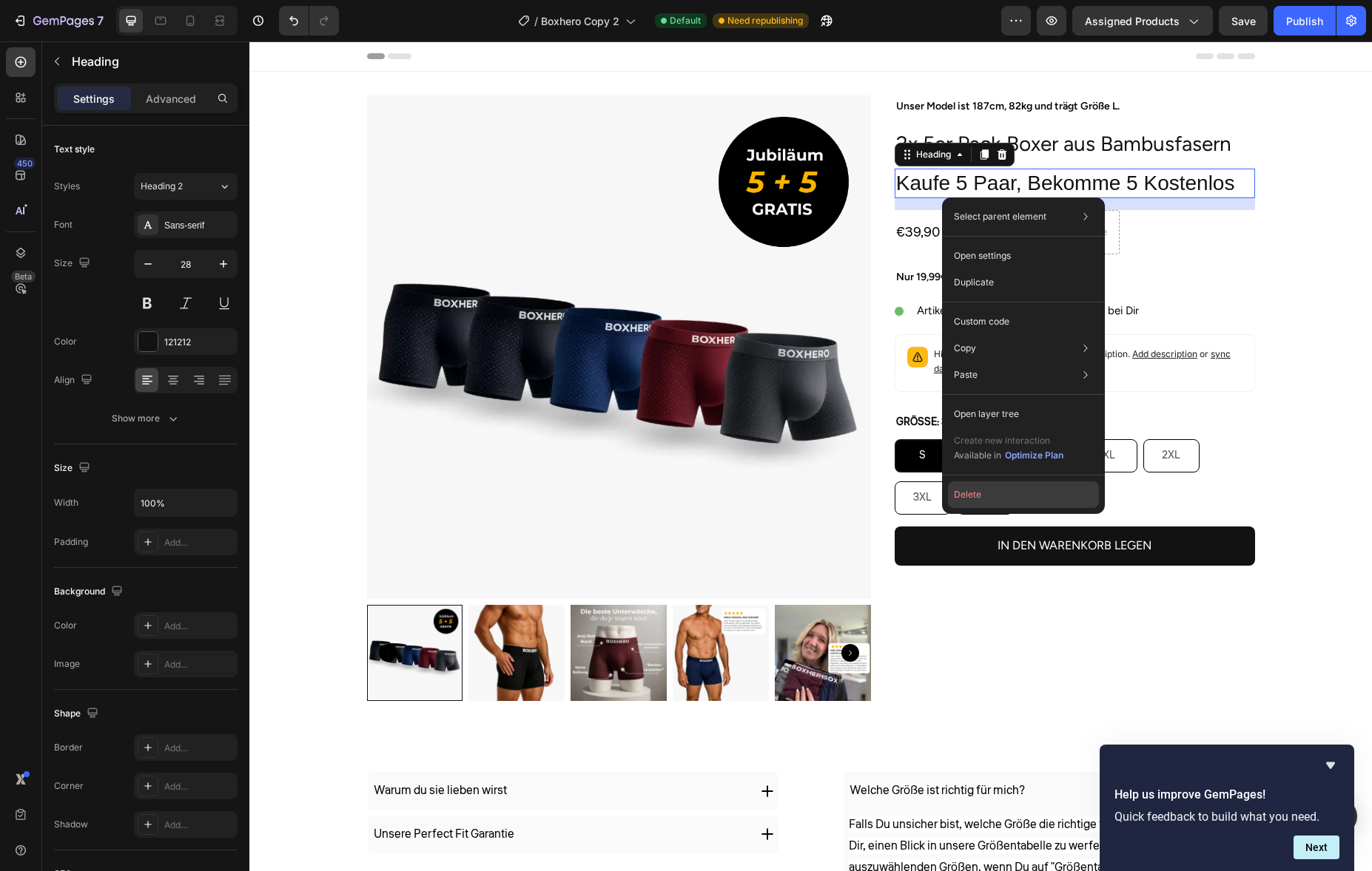
click at [1010, 496] on button "Delete" at bounding box center [1023, 494] width 151 height 26
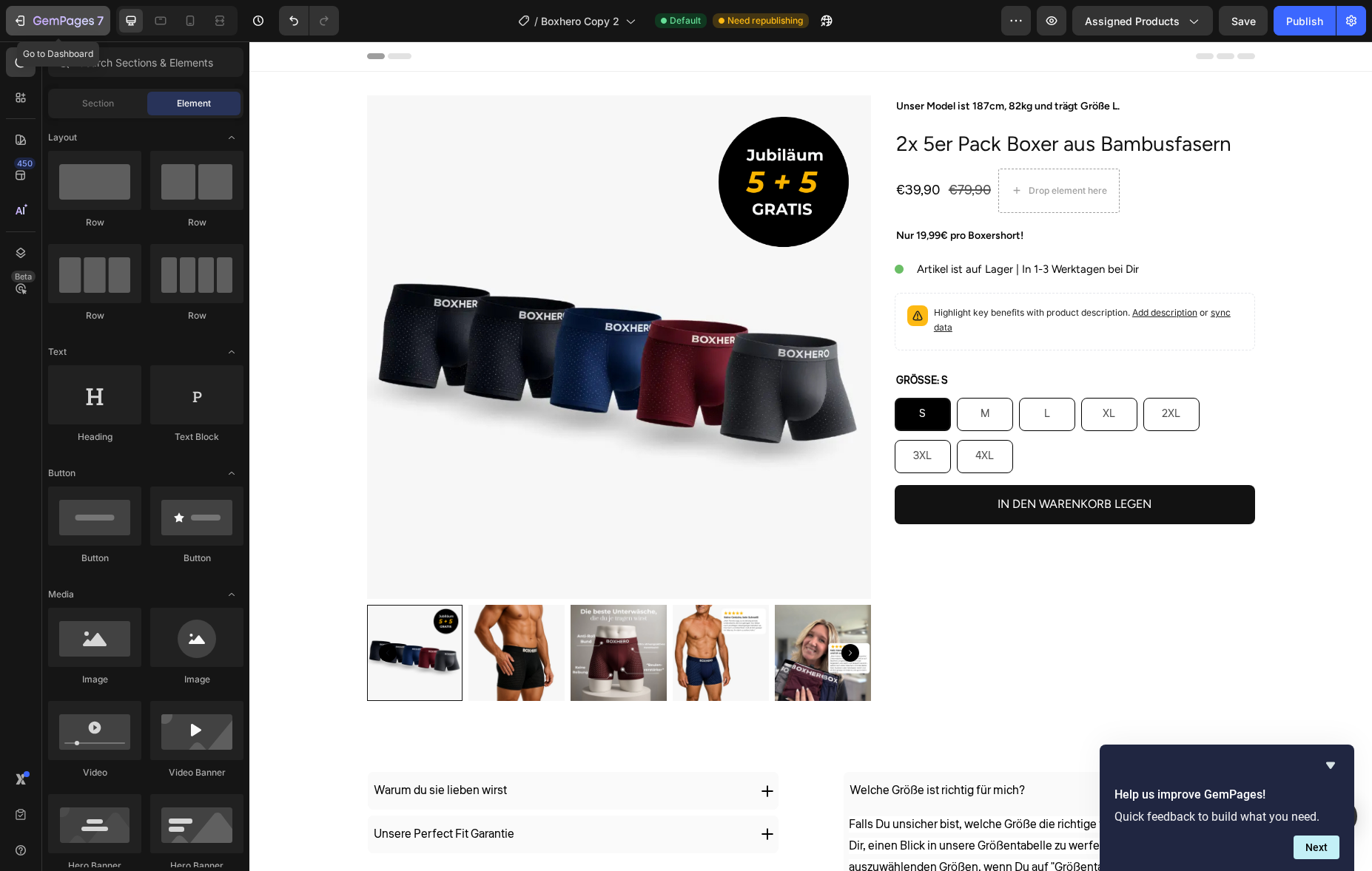
click at [26, 12] on button "7" at bounding box center [58, 20] width 104 height 30
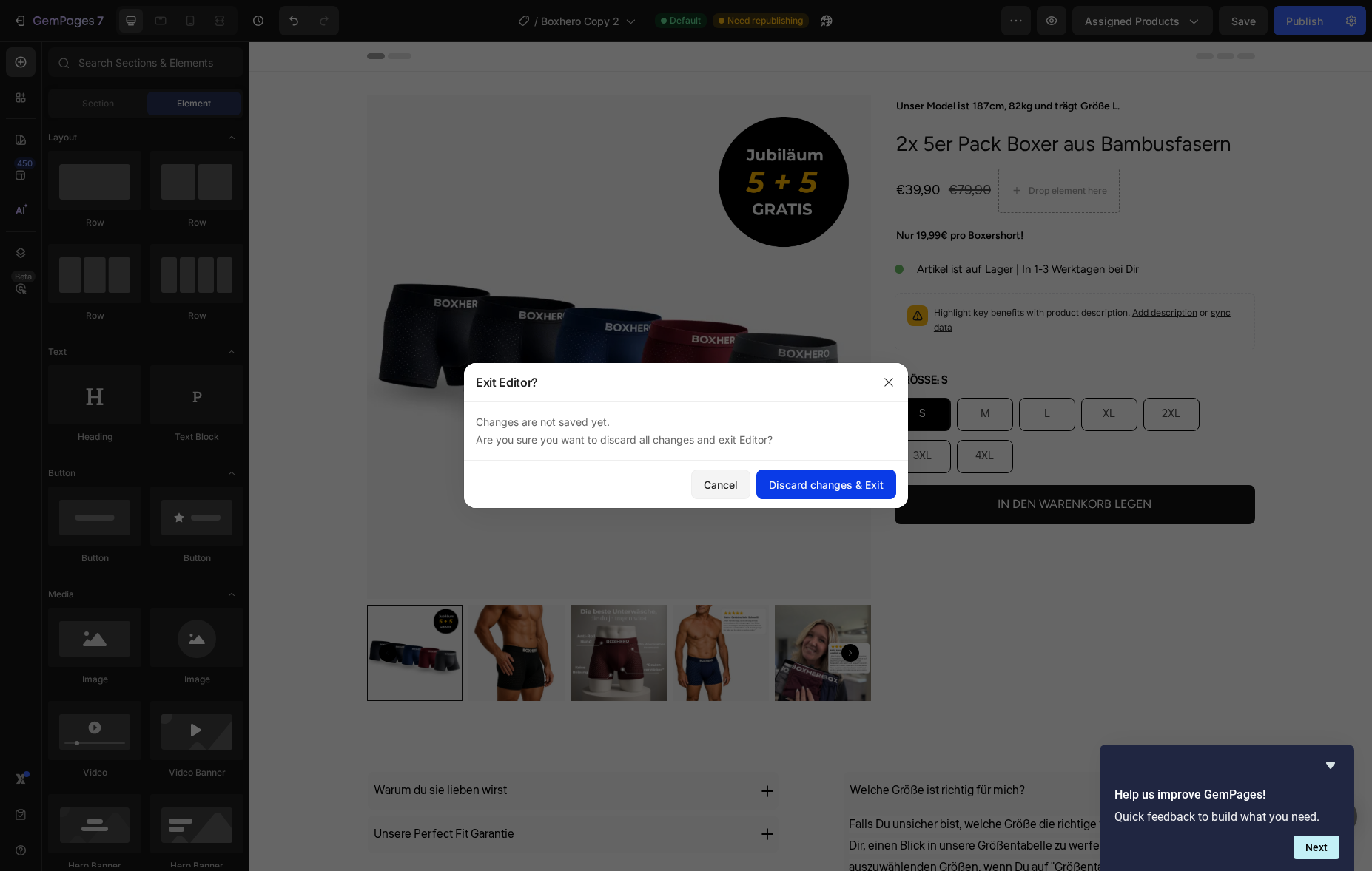
click at [773, 480] on div "Discard changes & Exit" at bounding box center [826, 484] width 115 height 15
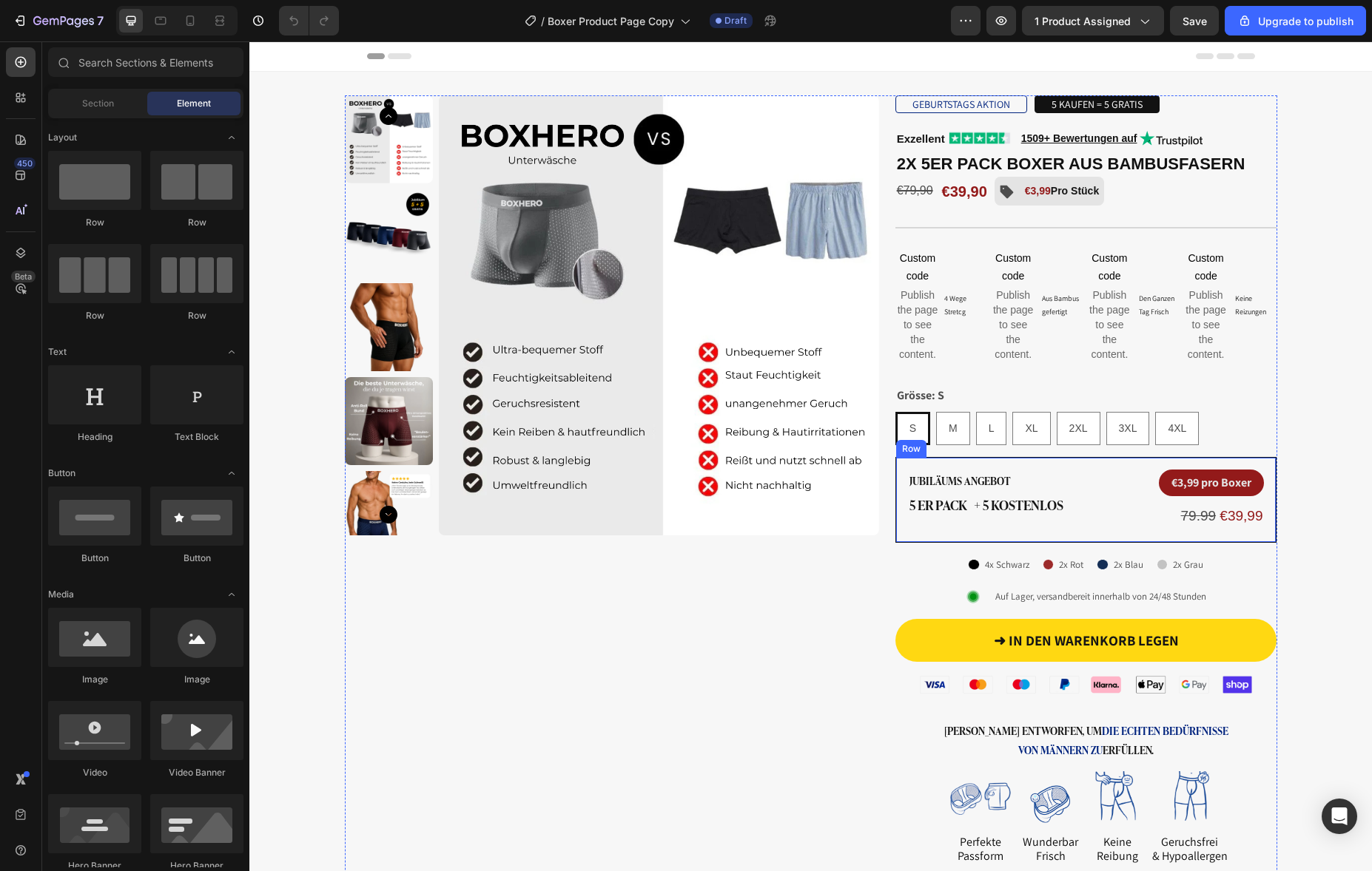
click at [966, 464] on div "Jubiläums angebot Text Block 5 er Pack + 5 Kostenlos Text Block € 3,99 pro Boxe…" at bounding box center [1086, 500] width 382 height 86
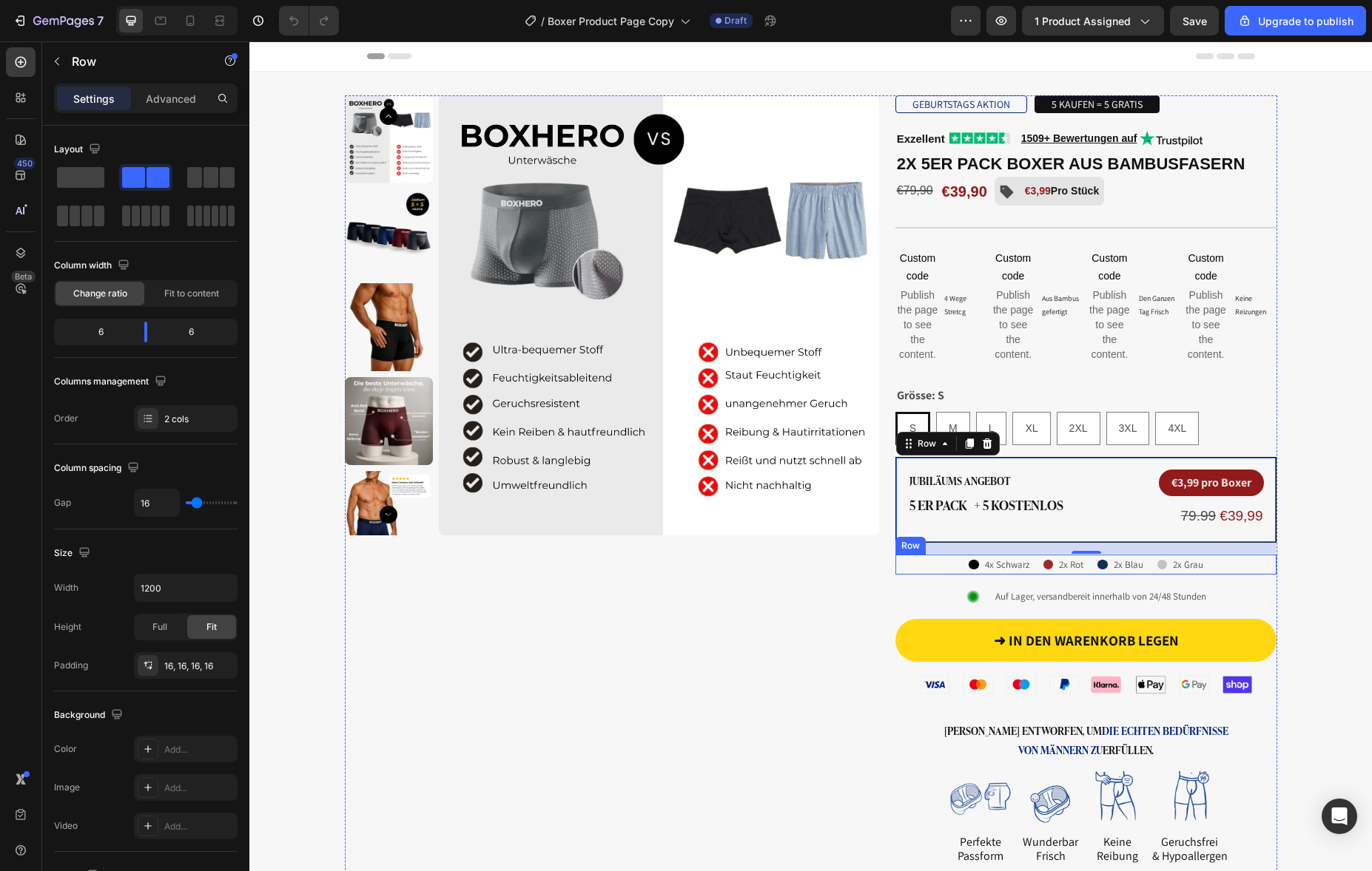
click at [1204, 563] on div "Image 4x Schwarz Text Block Row Image 2x Rot Text Block Row Image 2x Blau Text …" at bounding box center [1086, 565] width 382 height 20
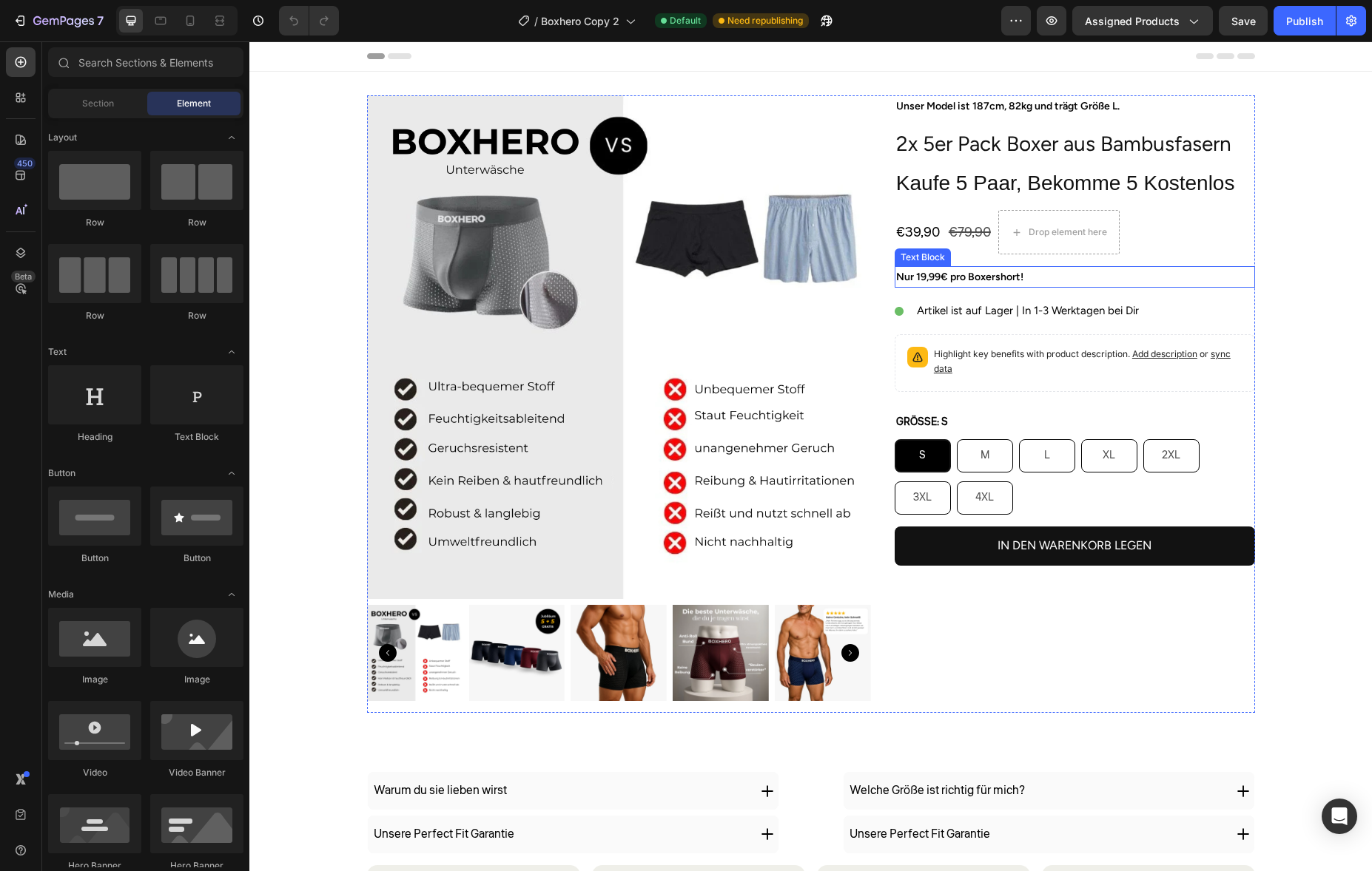
click at [979, 272] on p "Nur 19,99€ pro Boxershort!" at bounding box center [1074, 277] width 357 height 18
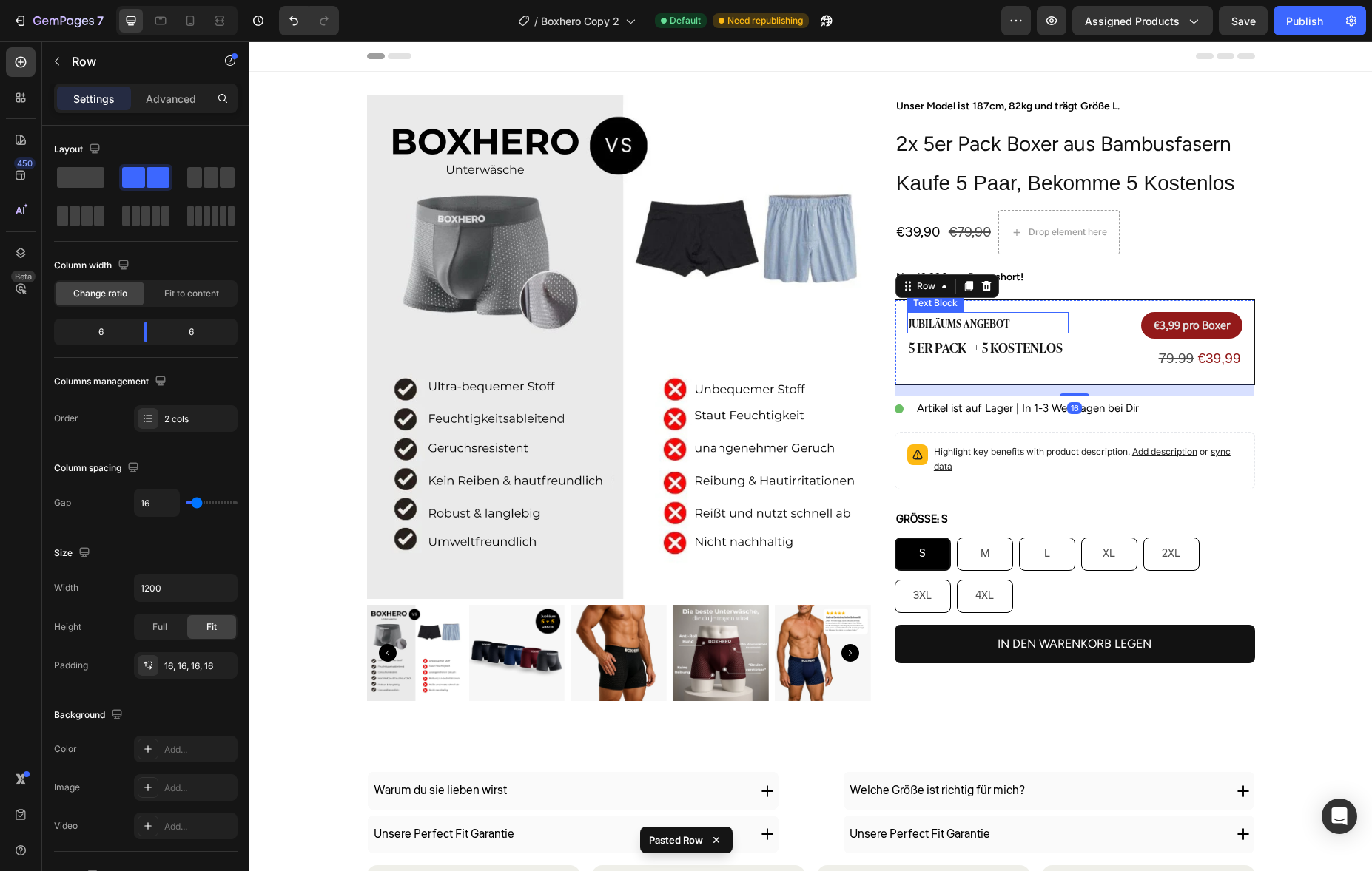
click at [970, 332] on div "Jubiläums angebot Text Block" at bounding box center [988, 322] width 161 height 22
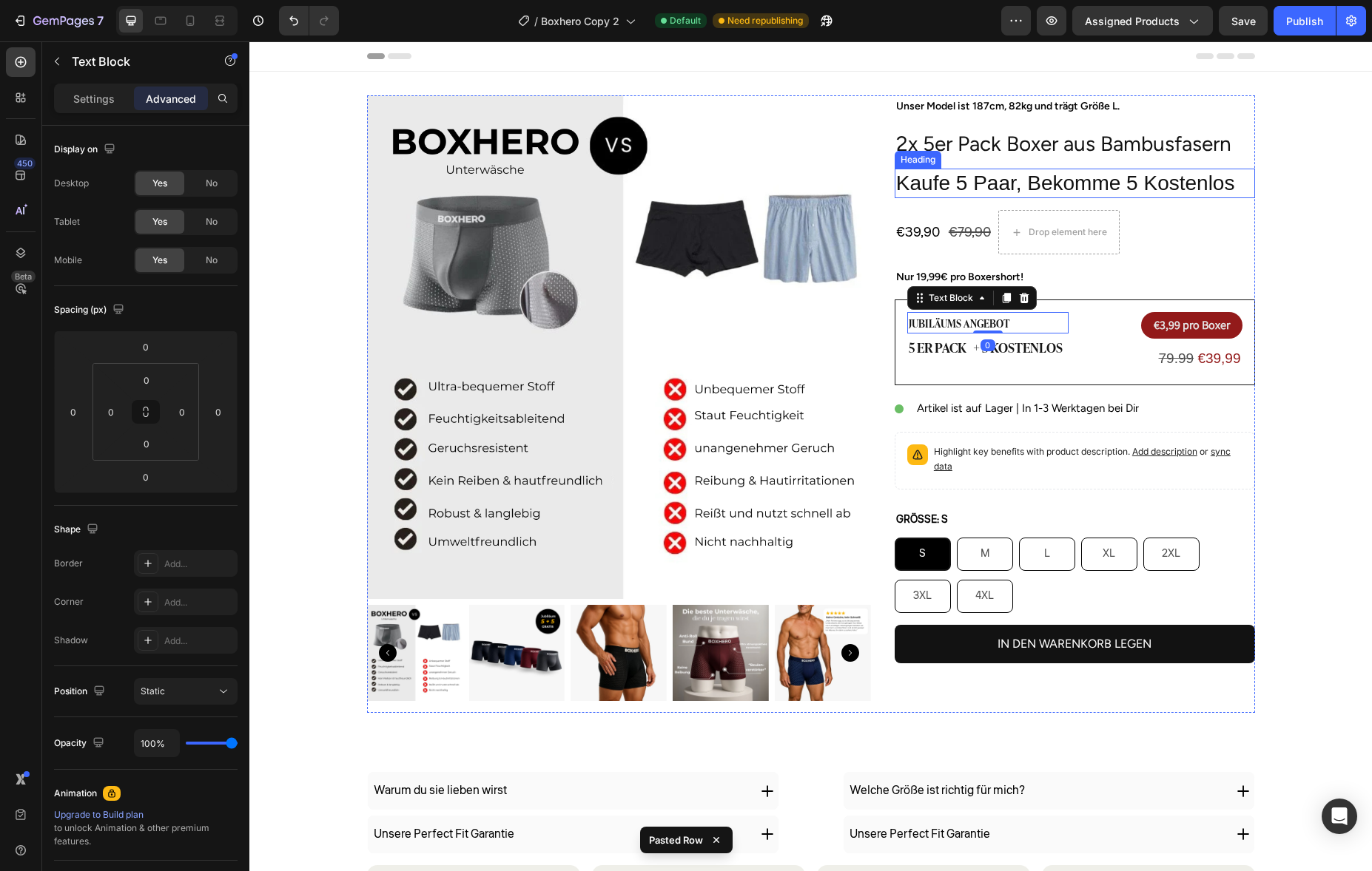
click at [1044, 190] on h2 "Kaufe 5 Paar, Bekomme 5 Kostenlos" at bounding box center [1074, 183] width 360 height 30
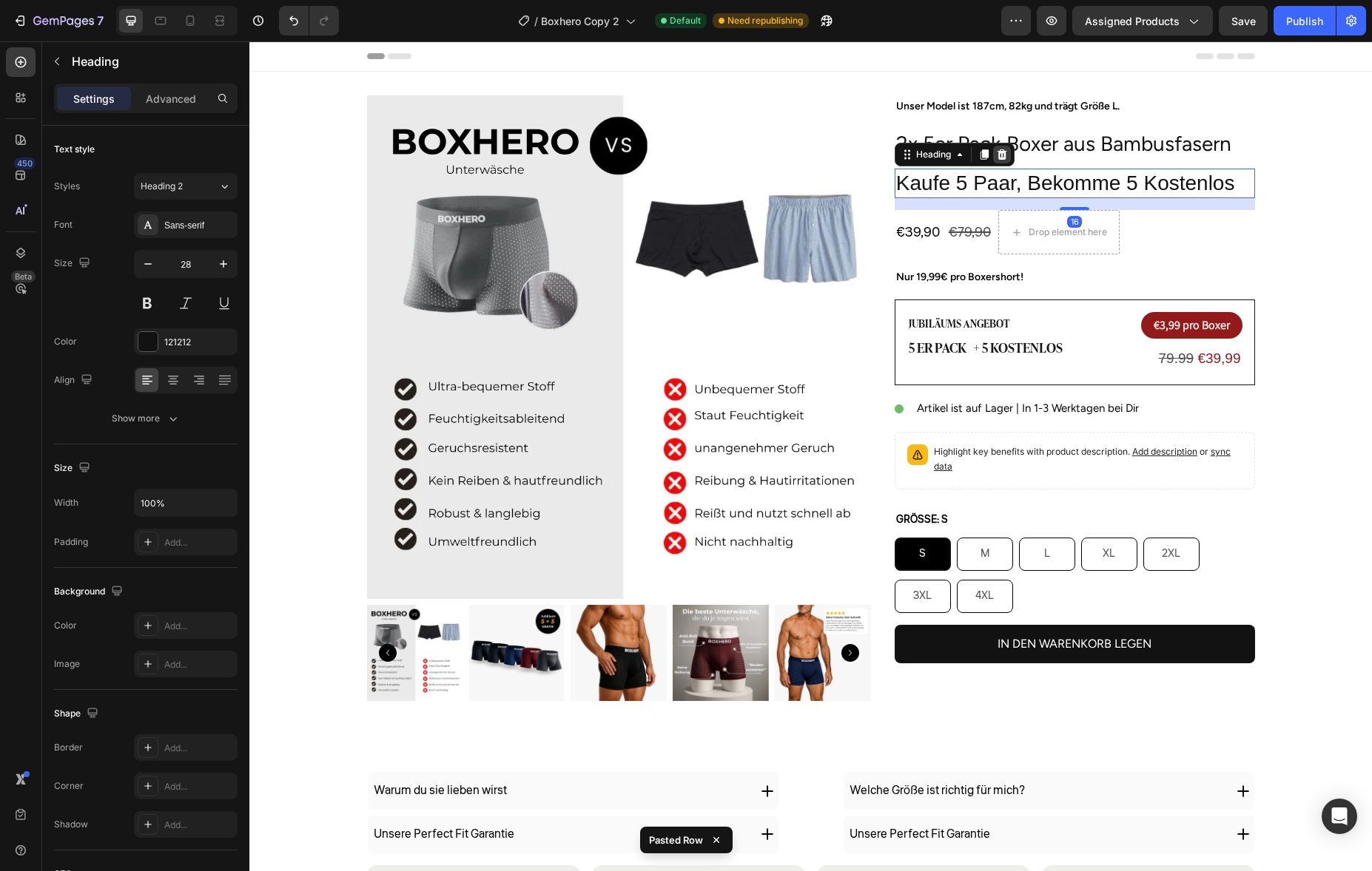
click at [996, 150] on icon at bounding box center [1001, 154] width 12 height 12
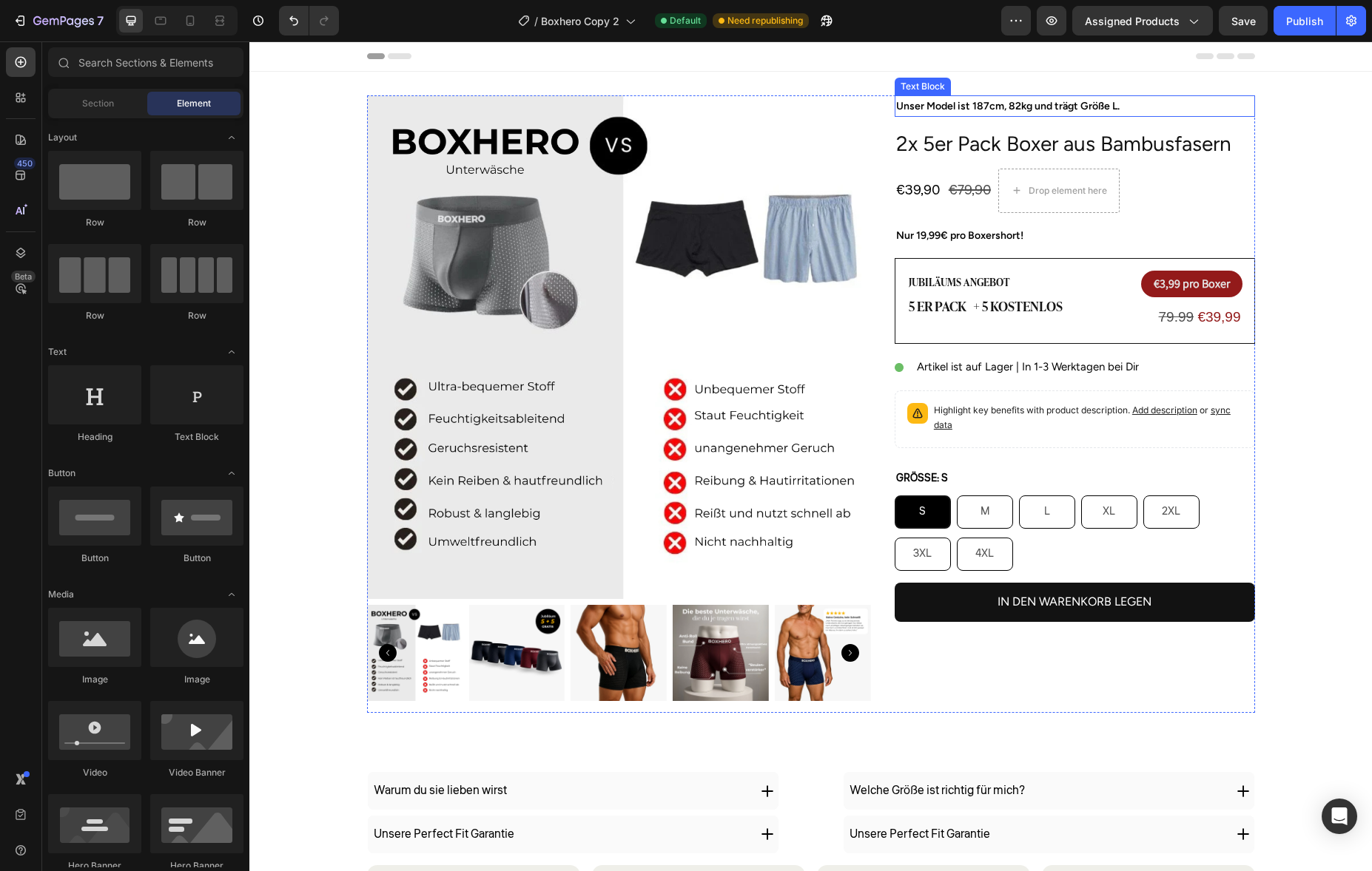
click at [985, 107] on p "Unser Model ist 187cm, 82kg und trägt Größe L." at bounding box center [1074, 106] width 357 height 18
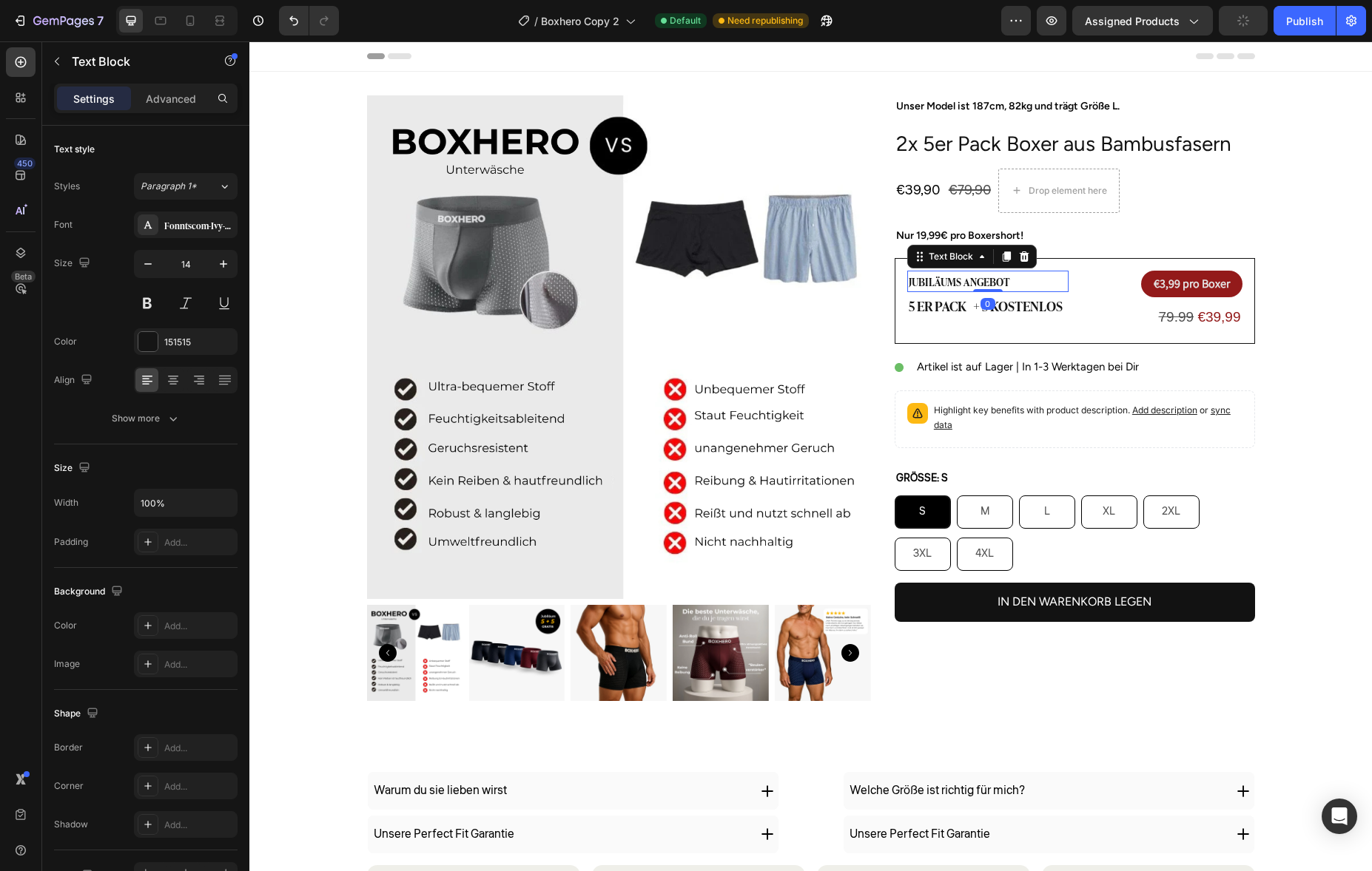
click at [973, 281] on p "Jubiläums angebot" at bounding box center [988, 281] width 158 height 18
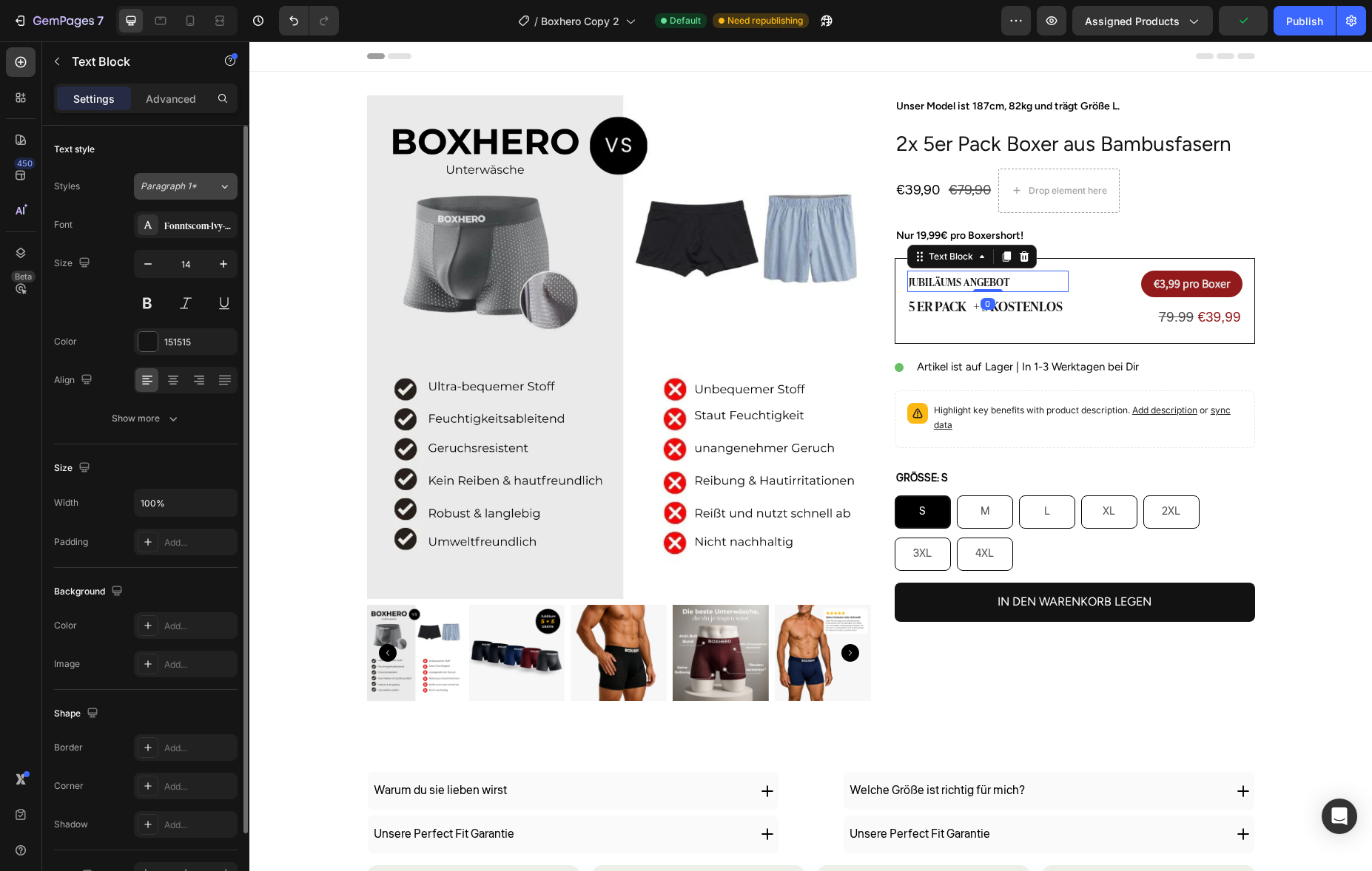
click at [213, 190] on div "Paragraph 1*" at bounding box center [179, 186] width 78 height 14
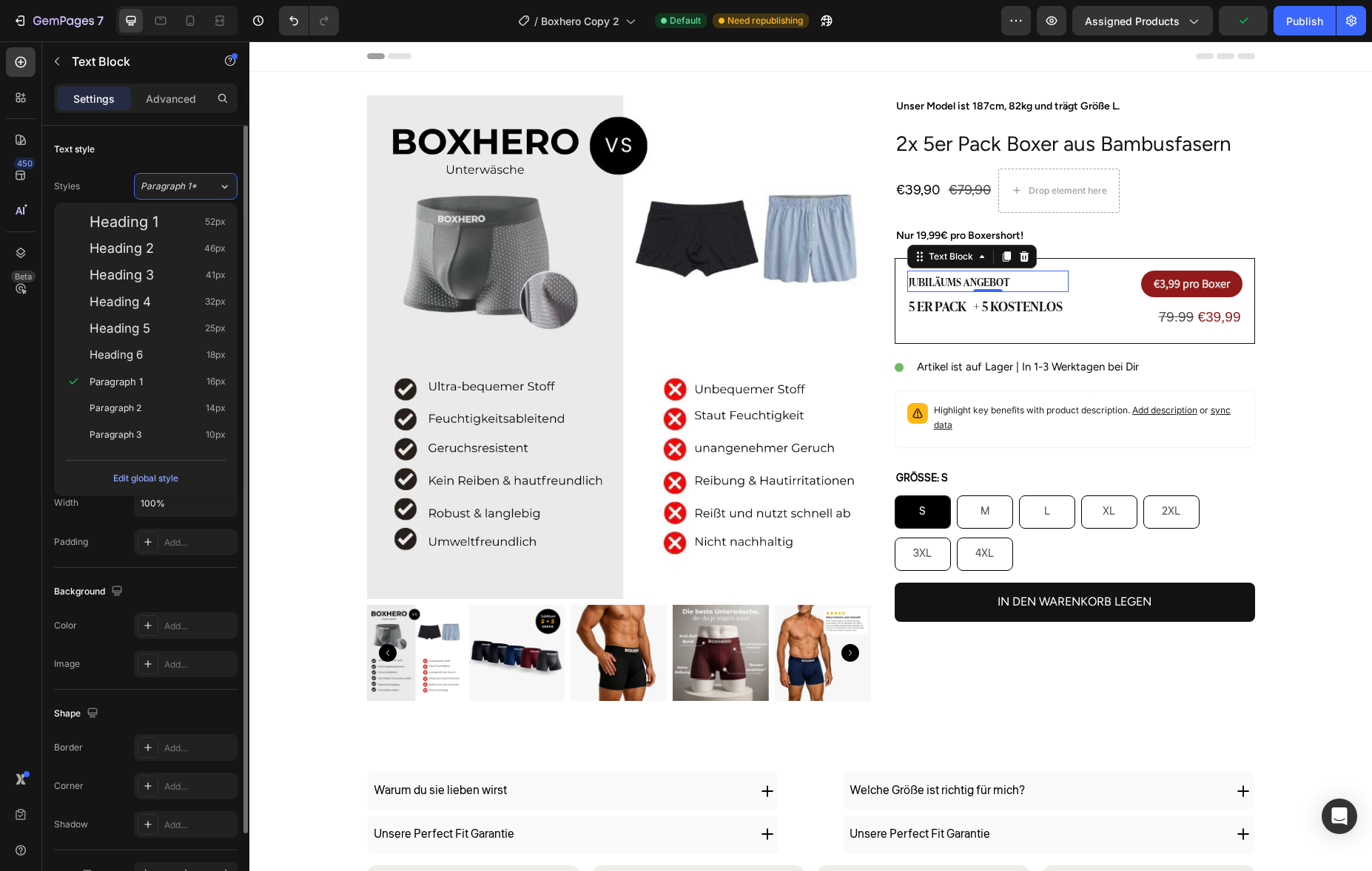
click at [211, 158] on div "Text style" at bounding box center [145, 150] width 184 height 24
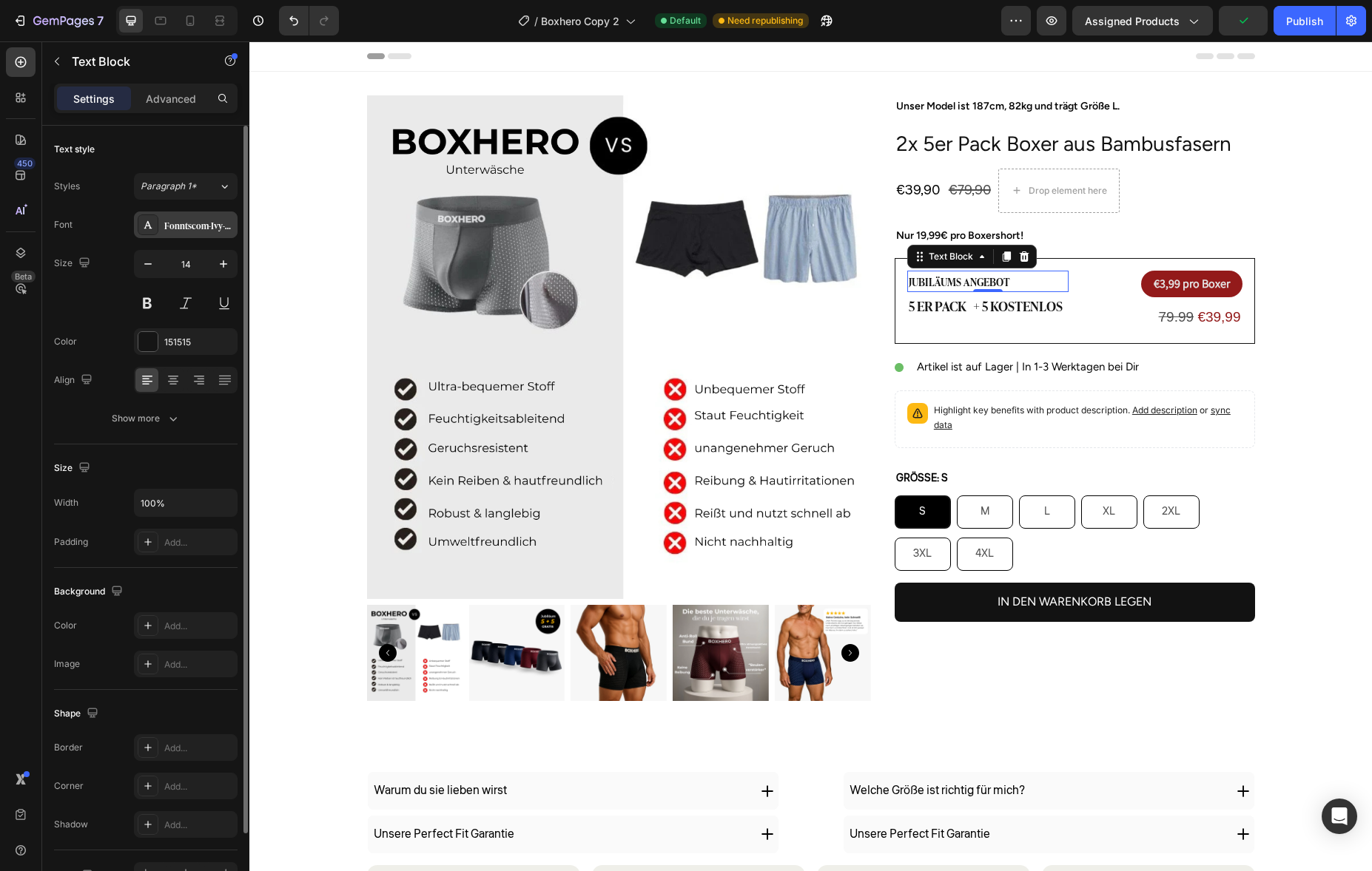
click at [191, 221] on div "Fonntscom-Ivy-Presto-Headline-Semi-Bold" at bounding box center [199, 225] width 70 height 14
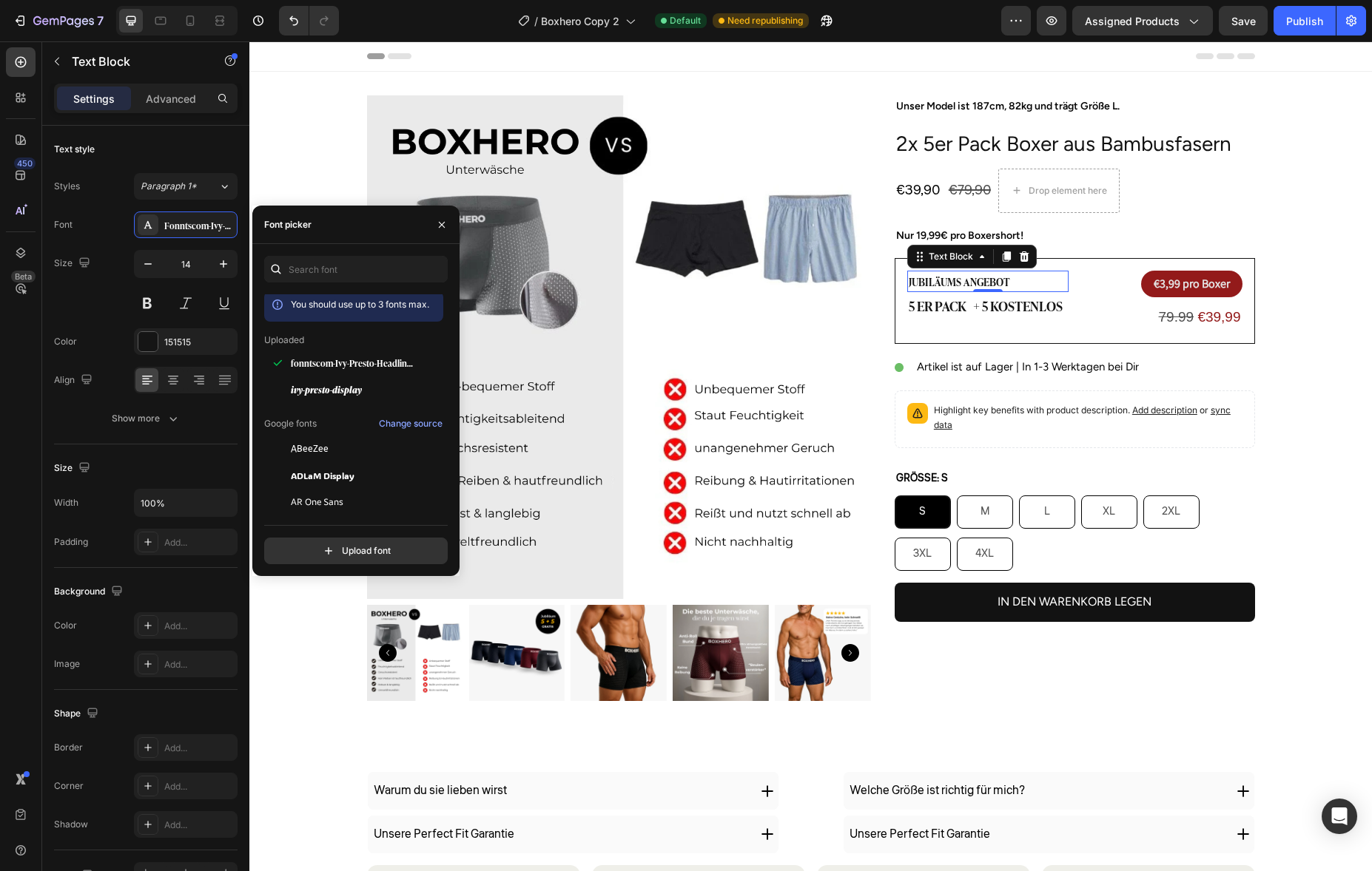
scroll to position [6, 0]
click at [969, 110] on p "Unser Model ist 187cm, 82kg und trägt Größe L." at bounding box center [1074, 106] width 357 height 18
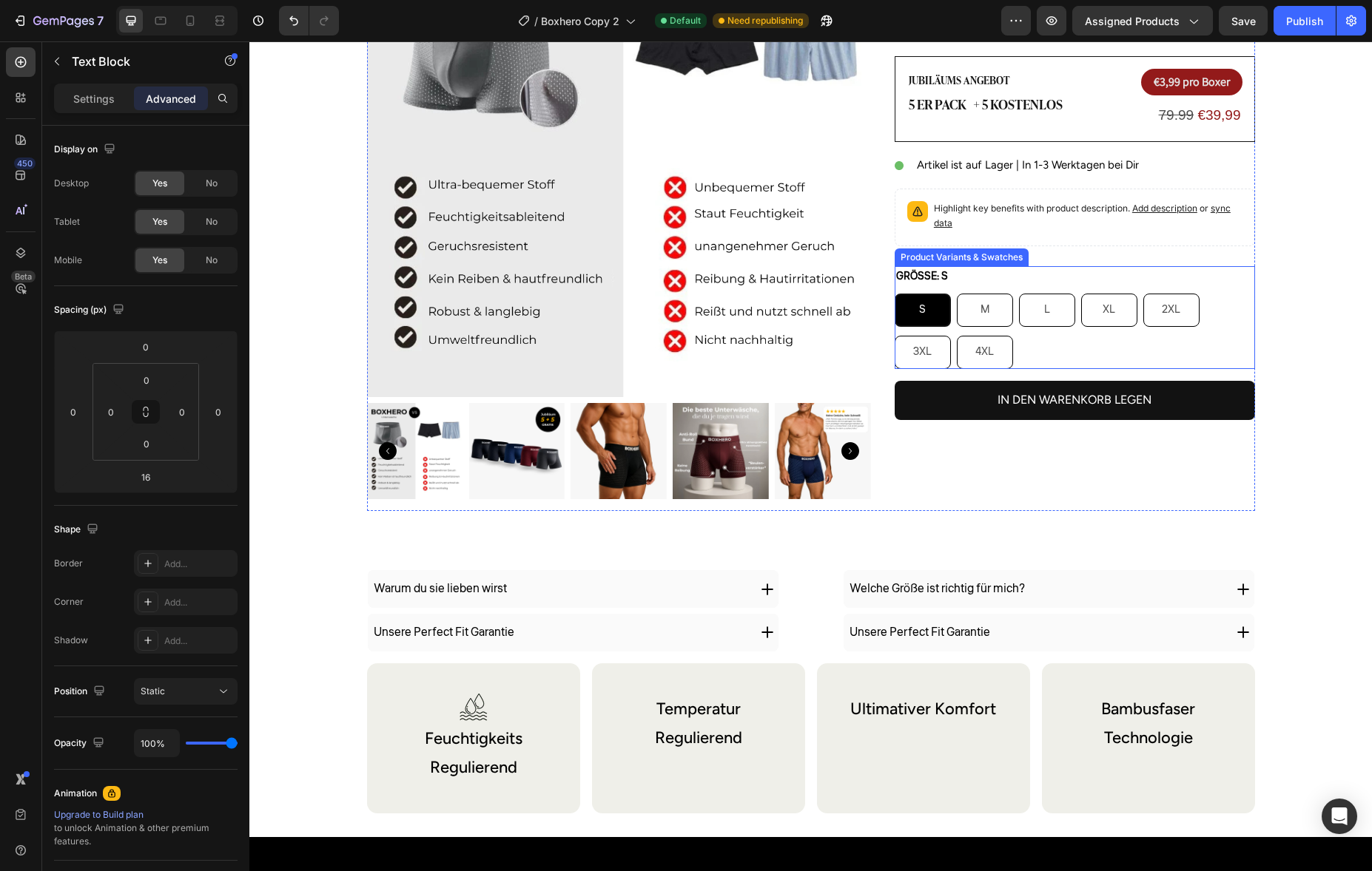
scroll to position [256, 0]
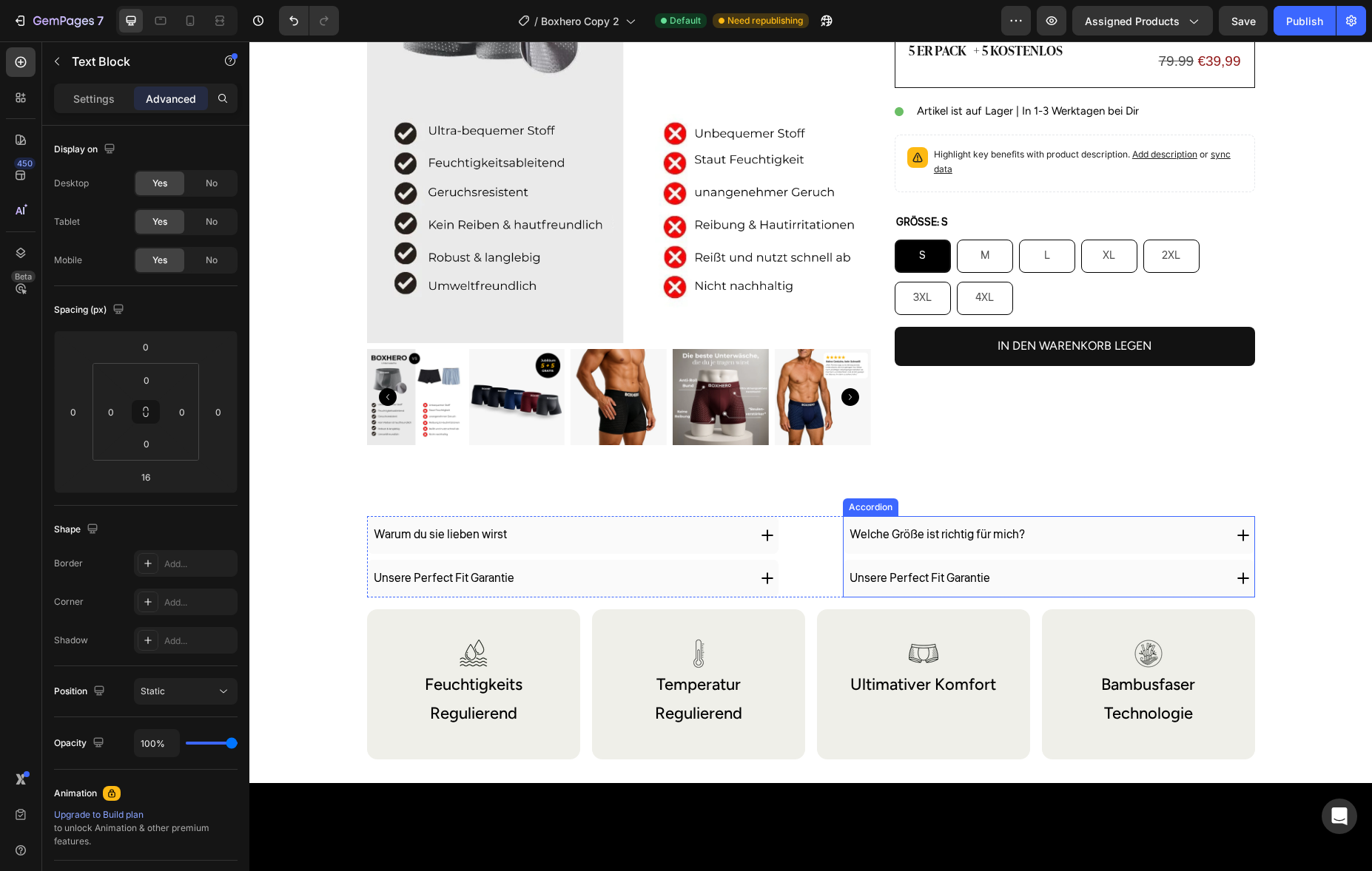
click at [947, 529] on p "Welche Größe ist richtig für mich?" at bounding box center [937, 535] width 176 height 22
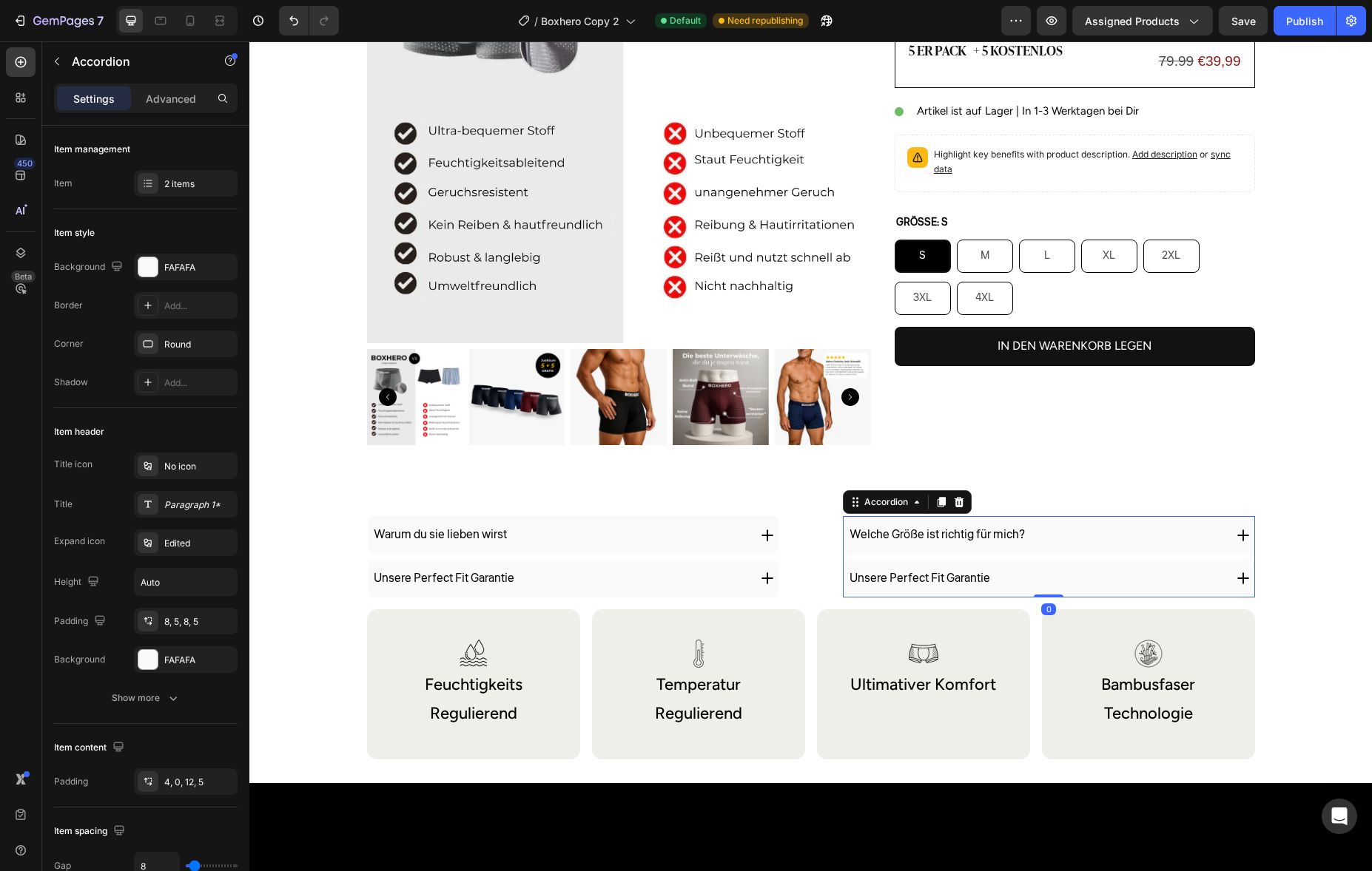
click at [896, 535] on p "Welche Größe ist richtig für mich?" at bounding box center [937, 535] width 176 height 22
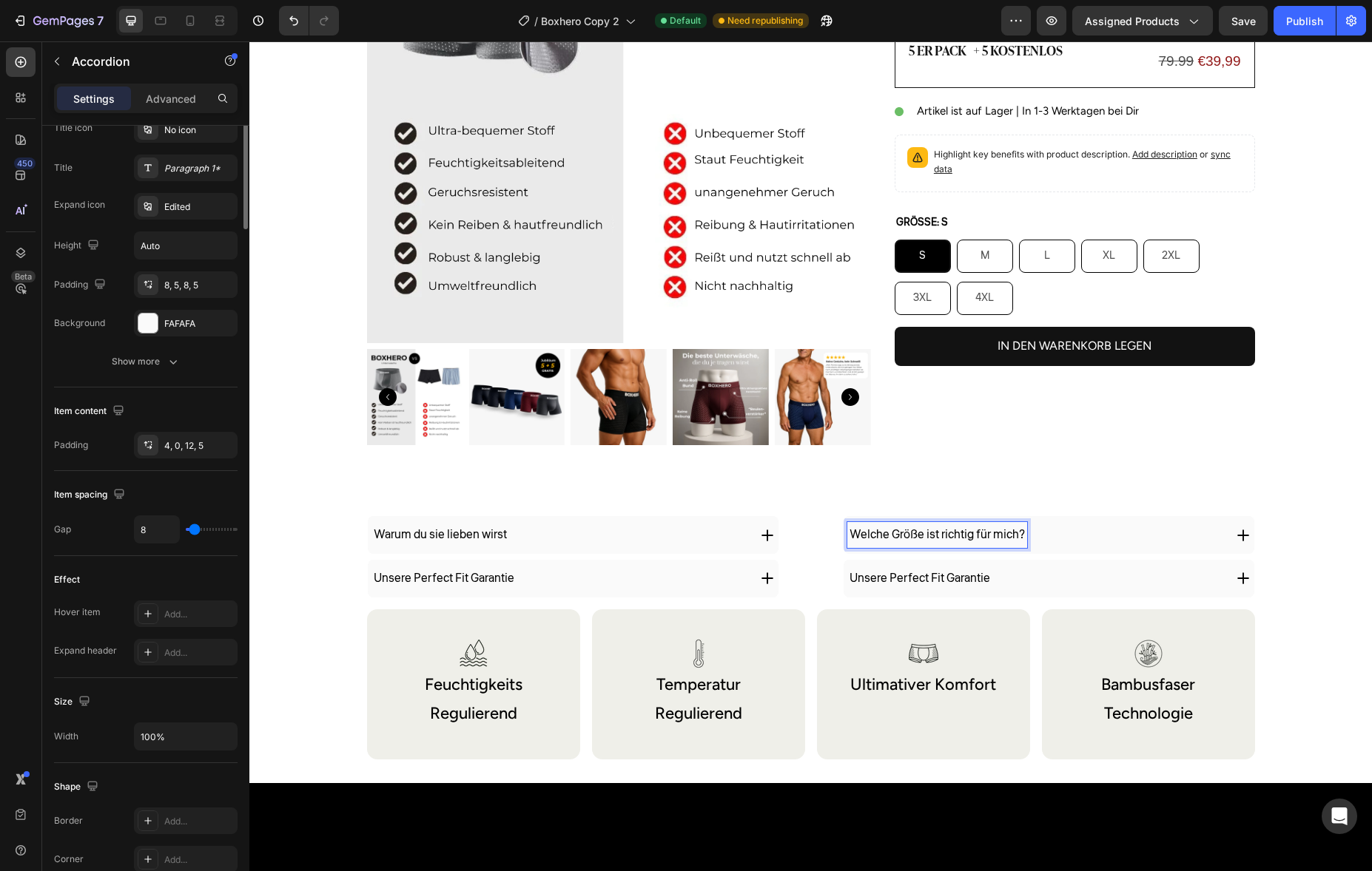
scroll to position [0, 0]
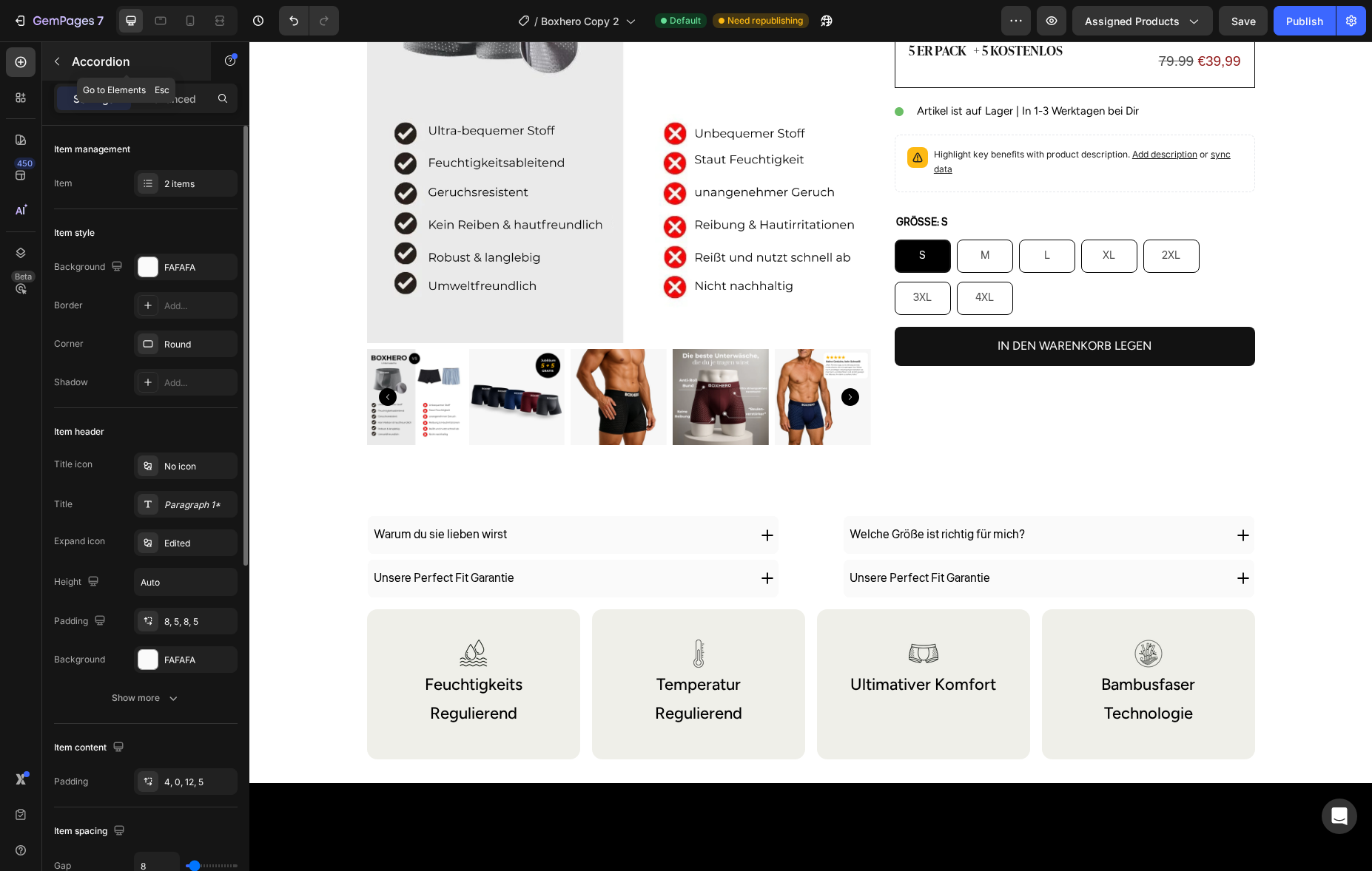
click at [81, 63] on p "Accordion" at bounding box center [134, 61] width 126 height 18
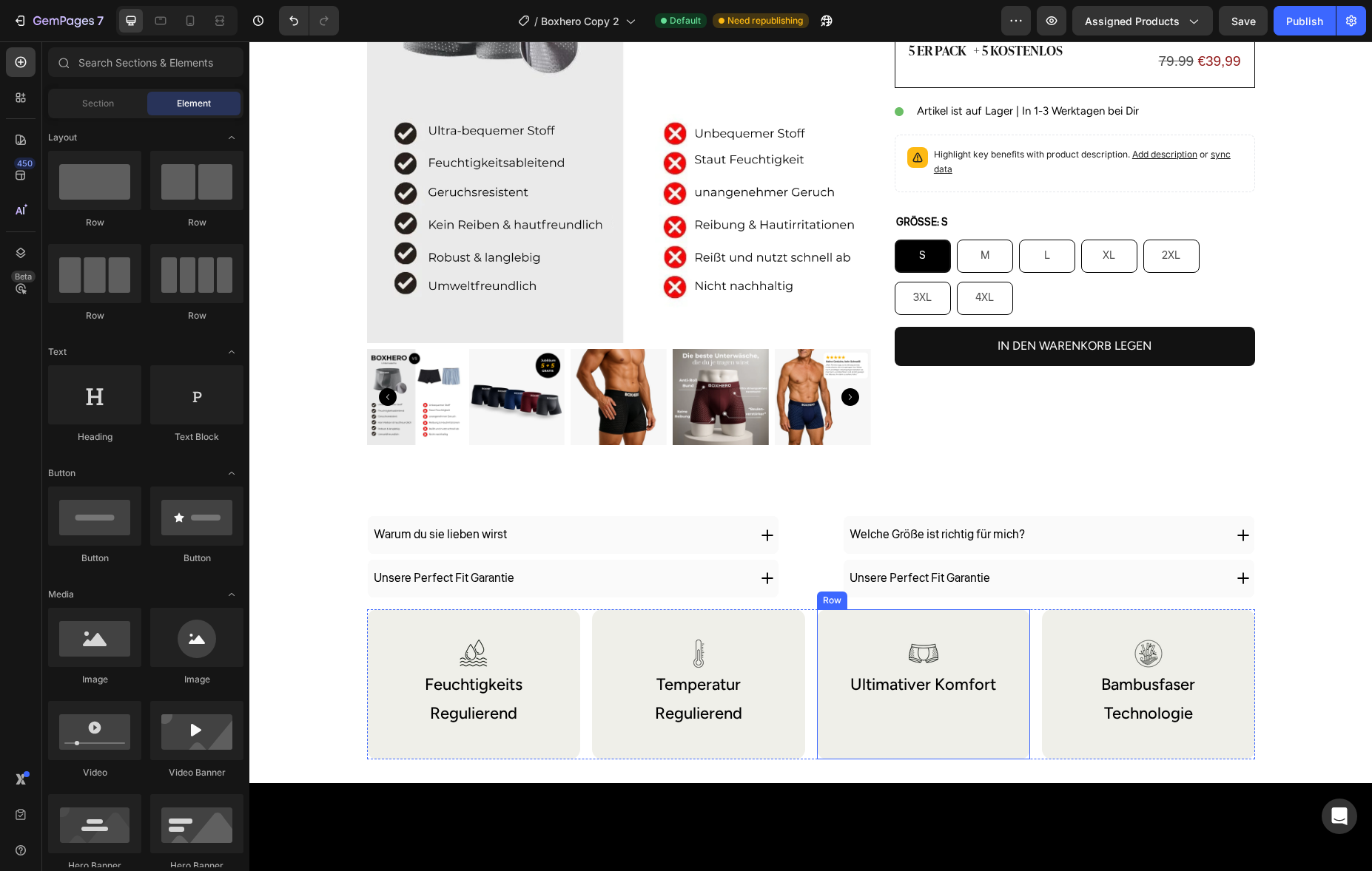
scroll to position [483, 0]
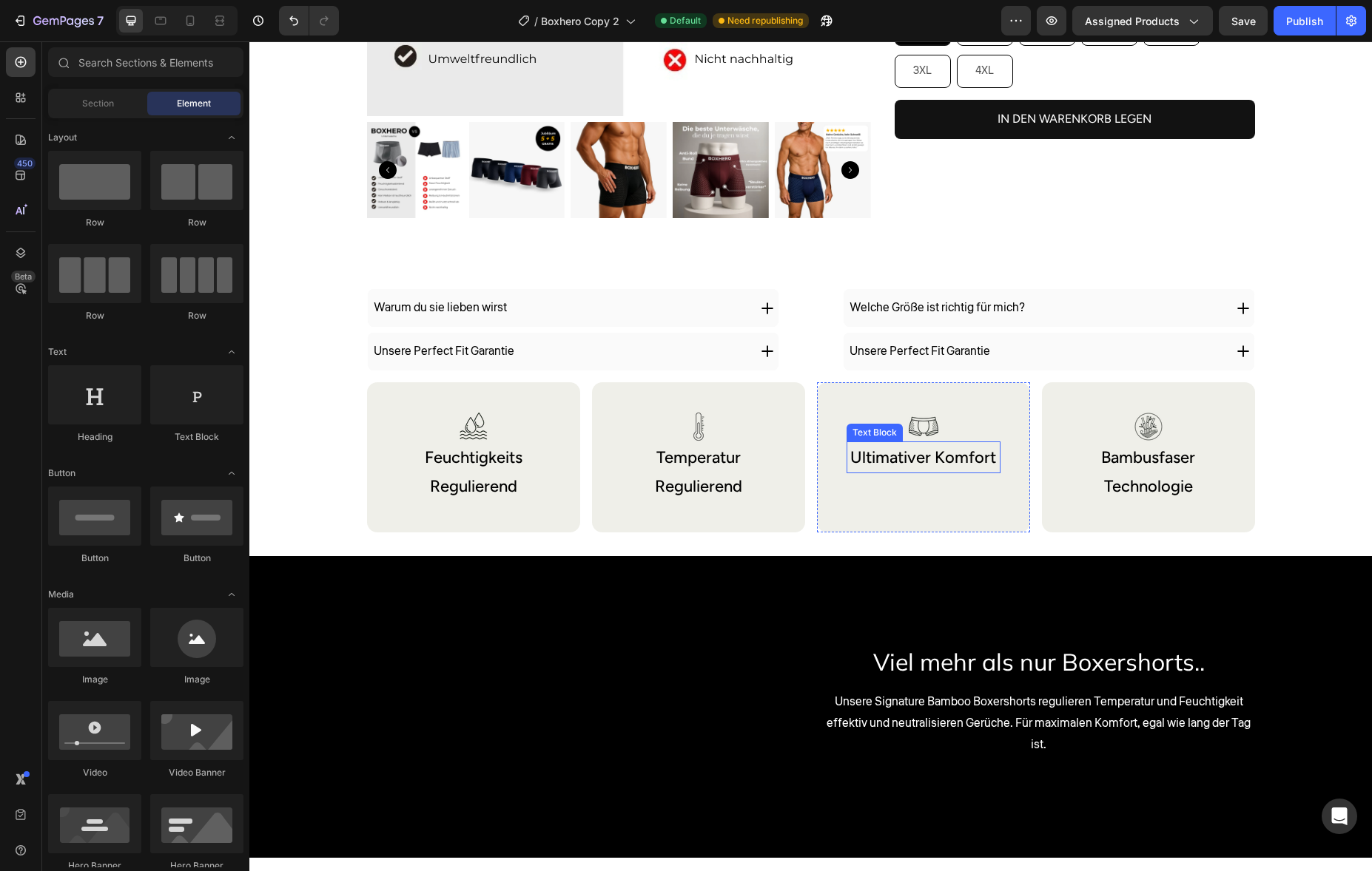
click at [888, 466] on p "Ultimativer Komfort" at bounding box center [923, 457] width 151 height 30
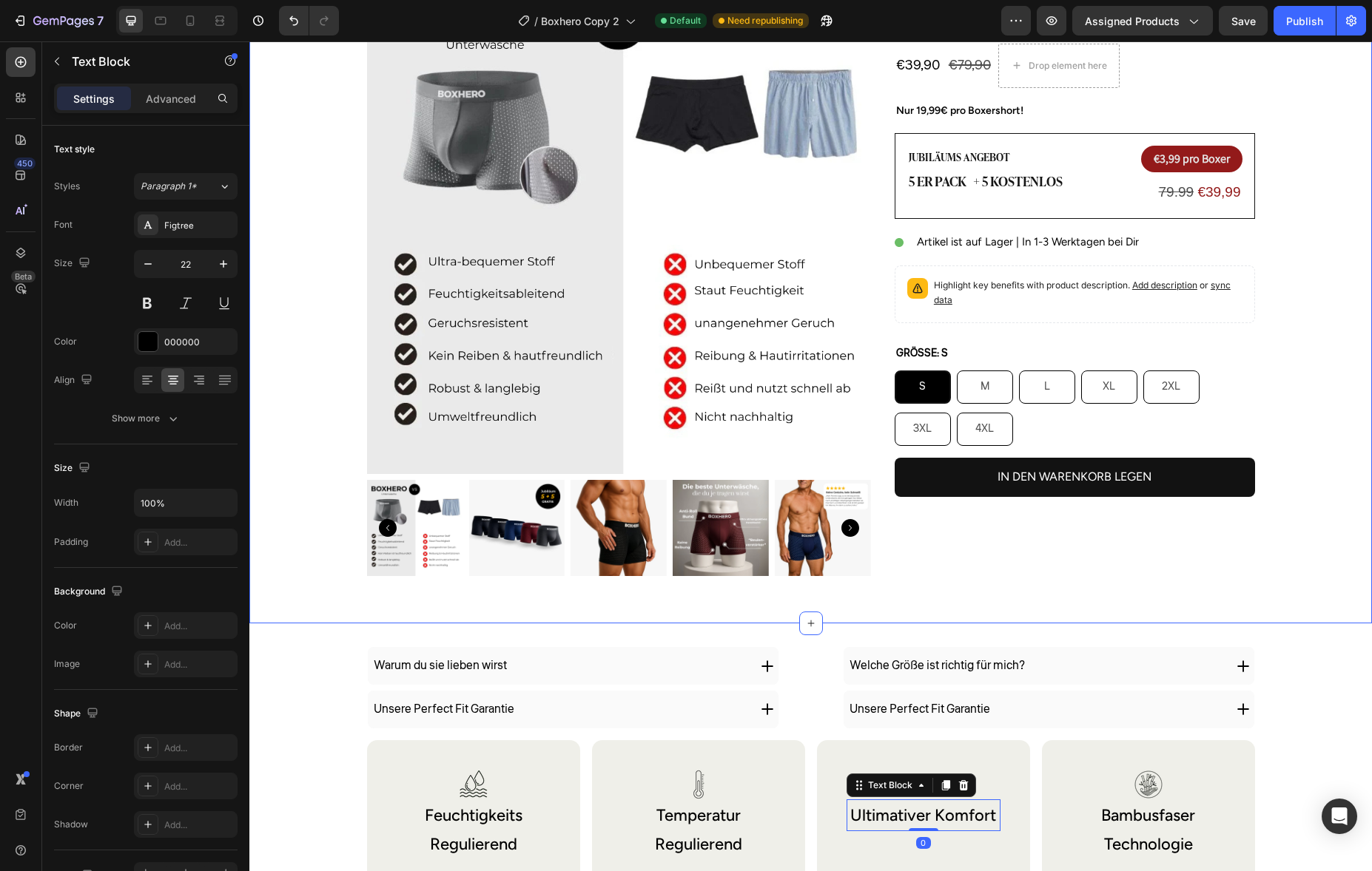
scroll to position [0, 0]
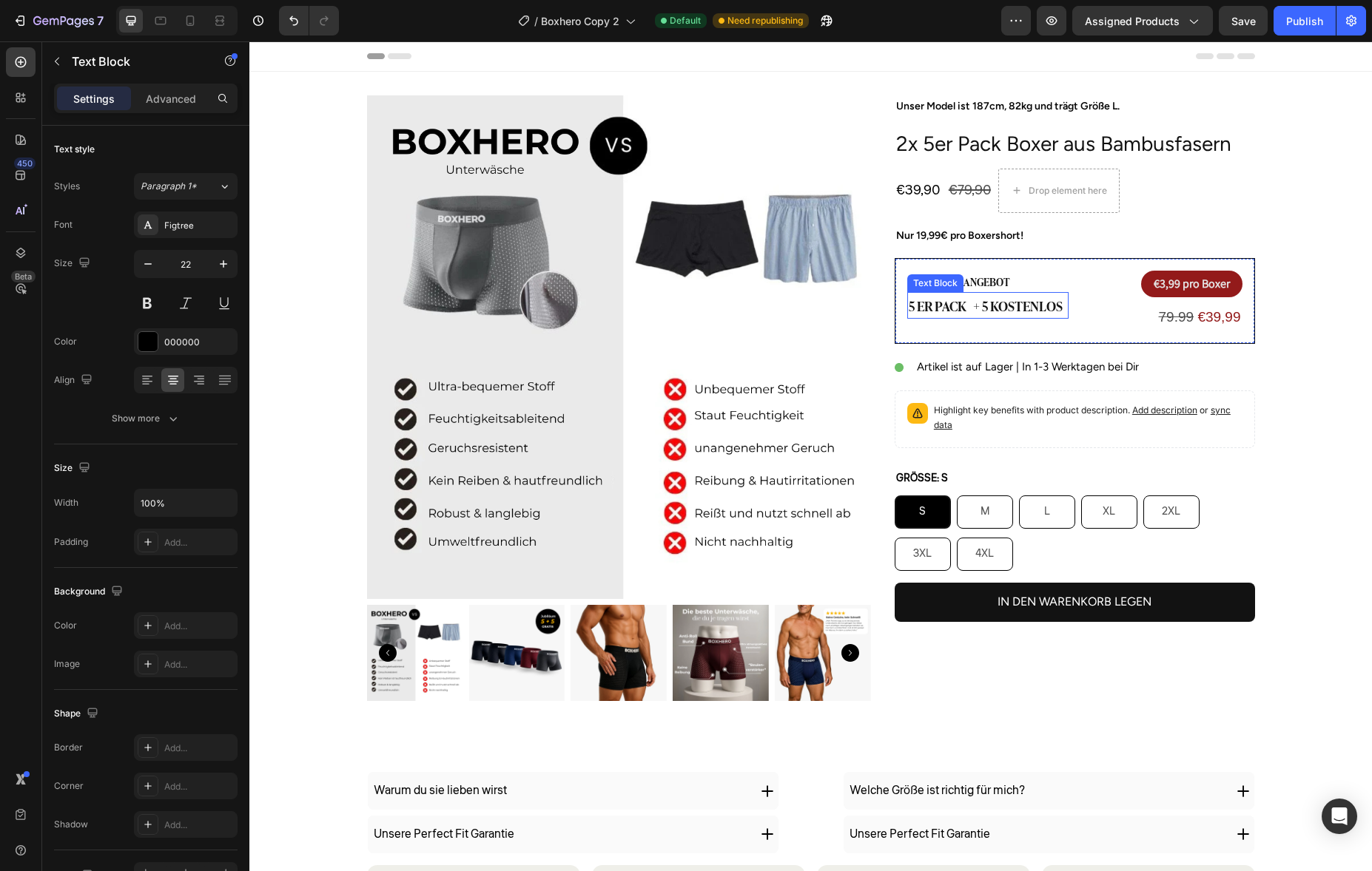
click at [936, 282] on div "Text Block" at bounding box center [935, 283] width 51 height 14
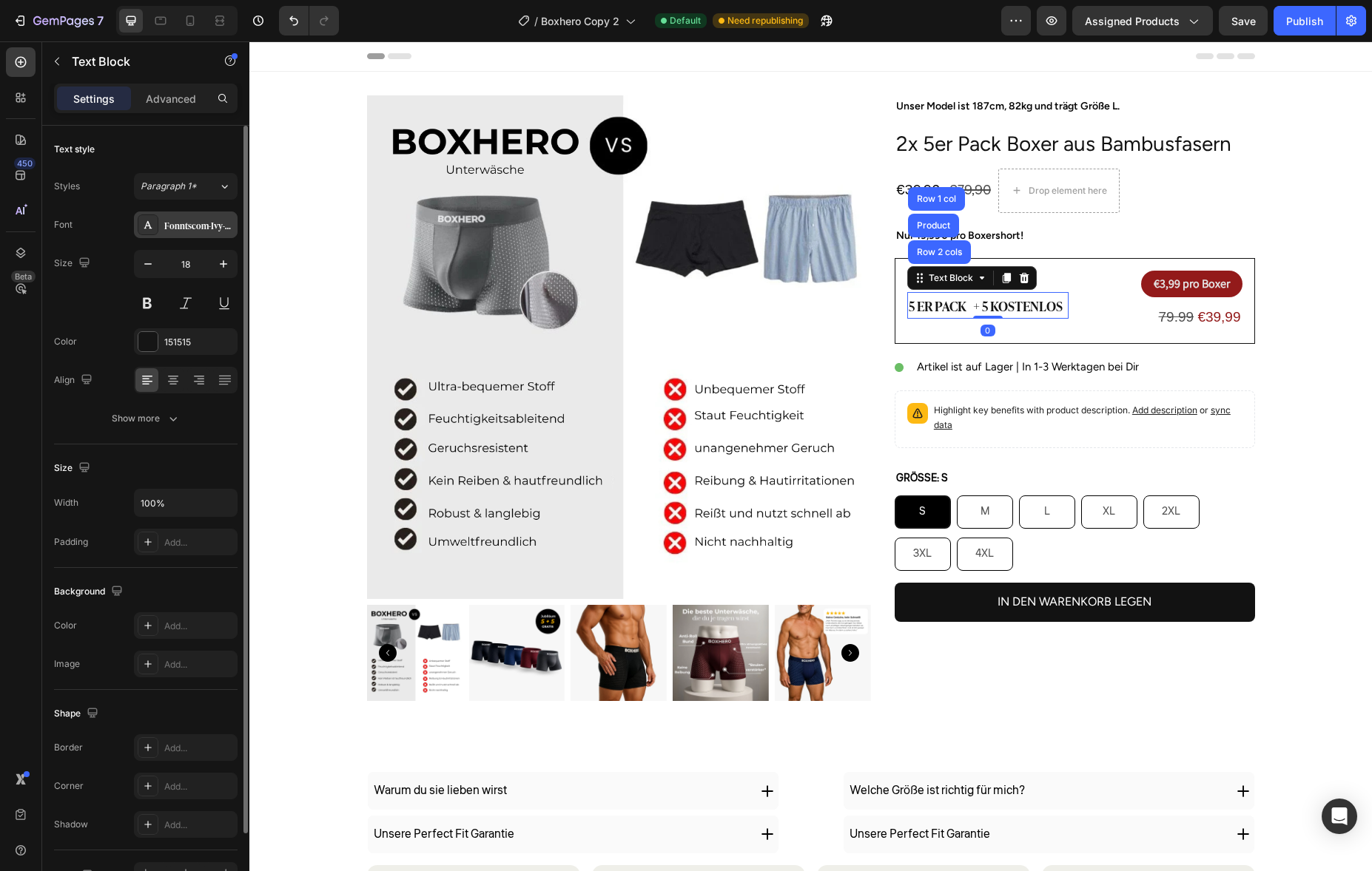
click at [208, 229] on div "Fonntscom-Ivy-Presto-Headline-Semi-Bold" at bounding box center [199, 225] width 70 height 14
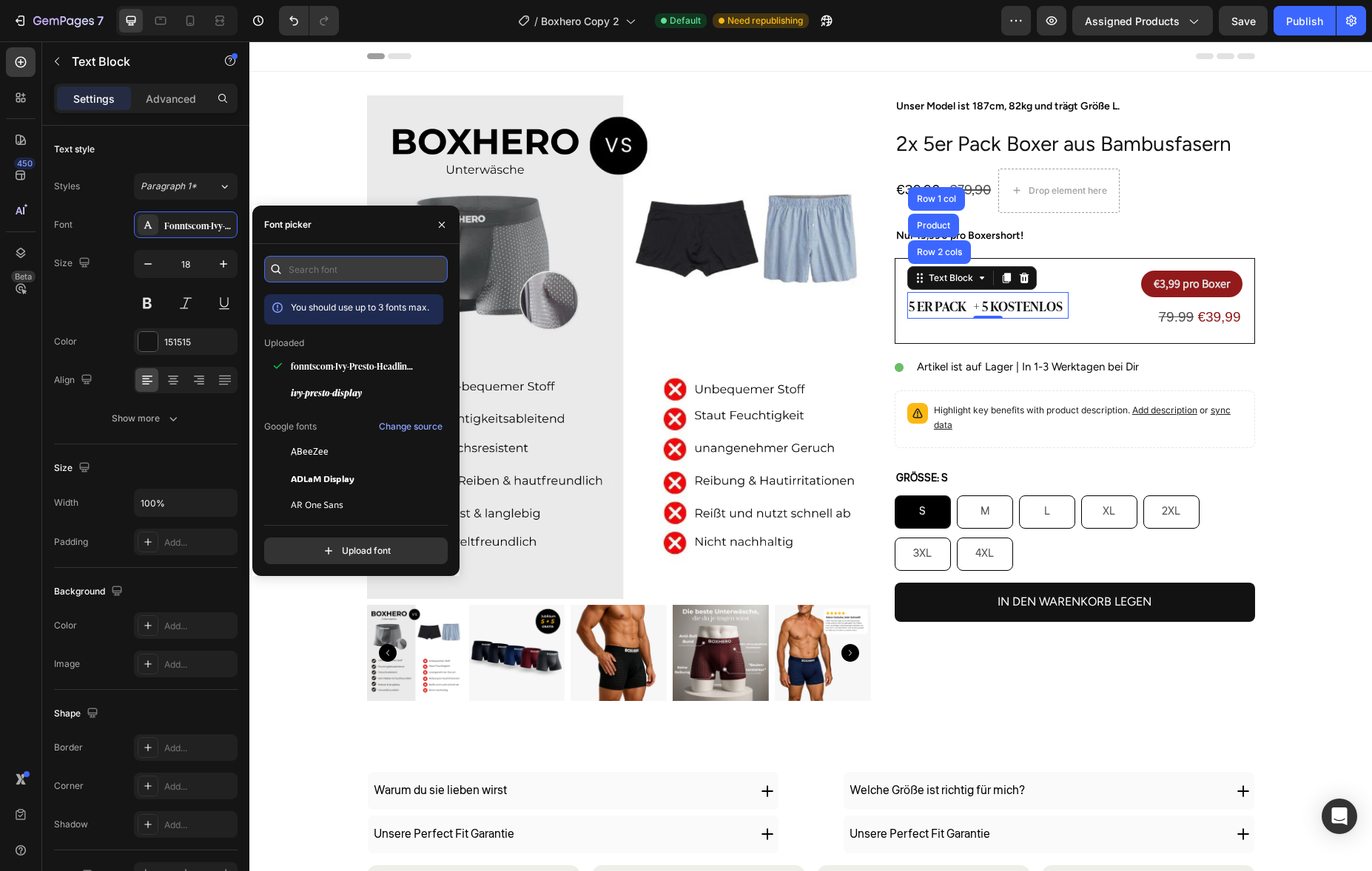
click at [359, 262] on input "text" at bounding box center [355, 269] width 184 height 26
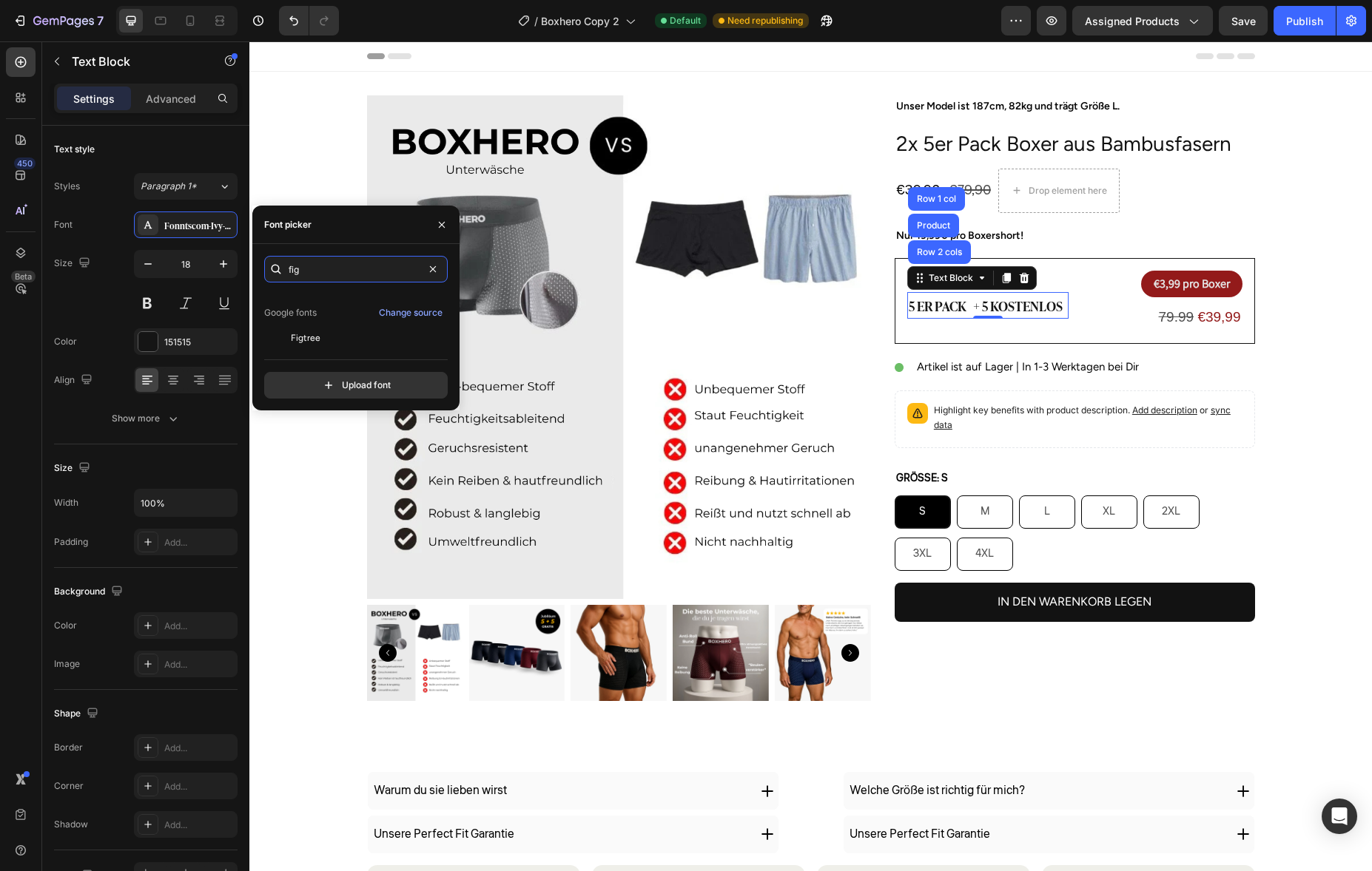
scroll to position [36, 0]
type input "fig"
click at [354, 336] on div "Figtree" at bounding box center [365, 334] width 149 height 14
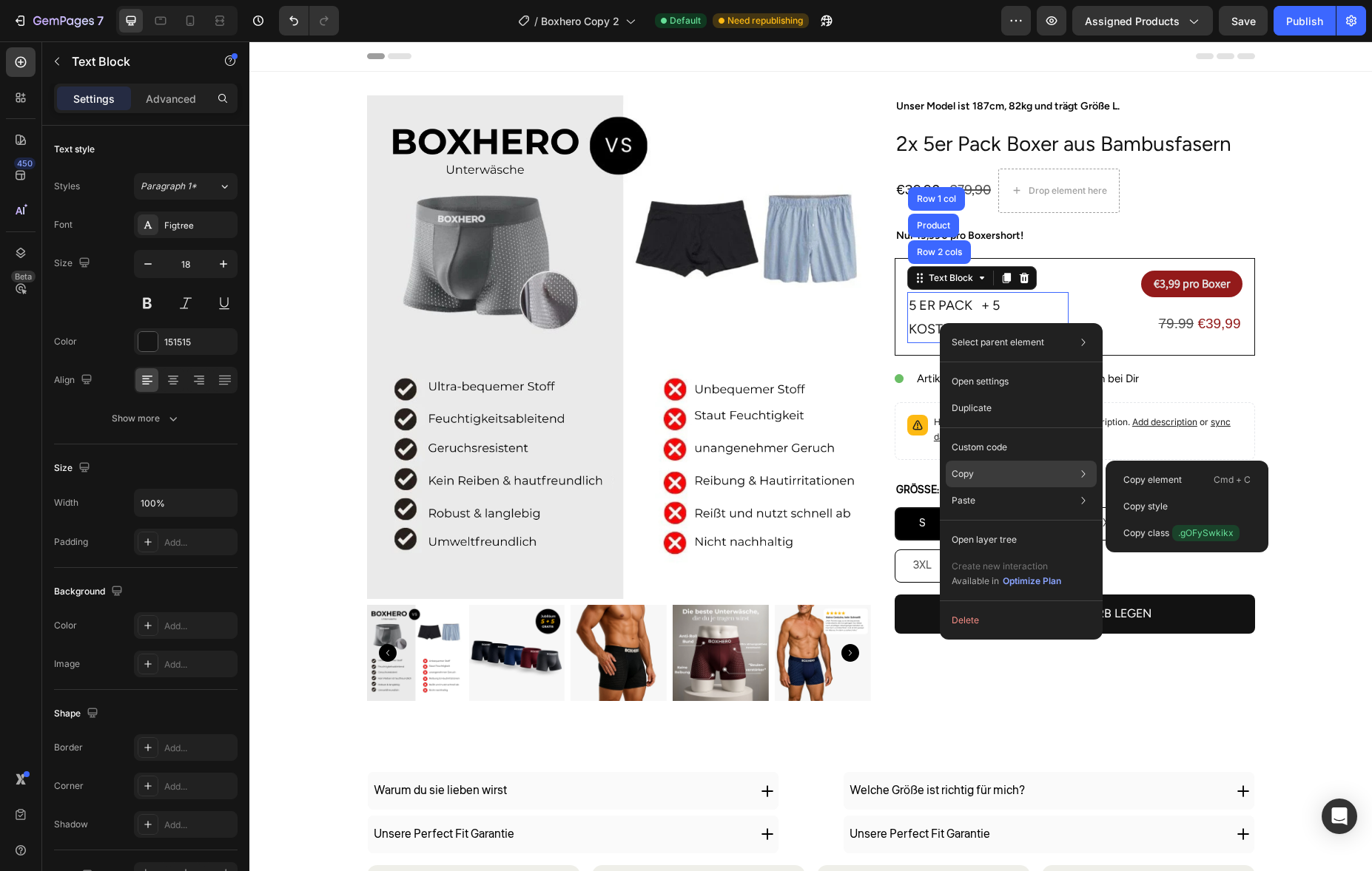
click at [977, 483] on div "Copy Copy element Cmd + C Copy style Copy class .gOFySwkikx" at bounding box center [1021, 474] width 151 height 26
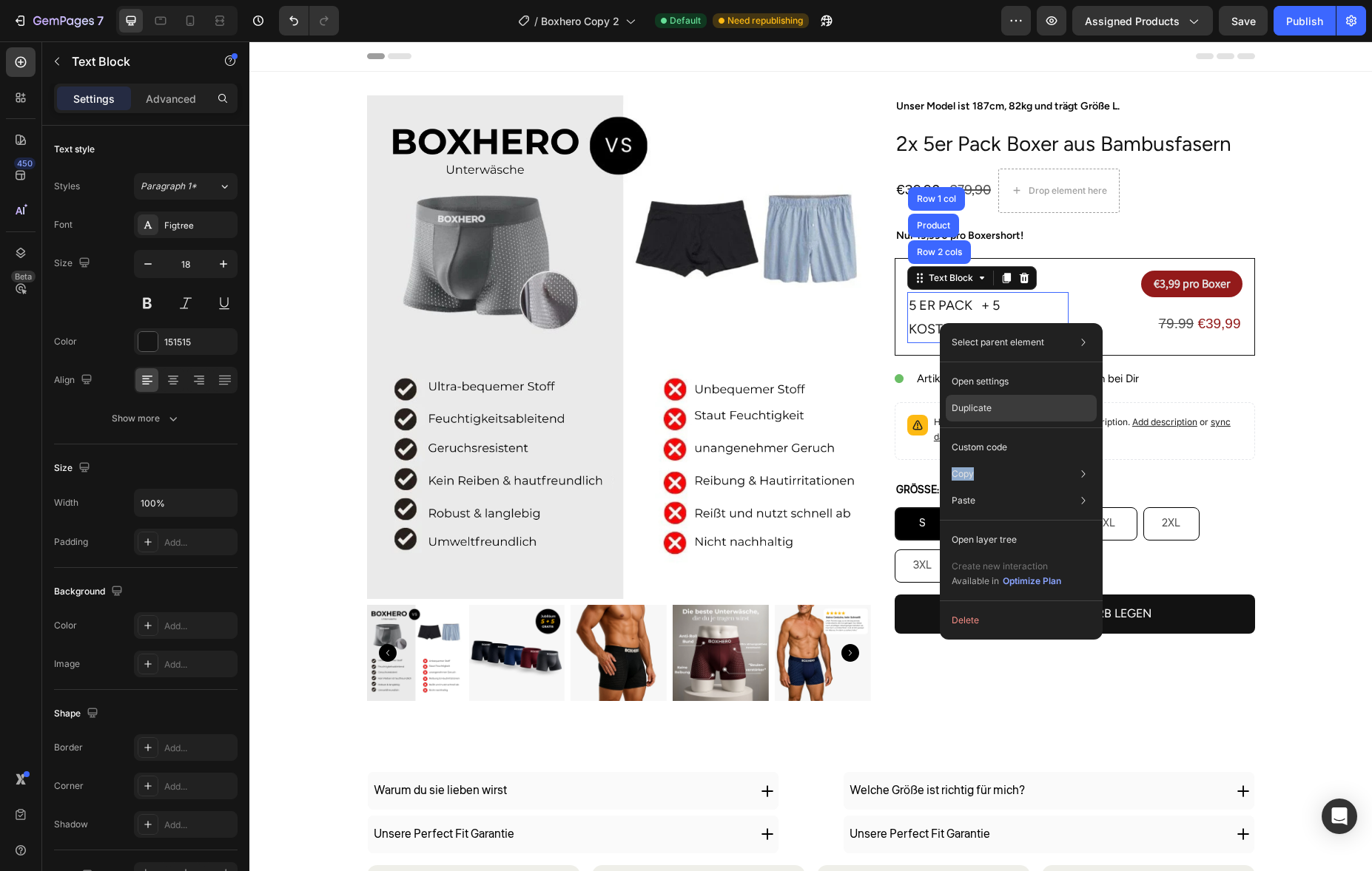
drag, startPoint x: 977, startPoint y: 483, endPoint x: 1007, endPoint y: 399, distance: 89.2
click at [1007, 453] on div "Select parent element Row 1 col Product Row 2 cols Text Block Open settings Dup…" at bounding box center [1021, 481] width 163 height 317
click at [1110, 244] on p "Nur 19,99€ pro Boxershort!" at bounding box center [1074, 235] width 357 height 18
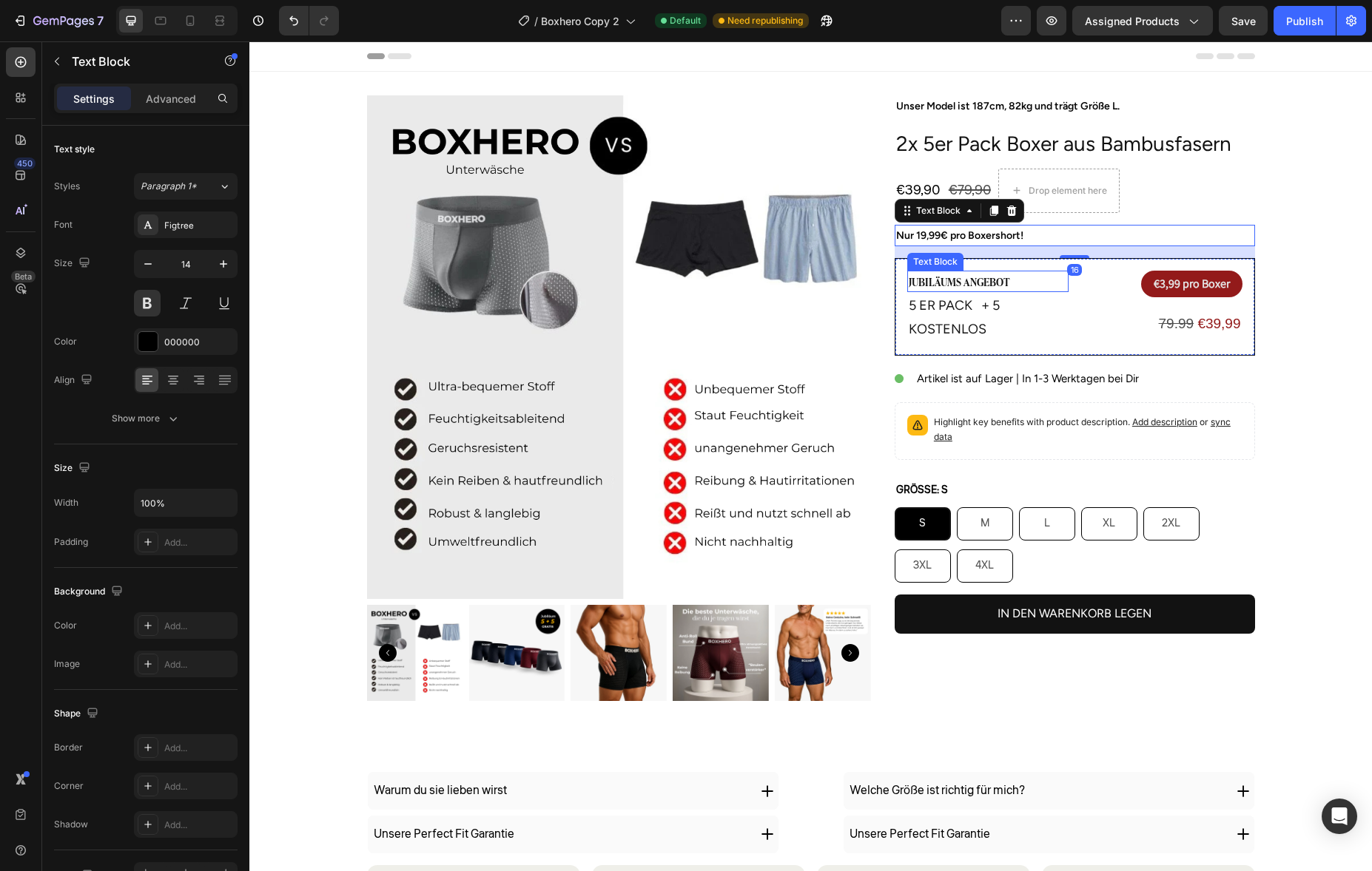
click at [981, 274] on p "Jubiläums angebot" at bounding box center [988, 281] width 158 height 18
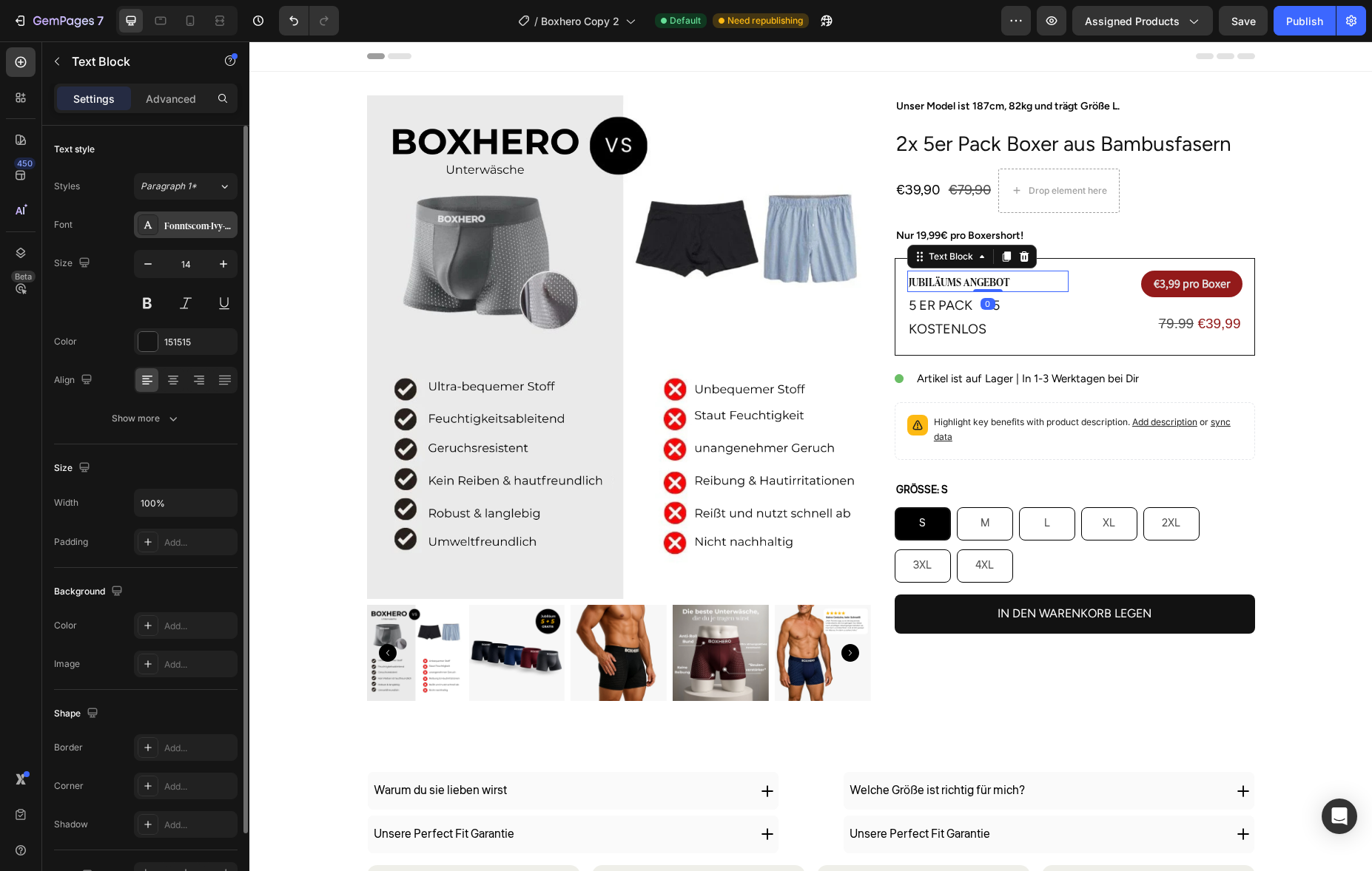
click at [211, 214] on div "Fonntscom-Ivy-Presto-Headline-Semi-Bold" at bounding box center [185, 225] width 104 height 26
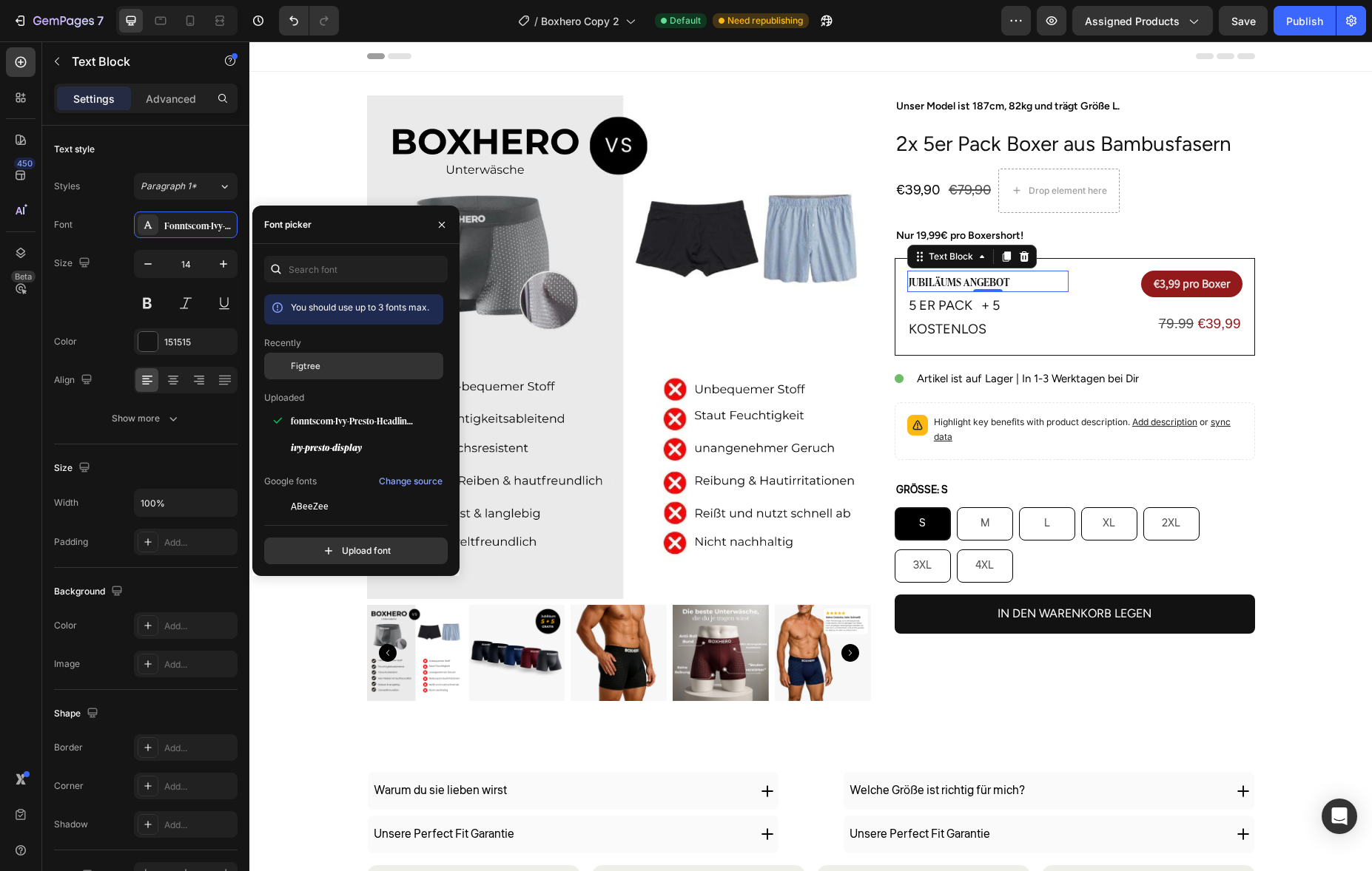
click at [310, 371] on span "Figtree" at bounding box center [305, 366] width 30 height 14
click at [1183, 285] on p "€ 3,99 pro Boxer" at bounding box center [1191, 284] width 76 height 12
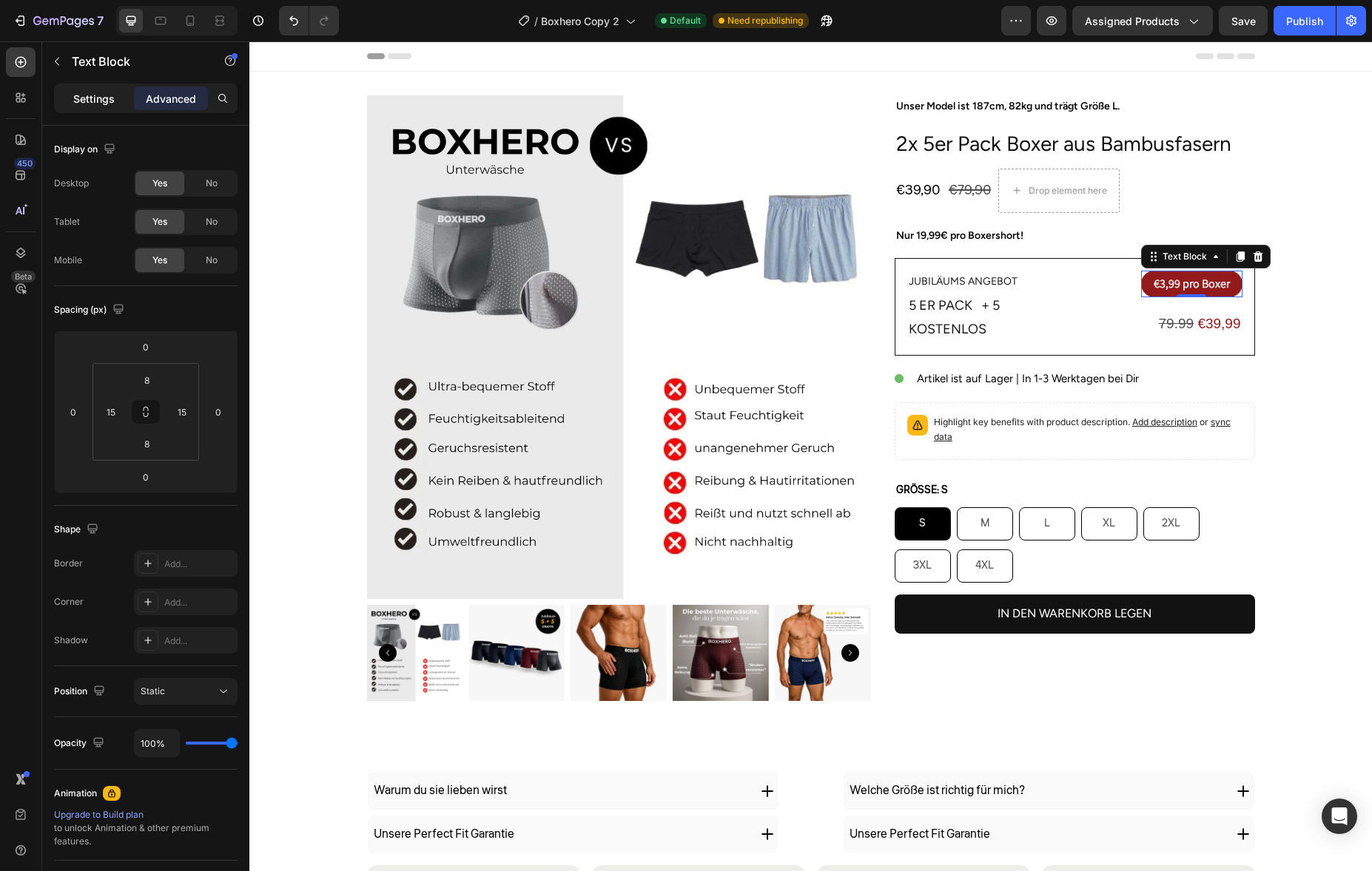
click at [121, 108] on div "Settings" at bounding box center [94, 99] width 74 height 24
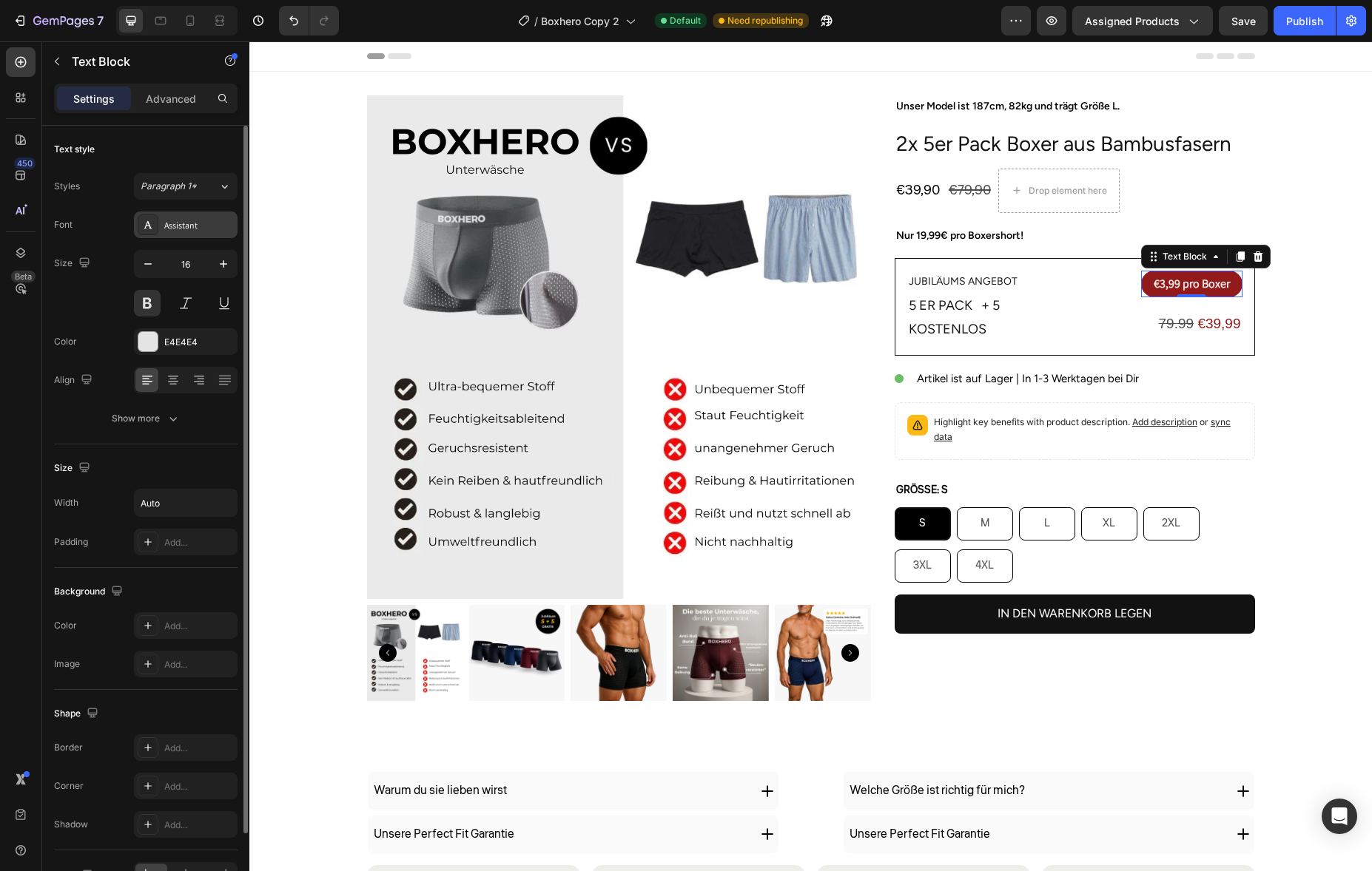
click at [190, 226] on div "Assistant" at bounding box center [199, 225] width 70 height 14
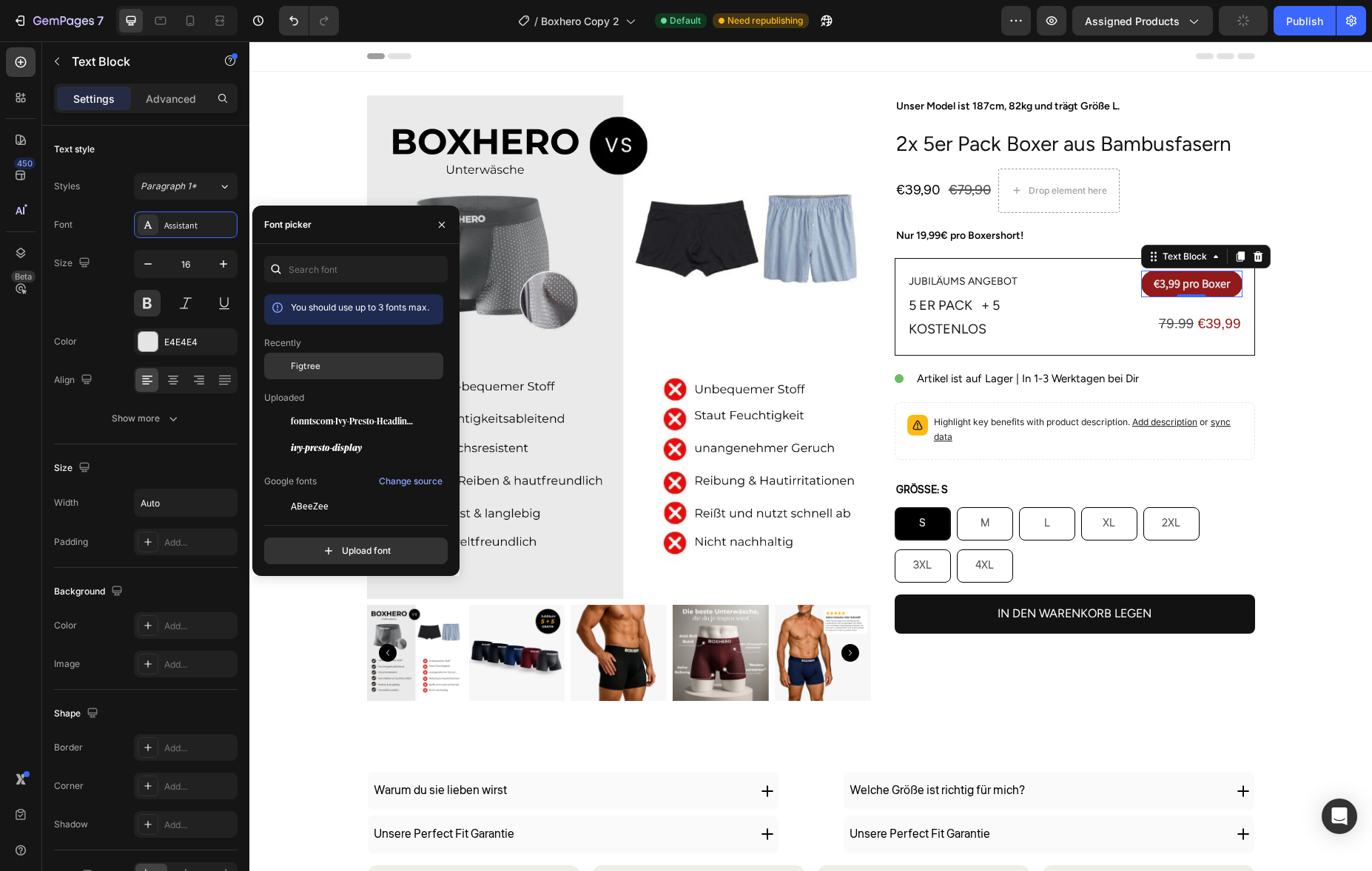
click at [320, 366] on div "Figtree" at bounding box center [365, 366] width 149 height 14
click at [1197, 328] on span "€39,99" at bounding box center [1218, 323] width 43 height 15
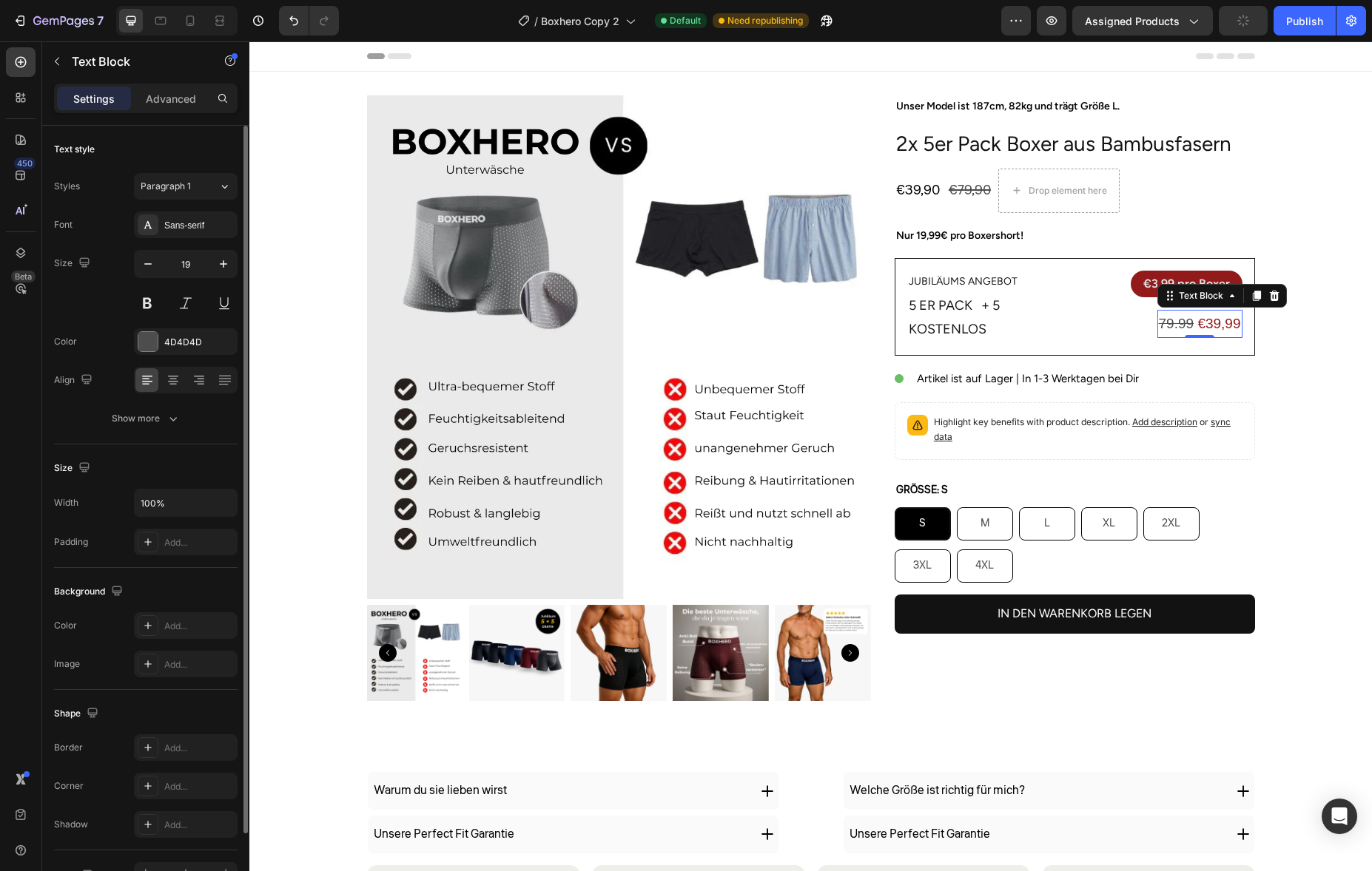
click at [152, 280] on div "19" at bounding box center [185, 283] width 104 height 67
click at [182, 243] on div "Font Sans-serif Size 19 Color 4D4D4D Align Show more" at bounding box center [145, 322] width 184 height 221
click at [173, 272] on div "Font Sans-serif Size 19 Color 4D4D4D Align Show more" at bounding box center [145, 322] width 184 height 221
click at [189, 240] on div "Font Sans-serif Size 19 Color 4D4D4D Align Show more" at bounding box center [145, 322] width 184 height 221
click at [189, 241] on div "Font Sans-serif Size 19 Color 4D4D4D Align Show more" at bounding box center [145, 322] width 184 height 221
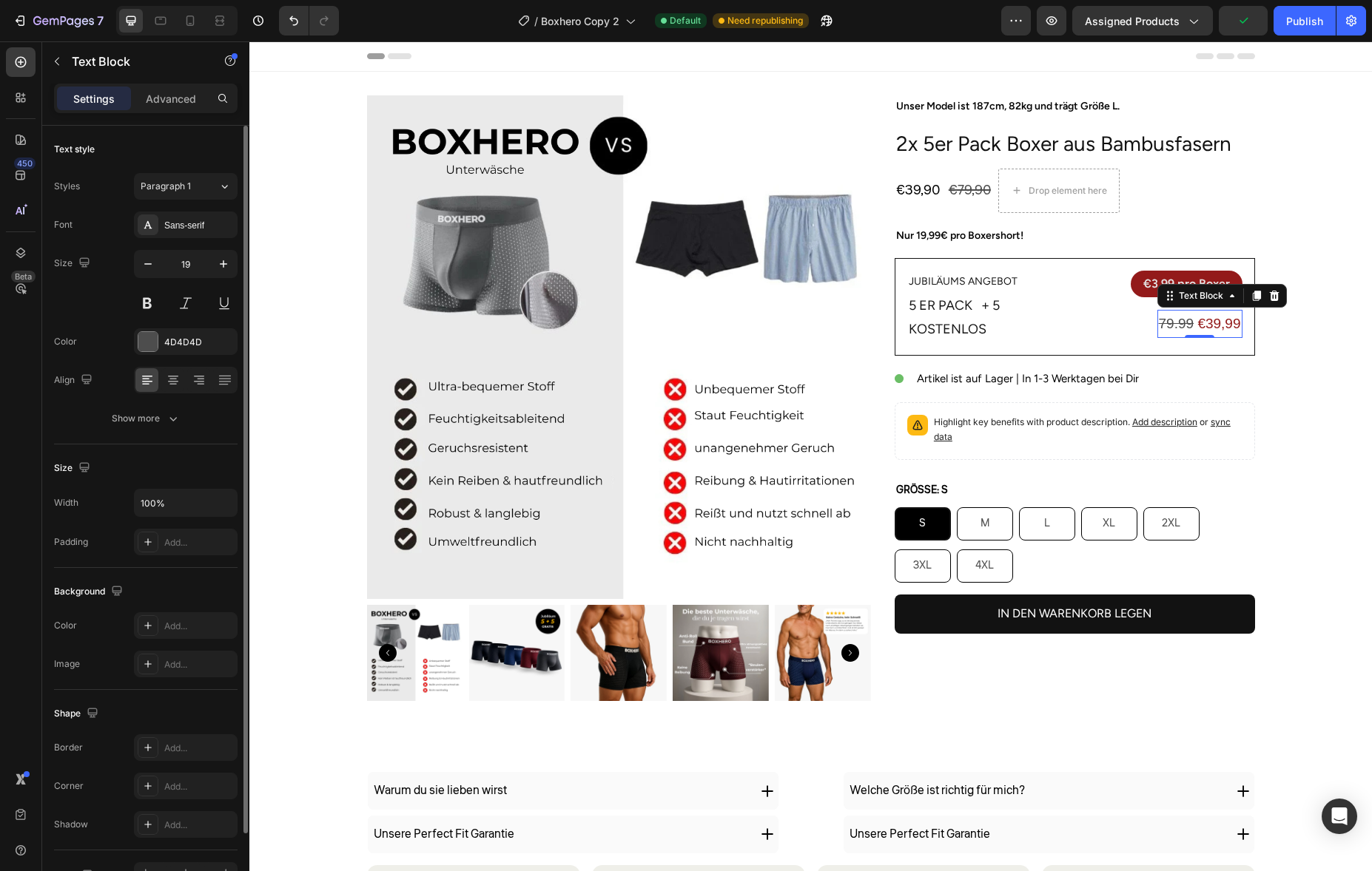
click at [192, 238] on div "Font Sans-serif Size 19 Color 4D4D4D Align Show more" at bounding box center [145, 322] width 184 height 221
click at [196, 227] on div "Sans-serif" at bounding box center [199, 225] width 70 height 14
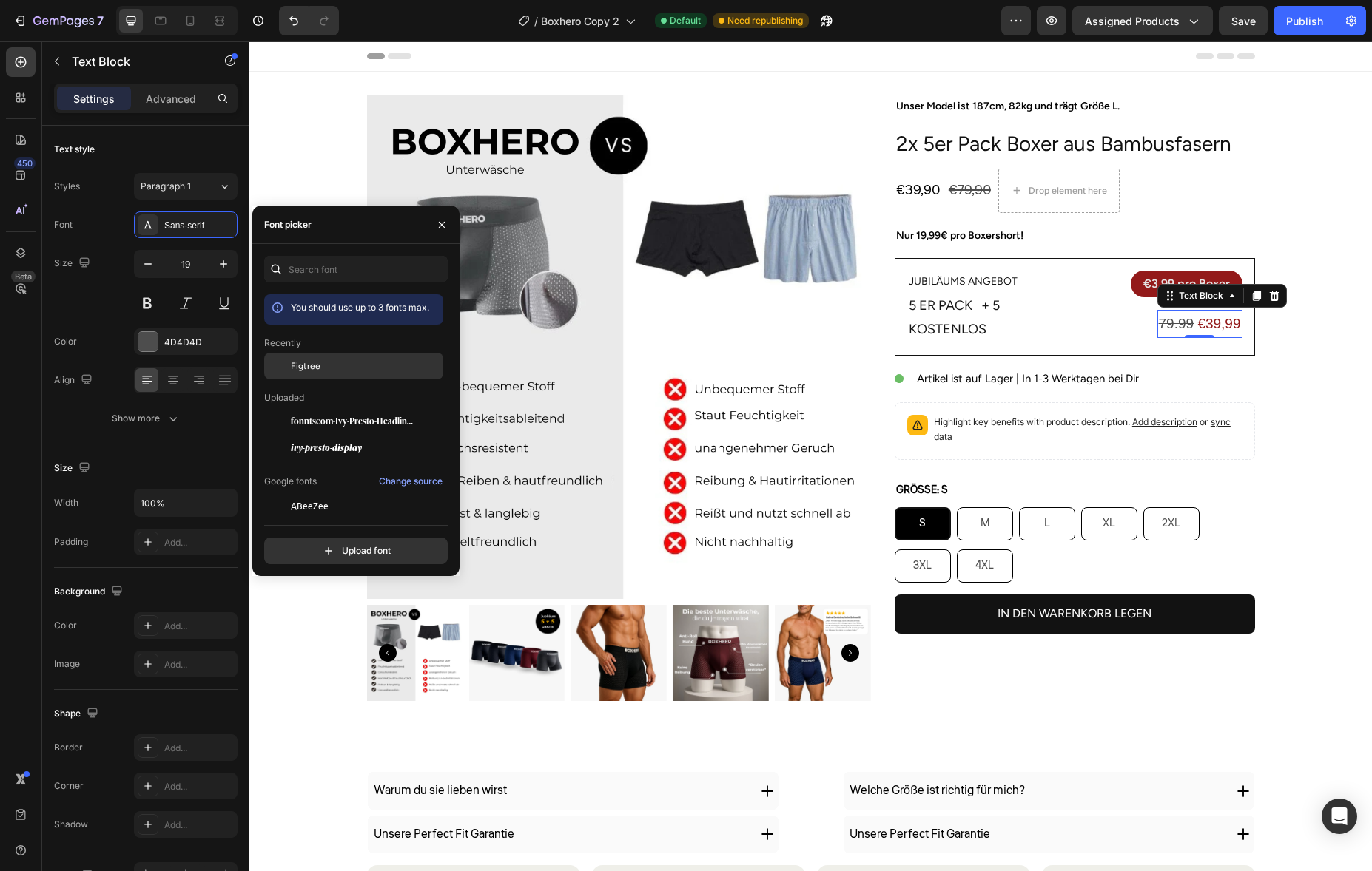
click at [342, 359] on div "Figtree" at bounding box center [365, 366] width 149 height 14
click at [1228, 208] on div "€39,90 Product Price Product Price €79,90 Product Price Product Price Drop elem…" at bounding box center [1074, 190] width 360 height 44
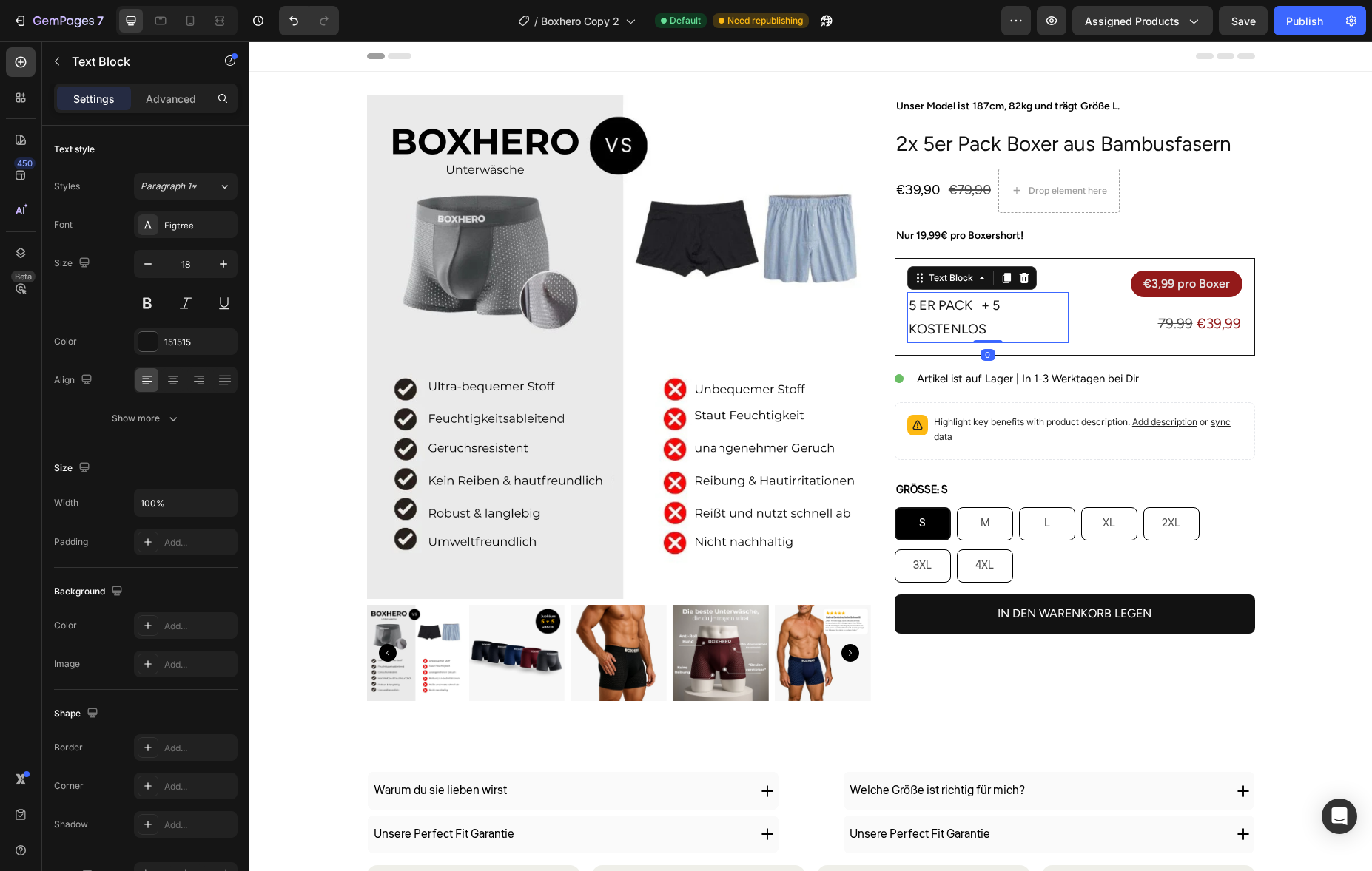
click at [916, 302] on p "5 er Pack + 5 Kostenlos" at bounding box center [988, 318] width 158 height 48
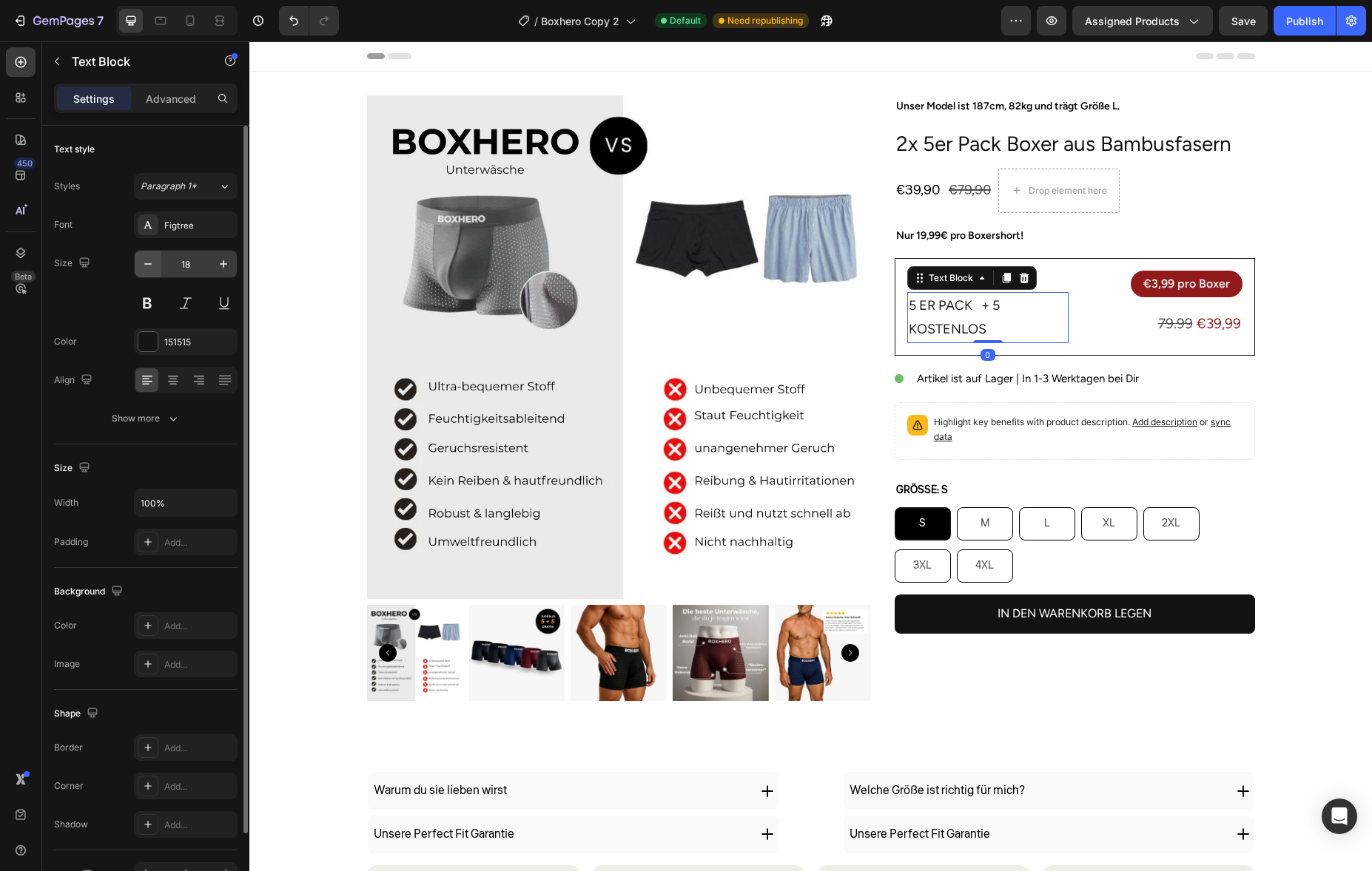
click at [158, 270] on button "button" at bounding box center [148, 264] width 26 height 26
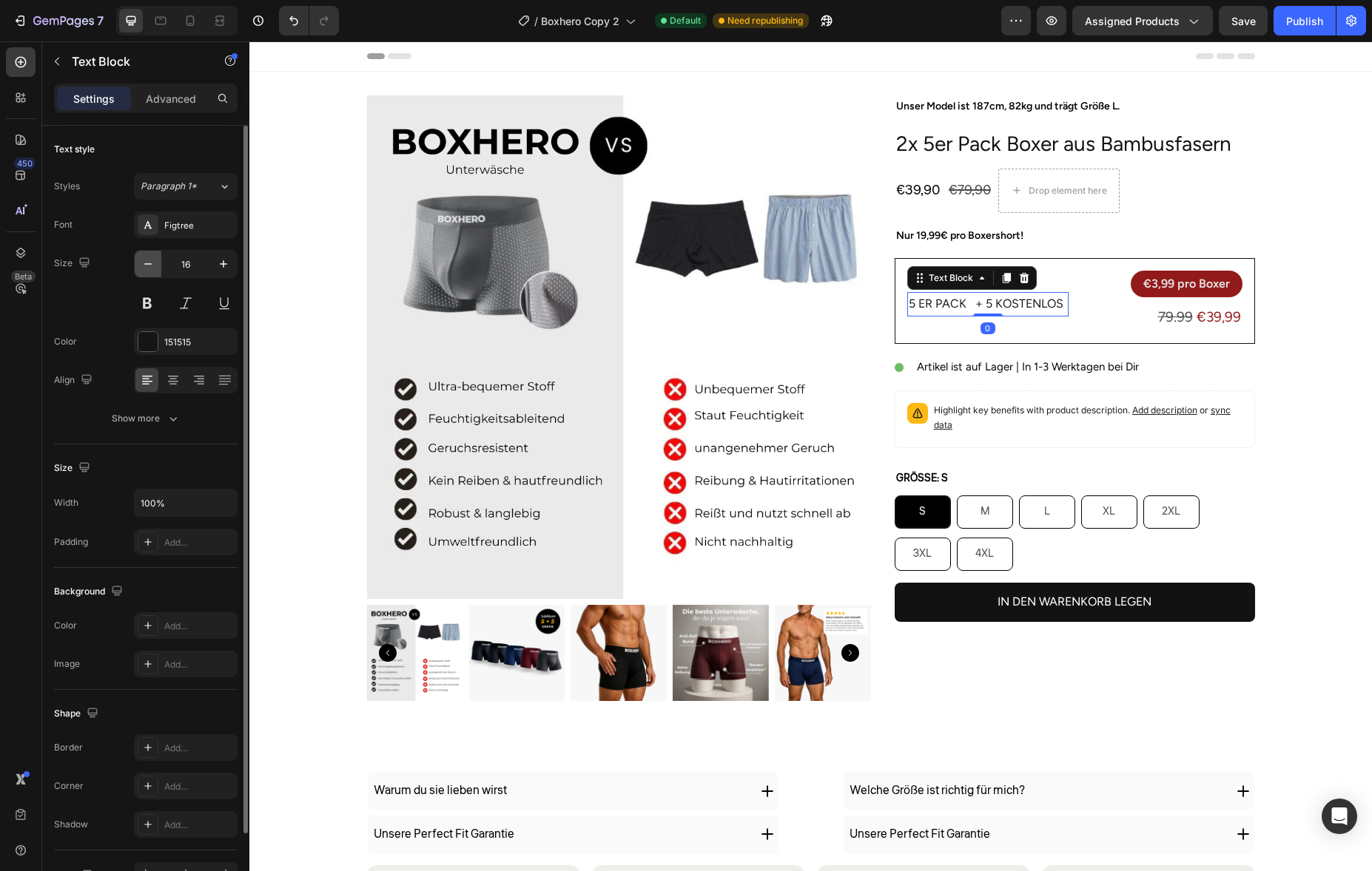
click at [158, 270] on button "button" at bounding box center [148, 264] width 26 height 26
type input "14"
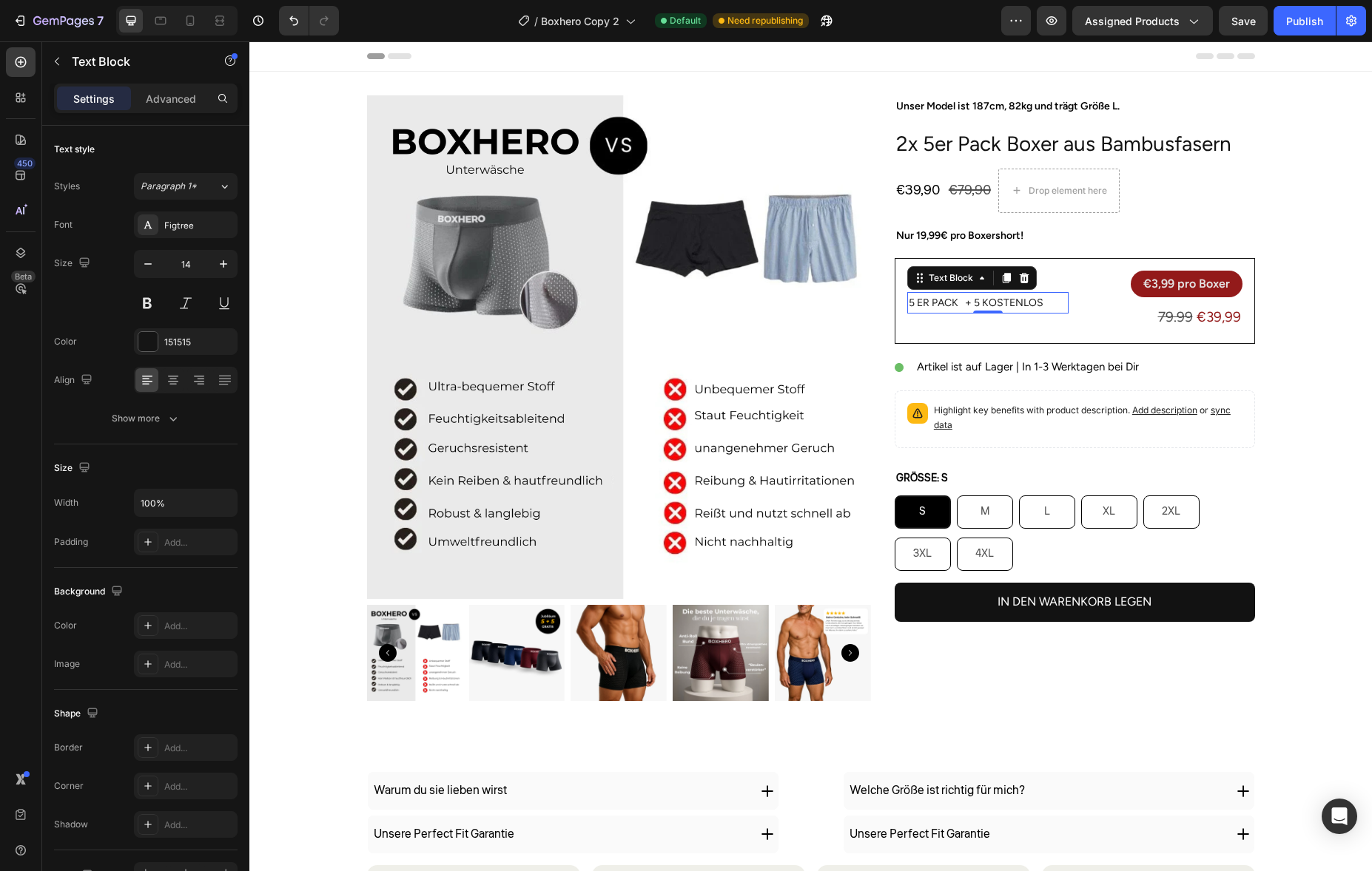
click at [965, 305] on p "5 er Pack + 5 Kostenlos" at bounding box center [988, 302] width 158 height 18
click at [955, 305] on p "5 er Pack + 5 Kostenlos" at bounding box center [988, 302] width 158 height 18
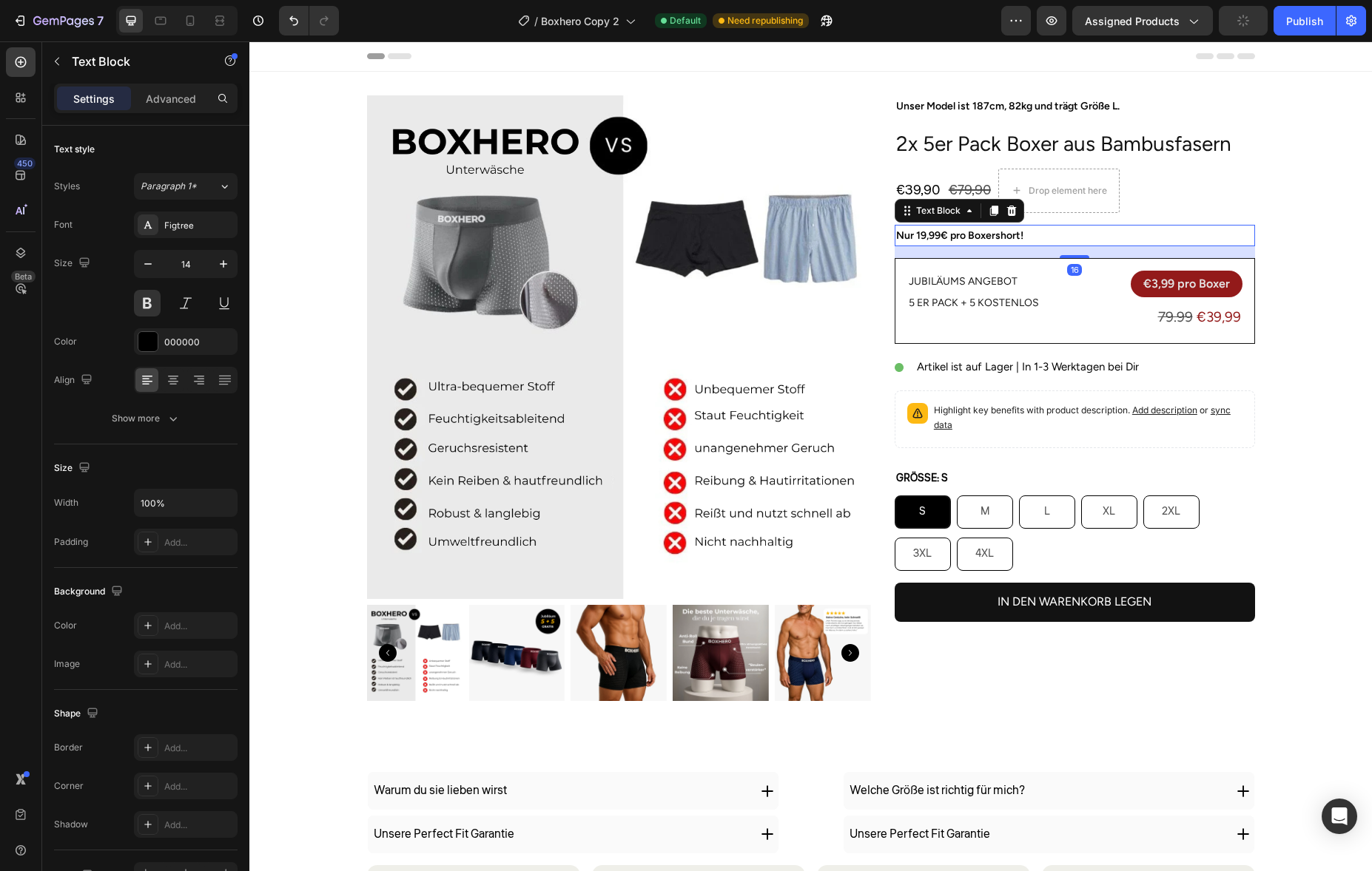
click at [1115, 235] on p "Nur 19,99€ pro Boxershort!" at bounding box center [1074, 235] width 357 height 18
click at [957, 275] on p "Jubiläums angebot" at bounding box center [988, 281] width 158 height 18
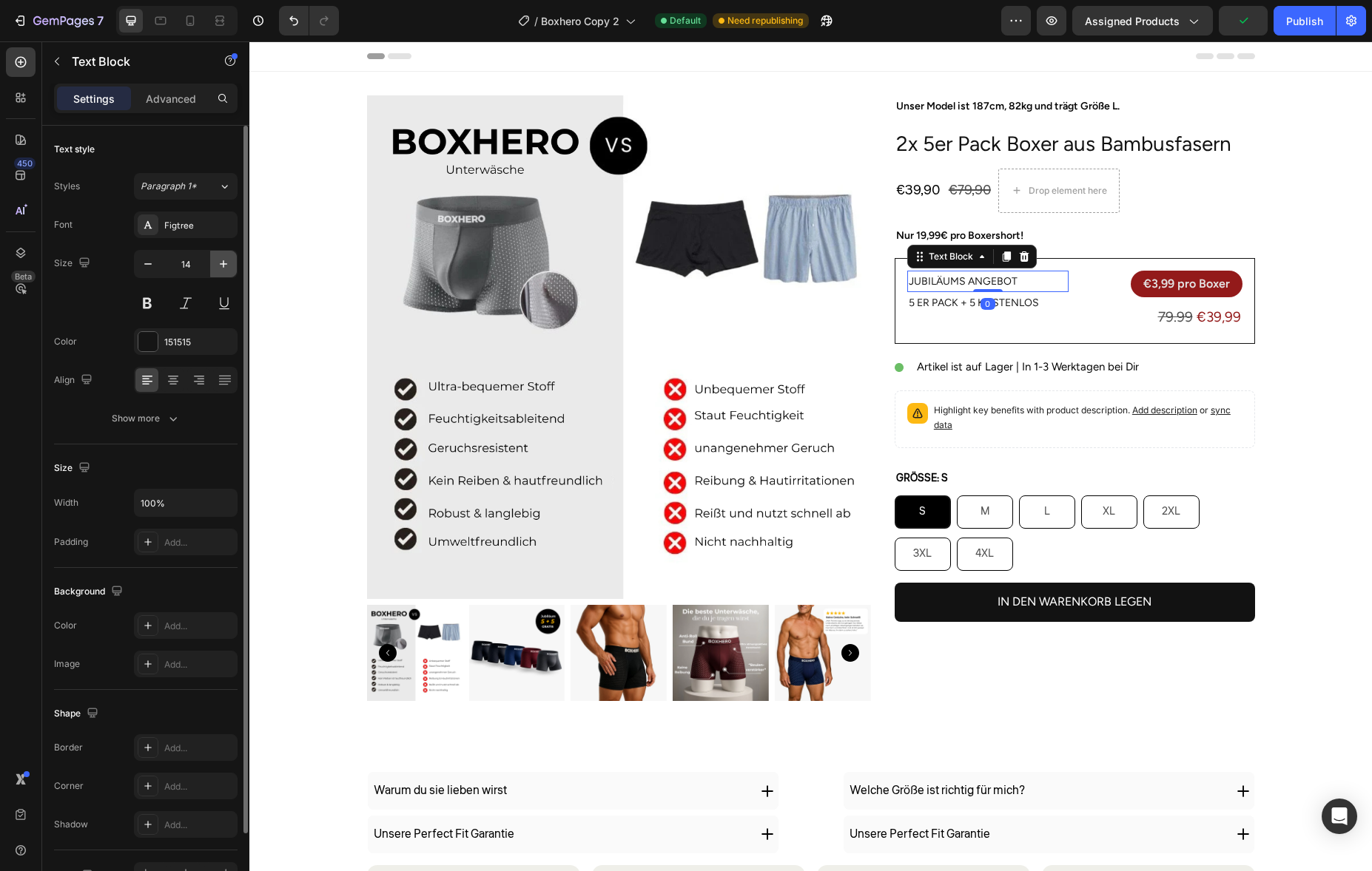
click at [213, 269] on button "button" at bounding box center [223, 264] width 26 height 26
click at [213, 269] on button "button" at bounding box center [223, 264] width 26 height 26
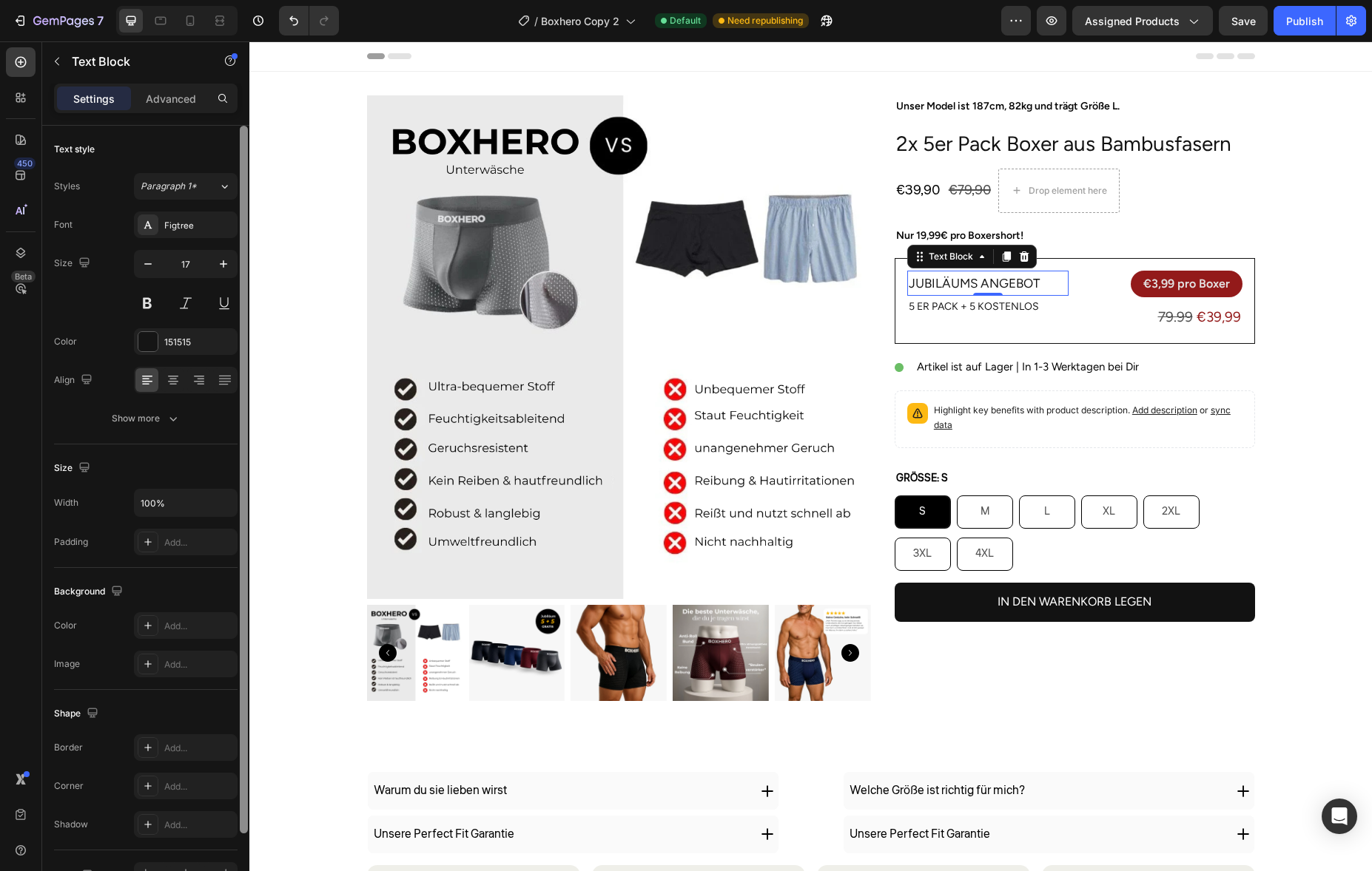
type input "18"
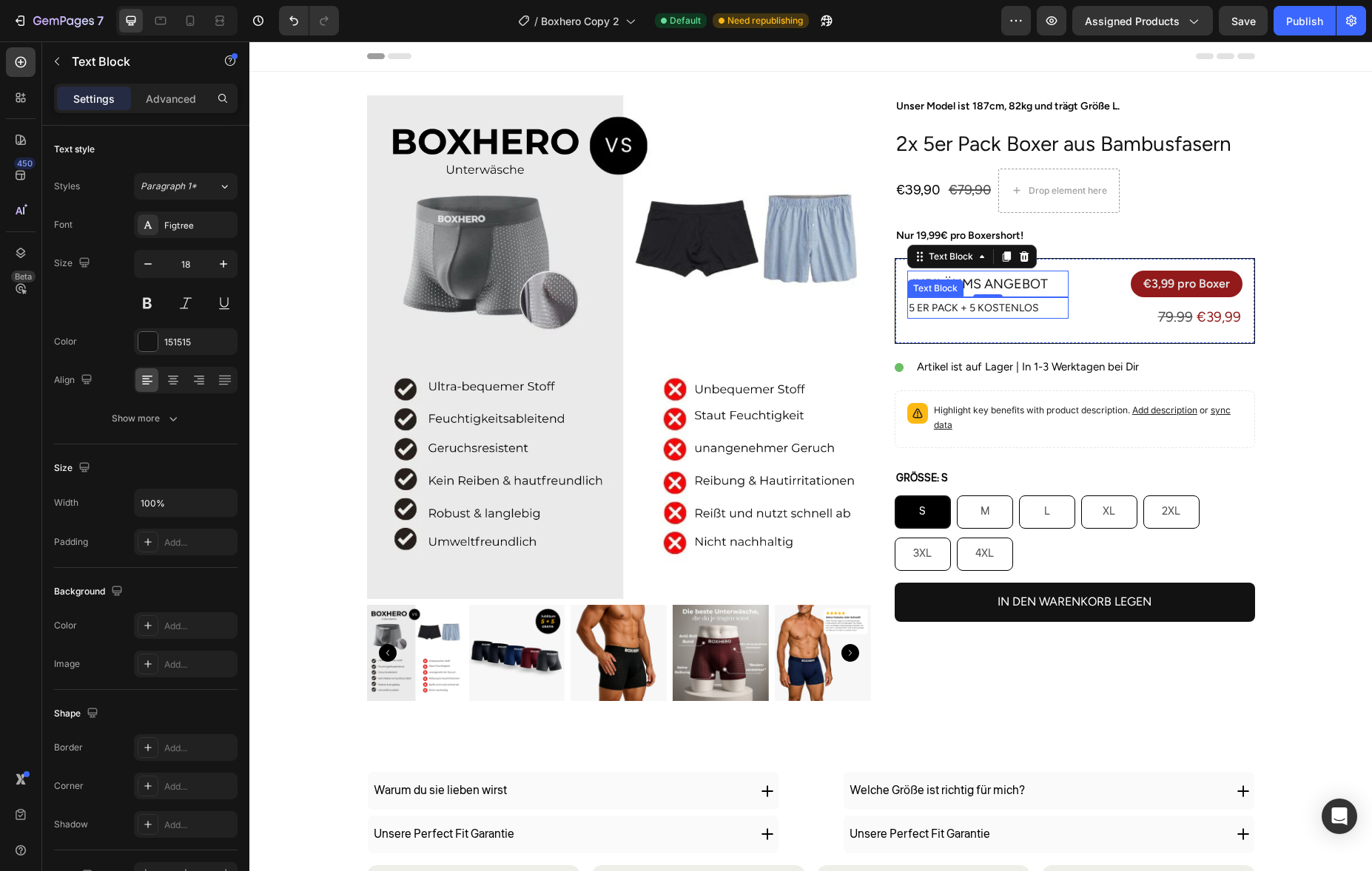
click at [920, 303] on p "5 er Pack + 5 Kostenlos" at bounding box center [988, 308] width 158 height 18
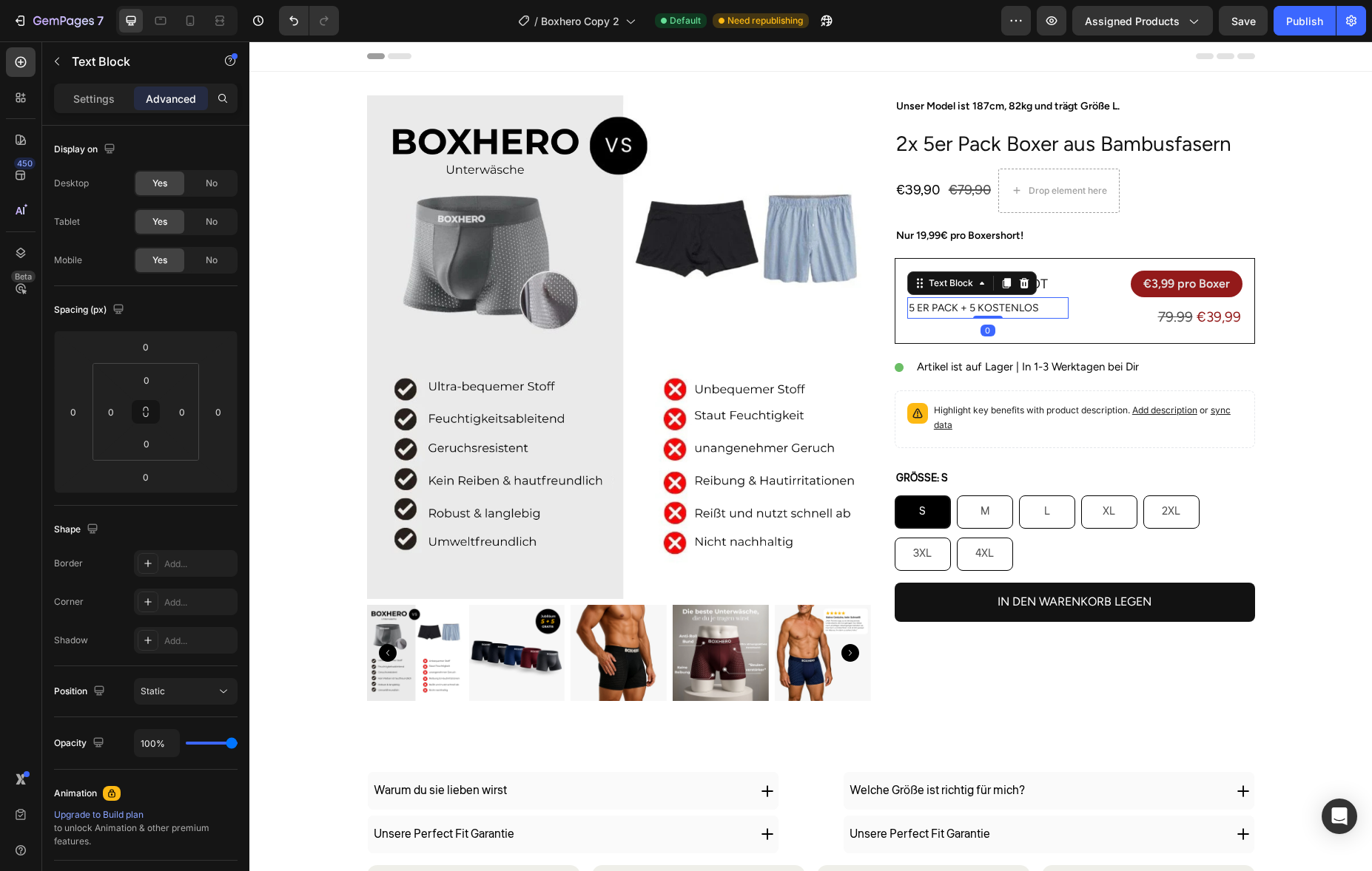
click at [91, 124] on div "Settings Advanced" at bounding box center [146, 104] width 207 height 43
click at [100, 110] on div "Settings Advanced" at bounding box center [145, 98] width 184 height 30
click at [1115, 331] on div "Jubiläums angebot Text Block 5 er Pack + 5 Kostenlos Text Block 0 € 3,99 pro Bo…" at bounding box center [1074, 301] width 360 height 86
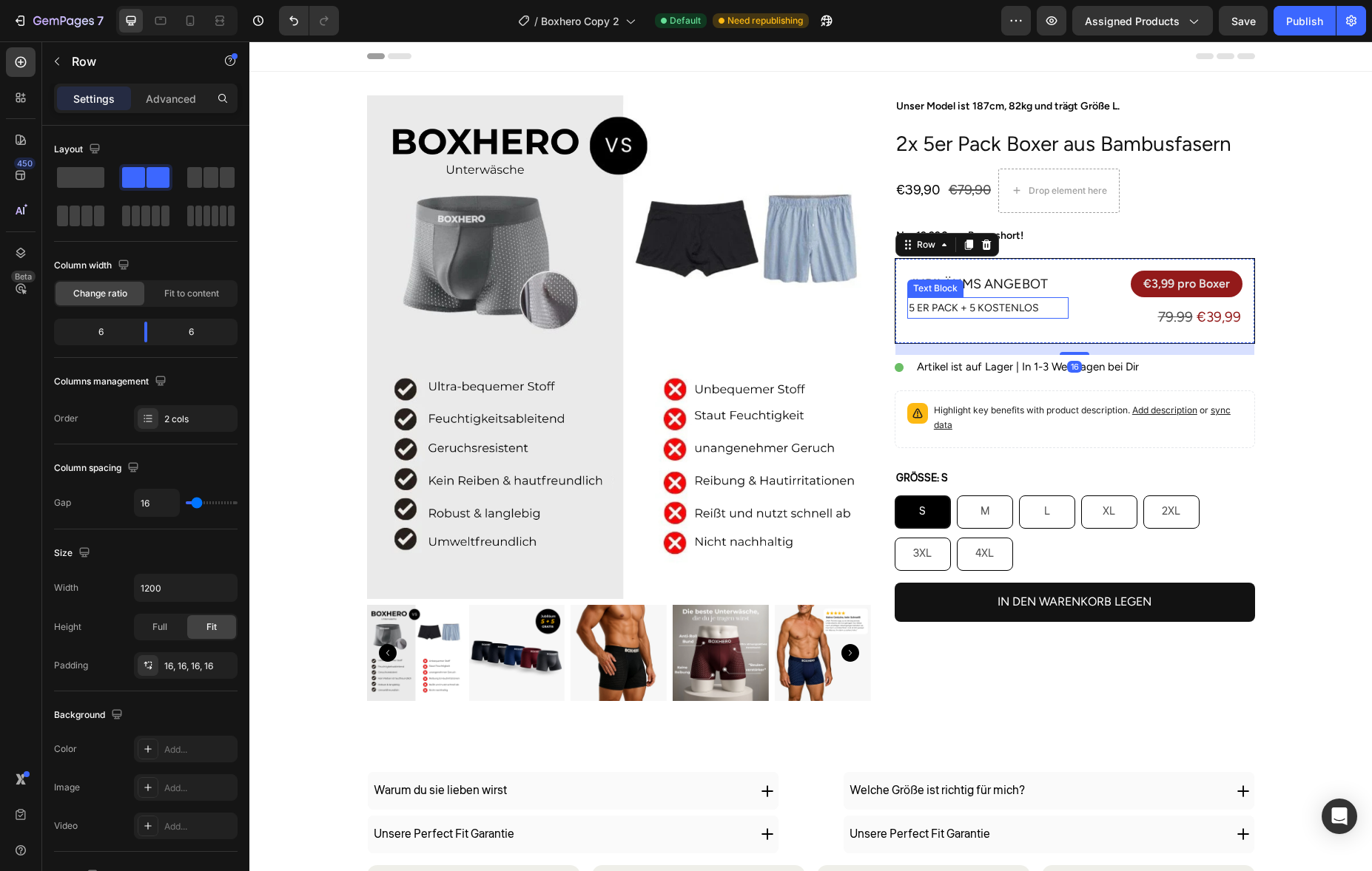
click at [1004, 313] on p "5 er Pack + 5 Kostenlos" at bounding box center [988, 308] width 158 height 18
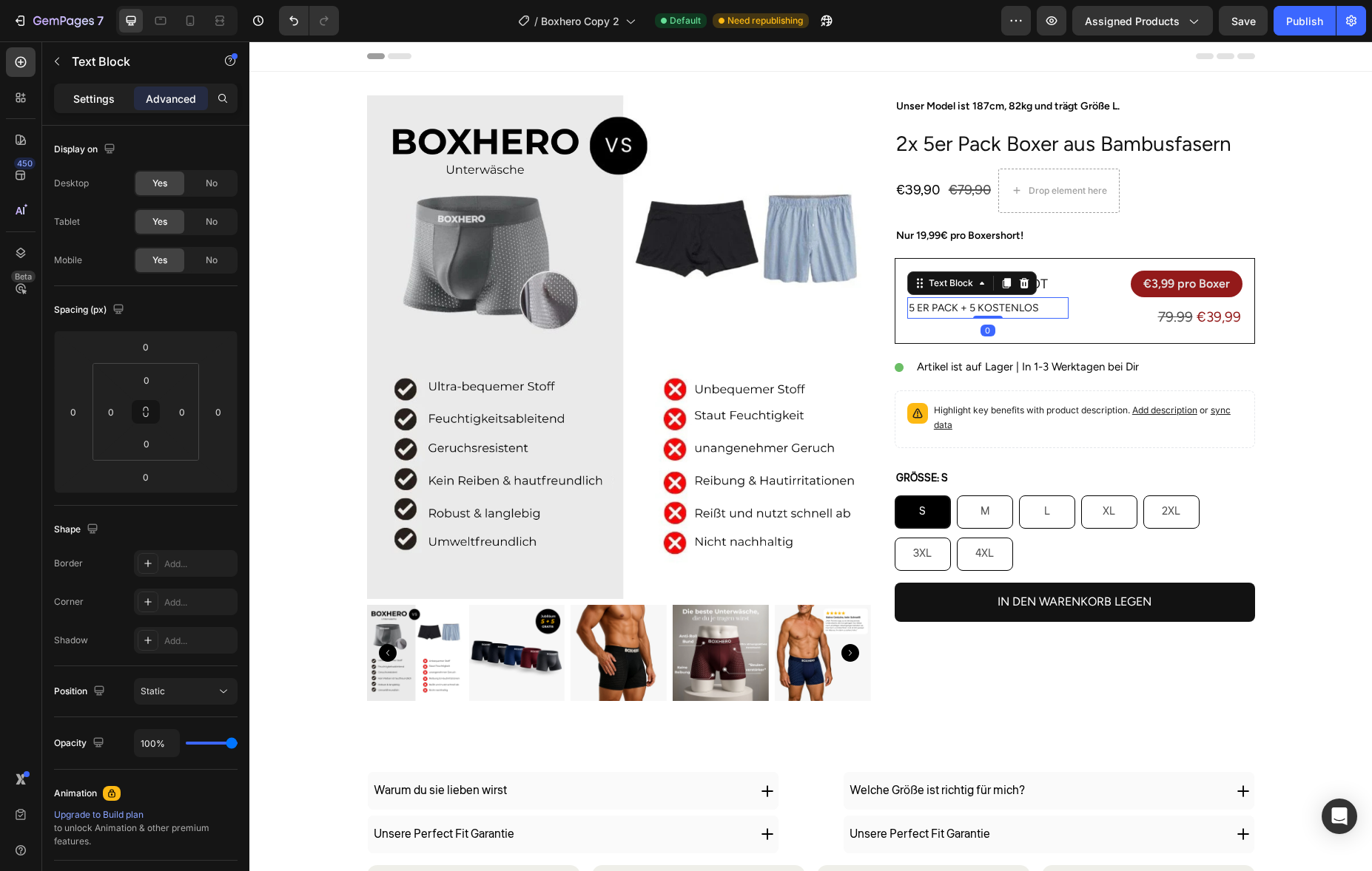
click at [121, 96] on div "Settings" at bounding box center [94, 99] width 74 height 24
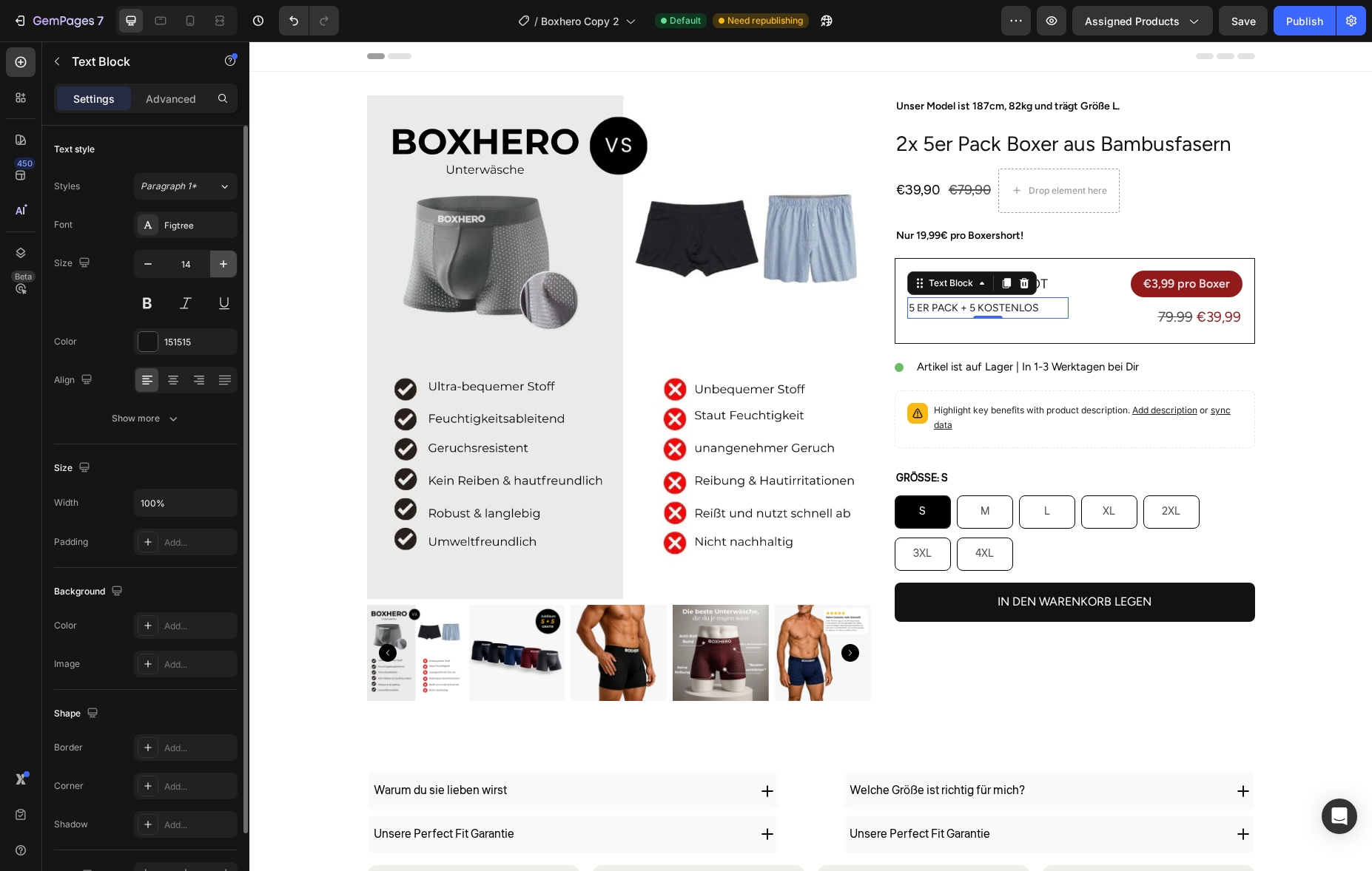
click at [229, 265] on icon "button" at bounding box center [223, 264] width 14 height 14
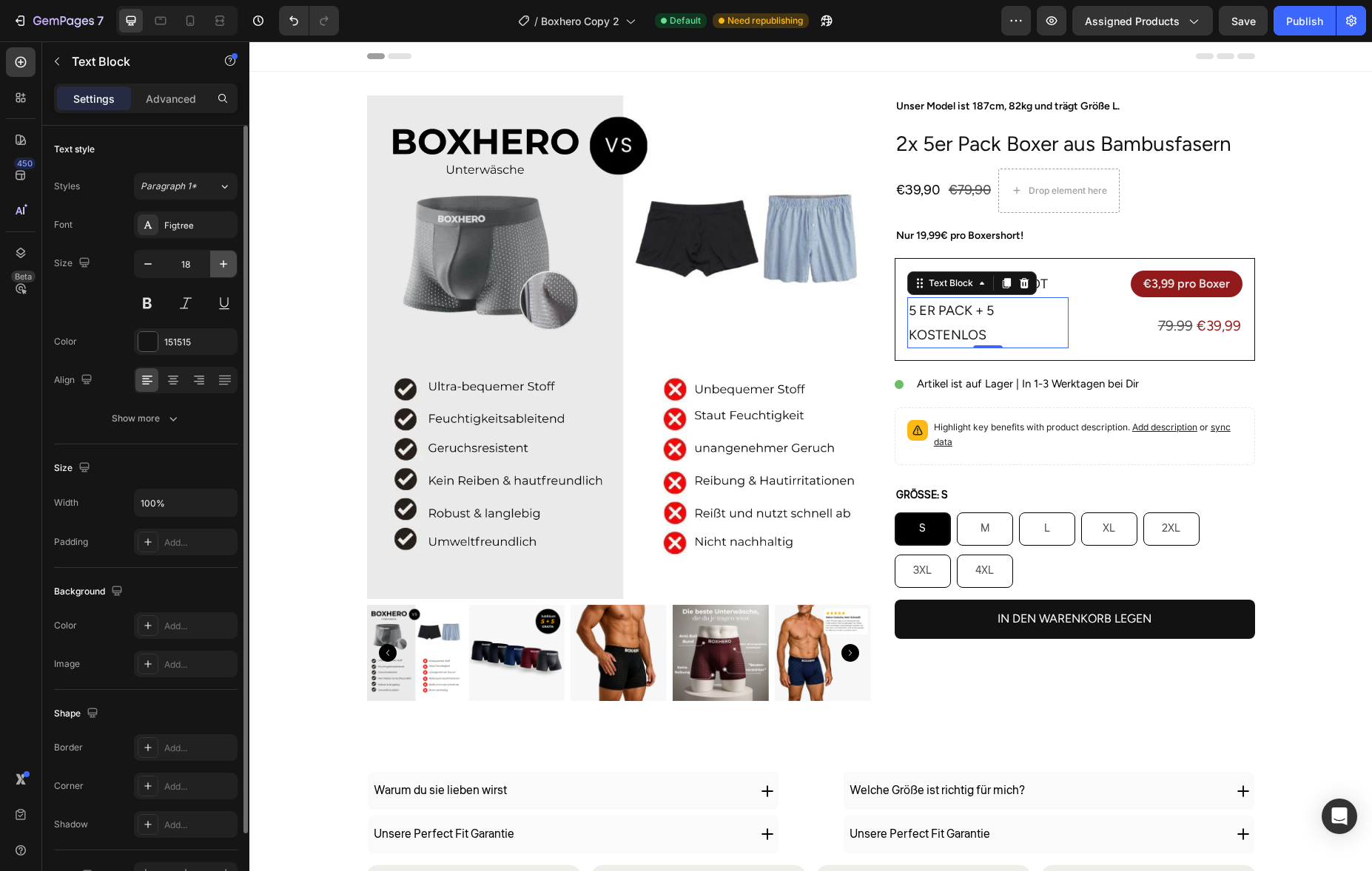
click at [229, 265] on icon "button" at bounding box center [223, 264] width 14 height 14
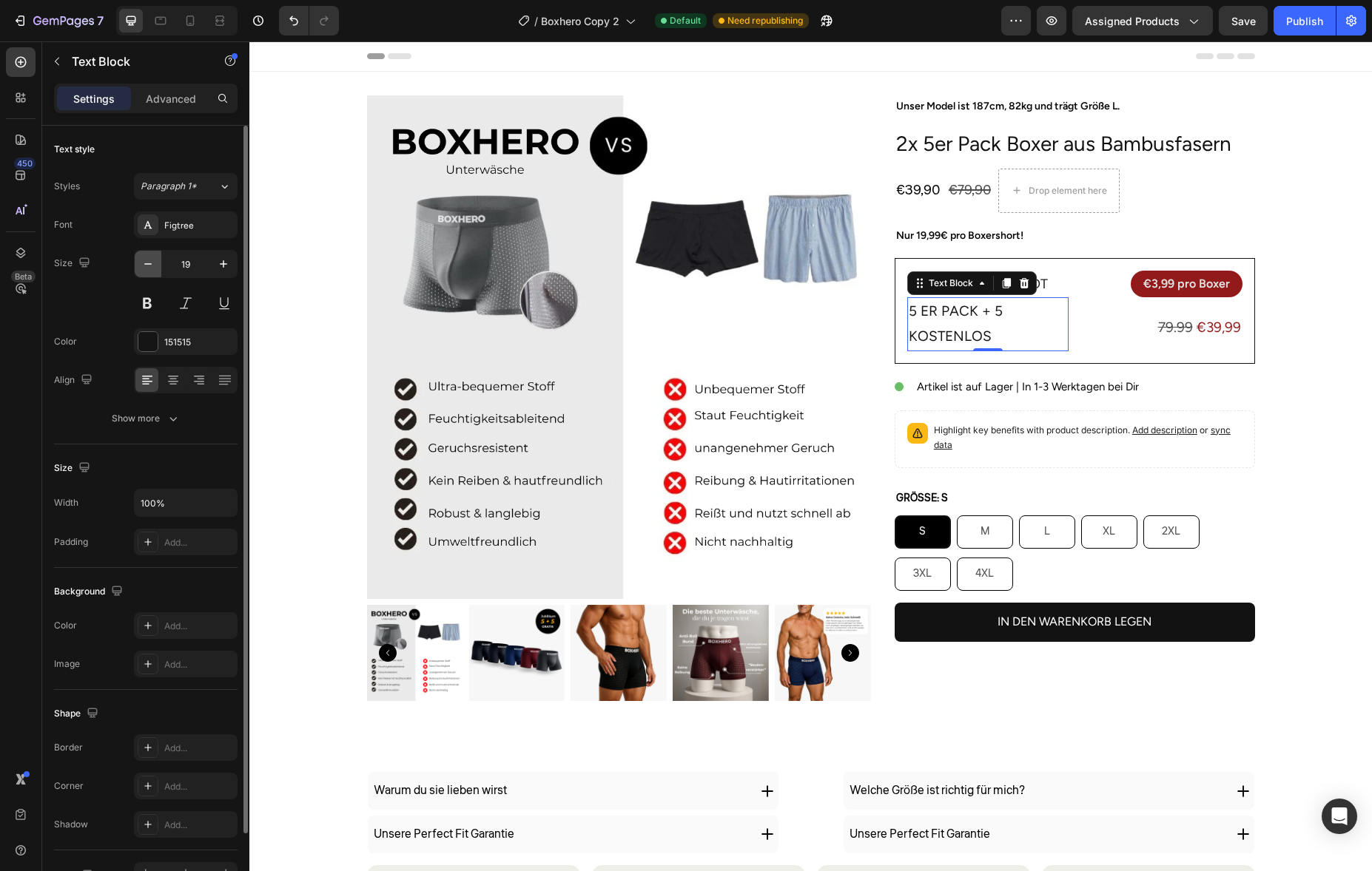
click at [154, 267] on icon "button" at bounding box center [148, 264] width 14 height 14
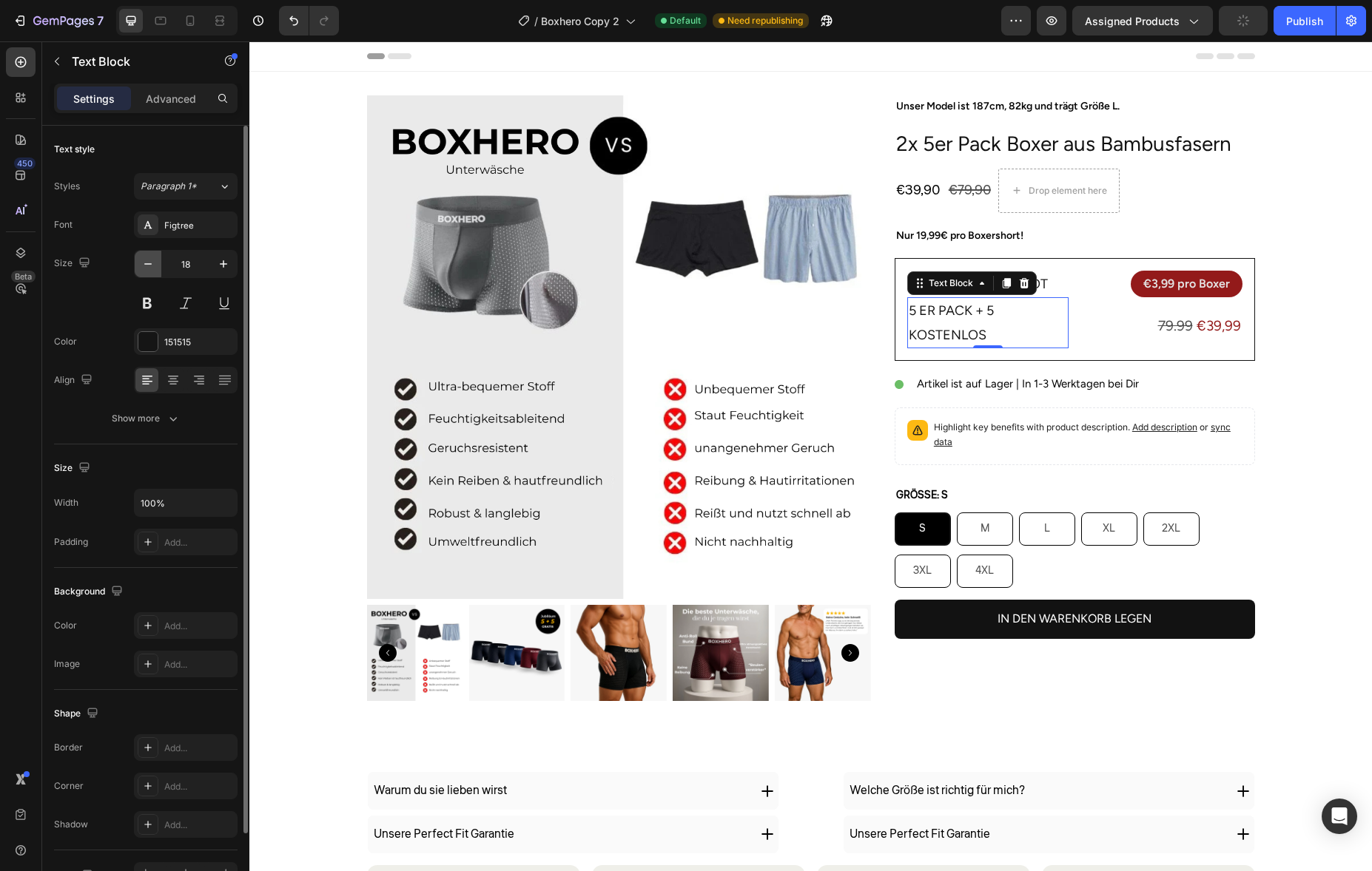
click at [154, 267] on icon "button" at bounding box center [148, 264] width 14 height 14
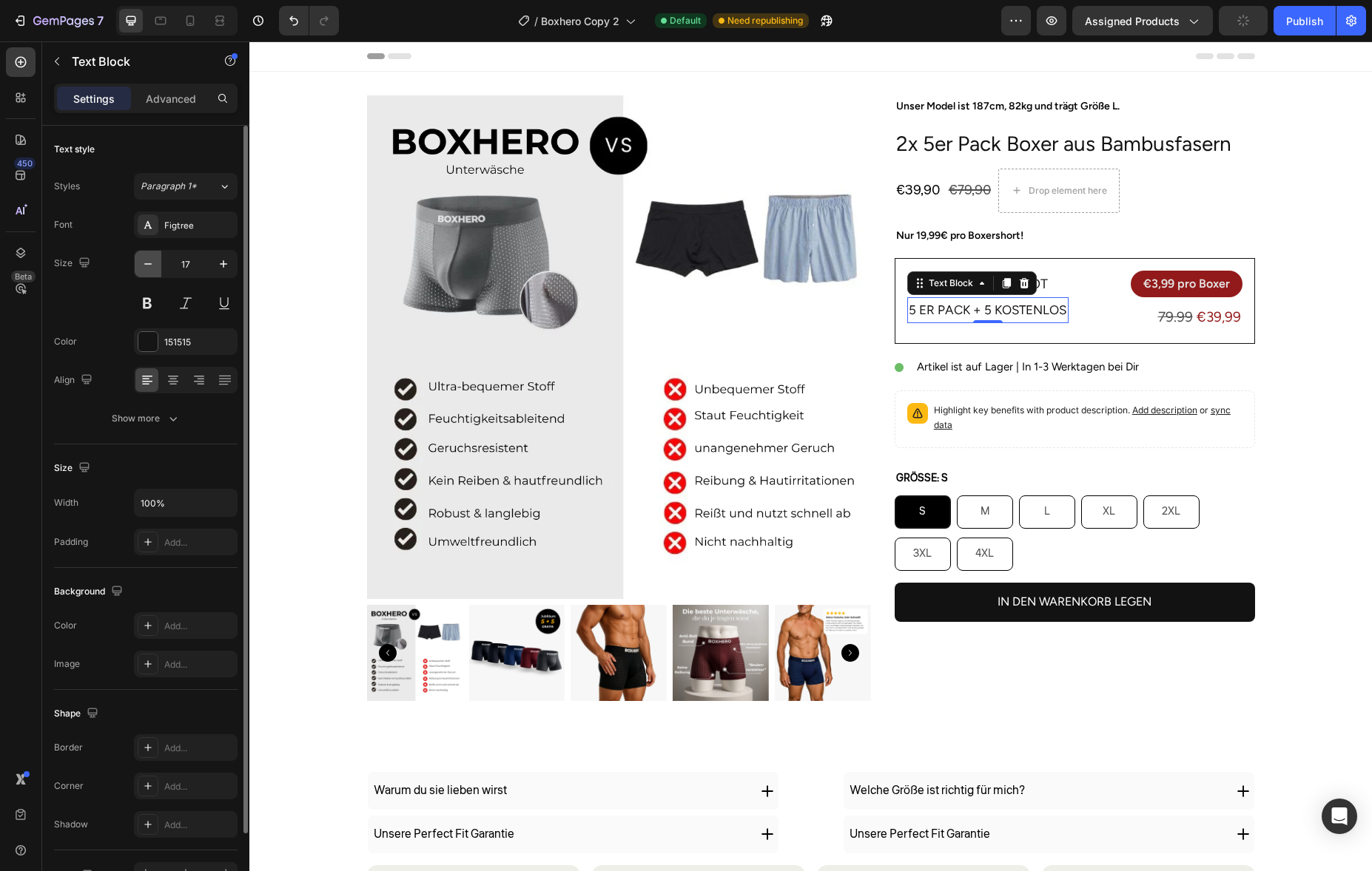
click at [154, 267] on icon "button" at bounding box center [148, 264] width 14 height 14
type input "16"
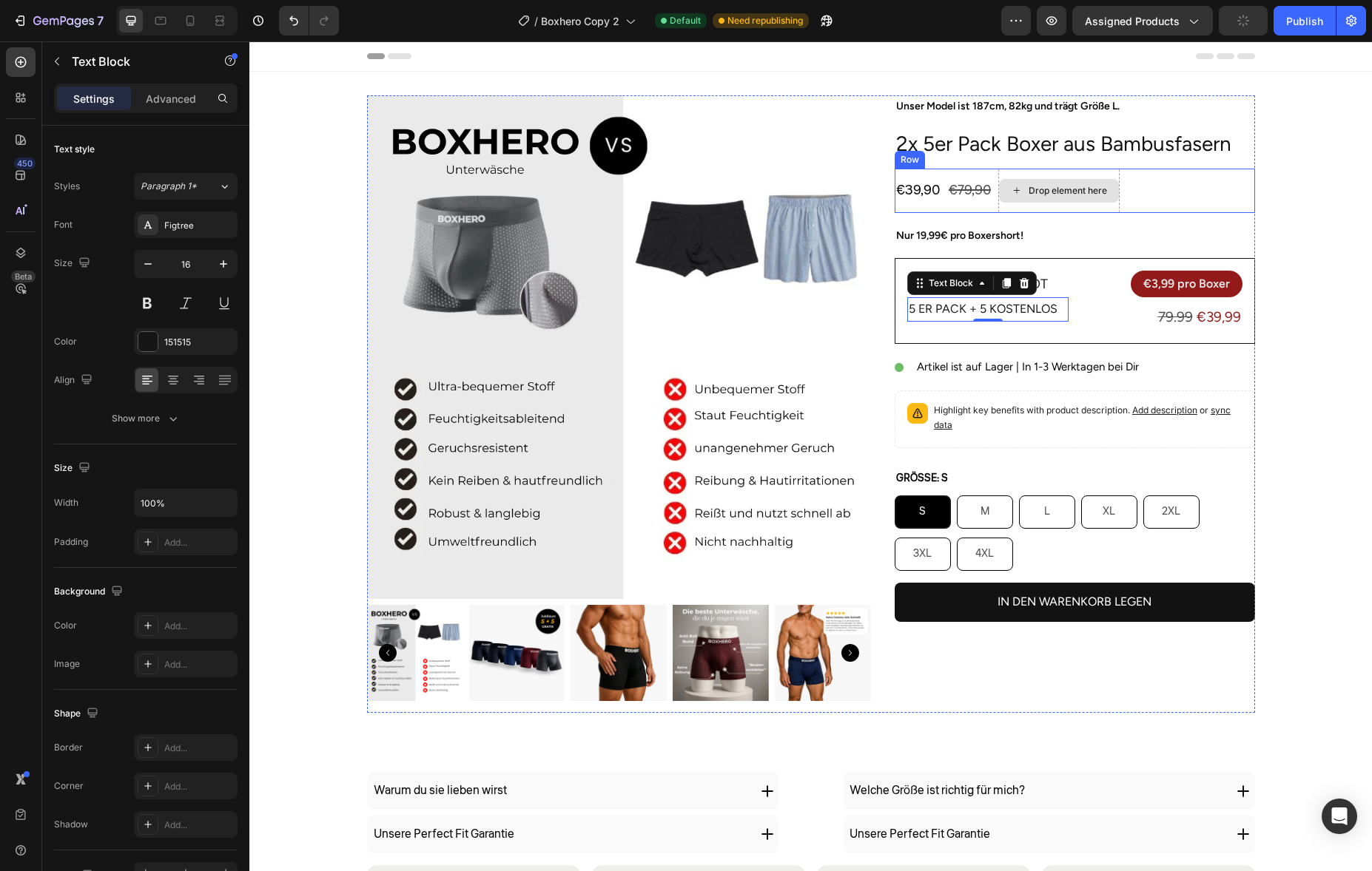
click at [1025, 182] on div "Drop element here" at bounding box center [1058, 191] width 120 height 24
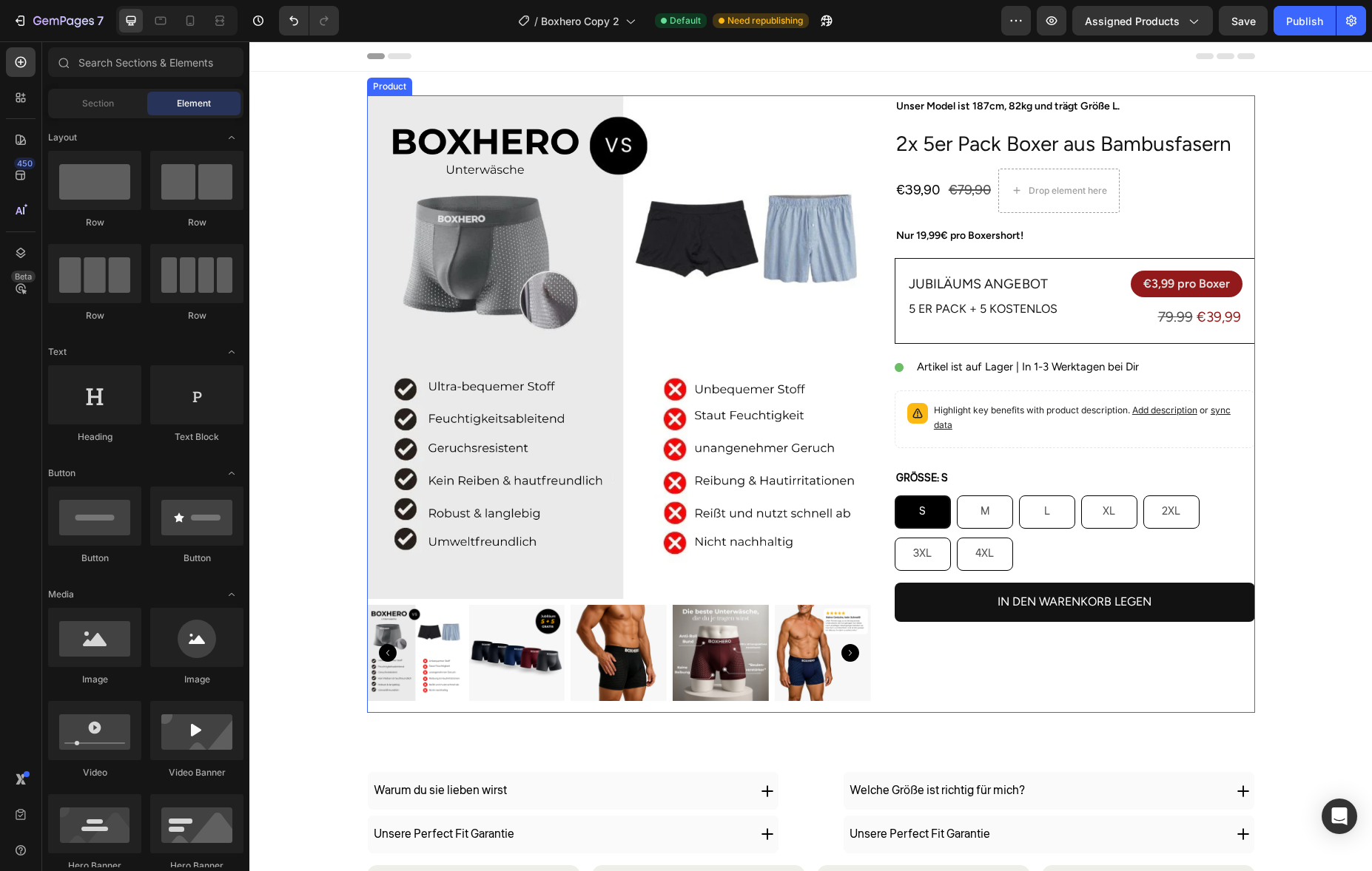
click at [1055, 222] on div "Unser Model ist 187cm, 82kg und trägt Größe L. Text Block 2x 5er Pack Boxer aus…" at bounding box center [1074, 404] width 360 height 618
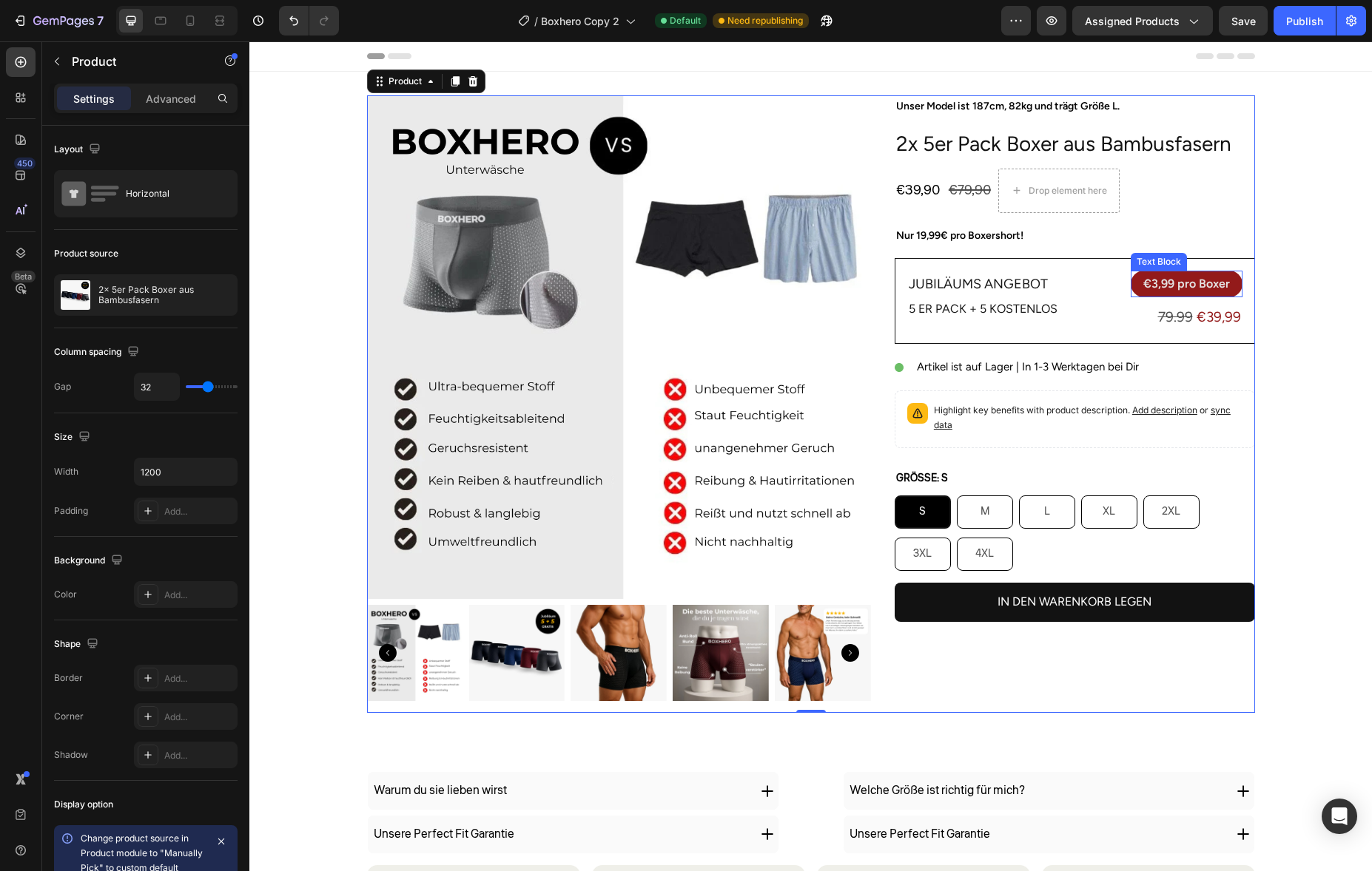
click at [1164, 278] on p "€ 3,99 pro Boxer" at bounding box center [1187, 284] width 87 height 12
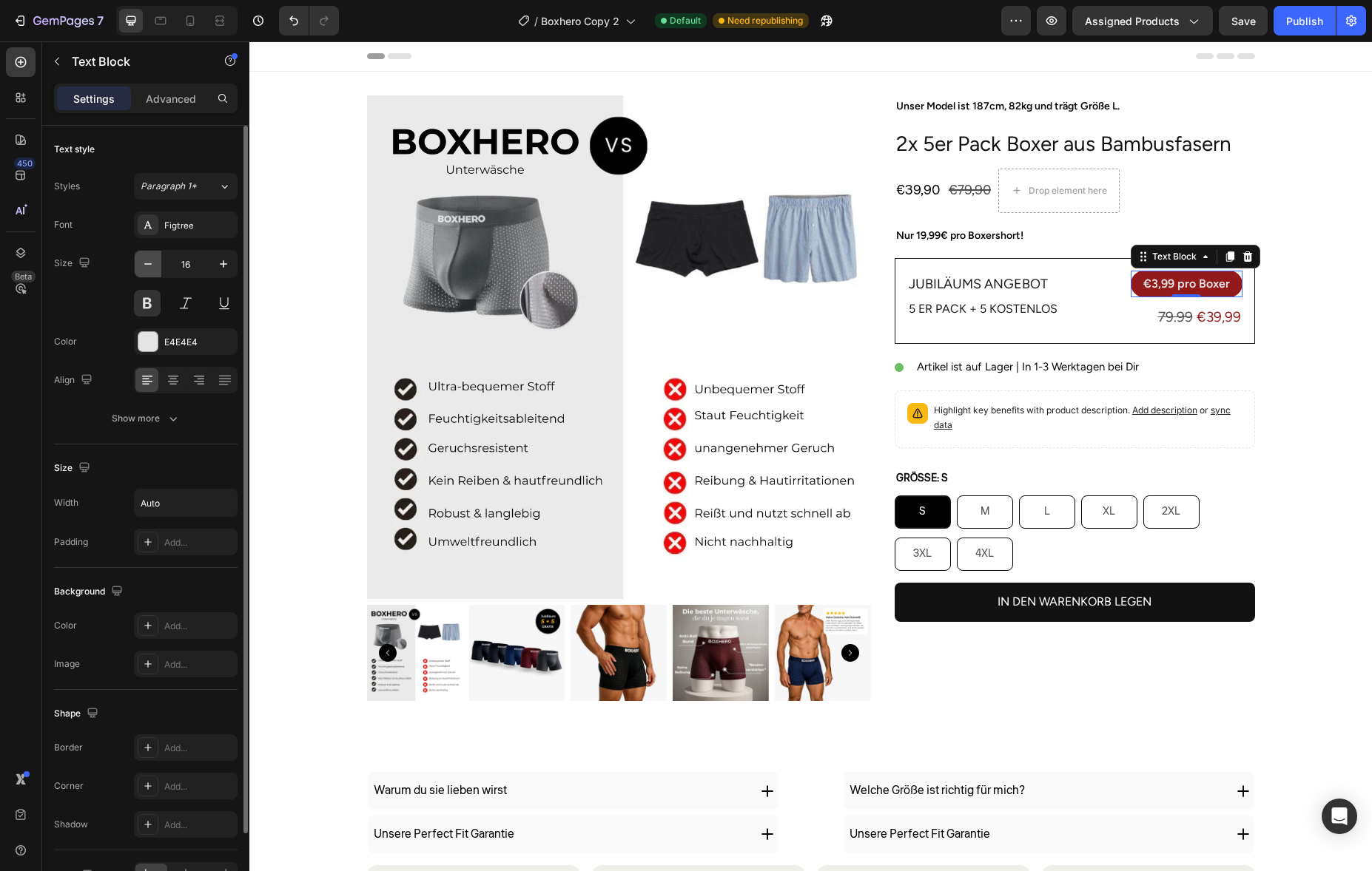
click at [158, 271] on button "button" at bounding box center [148, 264] width 26 height 26
type input "14"
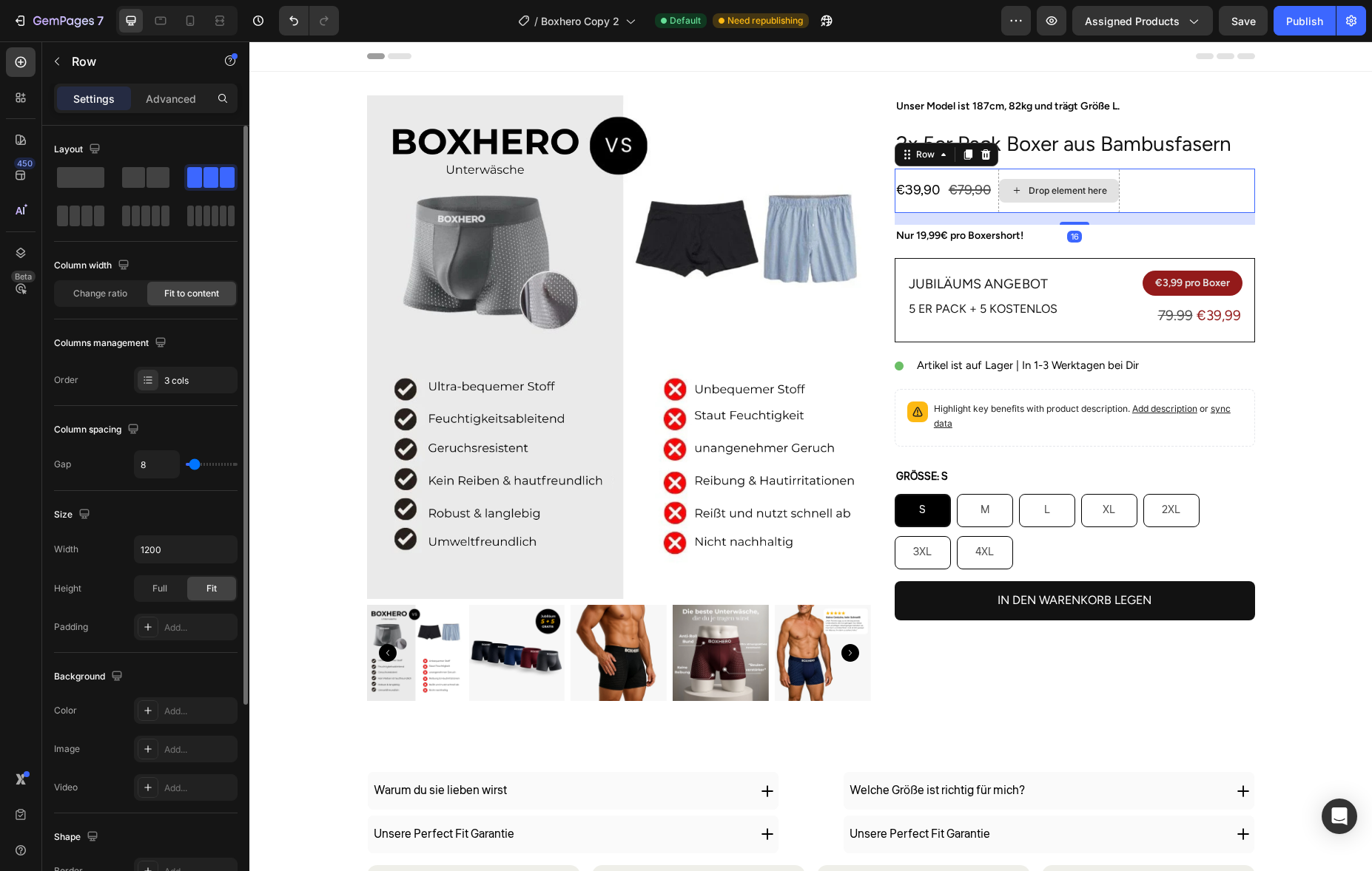
click at [1109, 176] on div "Drop element here" at bounding box center [1058, 190] width 121 height 44
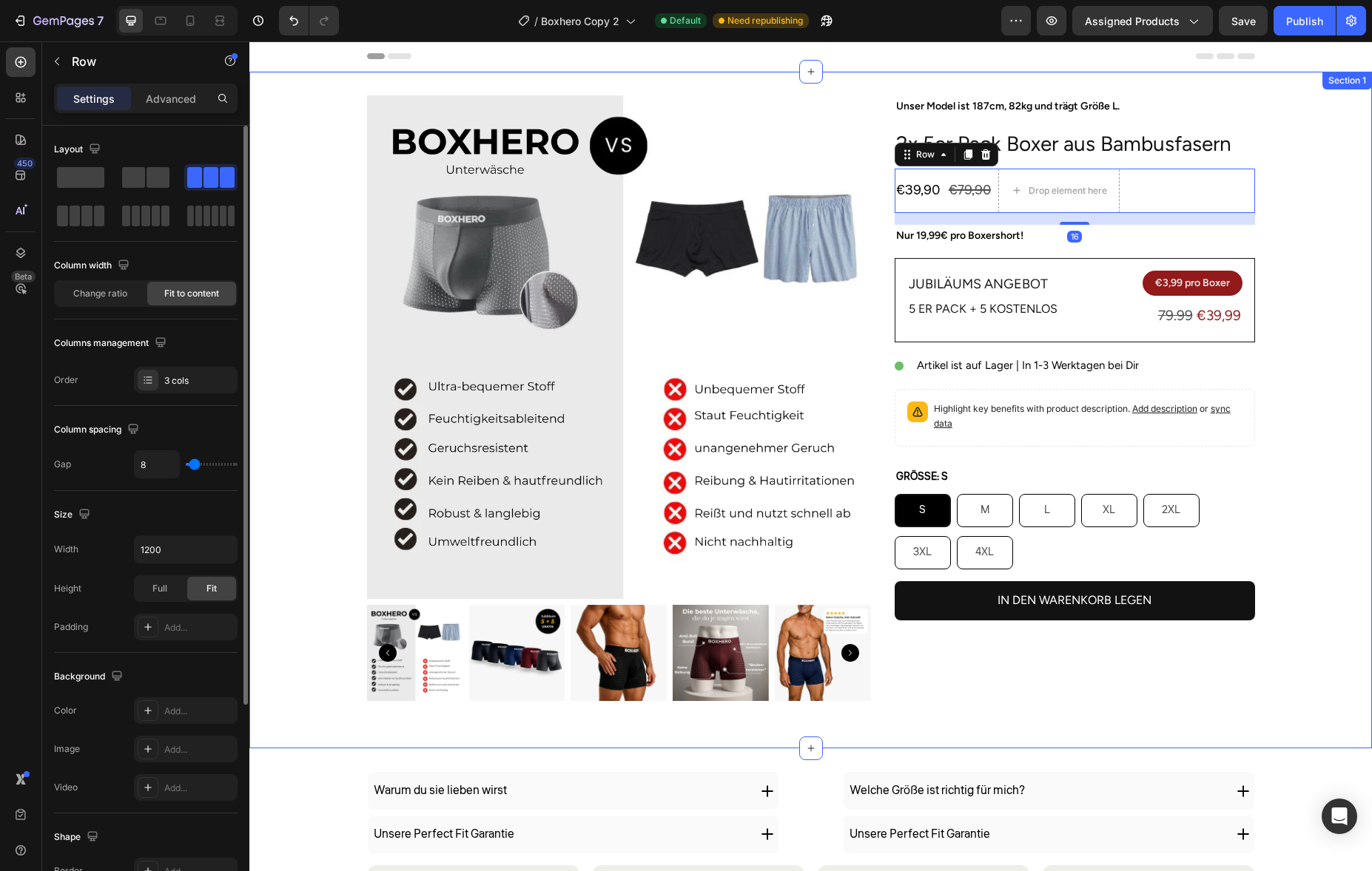
click at [1256, 152] on div "Product Images Unser Model ist 187cm, 82kg und trägt Größe L. Text Block 2x 5er…" at bounding box center [810, 410] width 1122 height 630
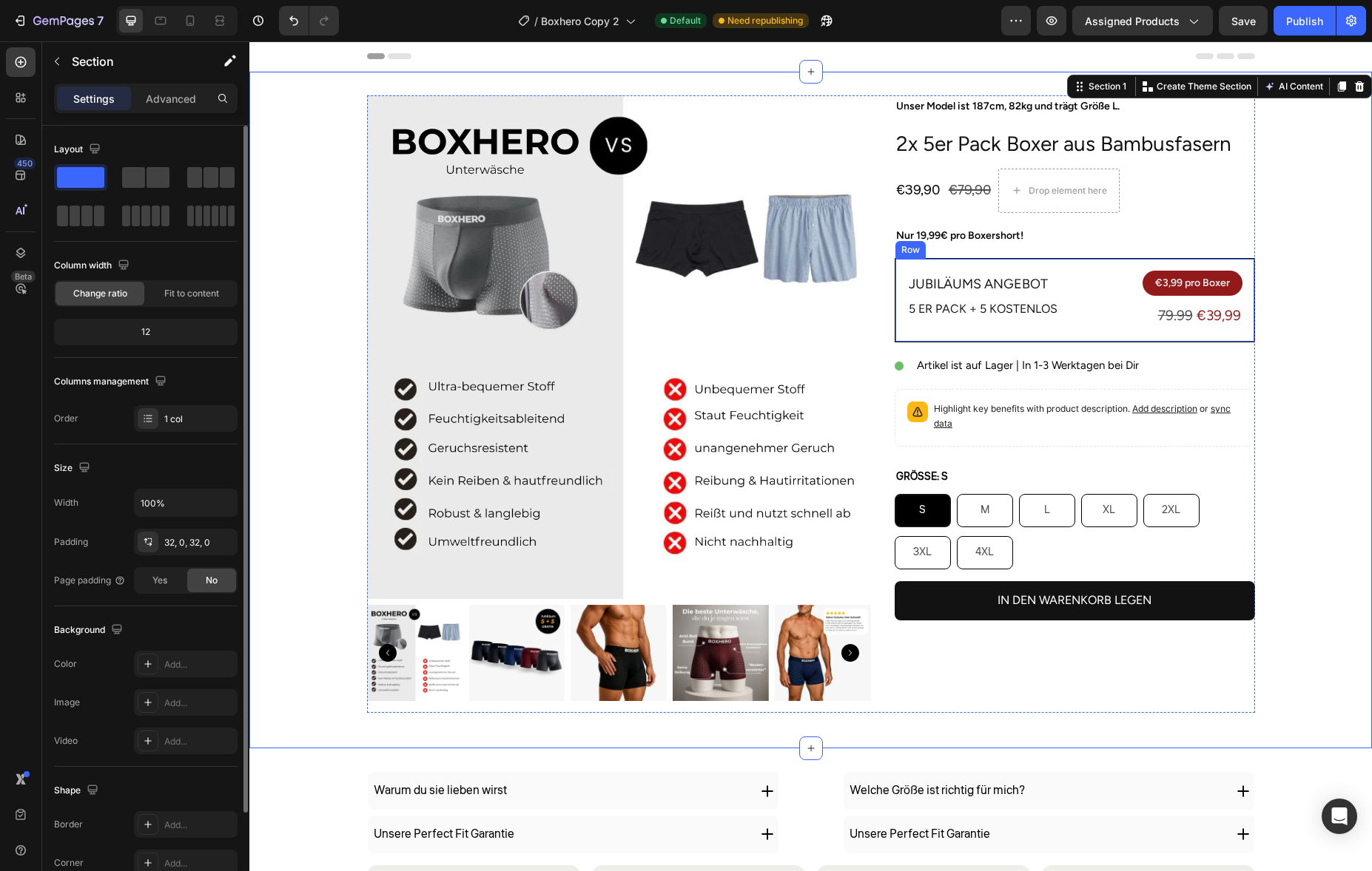
click at [925, 342] on div "Jubiläums angebot Text Block 5 er Pack + 5 Kostenlos Text Block € 3,99 pro Boxe…" at bounding box center [1074, 300] width 360 height 84
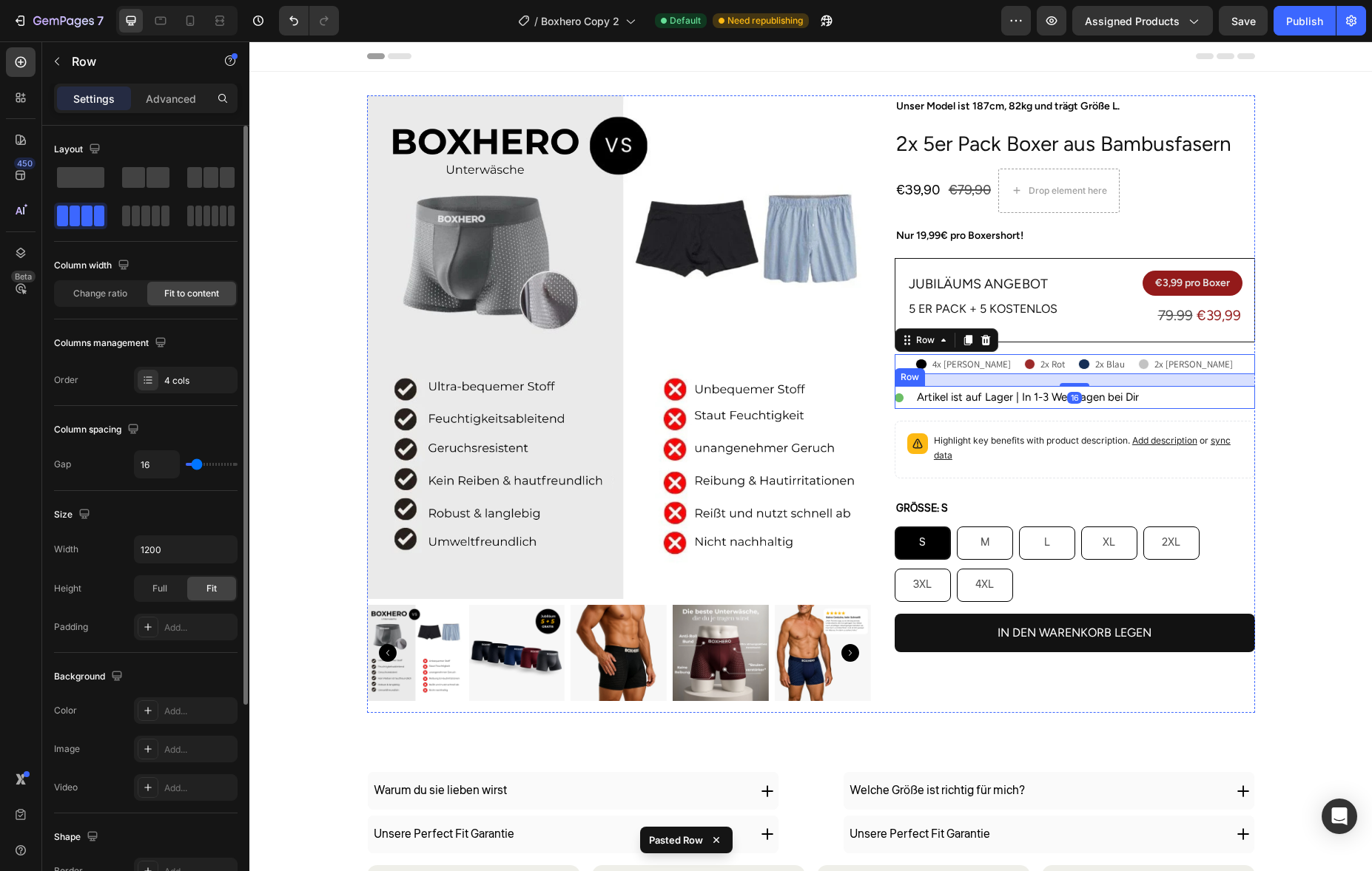
click at [1230, 400] on div "Image Artikel ist auf Lager | In 1-3 Werktagen bei Dir Text Block Row" at bounding box center [1074, 397] width 360 height 23
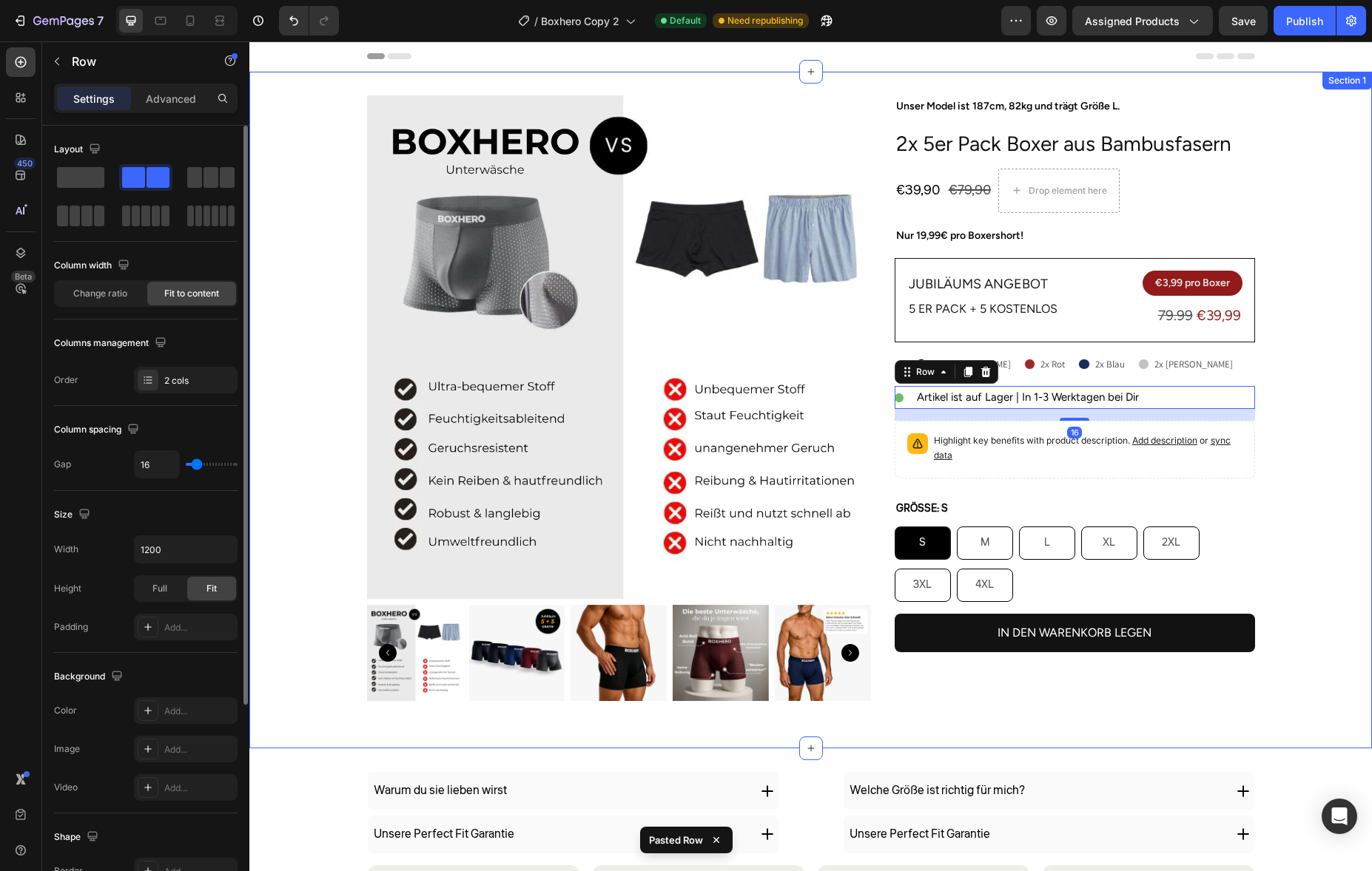
click at [1284, 350] on div "Product Images Unser Model ist 187cm, 82kg und trägt Größe L. Text Block 2x 5er…" at bounding box center [810, 410] width 1122 height 630
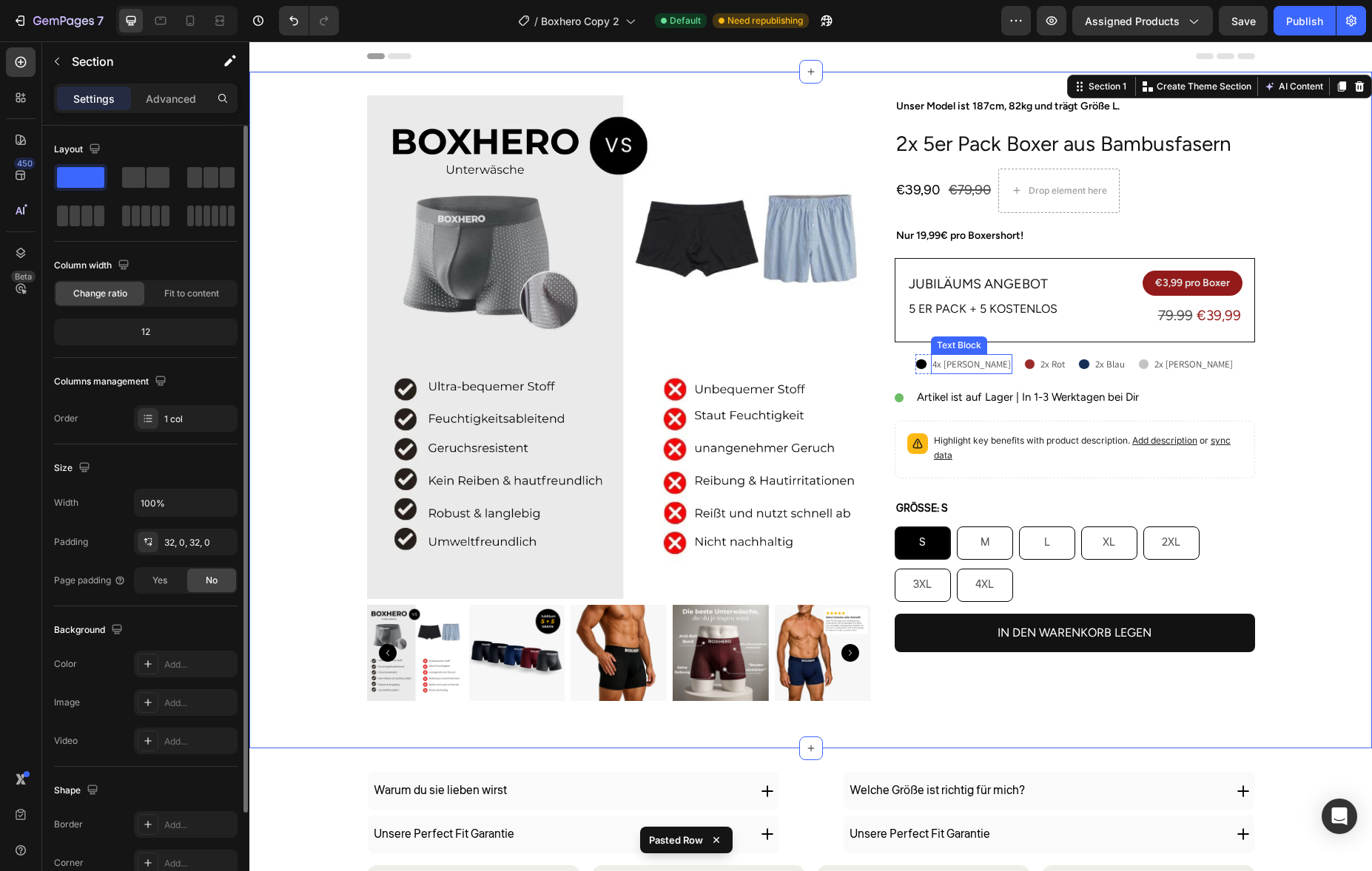
click at [1011, 359] on p "4x Schwarz" at bounding box center [972, 364] width 79 height 17
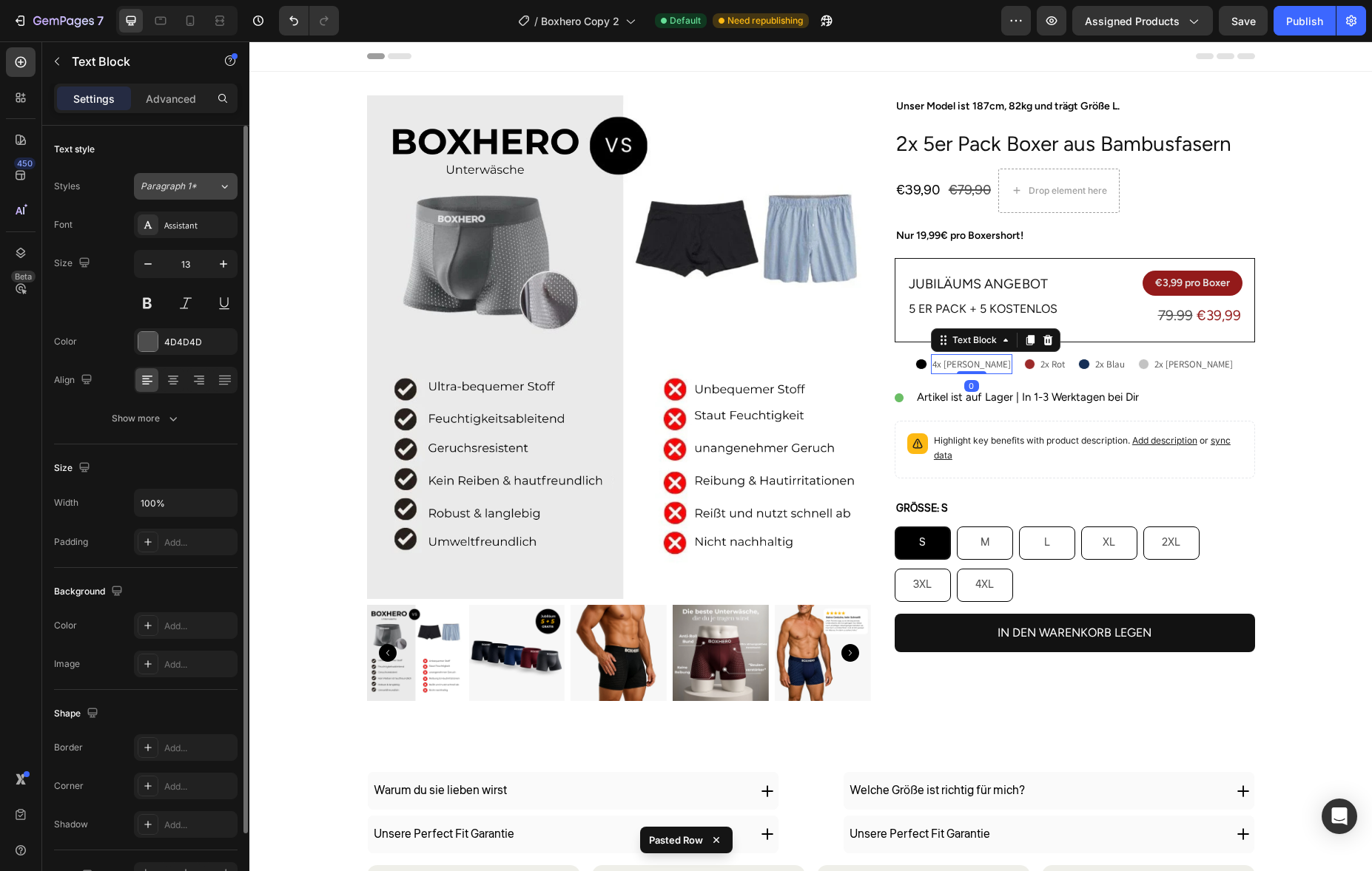
click at [182, 198] on button "Paragraph 1*" at bounding box center [185, 186] width 104 height 26
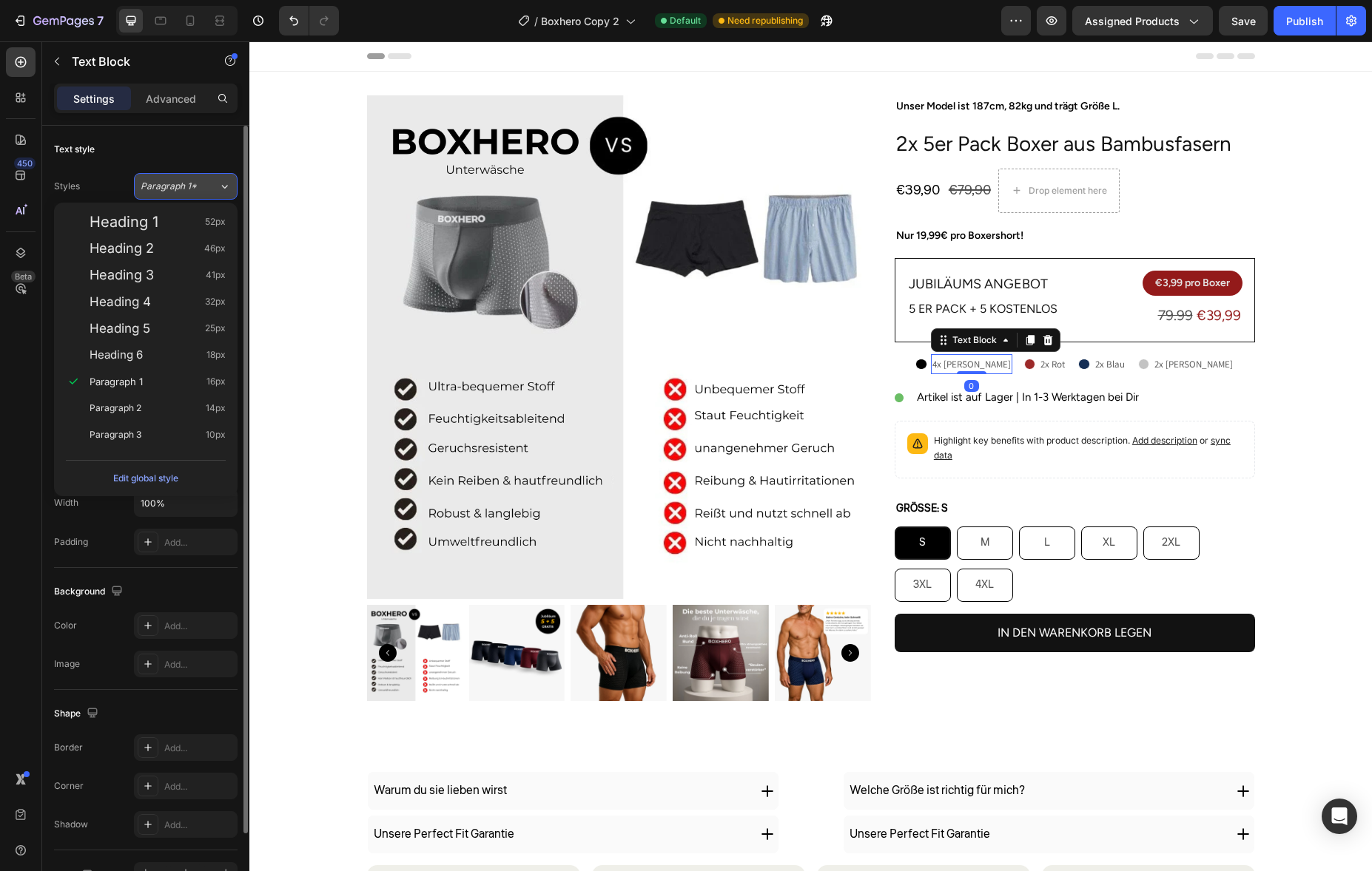
click at [182, 197] on button "Paragraph 1*" at bounding box center [185, 186] width 104 height 26
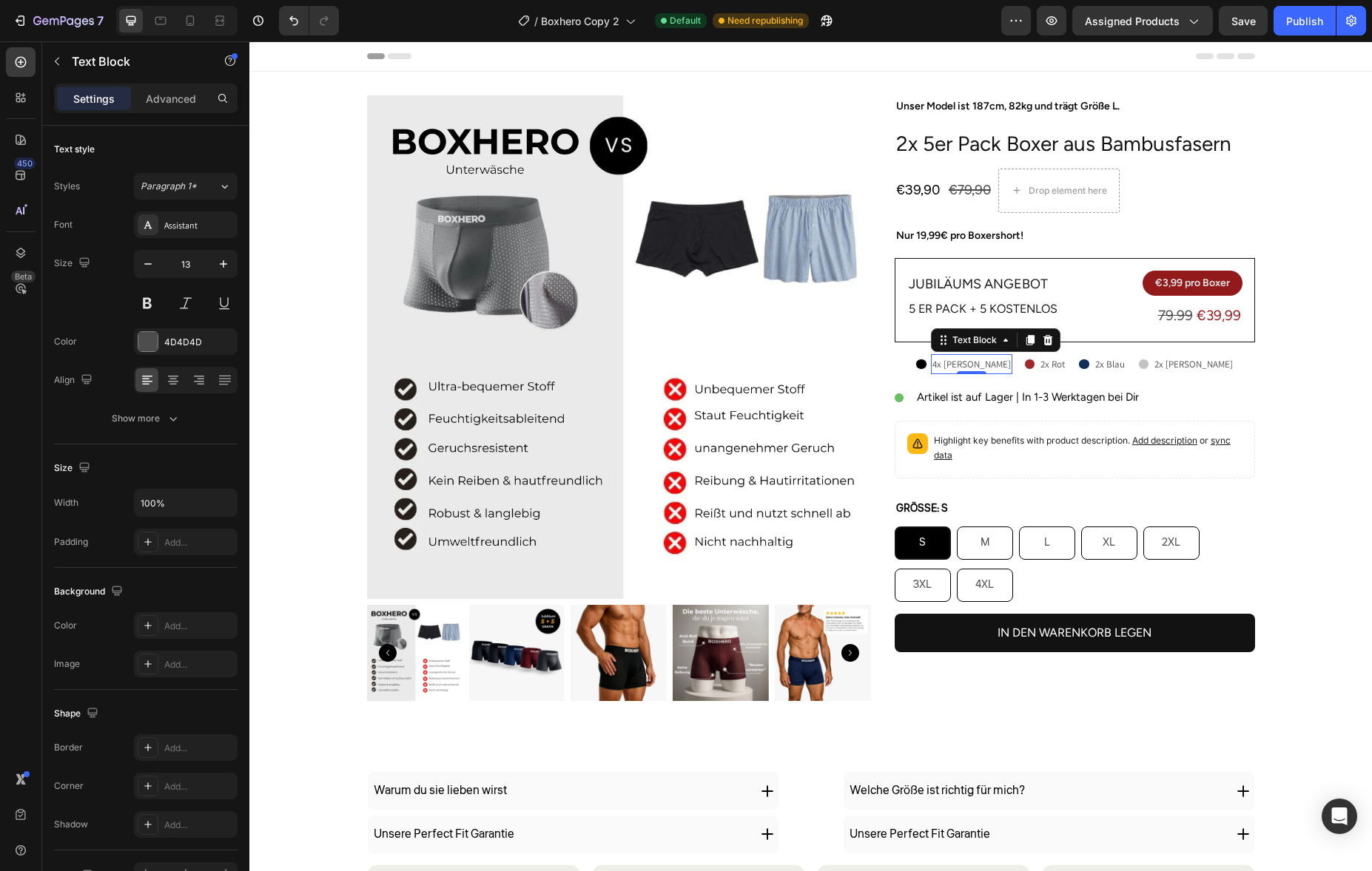
click at [162, 228] on div "Assistant" at bounding box center [185, 225] width 104 height 26
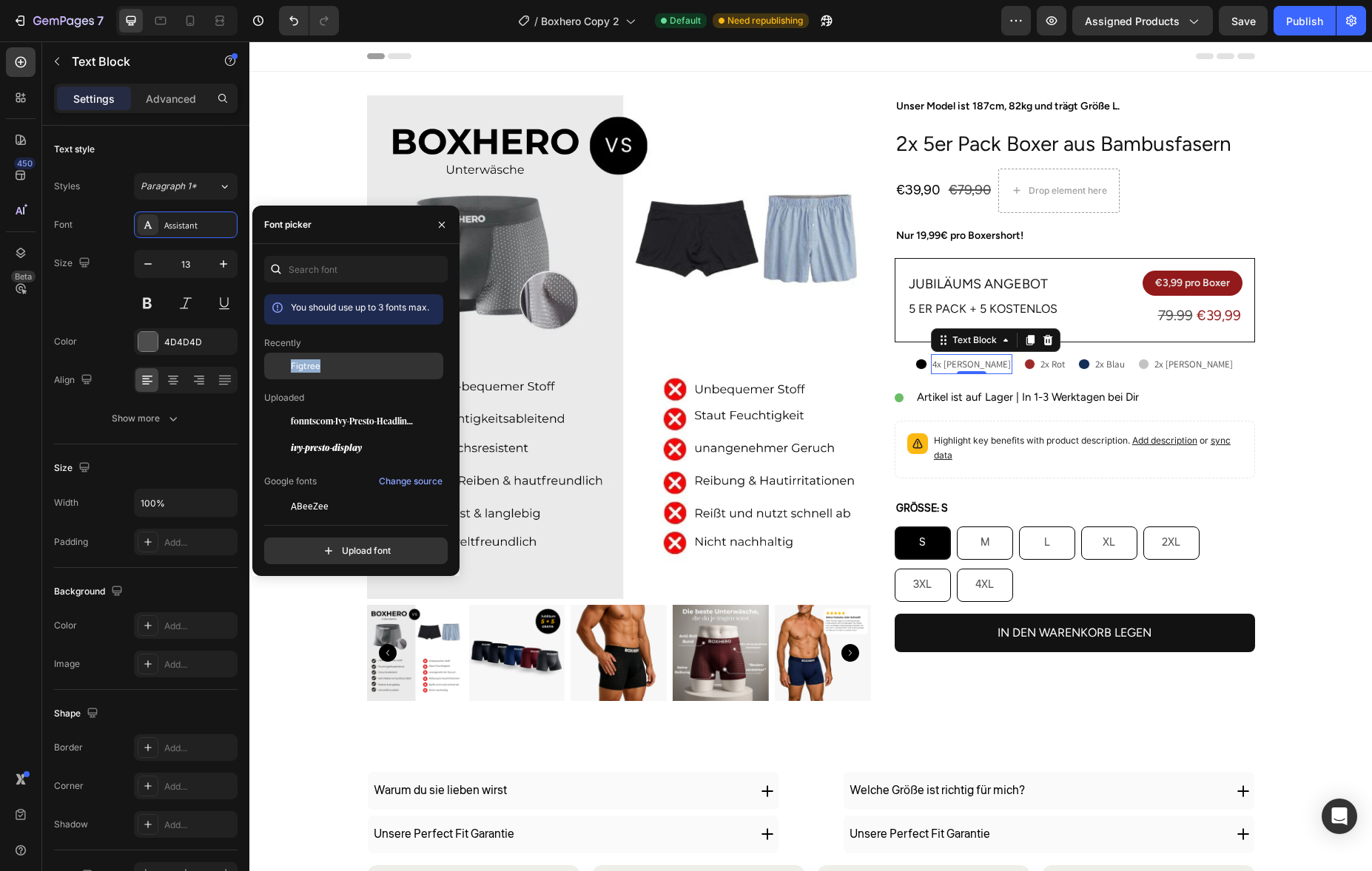
click at [352, 359] on div "Figtree" at bounding box center [365, 366] width 149 height 14
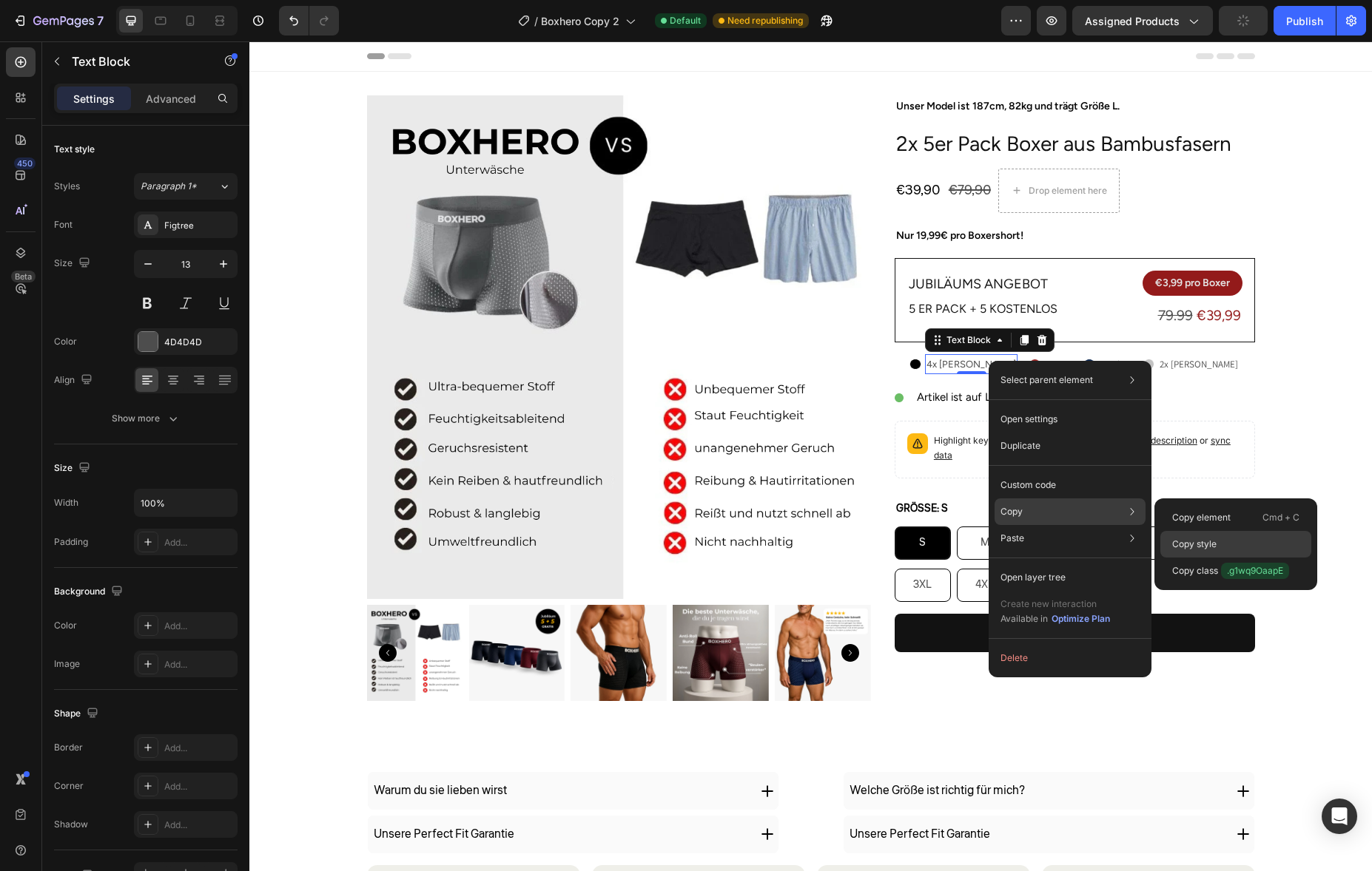
drag, startPoint x: 1248, startPoint y: 555, endPoint x: 999, endPoint y: 512, distance: 252.7
click at [1248, 555] on div "Copy style" at bounding box center [1236, 544] width 151 height 26
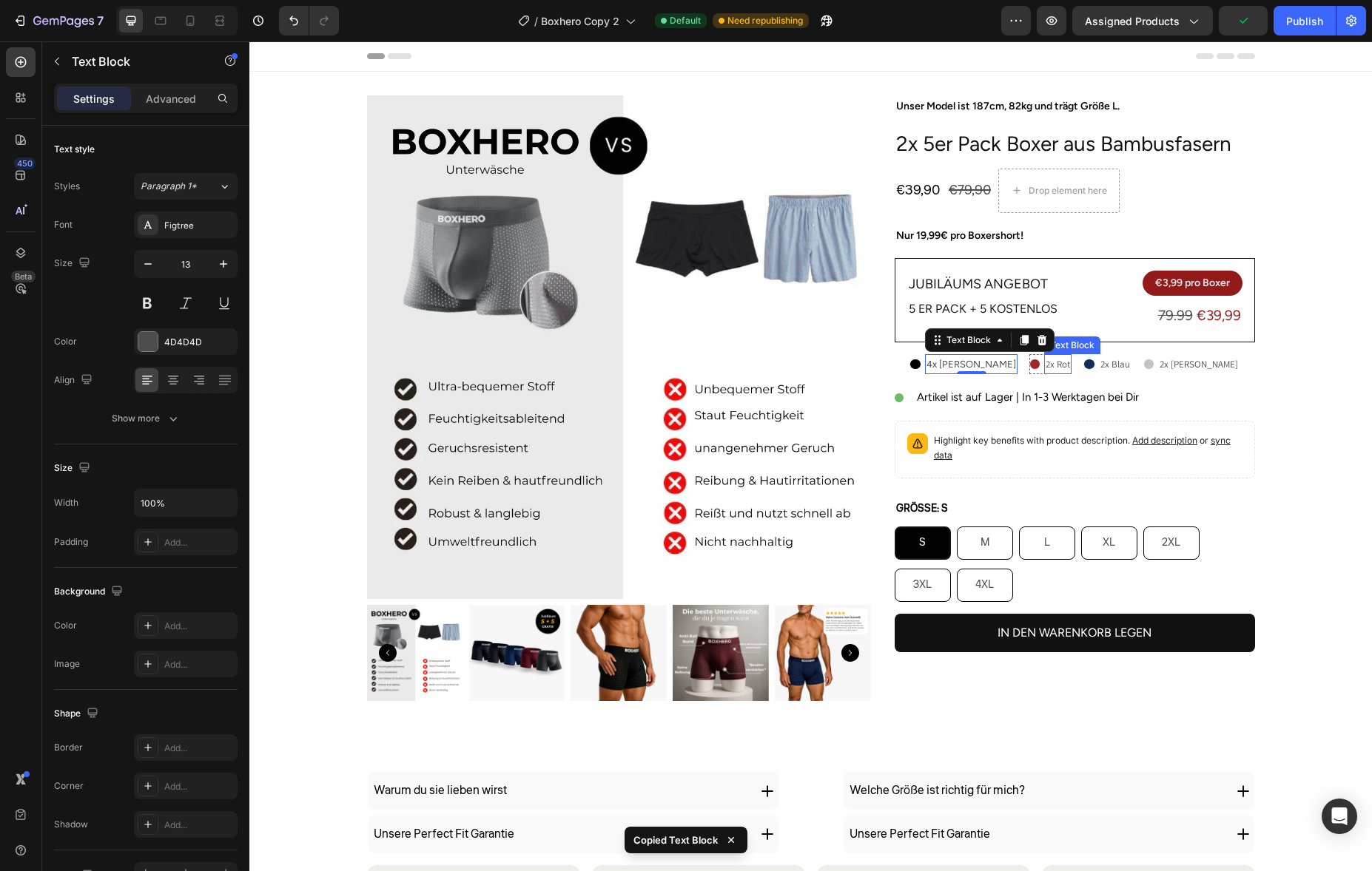
click at [1060, 367] on p "2x Rot" at bounding box center [1057, 364] width 24 height 17
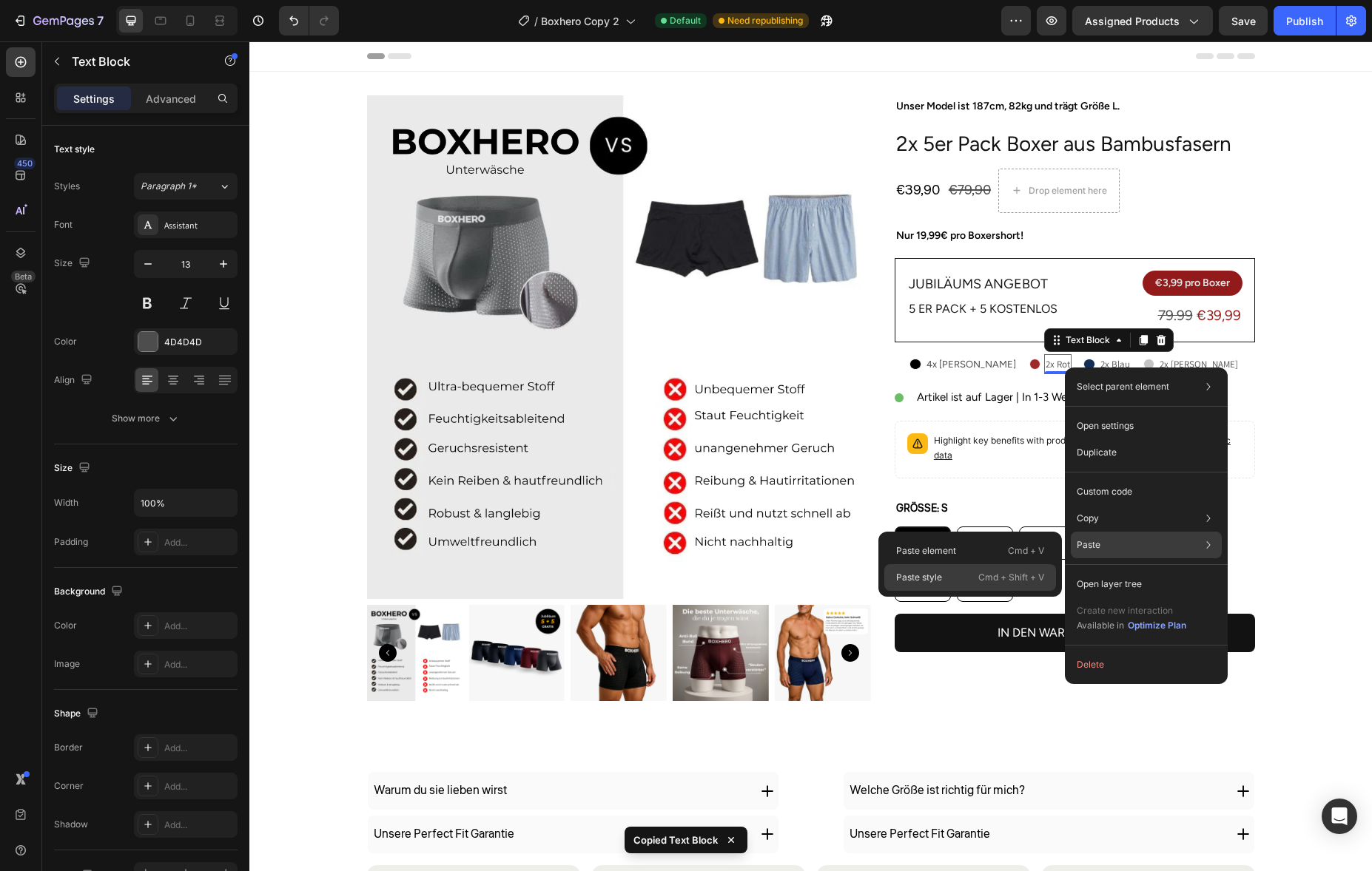
click at [1003, 567] on div "Paste style Cmd + Shift + V" at bounding box center [970, 577] width 172 height 26
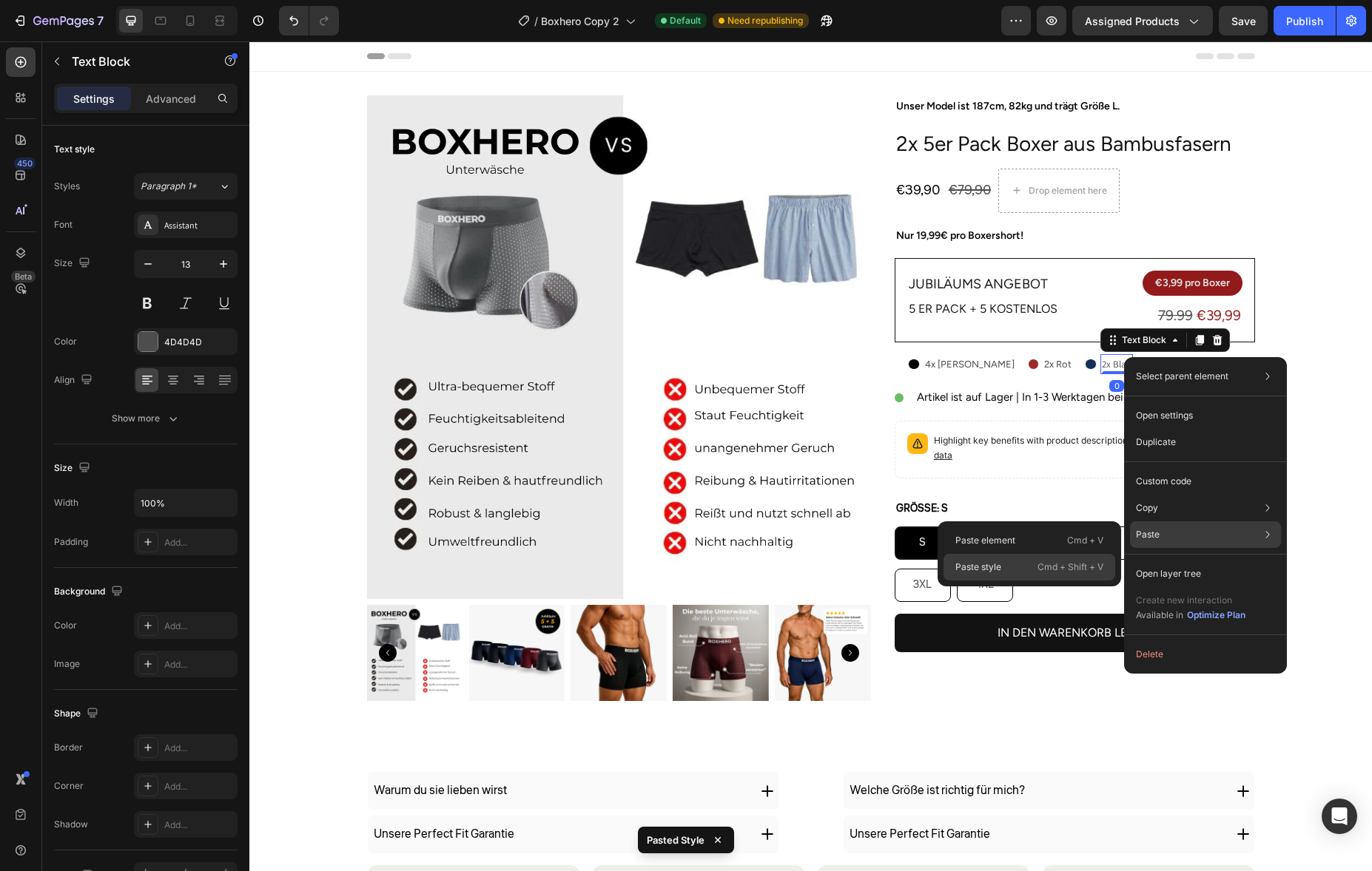
click at [1050, 568] on p "Cmd + Shift + V" at bounding box center [1070, 567] width 66 height 14
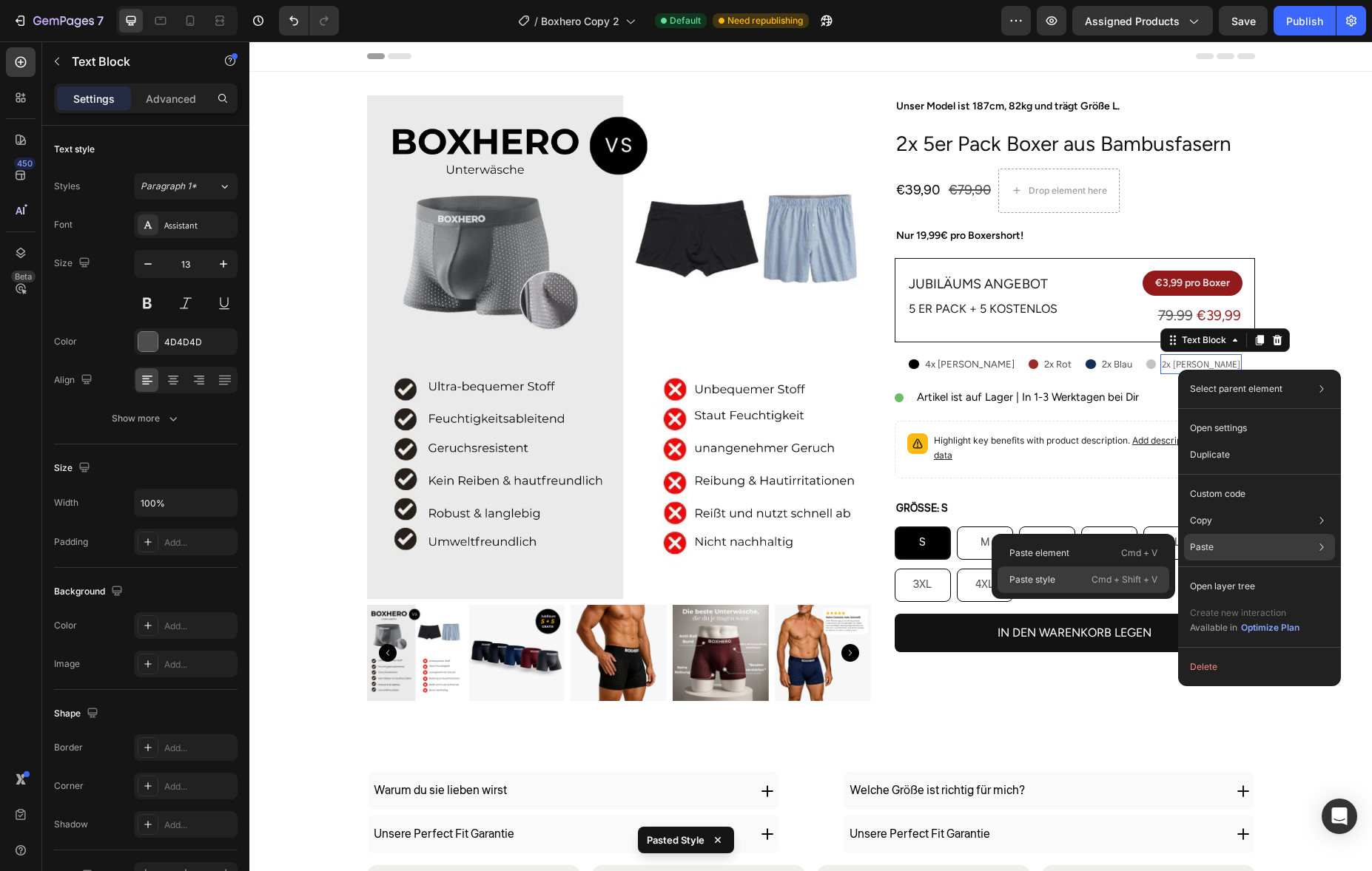
click at [1098, 578] on p "Cmd + Shift + V" at bounding box center [1124, 580] width 66 height 14
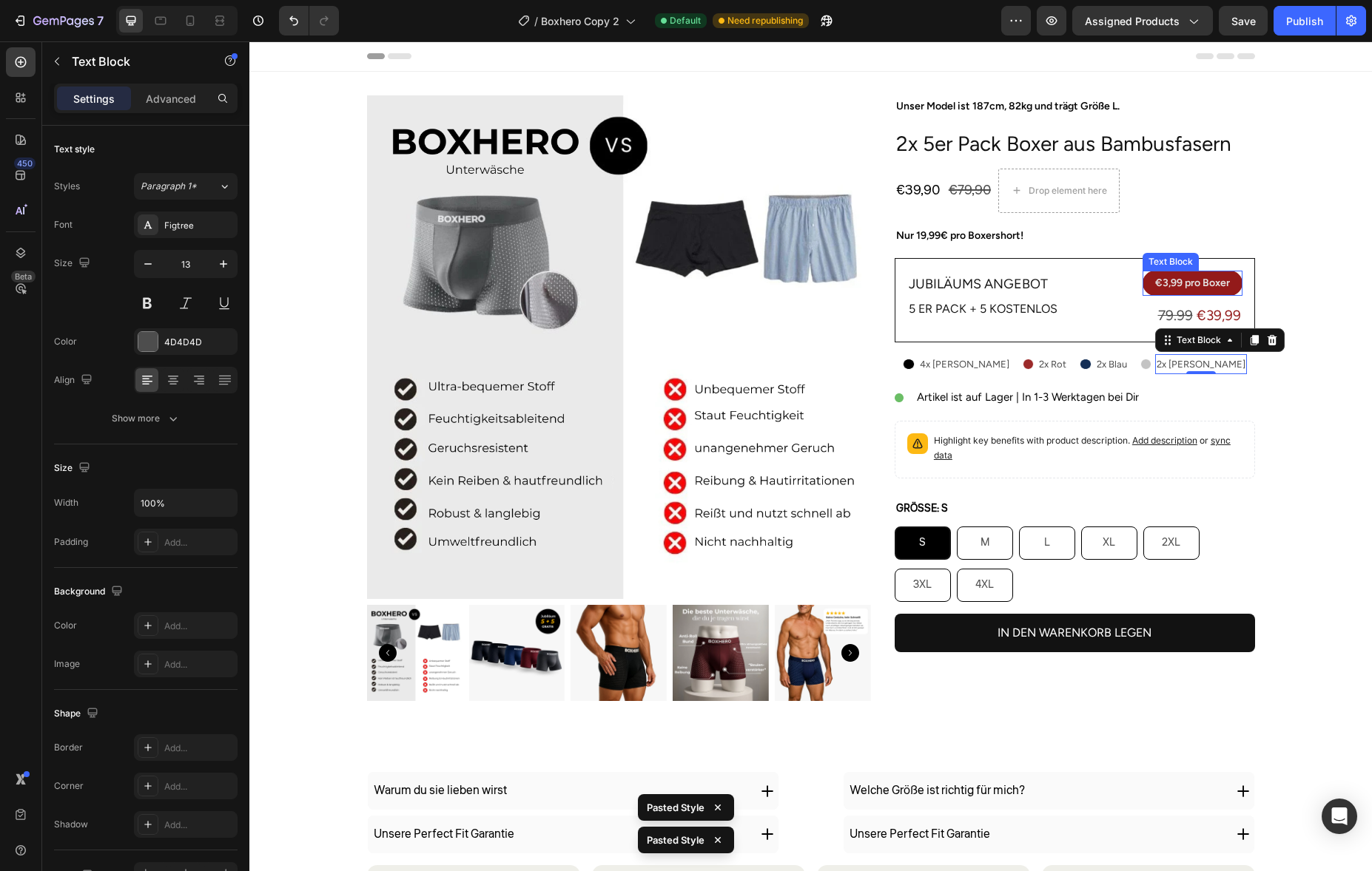
click at [1155, 281] on strong "€" at bounding box center [1159, 283] width 7 height 13
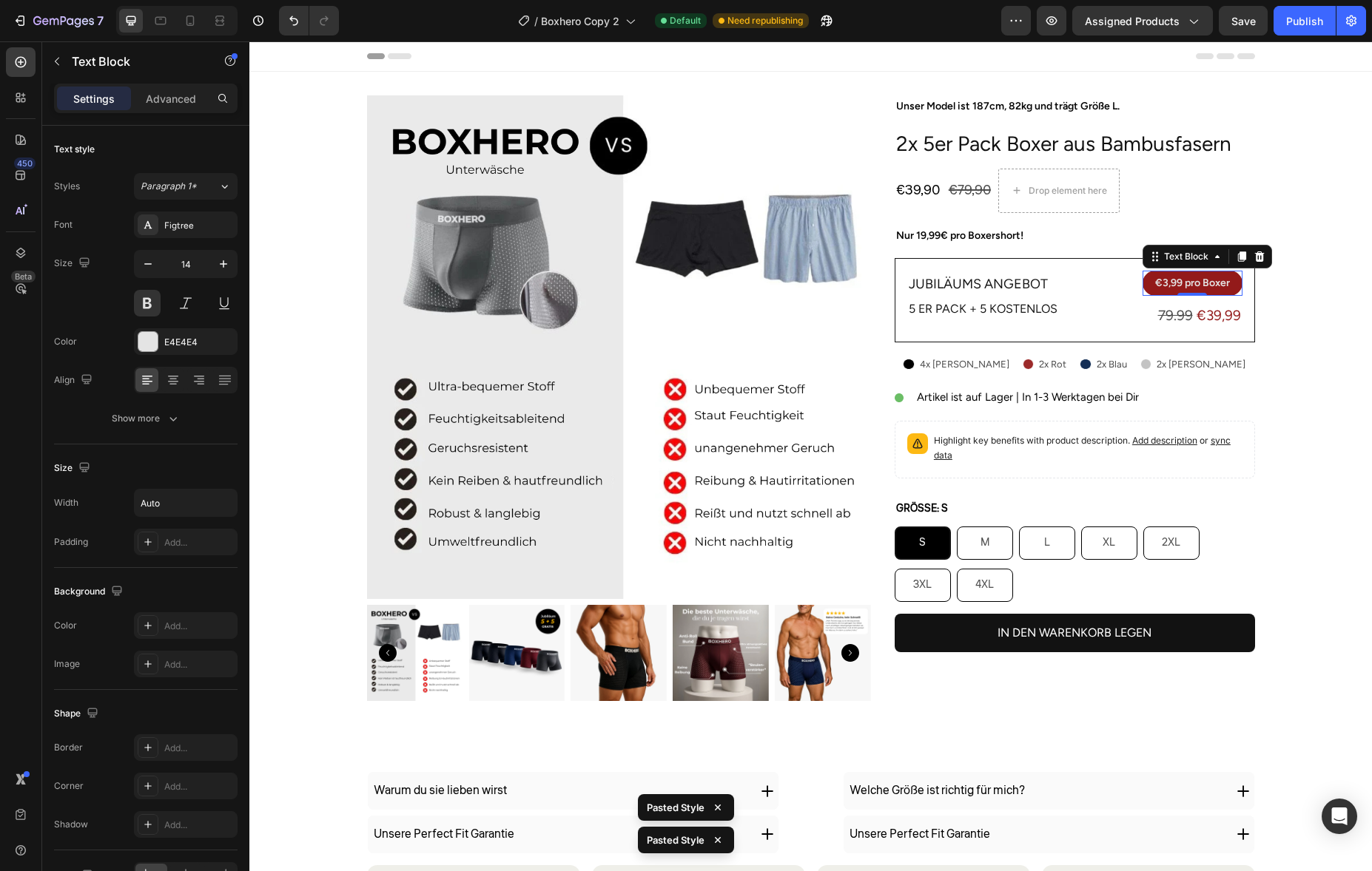
click at [1155, 281] on strong "€" at bounding box center [1159, 283] width 7 height 13
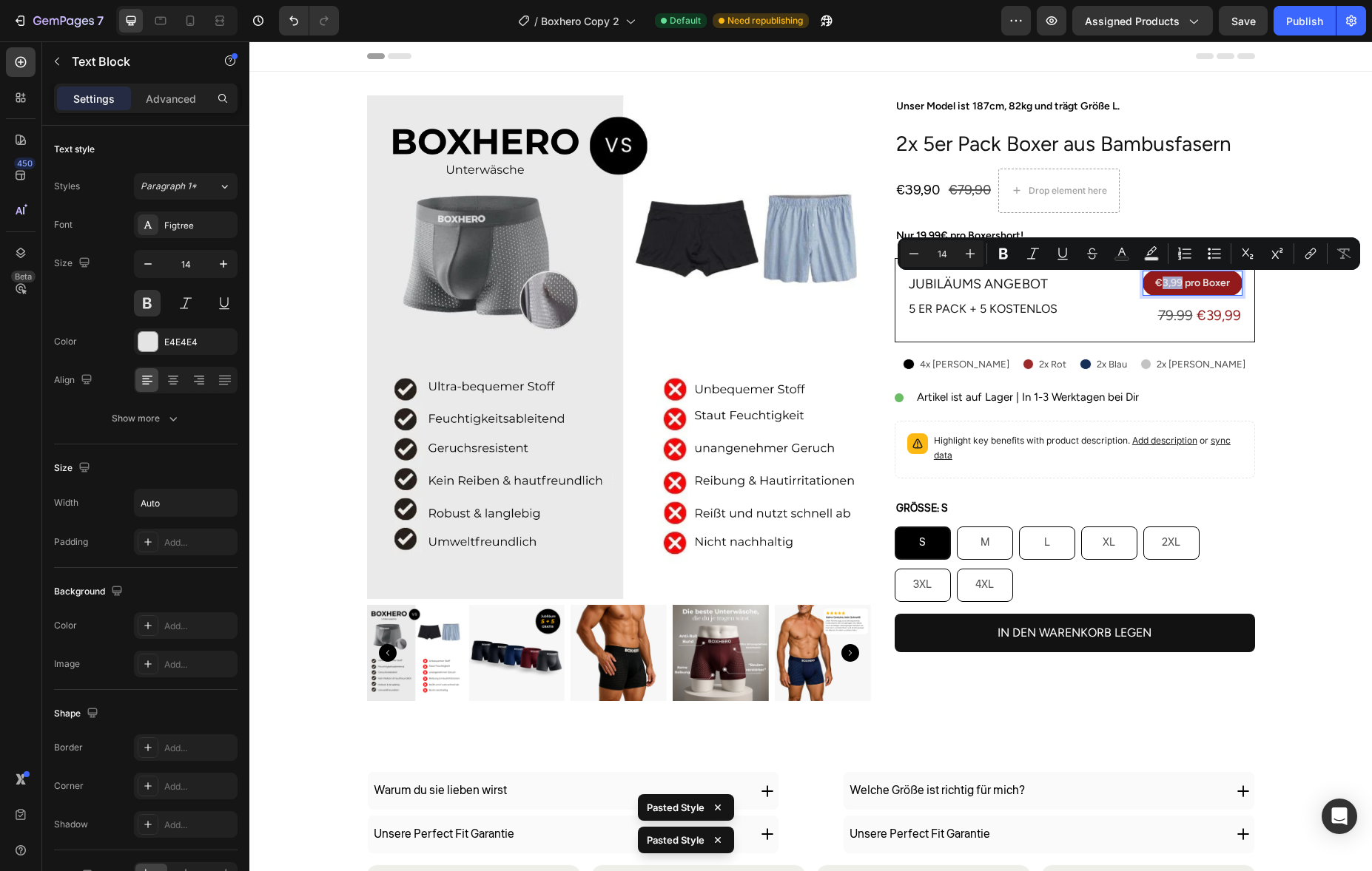
click at [1157, 285] on p "€ 3,99 pro Boxer" at bounding box center [1192, 283] width 75 height 10
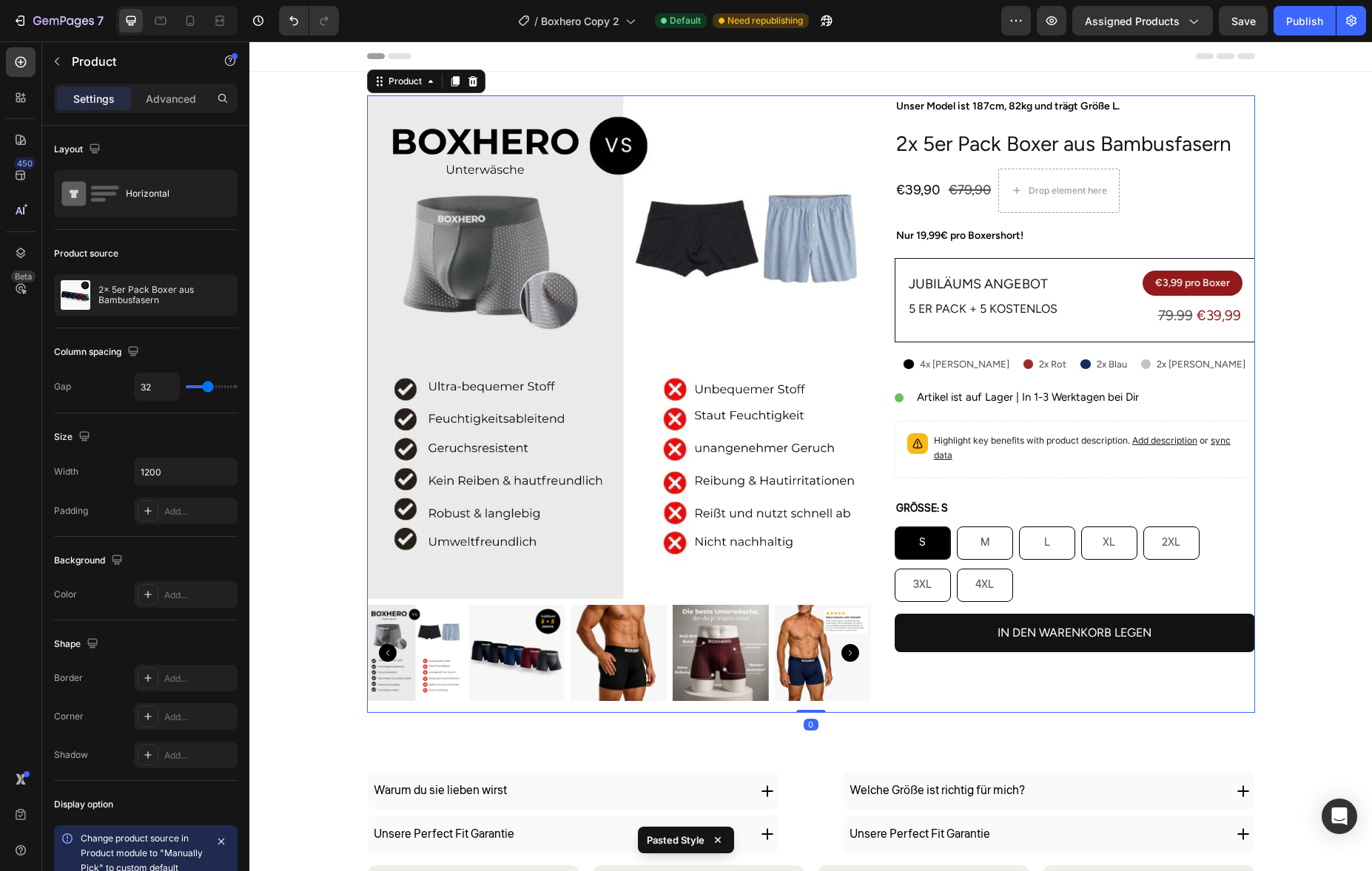
click at [1029, 213] on div "Unser Model ist 187cm, 82kg und trägt Größe L. Text Block 2x 5er Pack Boxer aus…" at bounding box center [1074, 404] width 360 height 618
click at [936, 237] on p "Nur 19,99€ pro Boxershort!" at bounding box center [1074, 235] width 357 height 18
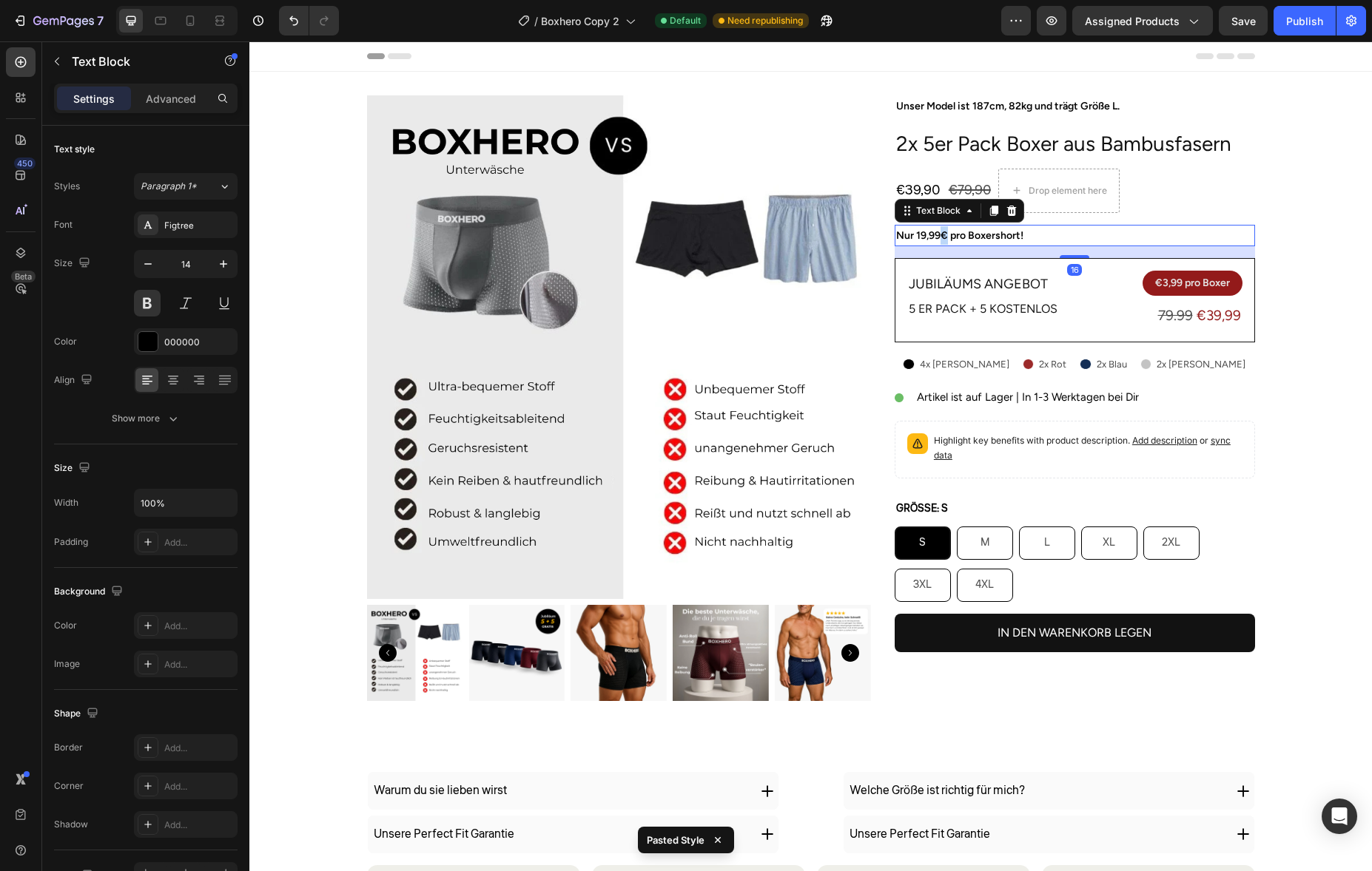
click at [936, 237] on p "Nur 19,99€ pro Boxershort!" at bounding box center [1074, 235] width 357 height 18
click at [923, 237] on p "Nur 19,99€ pro Boxershort!" at bounding box center [1074, 235] width 357 height 18
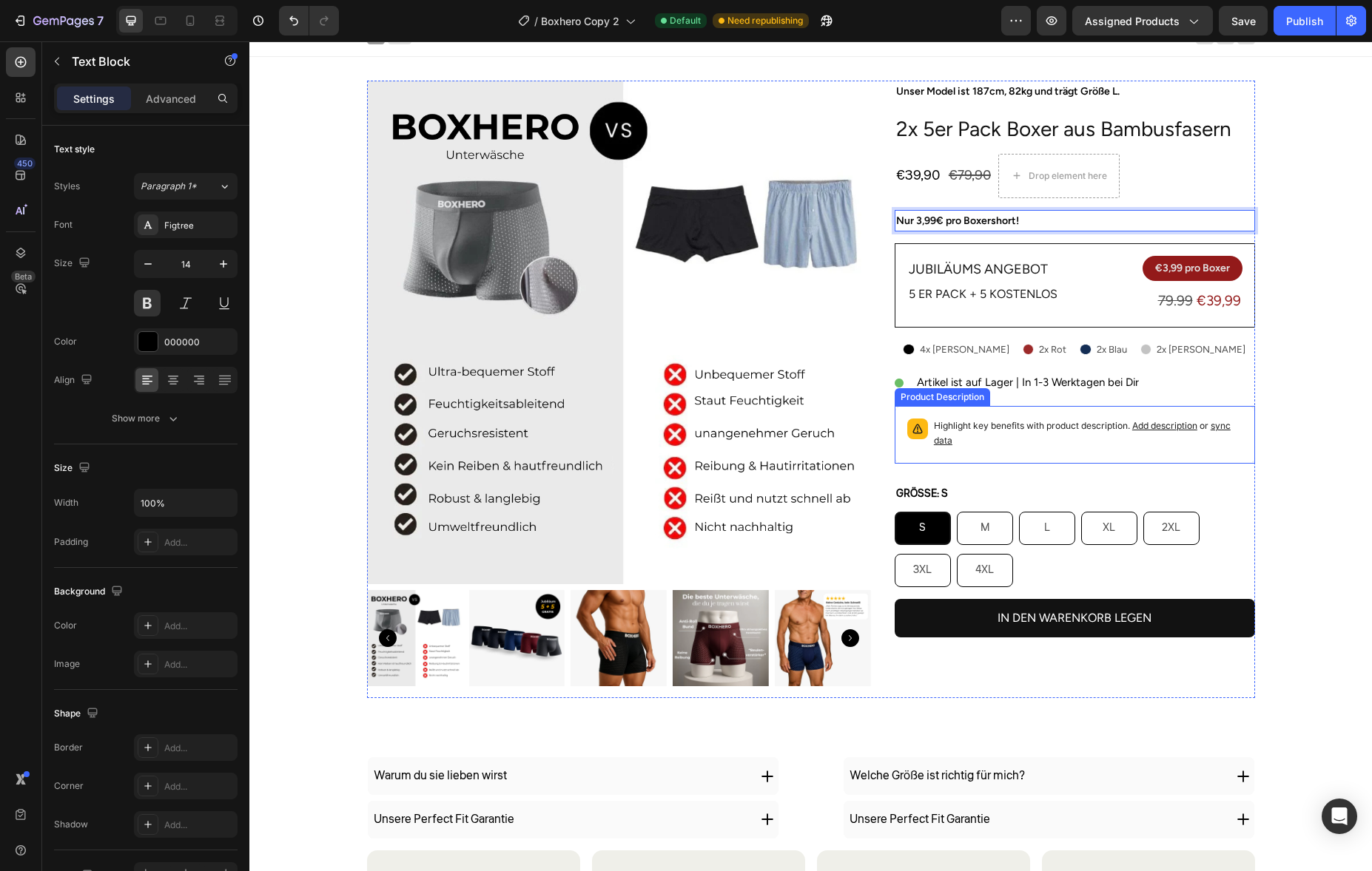
scroll to position [30, 0]
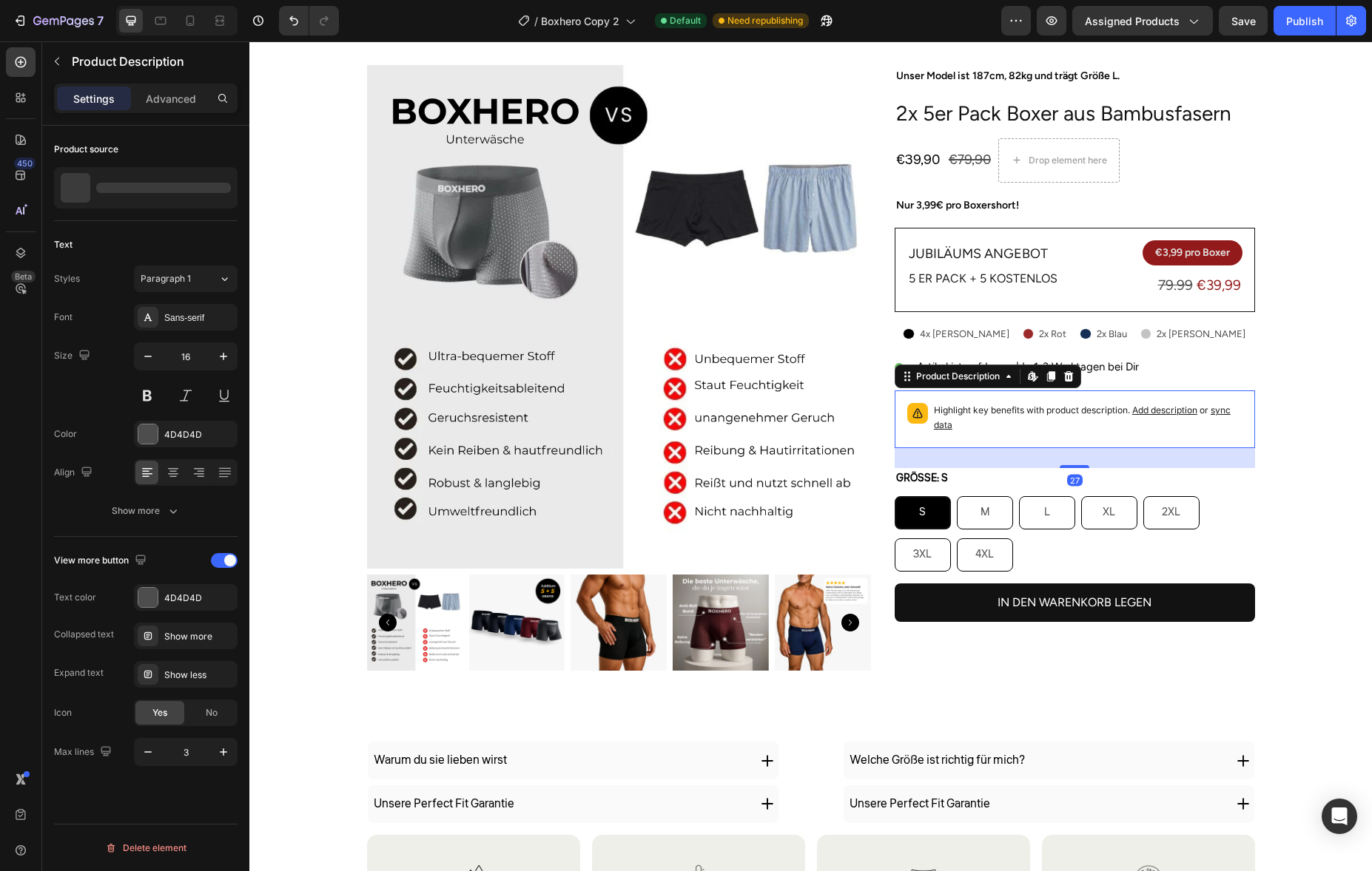
click at [992, 413] on p "Highlight key benefits with product description. Add description or sync data" at bounding box center [1088, 418] width 309 height 30
click at [1070, 371] on div at bounding box center [1069, 376] width 18 height 18
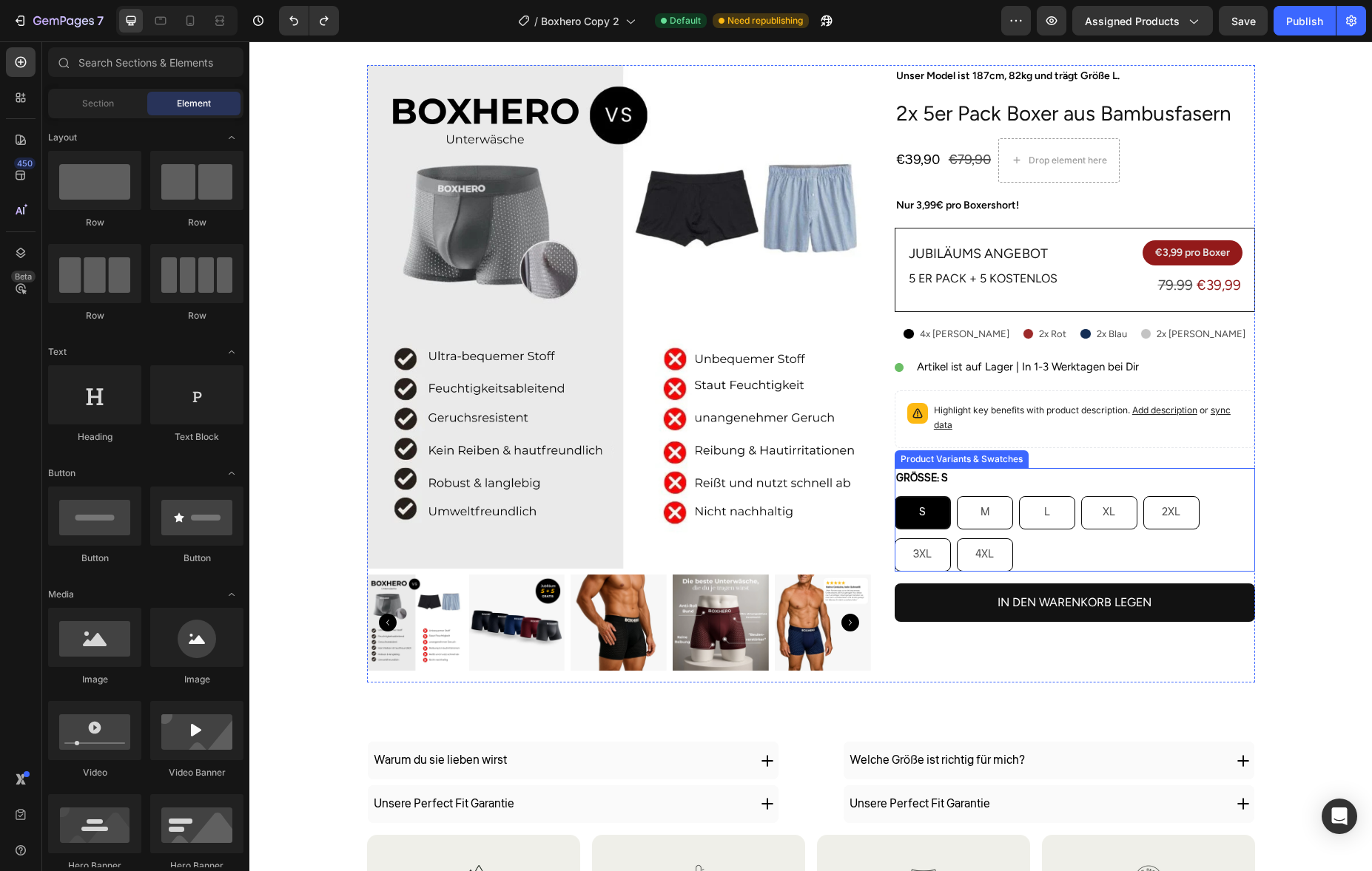
click at [1086, 526] on div "XL" at bounding box center [1109, 513] width 56 height 34
click at [1081, 496] on input "XL XL XL" at bounding box center [1081, 496] width 1 height 1
radio input "true"
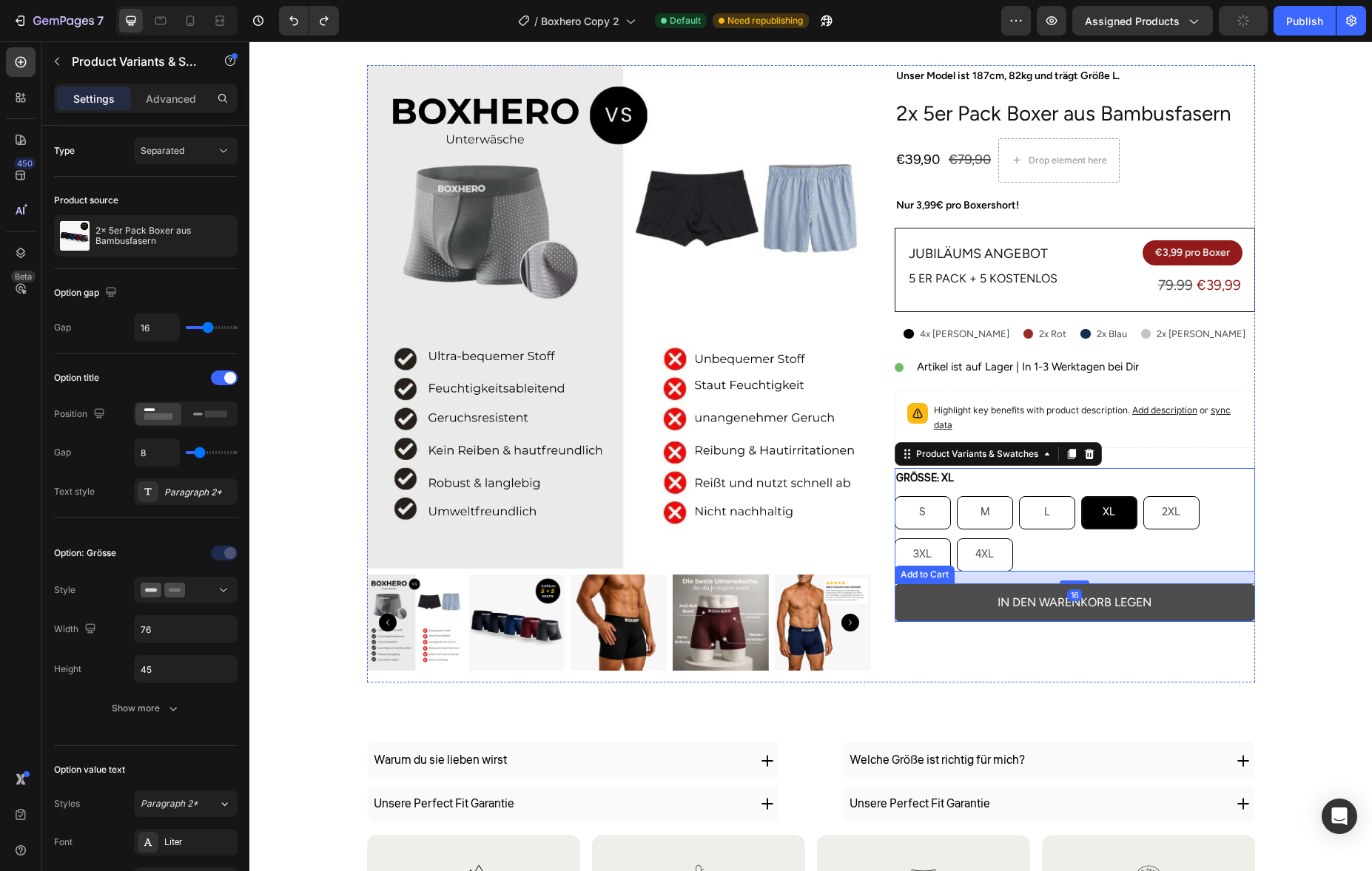
click at [1031, 614] on button "In den Warenkorb legen" at bounding box center [1074, 603] width 360 height 39
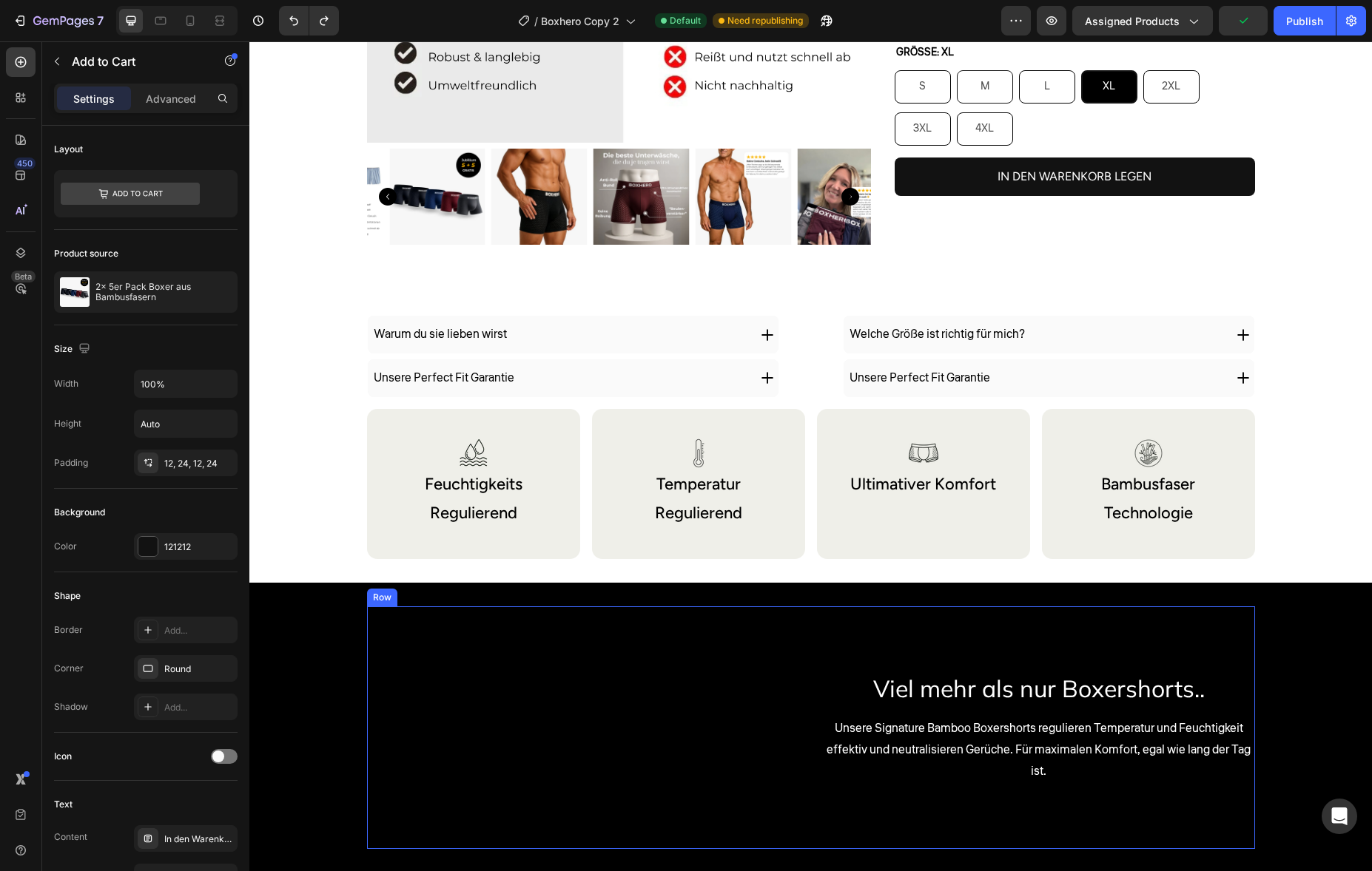
scroll to position [0, 0]
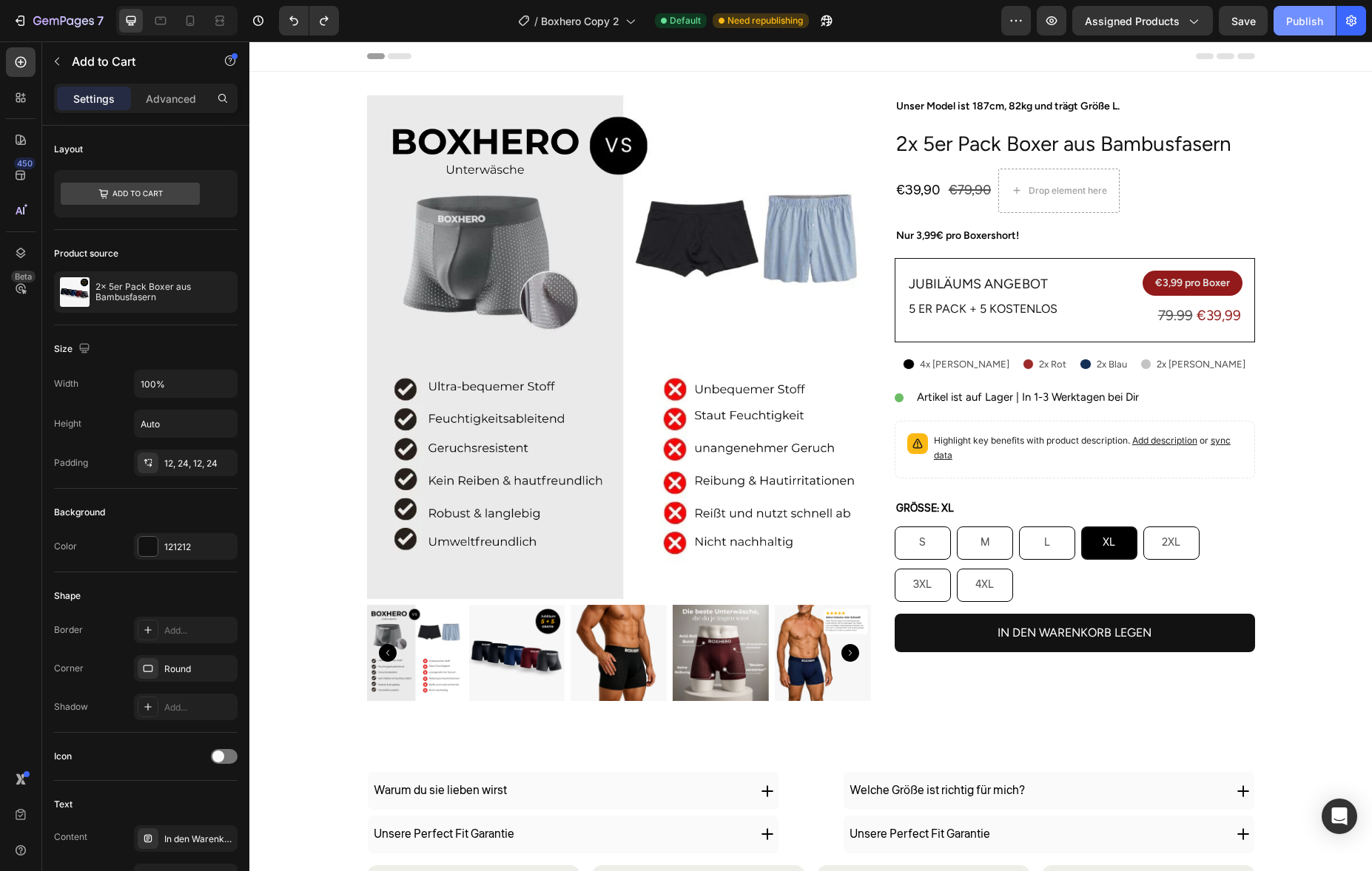
click at [1313, 32] on button "Publish" at bounding box center [1304, 20] width 62 height 30
click at [408, 664] on img at bounding box center [415, 653] width 96 height 96
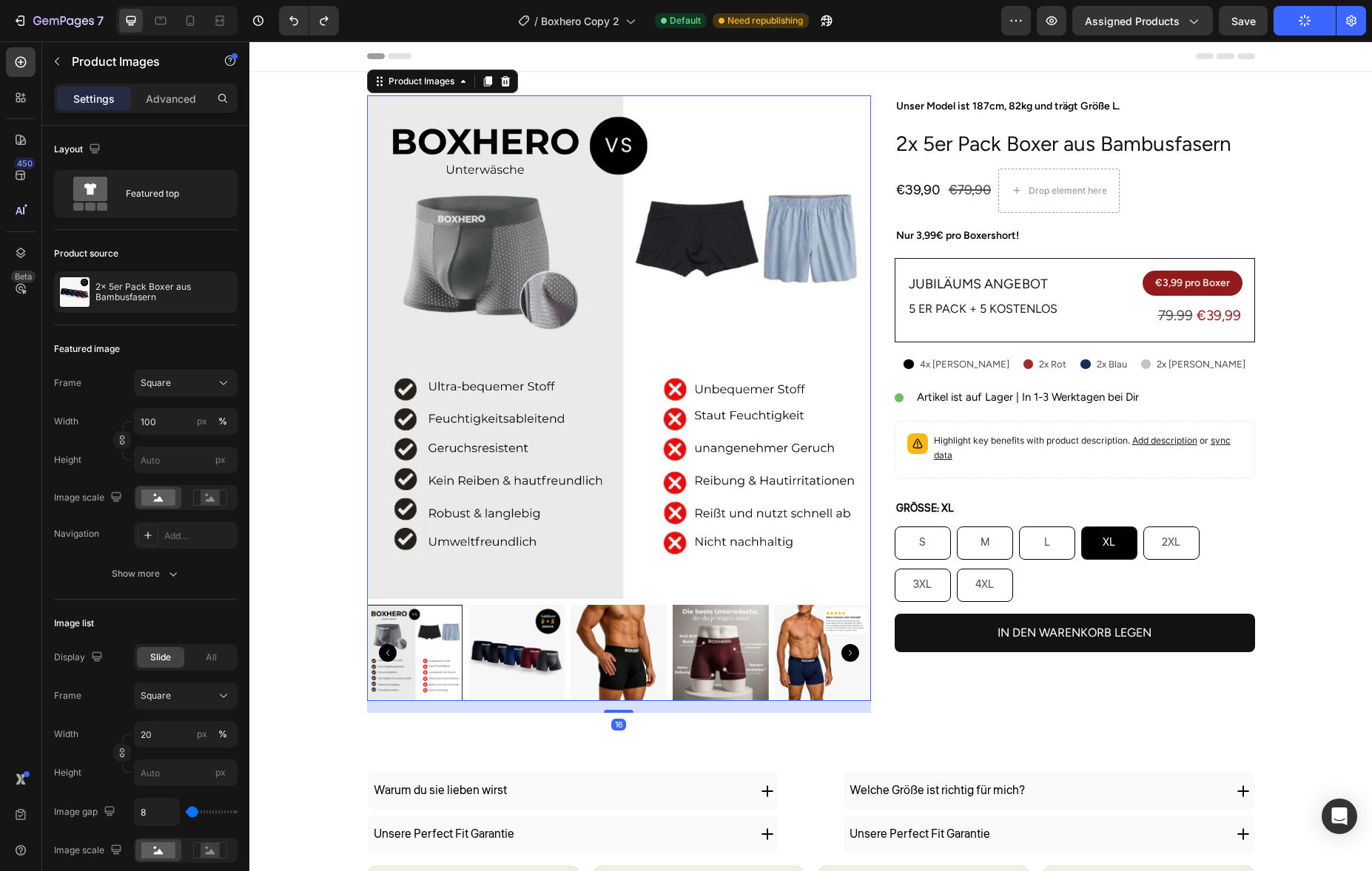
click at [486, 649] on img at bounding box center [517, 653] width 96 height 96
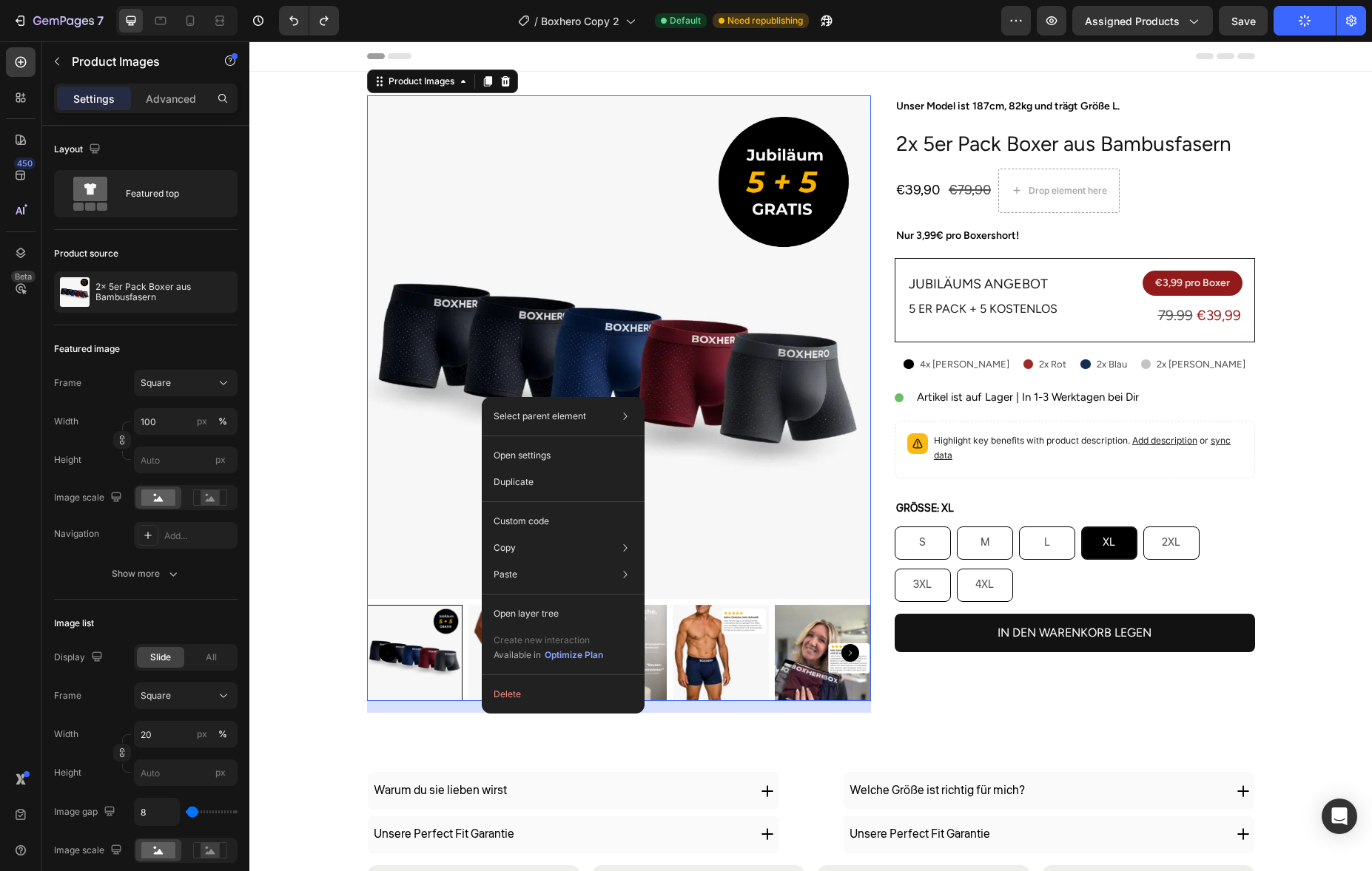
click at [451, 510] on img at bounding box center [619, 347] width 504 height 504
